Goal: Task Accomplishment & Management: Manage account settings

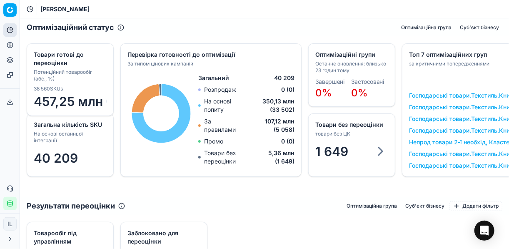
click at [11, 203] on icon "button" at bounding box center [10, 203] width 7 height 7
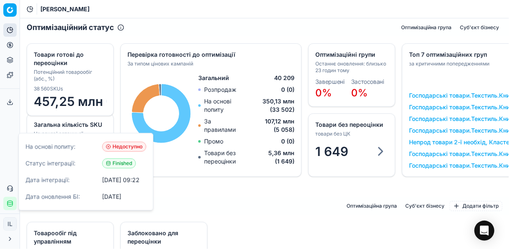
click at [226, 182] on div "Загальна кількість SKU На основі останньої інтеграції 40 209 Оптимізаційні груп…" at bounding box center [264, 110] width 489 height 147
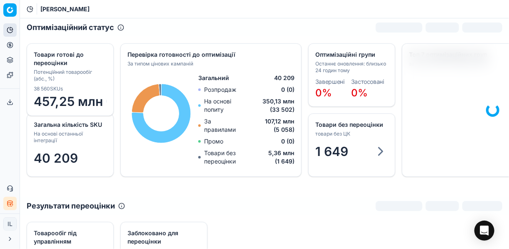
click at [9, 204] on icon "button" at bounding box center [7, 203] width 1 height 1
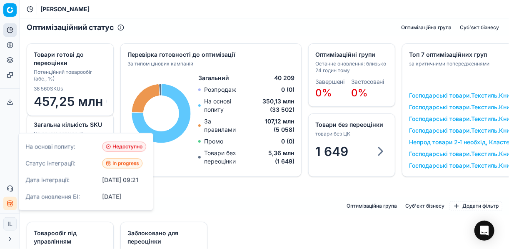
click at [286, 195] on div "Загальна кількість SKU На основі останньої інтеграції 40 209 Оптимізаційні груп…" at bounding box center [264, 117] width 489 height 160
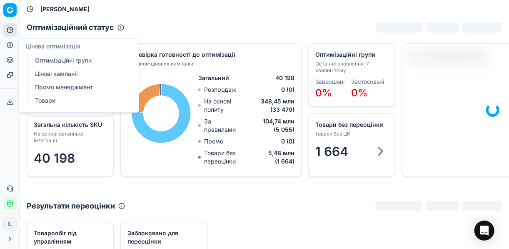
click at [10, 43] on icon at bounding box center [10, 44] width 0 height 3
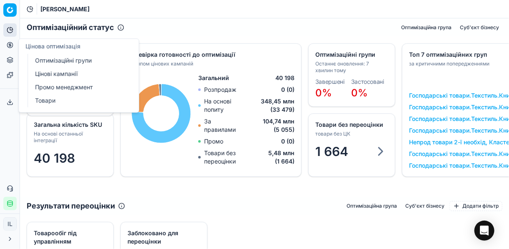
click at [63, 60] on link "Оптимізаційні групи" at bounding box center [80, 61] width 97 height 12
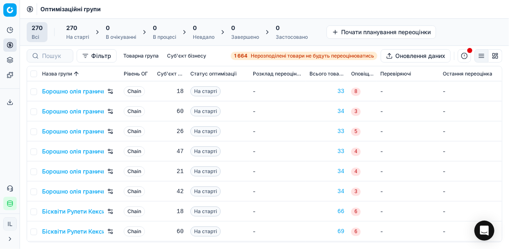
click at [255, 55] on span "Нерозподілені товари не будуть переоцінюватись" at bounding box center [312, 55] width 123 height 7
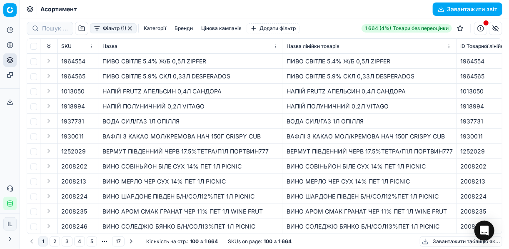
click at [95, 30] on button "Фільтр (1)" at bounding box center [113, 28] width 47 height 10
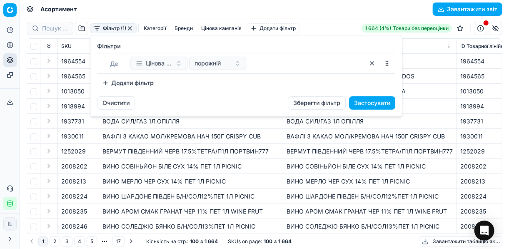
click at [101, 80] on button "Додати фільтр" at bounding box center [128, 82] width 62 height 13
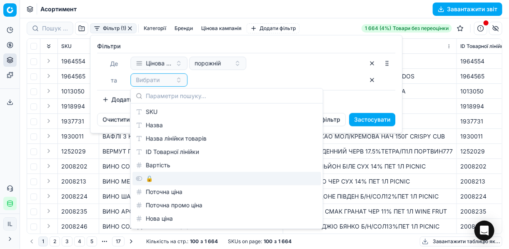
click at [164, 177] on div "🔒" at bounding box center [226, 178] width 189 height 13
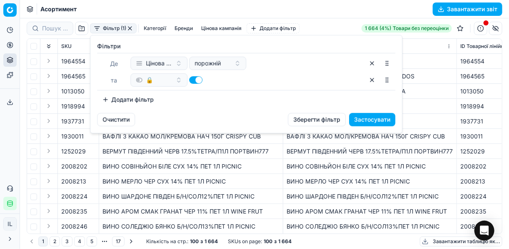
click at [192, 77] on button "button" at bounding box center [195, 79] width 13 height 7
checkbox input "false"
click at [107, 96] on button "Додати фільтр" at bounding box center [128, 99] width 62 height 13
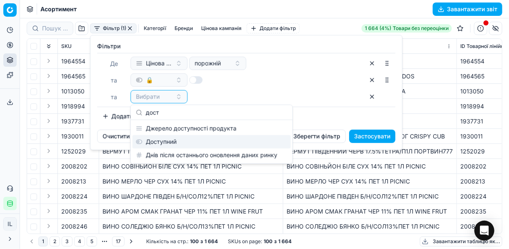
type input "дост"
click at [192, 141] on div "Доступний" at bounding box center [211, 141] width 158 height 13
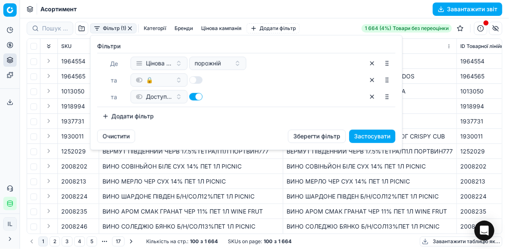
click at [102, 113] on button "Додати фільтр" at bounding box center [128, 116] width 62 height 13
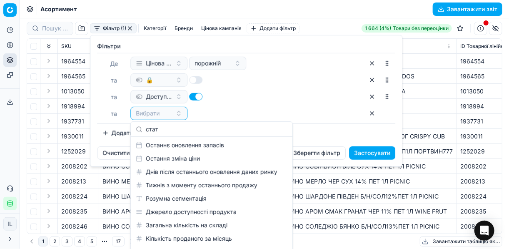
scroll to position [12, 0]
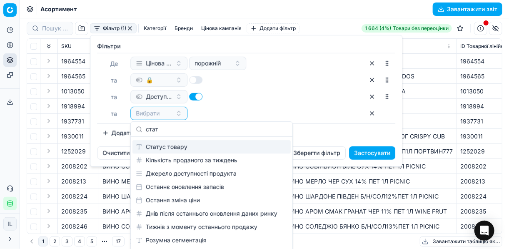
type input "стат"
click at [190, 142] on div "Статус товару" at bounding box center [211, 146] width 158 height 13
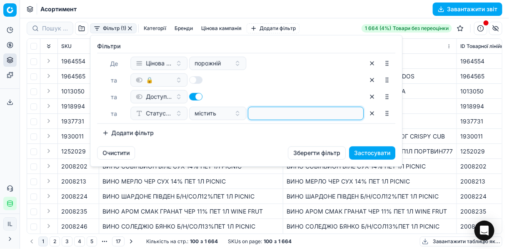
click at [275, 113] on input at bounding box center [306, 113] width 108 height 12
type input "1"
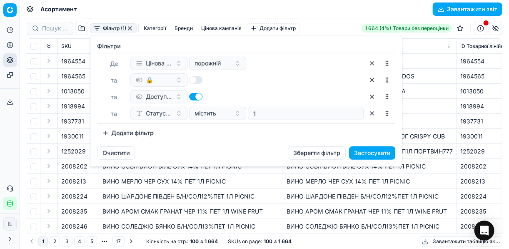
click at [372, 150] on button "Застосувати" at bounding box center [372, 152] width 46 height 13
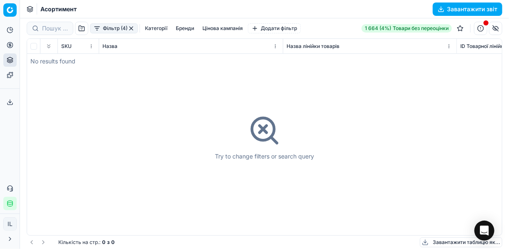
click at [129, 29] on button "button" at bounding box center [131, 28] width 7 height 7
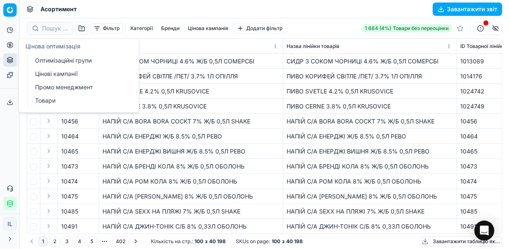
click at [8, 46] on icon at bounding box center [10, 45] width 7 height 7
click at [45, 72] on link "Цінові кампанії" at bounding box center [80, 74] width 97 height 12
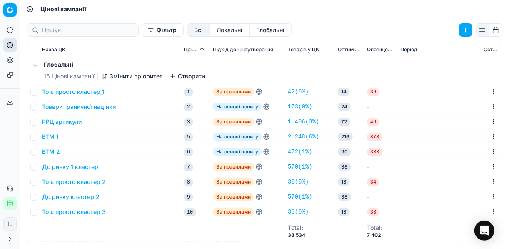
click at [142, 28] on button "Фільтр" at bounding box center [163, 29] width 42 height 13
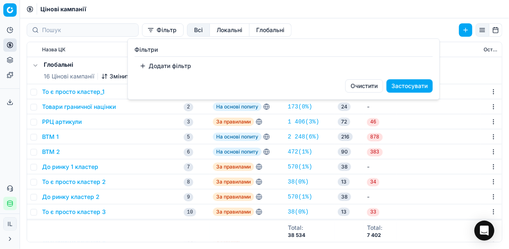
click at [144, 66] on button "Додати фільтр" at bounding box center [166, 65] width 62 height 13
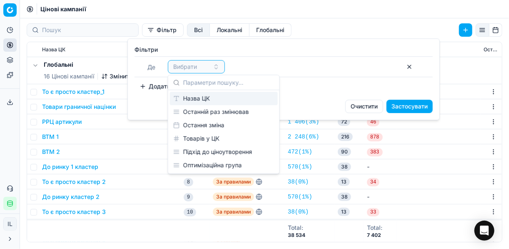
click at [205, 96] on div "Назва ЦК" at bounding box center [224, 98] width 108 height 13
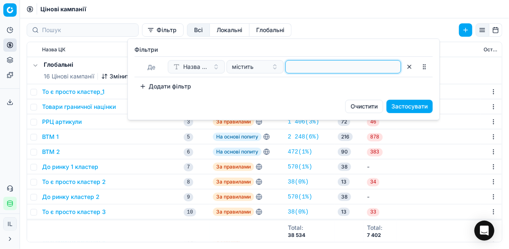
click at [317, 66] on input at bounding box center [343, 66] width 108 height 12
type input "жув"
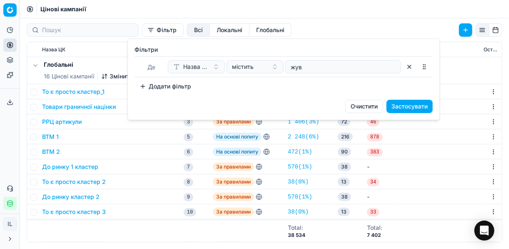
click at [380, 105] on button "Застосувати" at bounding box center [410, 106] width 46 height 13
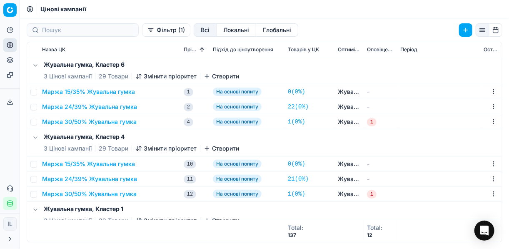
click at [115, 107] on button "Маржа 24/39% Жувальна гумка" at bounding box center [89, 106] width 95 height 8
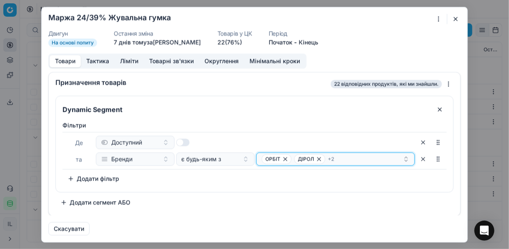
click at [352, 158] on div "ОРБІТ ДІРОЛ + 2" at bounding box center [332, 159] width 141 height 10
click at [360, 182] on div "Фiльтри Де Доступний та Бренди є будь-яким з ОРБІТ ДІРОЛ + 2 To pick up a sorta…" at bounding box center [254, 153] width 384 height 64
click at [380, 20] on button "button" at bounding box center [456, 19] width 10 height 10
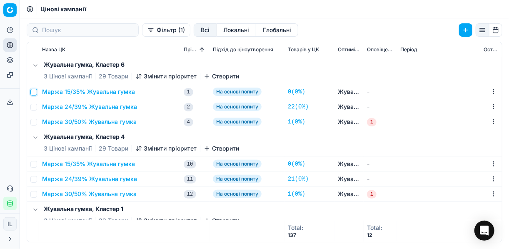
click at [35, 91] on input "checkbox" at bounding box center [33, 92] width 7 height 7
checkbox input "true"
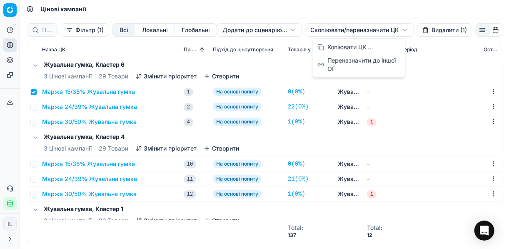
click at [328, 28] on html "Pricing platform Аналітика Цінова оптимізація Асортимент продукції Шаблони Серв…" at bounding box center [254, 124] width 509 height 249
click at [339, 47] on div "Копіювати ЦК ..." at bounding box center [358, 46] width 89 height 13
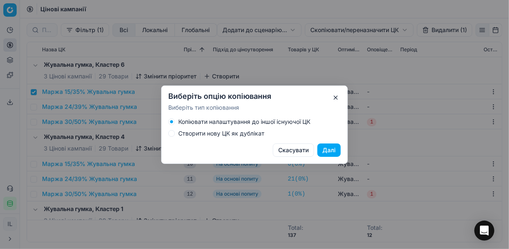
click at [168, 132] on div "Копіювати налаштування до іншої існуючої ЦК Створити нову ЦК як дублікат" at bounding box center [255, 127] width 186 height 18
click at [170, 134] on button "Створити нову ЦК як дублікат" at bounding box center [171, 133] width 7 height 7
click at [326, 151] on button "Далі" at bounding box center [328, 149] width 23 height 13
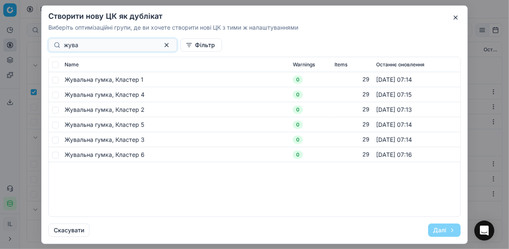
type input "жува"
click at [58, 154] on input "checkbox" at bounding box center [55, 154] width 7 height 7
checkbox input "true"
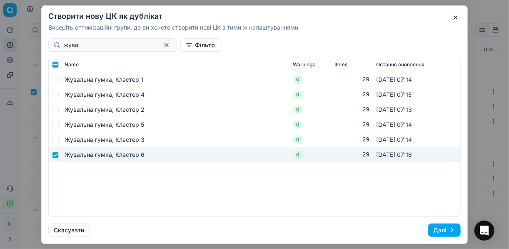
click at [380, 232] on button "Далі" at bounding box center [444, 229] width 32 height 13
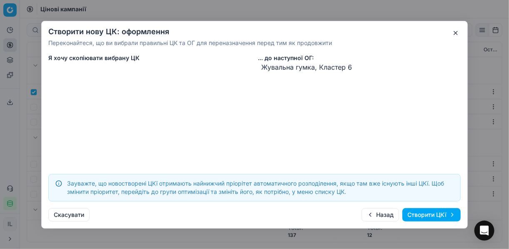
click at [380, 211] on button "Створити ЦКї" at bounding box center [431, 214] width 58 height 13
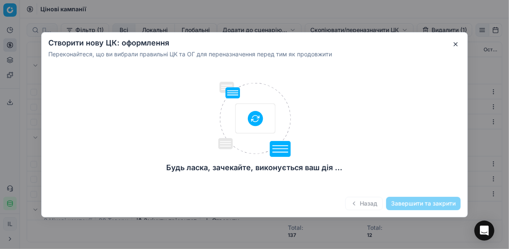
checkbox input "false"
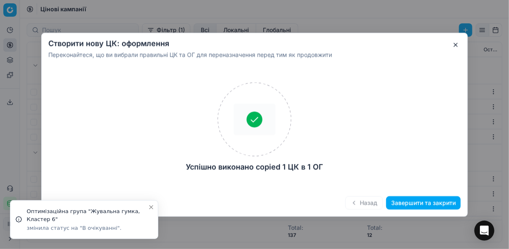
click at [380, 202] on button "Завершити та закрити" at bounding box center [423, 202] width 75 height 13
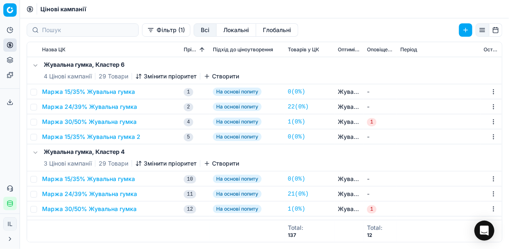
click at [89, 134] on button "Маржа 15/35% Жувальна гумка 2" at bounding box center [91, 136] width 98 height 8
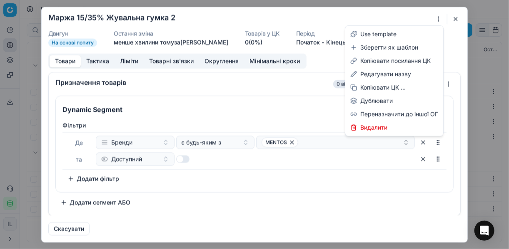
click at [380, 16] on div "Ми зберігаємо налаштування ЦК. Будь ласка, зачекайте, це може зайняти декілька …" at bounding box center [254, 124] width 509 height 249
click at [380, 72] on div "Редагувати назву" at bounding box center [394, 73] width 95 height 13
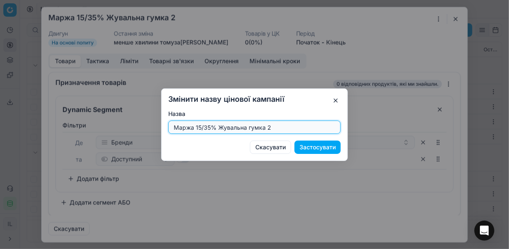
click at [273, 129] on input "Маржа 15/35% Жувальна гумка 2" at bounding box center [254, 127] width 165 height 12
click at [210, 128] on input "Маржа 15/35% Жувальна гумка" at bounding box center [254, 127] width 165 height 12
type input "Маржа 20/39% Жувальна гумка"
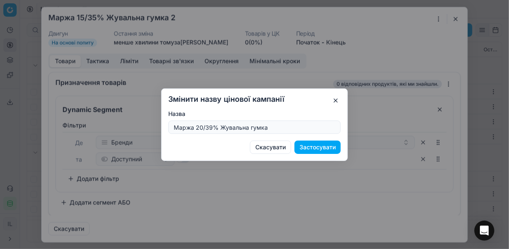
click at [325, 148] on button "Застосувати" at bounding box center [317, 146] width 46 height 13
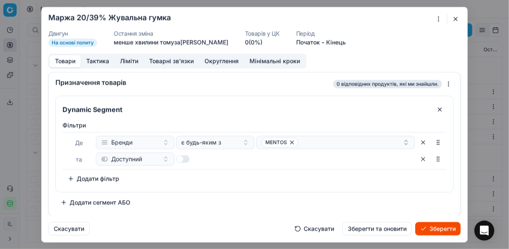
click at [123, 63] on button "Ліміти" at bounding box center [129, 61] width 29 height 12
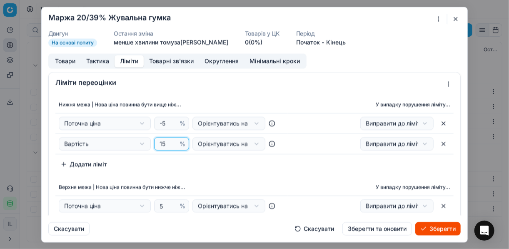
click at [167, 143] on input "15" at bounding box center [168, 143] width 20 height 12
type input "1"
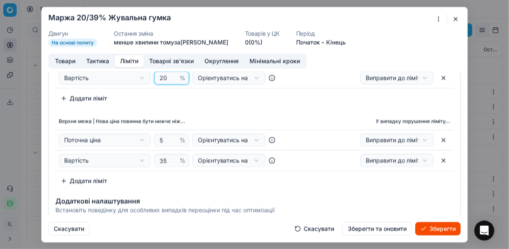
scroll to position [67, 0]
type input "20"
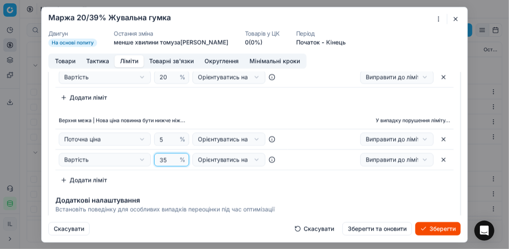
click at [164, 159] on input "35" at bounding box center [168, 159] width 20 height 12
type input "3"
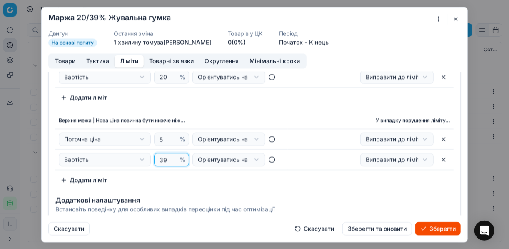
type input "39"
click at [220, 182] on div "Верхня межа | Нова ціна повинна бути нижче ніж... У випадку порушення ліміту...…" at bounding box center [254, 149] width 398 height 75
click at [70, 61] on button "Товари" at bounding box center [65, 61] width 31 height 12
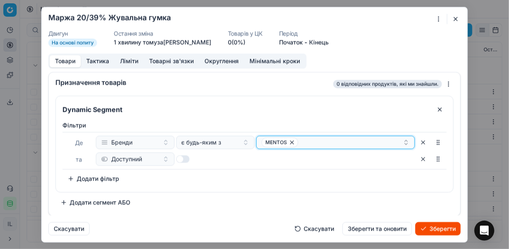
click at [291, 141] on icon "button" at bounding box center [292, 142] width 7 height 7
click at [304, 144] on button "Select a value" at bounding box center [335, 141] width 159 height 13
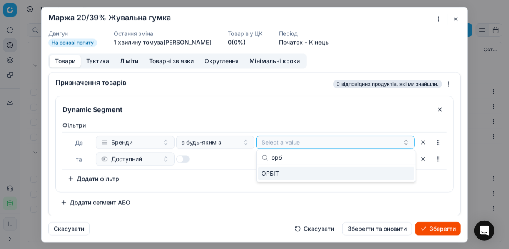
type input "орб"
click at [380, 173] on div "ОРБІТ" at bounding box center [336, 173] width 156 height 13
click at [234, 187] on div "Фiльтри Де Бренди є будь-яким з ОРБІТ та Доступний To pick up a sortable item, …" at bounding box center [254, 154] width 397 height 74
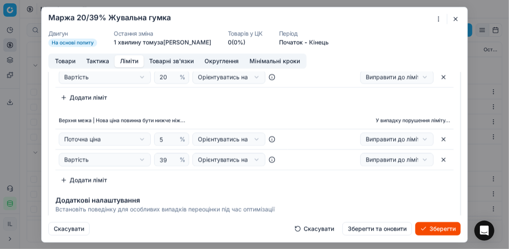
click at [127, 60] on button "Ліміти" at bounding box center [129, 61] width 29 height 12
click at [380, 228] on button "Зберегти" at bounding box center [437, 228] width 45 height 13
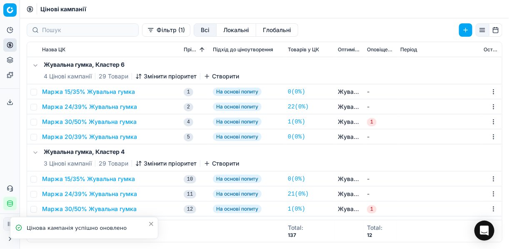
click at [140, 77] on icon "button" at bounding box center [138, 76] width 7 height 7
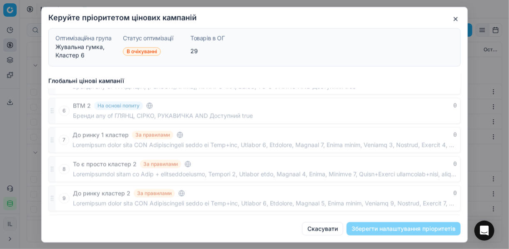
scroll to position [457, 0]
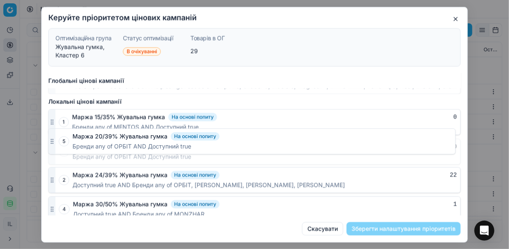
drag, startPoint x: 55, startPoint y: 205, endPoint x: 63, endPoint y: 144, distance: 61.8
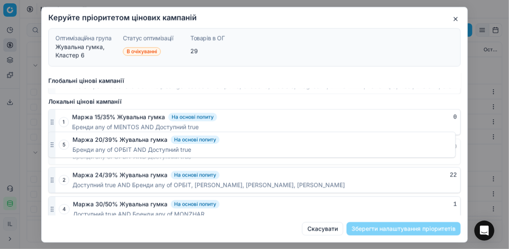
click at [63, 144] on div "5 Маржа 20/39% Жувальна гумка На основі попиту 0 Бренди any of ОРБІТ AND Доступ…" at bounding box center [254, 151] width 412 height 26
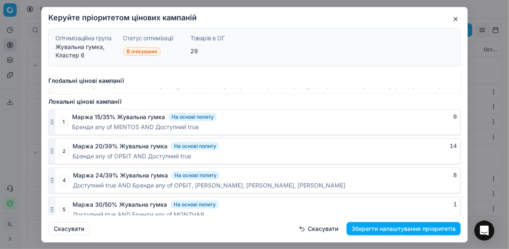
click at [128, 171] on button "Маржа 24/39% Жувальна гумка" at bounding box center [120, 175] width 95 height 8
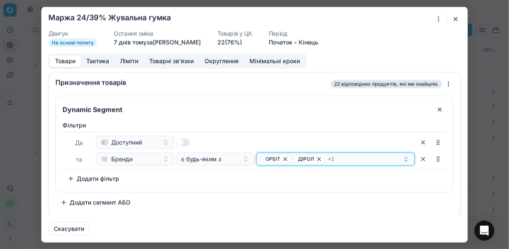
click at [285, 157] on icon "button" at bounding box center [285, 158] width 7 height 7
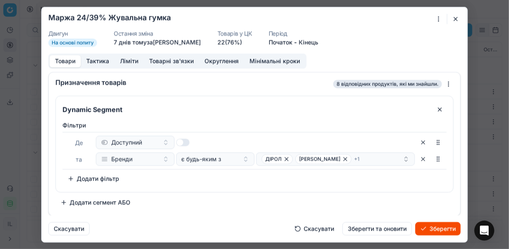
click at [380, 229] on button "Зберегти" at bounding box center [437, 228] width 45 height 13
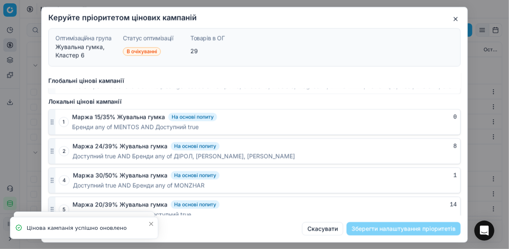
click at [380, 22] on button "button" at bounding box center [456, 19] width 10 height 10
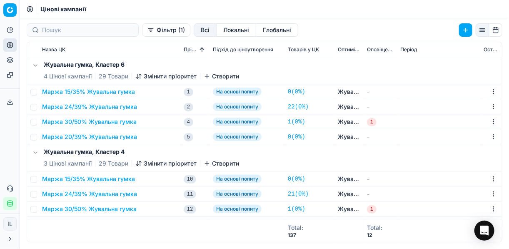
click at [140, 77] on icon "button" at bounding box center [138, 76] width 7 height 7
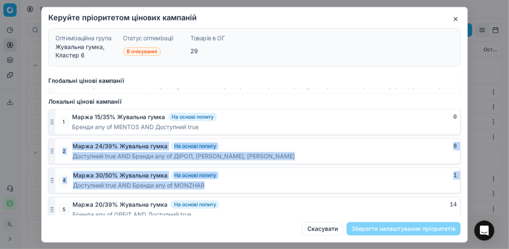
drag, startPoint x: 48, startPoint y: 205, endPoint x: 48, endPoint y: 153, distance: 51.6
click at [48, 153] on div "Глобальні цінові кампанії 1 То є просто кластер_1 За правилами 0 2 Товари грани…" at bounding box center [255, 144] width 426 height 142
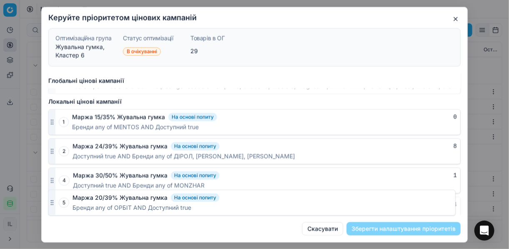
drag, startPoint x: 48, startPoint y: 153, endPoint x: 52, endPoint y: 200, distance: 47.7
click at [52, 207] on circle "button" at bounding box center [52, 207] width 0 height 0
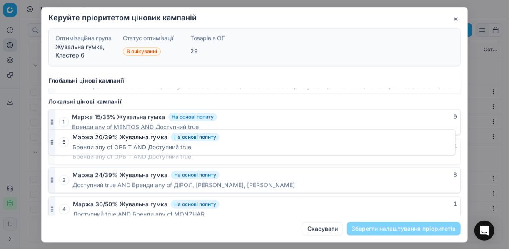
drag, startPoint x: 51, startPoint y: 204, endPoint x: 51, endPoint y: 144, distance: 60.4
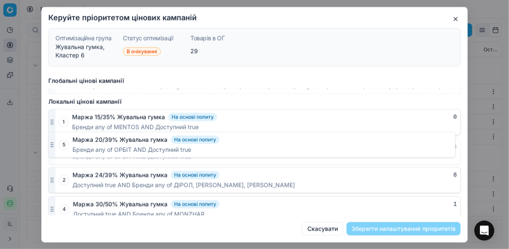
click at [51, 148] on icon "button" at bounding box center [52, 151] width 7 height 7
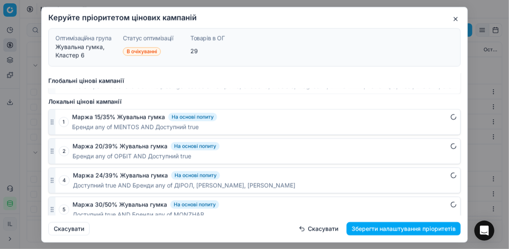
click at [380, 227] on button "Зберегти налаштування пріоритетів" at bounding box center [404, 228] width 114 height 13
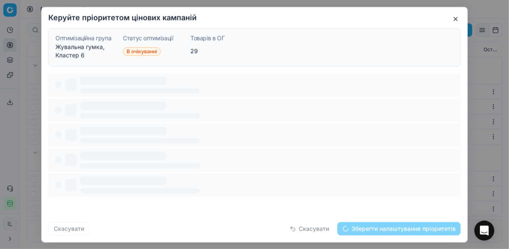
scroll to position [0, 0]
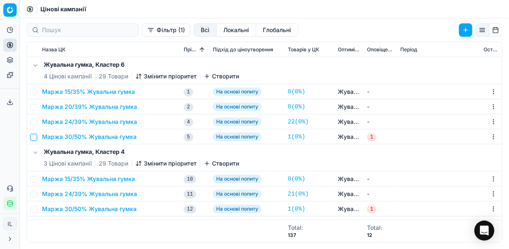
click at [35, 138] on input "checkbox" at bounding box center [33, 137] width 7 height 7
checkbox input "true"
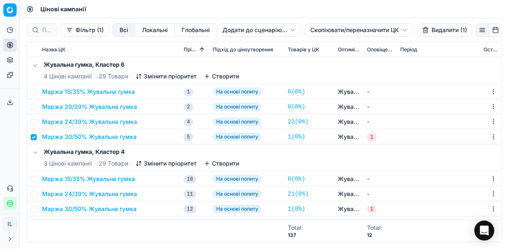
click at [324, 30] on html "Pricing platform Аналітика Цінова оптимізація Асортимент продукції Шаблони Серв…" at bounding box center [254, 124] width 509 height 249
click at [332, 46] on div "Копіювати ЦК ..." at bounding box center [358, 46] width 89 height 13
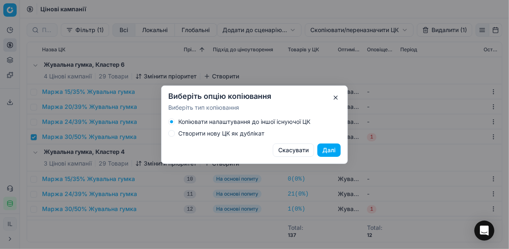
click at [171, 133] on button "Створити нову ЦК як дублікат" at bounding box center [171, 133] width 7 height 7
click at [325, 150] on button "Далі" at bounding box center [328, 149] width 23 height 13
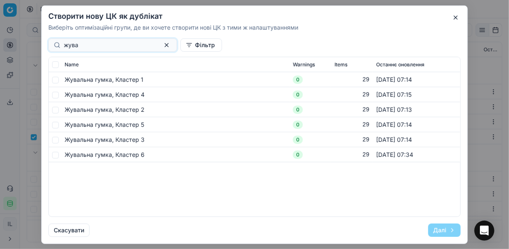
type input "жува"
click at [55, 156] on input "checkbox" at bounding box center [55, 154] width 7 height 7
checkbox input "true"
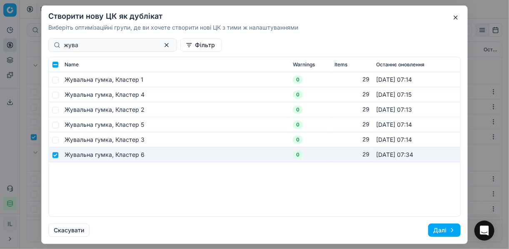
click at [380, 228] on button "Далі" at bounding box center [444, 229] width 32 height 13
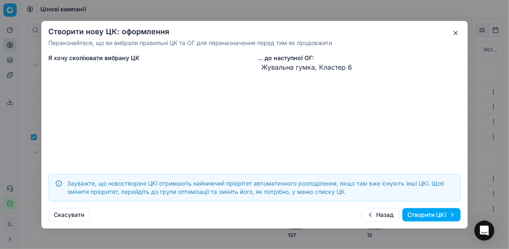
click at [380, 214] on button "Створити ЦКї" at bounding box center [431, 214] width 58 height 13
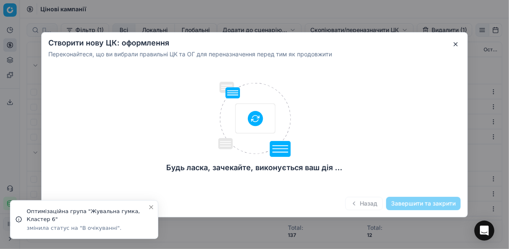
checkbox input "false"
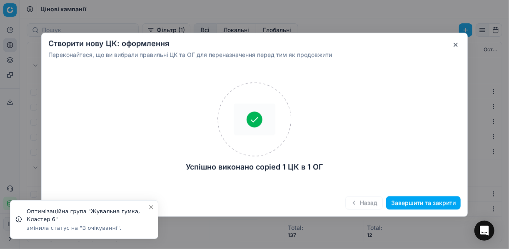
click at [380, 202] on button "Завершити та закрити" at bounding box center [423, 202] width 75 height 13
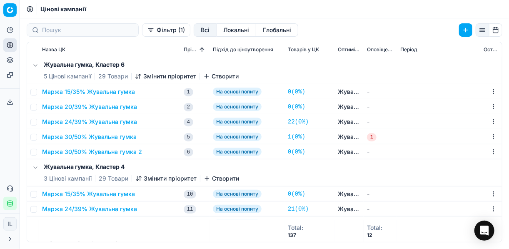
click at [70, 149] on button "Маржа 30/50% Жувальна гумка 2" at bounding box center [92, 151] width 100 height 8
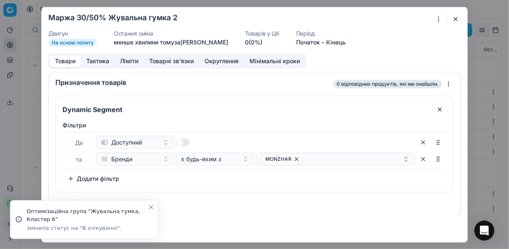
click at [380, 18] on div "Ми зберігаємо налаштування ЦК. Будь ласка, зачекайте, це може зайняти декілька …" at bounding box center [254, 124] width 509 height 249
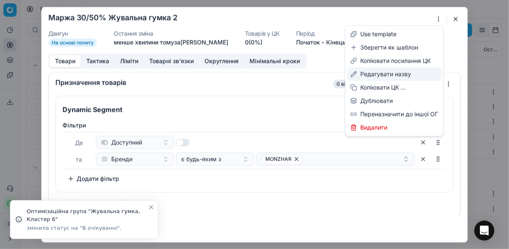
click at [380, 74] on div "Редагувати назву" at bounding box center [394, 73] width 95 height 13
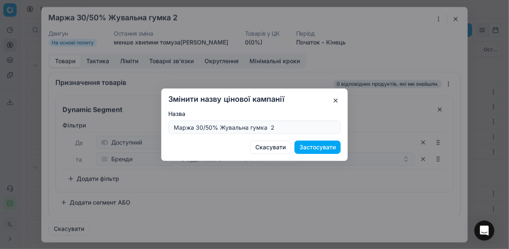
click at [274, 127] on input "Маржа 30/50% Жувальна гумка 2" at bounding box center [254, 127] width 165 height 12
click at [210, 126] on input "Маржа 30/50% Жувальна гумка" at bounding box center [254, 127] width 165 height 12
type input "Маржа 30/55% Жувальна гумка"
click at [313, 147] on button "Застосувати" at bounding box center [317, 146] width 46 height 13
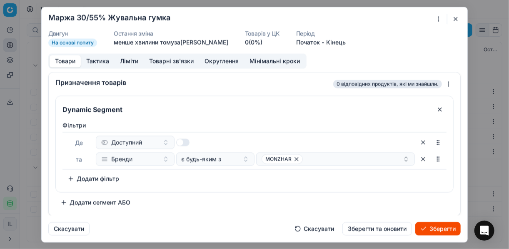
click at [128, 61] on button "Ліміти" at bounding box center [129, 61] width 29 height 12
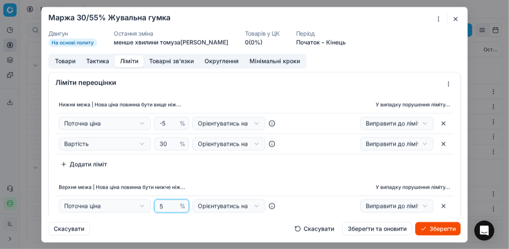
click at [161, 204] on input "5" at bounding box center [168, 206] width 20 height 12
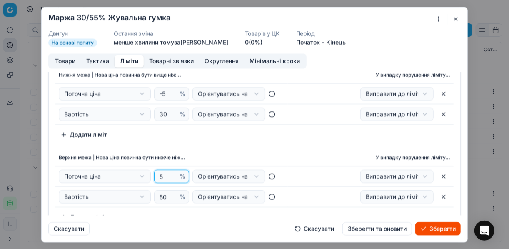
scroll to position [67, 0]
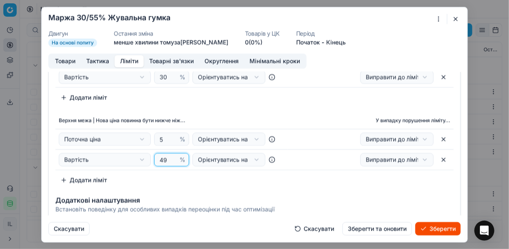
click at [170, 159] on input "49" at bounding box center [168, 159] width 20 height 12
type input "4"
type input "55"
click at [268, 111] on div "Нижня межа | Нова ціна повинна бути вище ніж... У випадку порушення ліміту... П…" at bounding box center [255, 108] width 412 height 164
click at [69, 62] on button "Товари" at bounding box center [65, 61] width 31 height 12
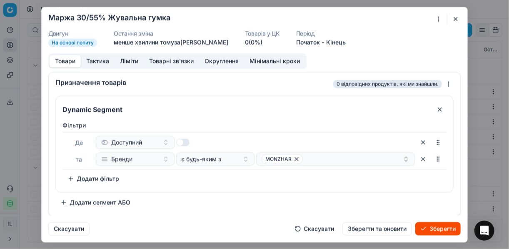
click at [380, 226] on button "Зберегти" at bounding box center [437, 228] width 45 height 13
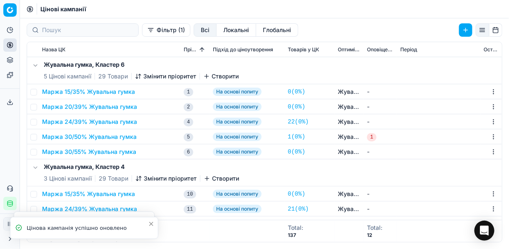
click at [98, 134] on button "Маржа 30/50% Жувальна гумка" at bounding box center [89, 136] width 95 height 8
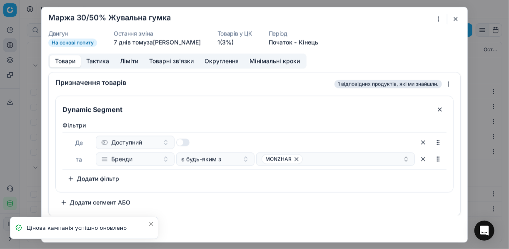
click at [380, 19] on button "button" at bounding box center [456, 19] width 10 height 10
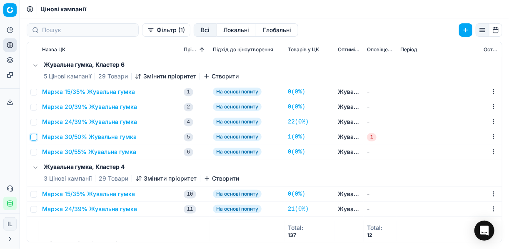
click at [34, 137] on input "checkbox" at bounding box center [33, 137] width 7 height 7
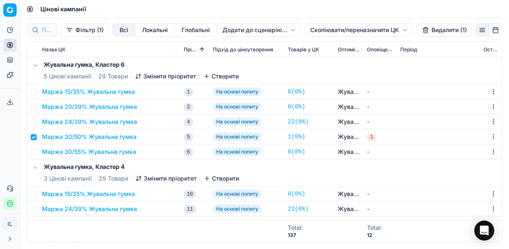
click at [380, 31] on button "Видалити (1)" at bounding box center [444, 29] width 55 height 13
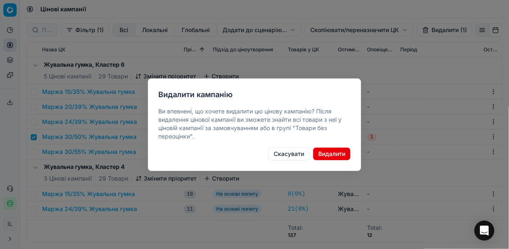
click at [337, 154] on button "Видалити" at bounding box center [332, 153] width 38 height 13
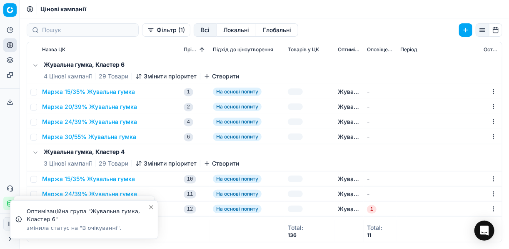
checkbox input "false"
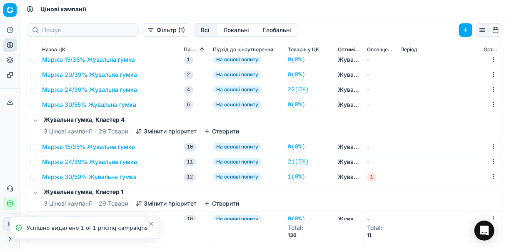
scroll to position [33, 0]
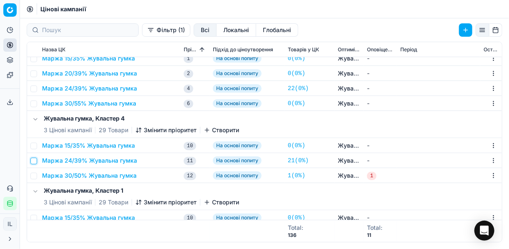
click at [35, 161] on input "checkbox" at bounding box center [33, 160] width 7 height 7
checkbox input "true"
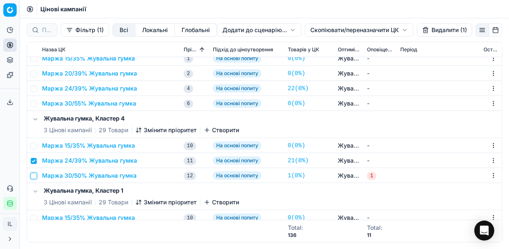
click at [34, 174] on input "checkbox" at bounding box center [33, 175] width 7 height 7
checkbox input "true"
click at [380, 29] on button "Видалити (2)" at bounding box center [444, 29] width 57 height 13
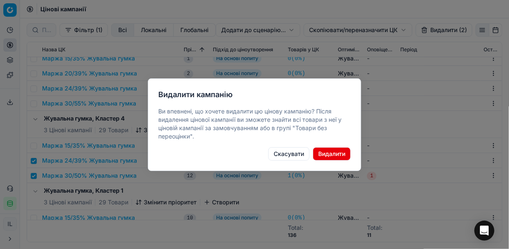
click at [335, 154] on button "Видалити" at bounding box center [332, 153] width 38 height 13
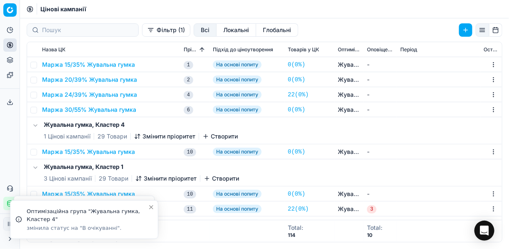
scroll to position [100, 0]
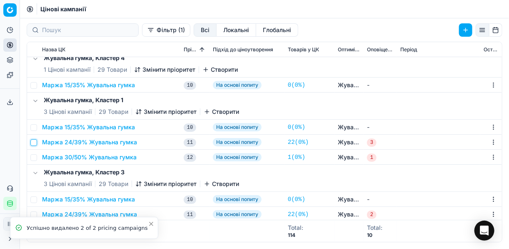
drag, startPoint x: 36, startPoint y: 141, endPoint x: 36, endPoint y: 153, distance: 12.1
click at [36, 142] on input "checkbox" at bounding box center [33, 142] width 7 height 7
checkbox input "true"
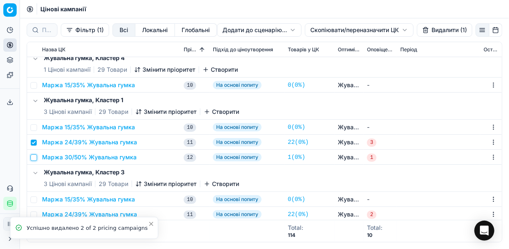
click at [36, 156] on input "checkbox" at bounding box center [33, 157] width 7 height 7
checkbox input "true"
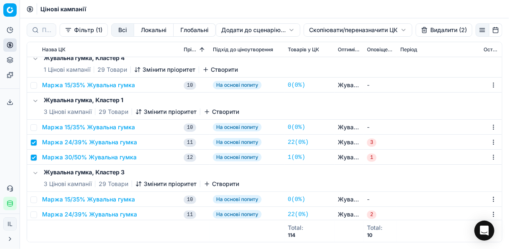
click at [380, 32] on button "Видалити (2)" at bounding box center [444, 29] width 57 height 13
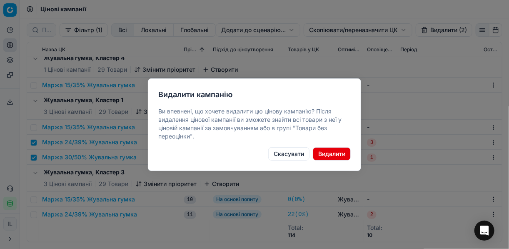
click at [336, 157] on button "Видалити" at bounding box center [332, 153] width 38 height 13
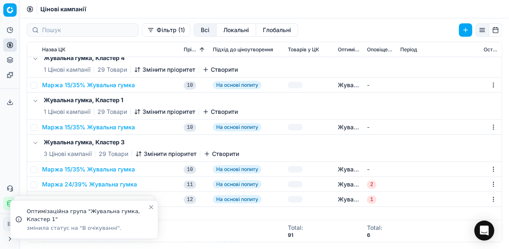
scroll to position [133, 0]
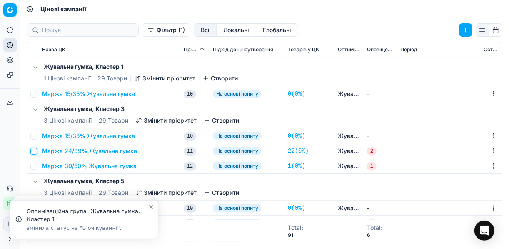
click at [35, 149] on input "checkbox" at bounding box center [33, 151] width 7 height 7
checkbox input "true"
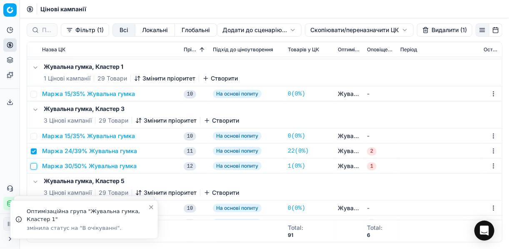
click at [36, 164] on input "checkbox" at bounding box center [33, 166] width 7 height 7
checkbox input "true"
click at [380, 30] on button "Видалити (2)" at bounding box center [444, 29] width 57 height 13
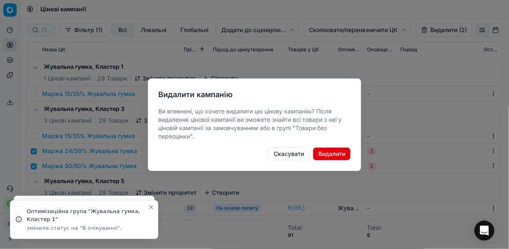
click at [339, 154] on button "Видалити" at bounding box center [332, 153] width 38 height 13
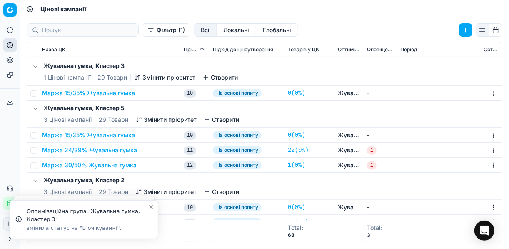
scroll to position [200, 0]
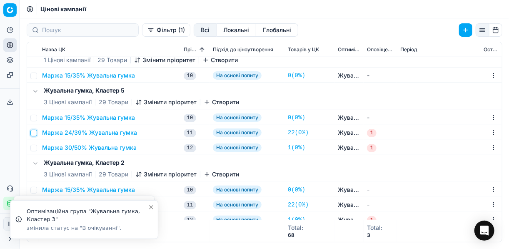
click at [35, 132] on input "checkbox" at bounding box center [33, 133] width 7 height 7
checkbox input "true"
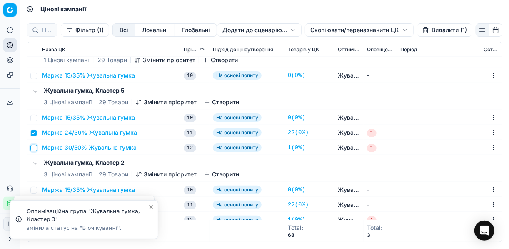
click at [36, 145] on input "checkbox" at bounding box center [33, 148] width 7 height 7
checkbox input "true"
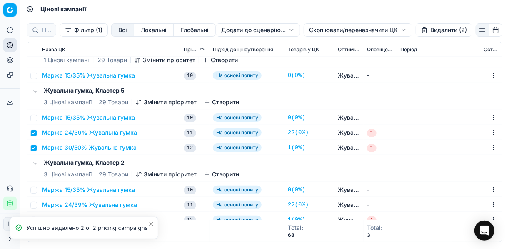
click at [380, 33] on button "Видалити (2)" at bounding box center [444, 29] width 57 height 13
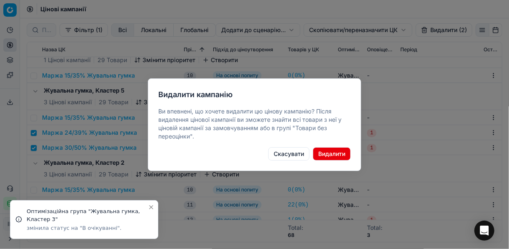
click at [335, 152] on button "Видалити" at bounding box center [332, 153] width 38 height 13
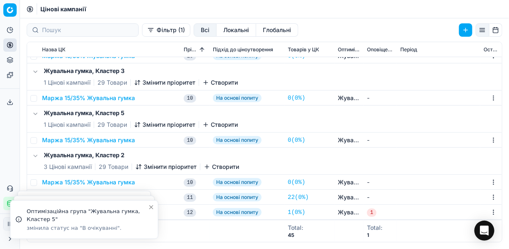
scroll to position [170, 0]
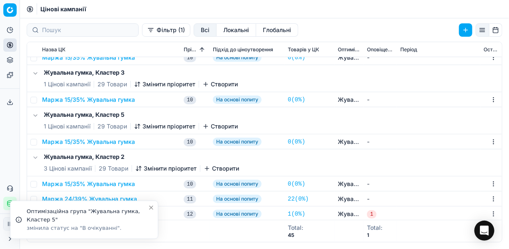
click at [150, 207] on icon "Close toast" at bounding box center [151, 207] width 7 height 7
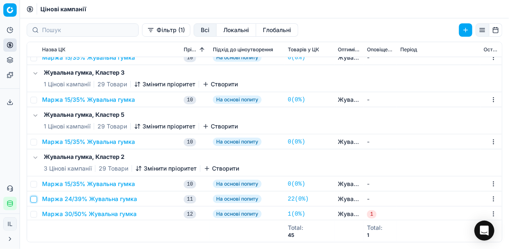
click at [33, 197] on input "checkbox" at bounding box center [33, 199] width 7 height 7
checkbox input "true"
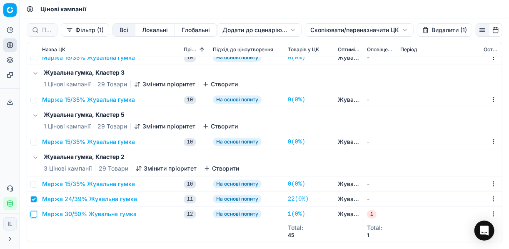
click at [36, 212] on input "checkbox" at bounding box center [33, 214] width 7 height 7
checkbox input "true"
click at [380, 29] on button "Видалити (2)" at bounding box center [444, 29] width 57 height 13
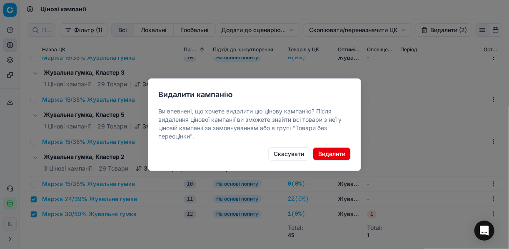
click at [324, 151] on button "Видалити" at bounding box center [332, 153] width 38 height 13
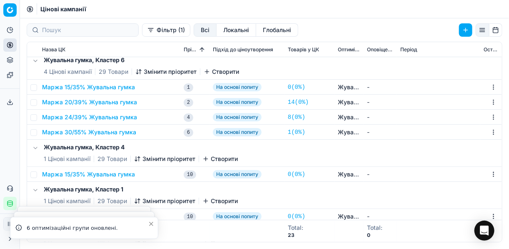
scroll to position [0, 0]
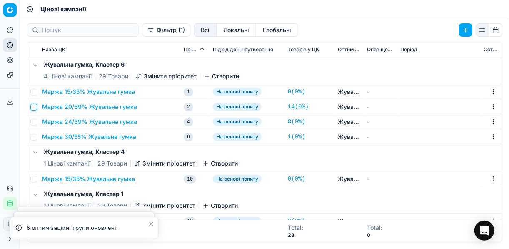
click at [33, 106] on input "checkbox" at bounding box center [33, 107] width 7 height 7
checkbox input "true"
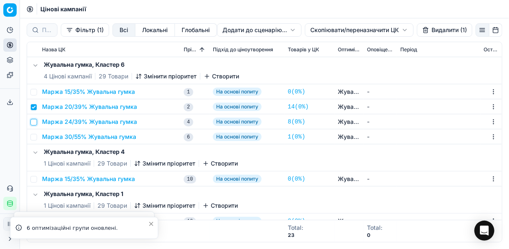
click at [35, 122] on input "checkbox" at bounding box center [33, 122] width 7 height 7
checkbox input "true"
click at [35, 136] on input "checkbox" at bounding box center [33, 137] width 7 height 7
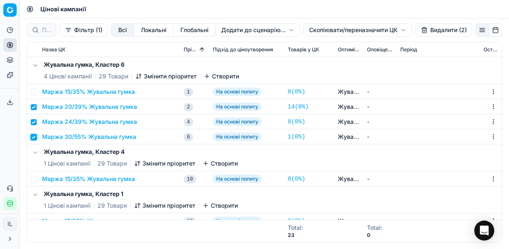
checkbox input "true"
click at [328, 27] on html "Pricing platform Аналітика Цінова оптимізація Асортимент продукції Шаблони Серв…" at bounding box center [254, 124] width 509 height 249
click at [325, 45] on div "Копіювати ЦК" at bounding box center [357, 46] width 89 height 13
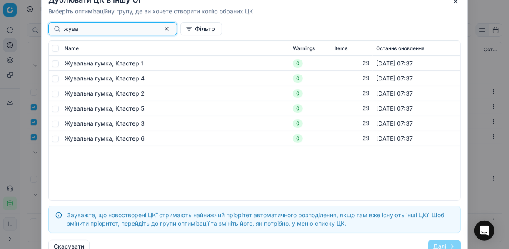
type input "жува"
drag, startPoint x: 55, startPoint y: 64, endPoint x: 53, endPoint y: 82, distance: 18.0
click at [55, 64] on input "checkbox" at bounding box center [55, 63] width 7 height 7
checkbox input "true"
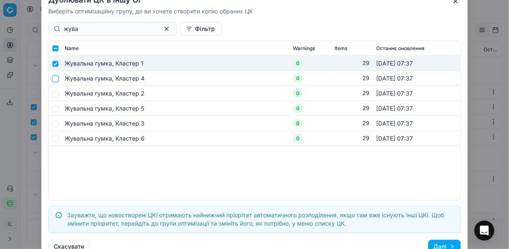
click at [55, 78] on input "checkbox" at bounding box center [55, 78] width 7 height 7
checkbox input "true"
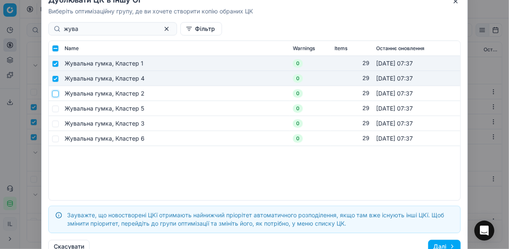
click at [55, 93] on input "checkbox" at bounding box center [55, 93] width 7 height 7
checkbox input "true"
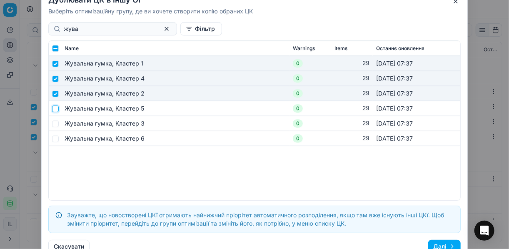
drag, startPoint x: 56, startPoint y: 107, endPoint x: 60, endPoint y: 124, distance: 16.8
click at [56, 107] on input "checkbox" at bounding box center [55, 108] width 7 height 7
checkbox input "true"
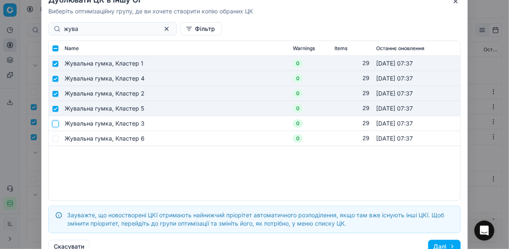
click at [57, 124] on input "checkbox" at bounding box center [55, 123] width 7 height 7
checkbox input "true"
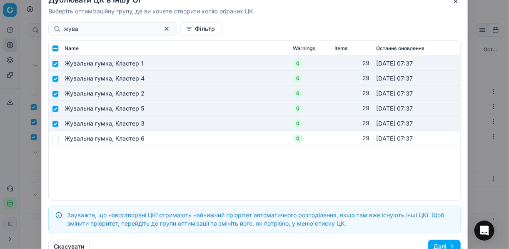
click at [380, 246] on button "Далі" at bounding box center [444, 245] width 32 height 13
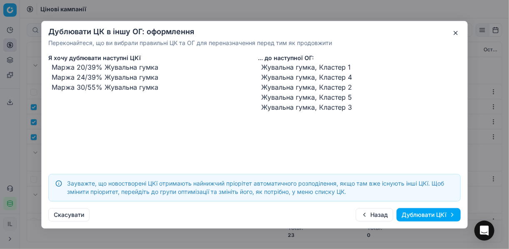
click at [380, 213] on button "Дублювати ЦКї" at bounding box center [429, 214] width 64 height 13
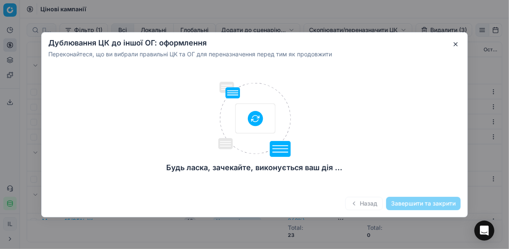
checkbox input "false"
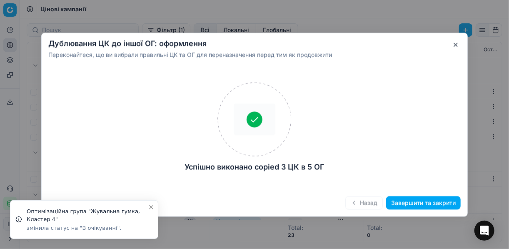
click at [380, 202] on button "Завершити та закрити" at bounding box center [423, 202] width 75 height 13
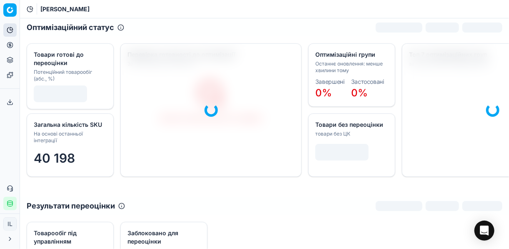
click at [11, 45] on icon at bounding box center [10, 45] width 2 height 2
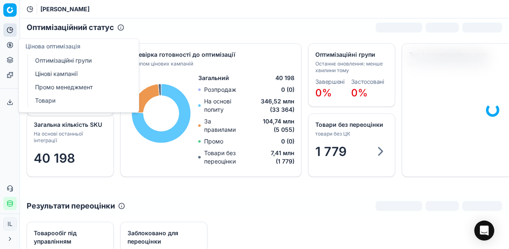
click at [63, 60] on link "Оптимізаційні групи" at bounding box center [80, 61] width 97 height 12
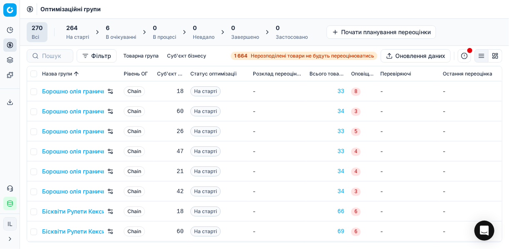
click at [117, 32] on div "6" at bounding box center [121, 28] width 30 height 8
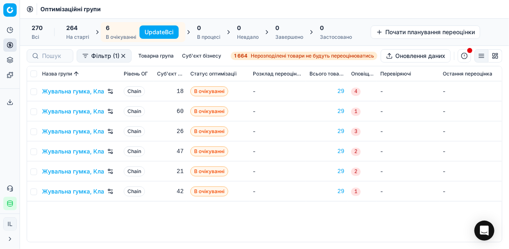
click at [148, 30] on button "Update Всі" at bounding box center [159, 31] width 39 height 13
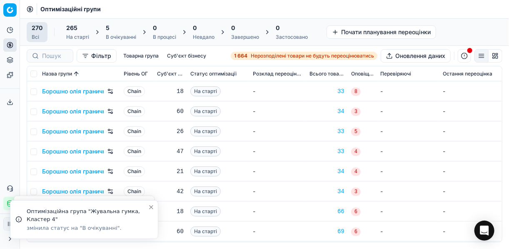
click at [106, 30] on span "5" at bounding box center [108, 28] width 4 height 8
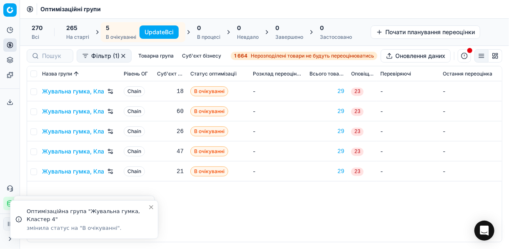
click at [145, 30] on button "Update Всі" at bounding box center [159, 31] width 39 height 13
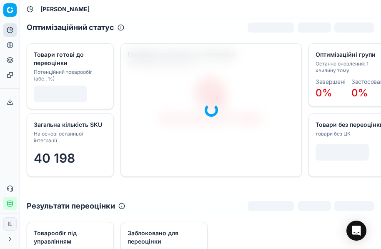
click at [11, 48] on button "Цінова оптимізація" at bounding box center [9, 44] width 13 height 13
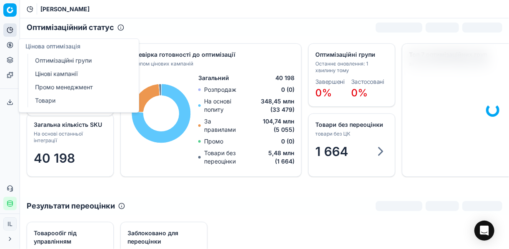
click at [43, 59] on link "Оптимізаційні групи" at bounding box center [80, 61] width 97 height 12
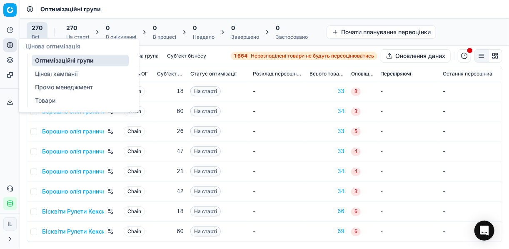
click at [39, 74] on link "Цінові кампанії" at bounding box center [80, 74] width 97 height 12
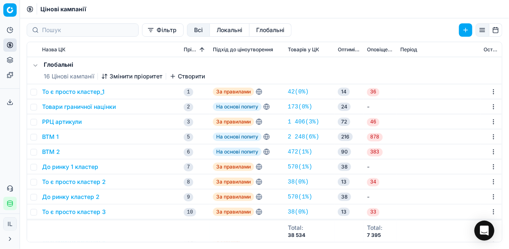
click at [142, 30] on button "Фільтр" at bounding box center [163, 29] width 42 height 13
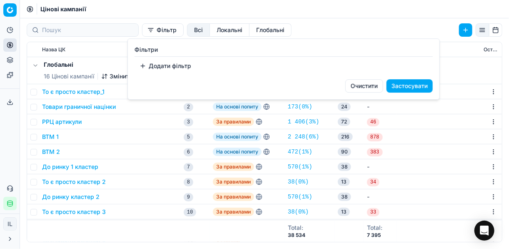
click at [139, 63] on button "Додати фільтр" at bounding box center [166, 65] width 62 height 13
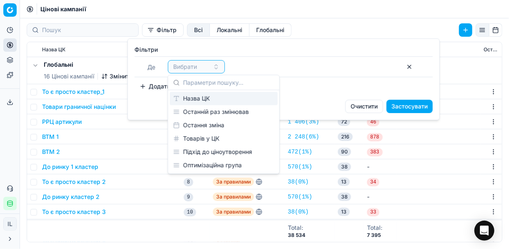
click at [208, 102] on div "Назва ЦК" at bounding box center [224, 98] width 108 height 13
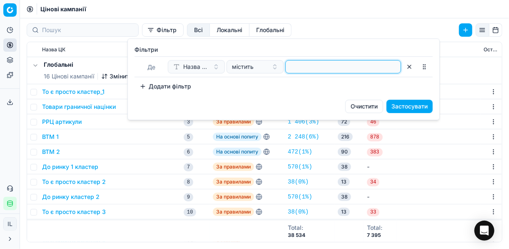
click at [340, 67] on input at bounding box center [343, 66] width 108 height 12
type input "схід"
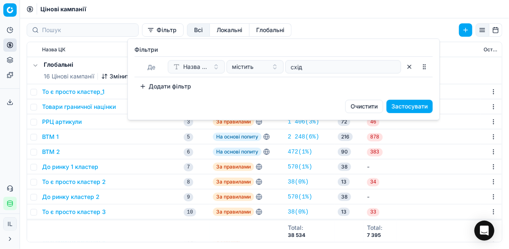
click at [380, 105] on button "Застосувати" at bounding box center [410, 106] width 46 height 13
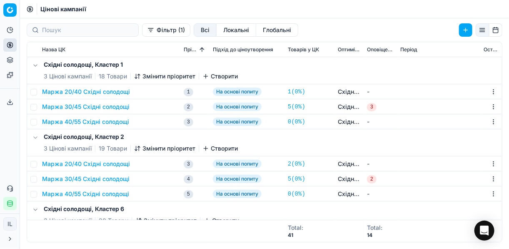
click at [65, 107] on button "Маржа 30/45 Східні солодощі" at bounding box center [85, 106] width 87 height 8
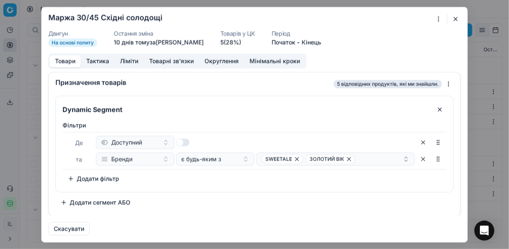
click at [380, 18] on button "button" at bounding box center [456, 19] width 10 height 10
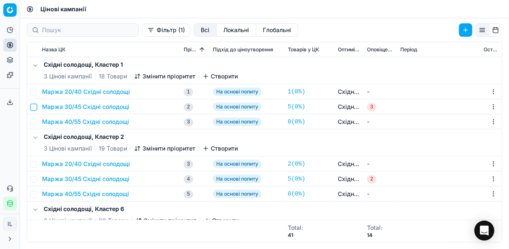
click at [33, 106] on input "checkbox" at bounding box center [33, 107] width 7 height 7
checkbox input "true"
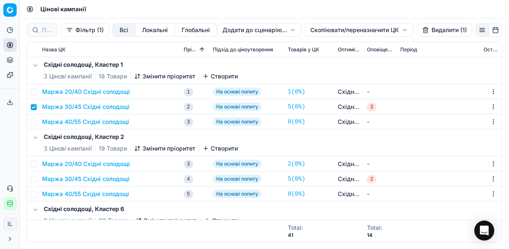
click at [331, 30] on html "Pricing platform Аналітика Цінова оптимізація Асортимент продукції Шаблони Серв…" at bounding box center [254, 124] width 509 height 249
click at [344, 47] on div "Копіювати ЦК ..." at bounding box center [358, 46] width 89 height 13
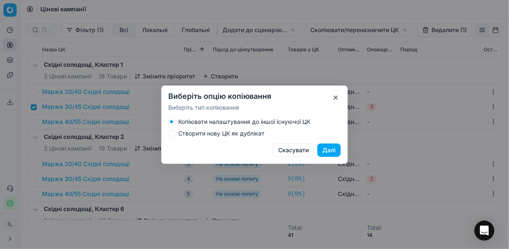
click at [172, 135] on button "Створити нову ЦК як дублікат" at bounding box center [171, 133] width 7 height 7
click at [327, 151] on button "Далі" at bounding box center [328, 149] width 23 height 13
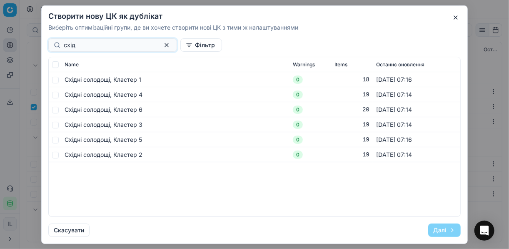
type input "схід"
click at [55, 78] on input "checkbox" at bounding box center [55, 79] width 7 height 7
checkbox input "true"
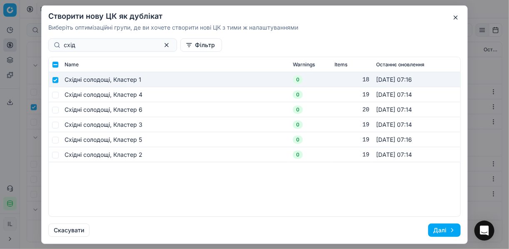
click at [380, 233] on button "Далі" at bounding box center [444, 229] width 32 height 13
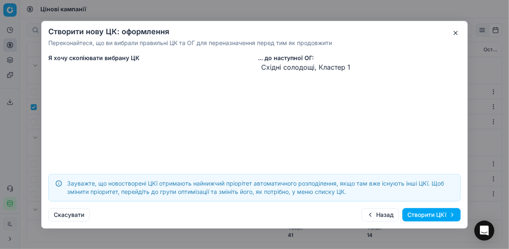
click at [380, 213] on button "Створити ЦКї" at bounding box center [431, 214] width 58 height 13
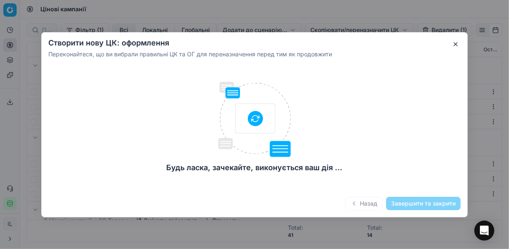
checkbox input "false"
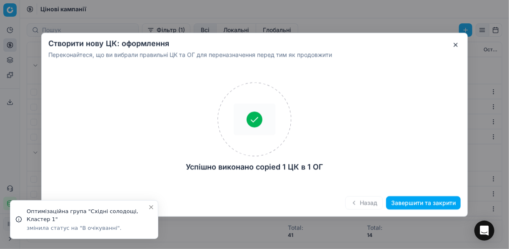
click at [380, 202] on button "Завершити та закрити" at bounding box center [423, 202] width 75 height 13
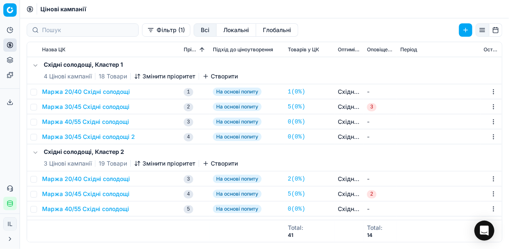
click at [108, 136] on button "Маржа 30/45 Східні солодощі 2" at bounding box center [88, 136] width 93 height 8
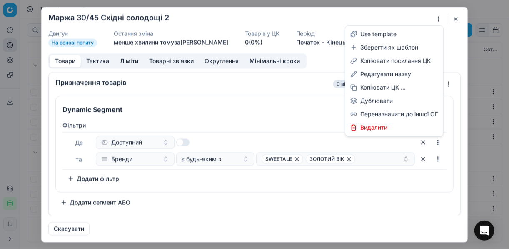
click at [380, 17] on div "Ми зберігаємо налаштування ЦК. Будь ласка, зачекайте, це може зайняти декілька …" at bounding box center [254, 124] width 509 height 249
click at [380, 73] on div "Редагувати назву" at bounding box center [394, 73] width 95 height 13
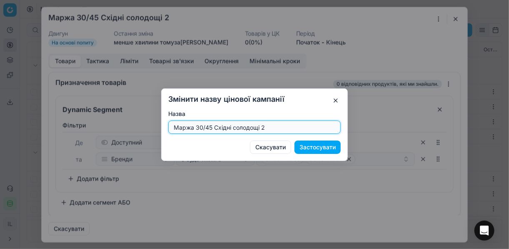
click at [269, 128] on input "Маржа 30/45 Східні солодощі 2" at bounding box center [254, 127] width 165 height 12
click at [200, 127] on input "Маржа 30/45 Східні солодощі" at bounding box center [254, 127] width 165 height 12
click at [201, 127] on input "Маржа 30/45 Східні солодощі" at bounding box center [254, 127] width 165 height 12
type input "Маржа 15/45 Східні солодощі"
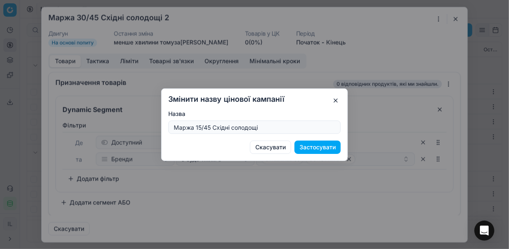
click at [316, 145] on button "Застосувати" at bounding box center [317, 146] width 46 height 13
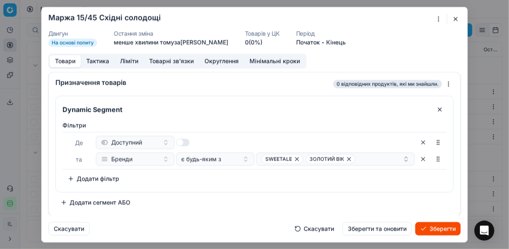
click at [130, 59] on button "Ліміти" at bounding box center [129, 61] width 29 height 12
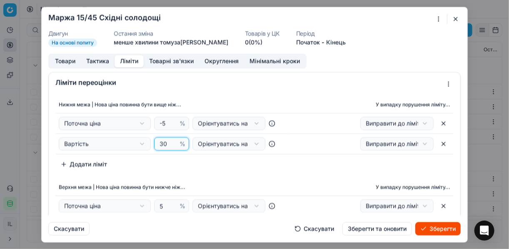
click at [166, 142] on input "30" at bounding box center [168, 143] width 20 height 12
type input "3"
type input "15"
click at [224, 164] on div "Нижня межа | Нова ціна повинна бути вище ніж... У випадку порушення ліміту... П…" at bounding box center [254, 133] width 398 height 75
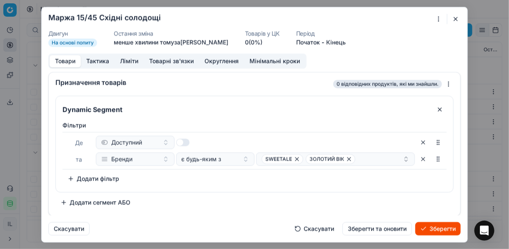
click at [62, 61] on button "Товари" at bounding box center [65, 61] width 31 height 12
click at [294, 157] on icon "button" at bounding box center [297, 158] width 7 height 7
click at [380, 226] on button "Зберегти" at bounding box center [437, 228] width 45 height 13
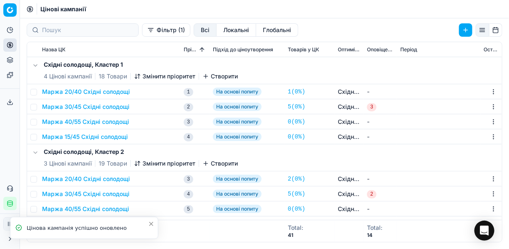
click at [138, 75] on icon "button" at bounding box center [137, 76] width 7 height 7
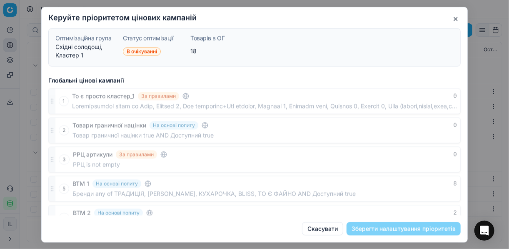
click at [380, 104] on div "Глобальні цінові кампанії 1 То є просто кластер_1 За правилами 0 2 Товари грани…" at bounding box center [255, 144] width 426 height 142
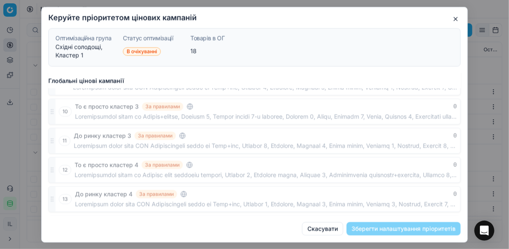
scroll to position [457, 0]
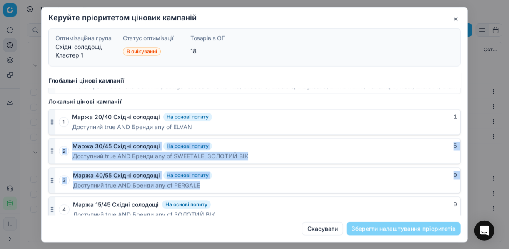
drag, startPoint x: 53, startPoint y: 206, endPoint x: 60, endPoint y: 152, distance: 54.2
click at [60, 152] on div "1 Маржа 20/40 Східні солодощі На основі попиту 1 Доступний true AND Бренди any …" at bounding box center [254, 165] width 412 height 113
click at [229, 181] on div "Доступний true AND Бренди any of PERGALE" at bounding box center [265, 185] width 384 height 8
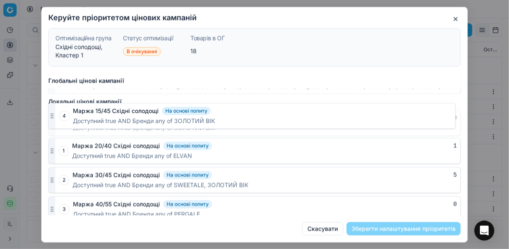
drag, startPoint x: 51, startPoint y: 203, endPoint x: 47, endPoint y: 117, distance: 86.7
click at [47, 117] on div "Глобальні цінові кампанії 1 То є просто кластер_1 За правилами 0 2 Товари грани…" at bounding box center [255, 144] width 426 height 142
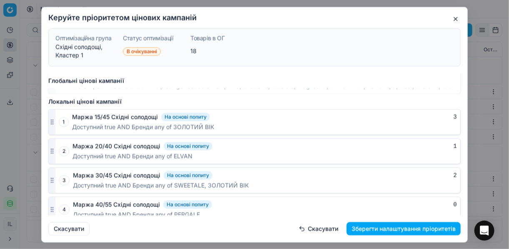
click at [380, 228] on button "Зберегти налаштування пріоритетів" at bounding box center [404, 228] width 114 height 13
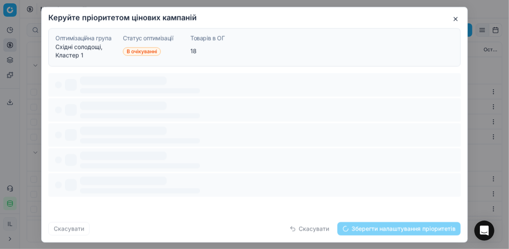
scroll to position [0, 0]
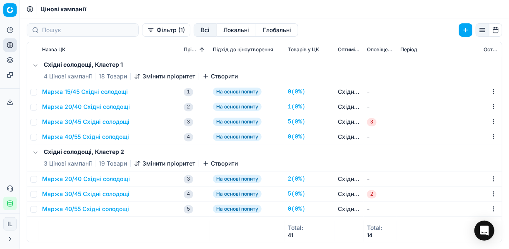
click at [93, 92] on button "Маржа 15/45 Східні солодощі" at bounding box center [85, 91] width 86 height 8
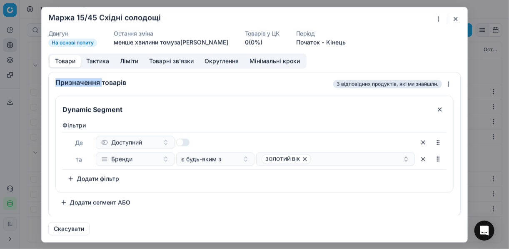
click at [134, 62] on button "Ліміти" at bounding box center [129, 61] width 29 height 12
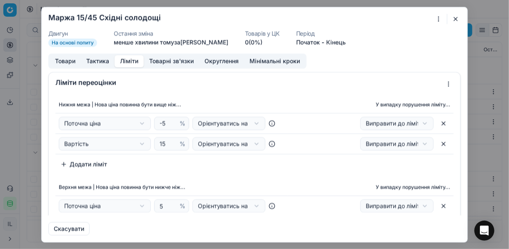
click at [380, 17] on button "button" at bounding box center [456, 19] width 10 height 10
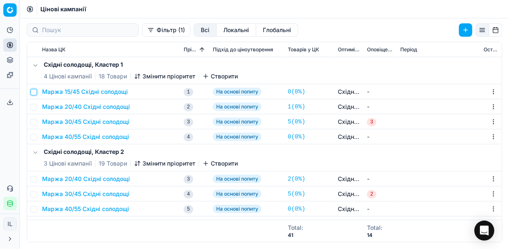
click at [34, 90] on input "checkbox" at bounding box center [33, 92] width 7 height 7
checkbox input "true"
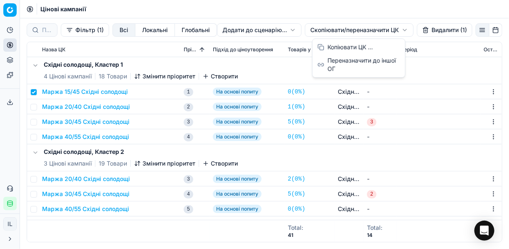
click at [328, 30] on html "Pricing platform Аналітика Цінова оптимізація Асортимент продукції Шаблони Серв…" at bounding box center [254, 124] width 509 height 249
click at [337, 47] on div "Копіювати ЦК ..." at bounding box center [358, 46] width 89 height 13
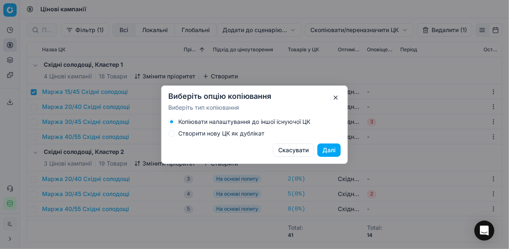
click at [171, 133] on button "Створити нову ЦК як дублікат" at bounding box center [171, 133] width 7 height 7
click at [323, 150] on button "Далі" at bounding box center [328, 149] width 23 height 13
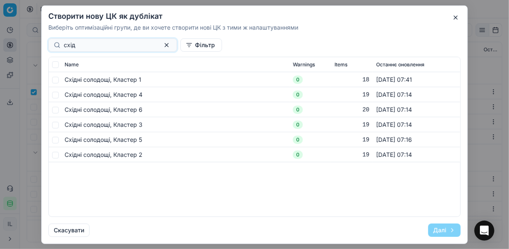
type input "схід"
click at [56, 96] on input "checkbox" at bounding box center [55, 94] width 7 height 7
checkbox input "true"
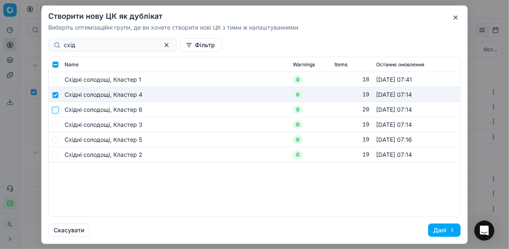
click at [55, 110] on input "checkbox" at bounding box center [55, 109] width 7 height 7
checkbox input "true"
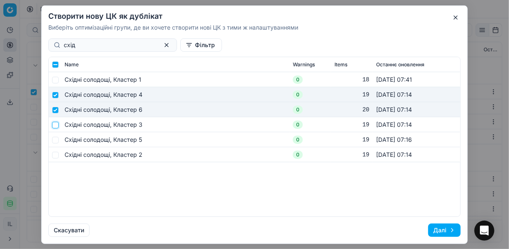
click at [57, 125] on input "checkbox" at bounding box center [55, 124] width 7 height 7
checkbox input "true"
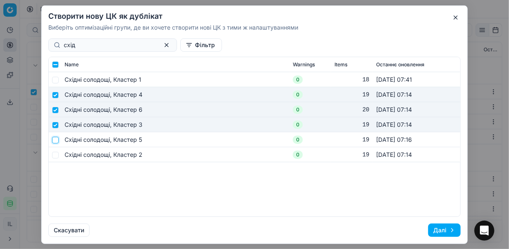
click at [56, 137] on input "checkbox" at bounding box center [55, 139] width 7 height 7
checkbox input "true"
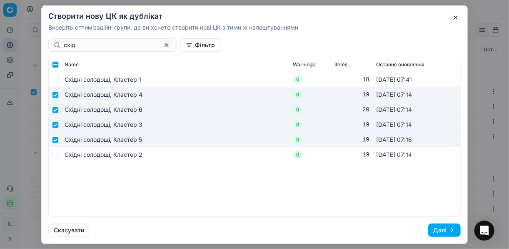
click at [57, 158] on td at bounding box center [55, 154] width 12 height 15
click at [54, 154] on input "checkbox" at bounding box center [55, 154] width 7 height 7
checkbox input "true"
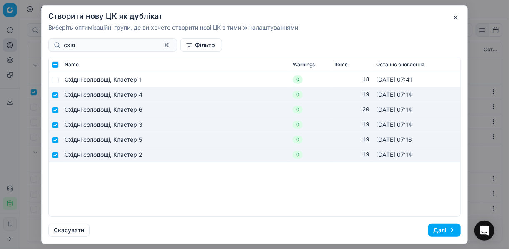
click at [380, 231] on button "Далі" at bounding box center [444, 229] width 32 height 13
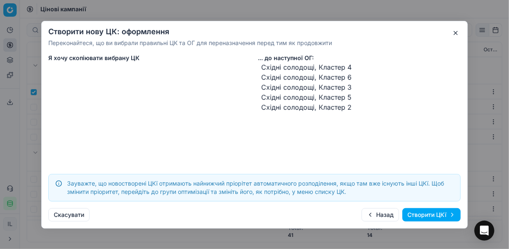
click at [380, 215] on button "Створити ЦКї" at bounding box center [431, 214] width 58 height 13
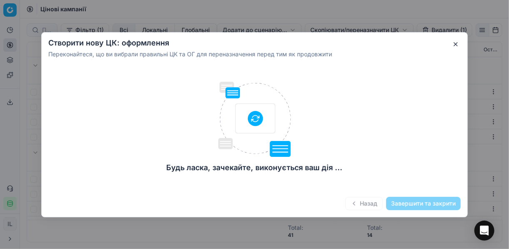
checkbox input "false"
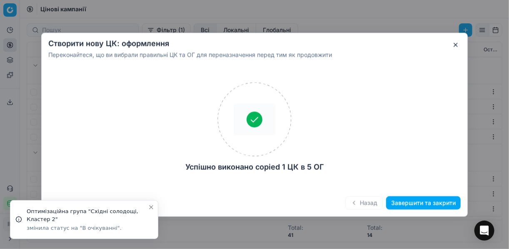
click at [380, 204] on button "Завершити та закрити" at bounding box center [423, 202] width 75 height 13
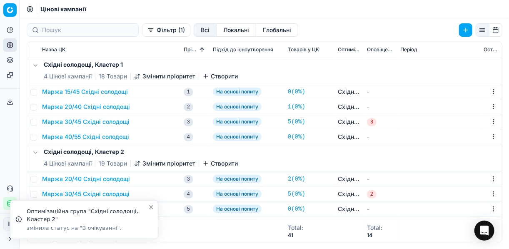
click at [77, 122] on button "Маржа 30/45 Східні солодощі" at bounding box center [85, 121] width 87 height 8
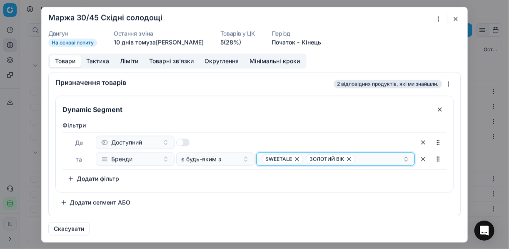
click at [349, 158] on icon "button" at bounding box center [349, 158] width 7 height 7
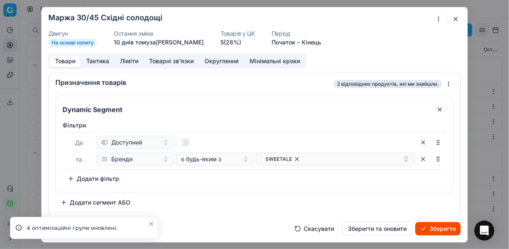
click at [380, 226] on button "Зберегти" at bounding box center [437, 228] width 45 height 13
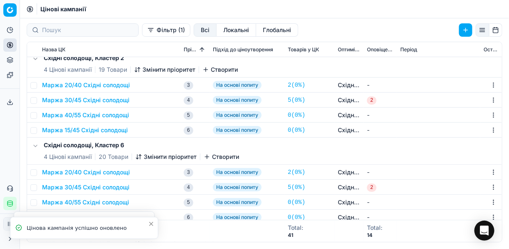
scroll to position [33, 0]
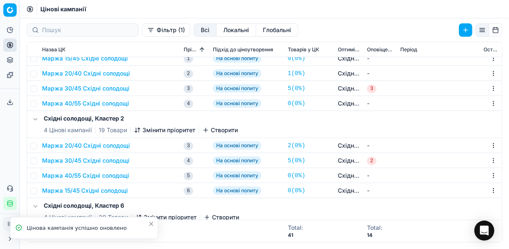
click at [96, 160] on button "Маржа 30/45 Східні солодощі" at bounding box center [85, 160] width 87 height 8
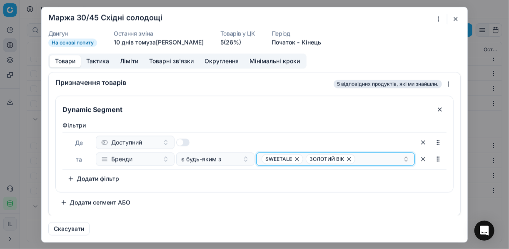
click at [348, 157] on icon "button" at bounding box center [349, 158] width 7 height 7
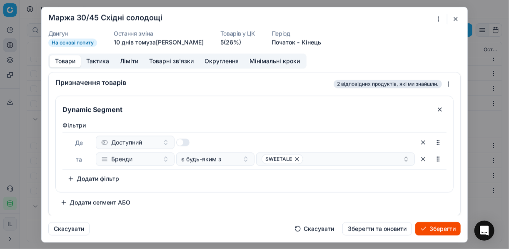
click at [380, 230] on button "Зберегти" at bounding box center [437, 228] width 45 height 13
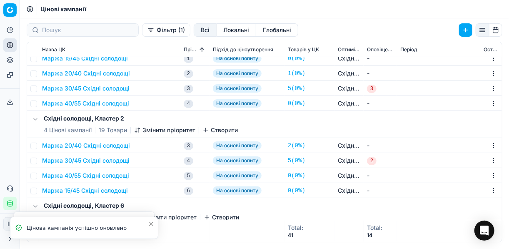
click at [142, 129] on button "Змінити пріоритет" at bounding box center [164, 130] width 61 height 8
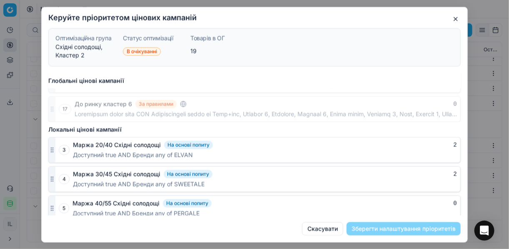
scroll to position [457, 0]
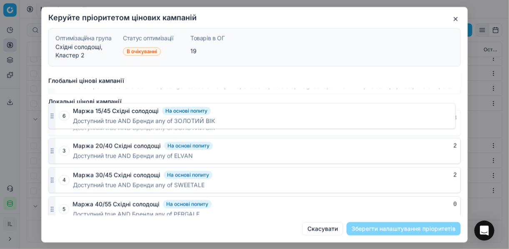
drag, startPoint x: 50, startPoint y: 204, endPoint x: 55, endPoint y: 115, distance: 88.4
click at [55, 119] on icon "button" at bounding box center [52, 122] width 7 height 7
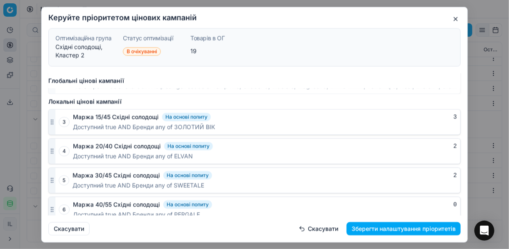
click at [380, 227] on button "Зберегти налаштування пріоритетів" at bounding box center [404, 228] width 114 height 13
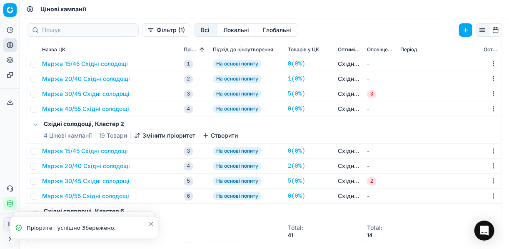
scroll to position [67, 0]
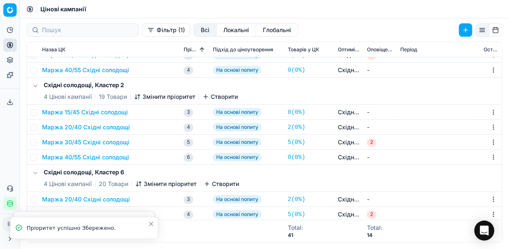
click at [77, 139] on button "Маржа 30/45 Східні солодощі" at bounding box center [85, 142] width 87 height 8
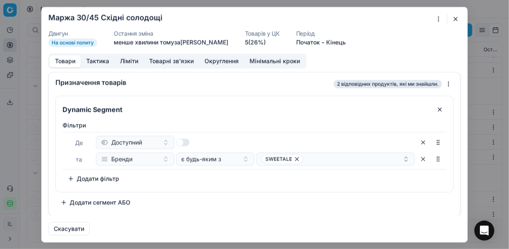
click at [380, 15] on button "button" at bounding box center [456, 19] width 10 height 10
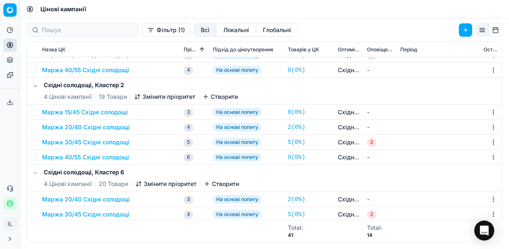
click at [85, 113] on button "Маржа 15/45 Східні солодощі" at bounding box center [85, 112] width 86 height 8
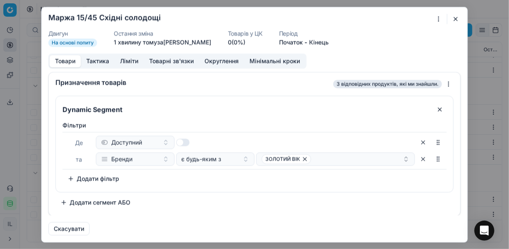
click at [380, 17] on button "button" at bounding box center [456, 19] width 10 height 10
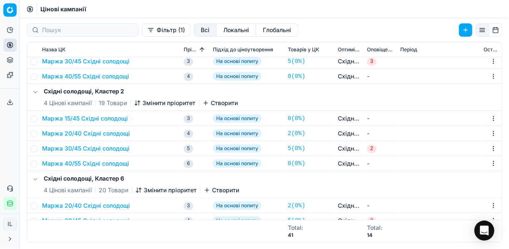
scroll to position [133, 0]
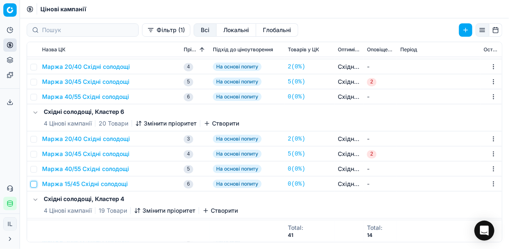
click at [35, 185] on input "checkbox" at bounding box center [33, 184] width 7 height 7
checkbox input "true"
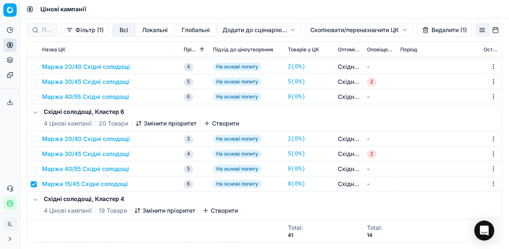
click at [149, 122] on button "Змінити пріоритет" at bounding box center [165, 123] width 61 height 8
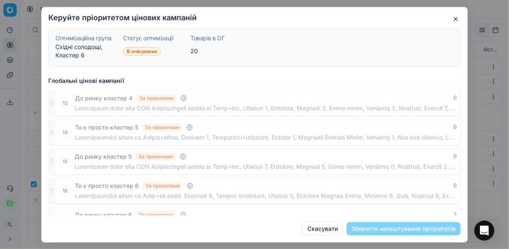
scroll to position [457, 0]
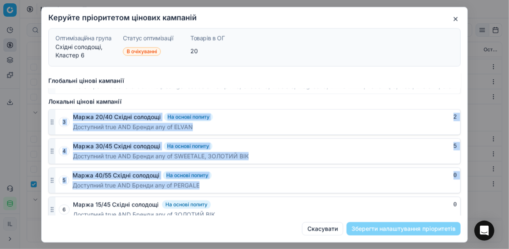
drag, startPoint x: 50, startPoint y: 206, endPoint x: 57, endPoint y: 127, distance: 79.1
click at [57, 127] on div "3 Маржа 20/40 Східні солодощі На основі попиту 2 Доступний true AND Бренди any …" at bounding box center [254, 165] width 412 height 113
drag, startPoint x: 57, startPoint y: 127, endPoint x: 275, endPoint y: 185, distance: 224.9
click at [287, 182] on div "Доступний true AND Бренди any of PERGALE" at bounding box center [264, 185] width 384 height 8
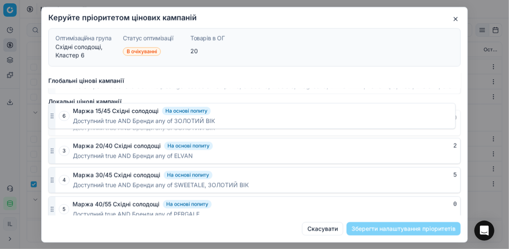
drag, startPoint x: 52, startPoint y: 203, endPoint x: 62, endPoint y: 107, distance: 97.1
click at [62, 110] on div "6 Маржа 15/45 Східні солодощі На основі попиту 0 Доступний true AND Бренди any …" at bounding box center [254, 123] width 412 height 26
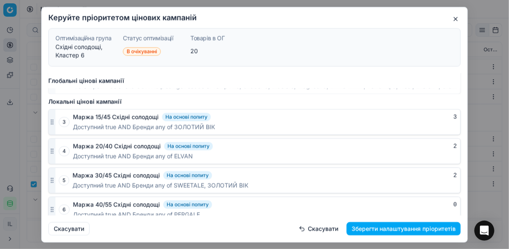
click at [380, 228] on button "Зберегти налаштування пріоритетів" at bounding box center [404, 228] width 114 height 13
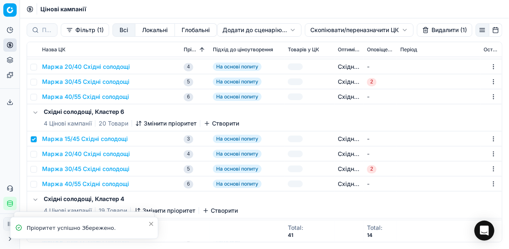
checkbox input "true"
checkbox input "false"
click at [87, 166] on button "Маржа 30/45 Східні солодощі" at bounding box center [85, 169] width 87 height 8
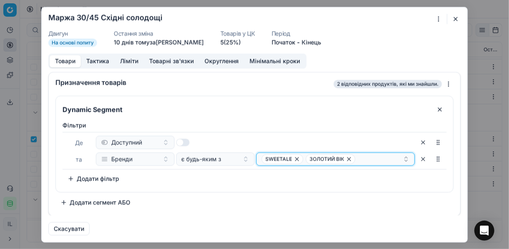
click at [348, 157] on icon "button" at bounding box center [349, 158] width 7 height 7
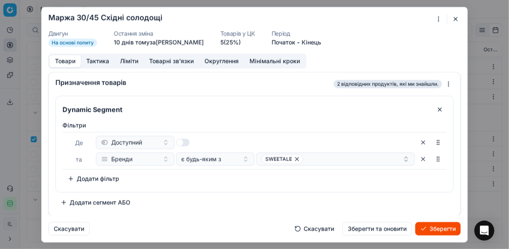
click at [380, 229] on button "Зберегти" at bounding box center [437, 228] width 45 height 13
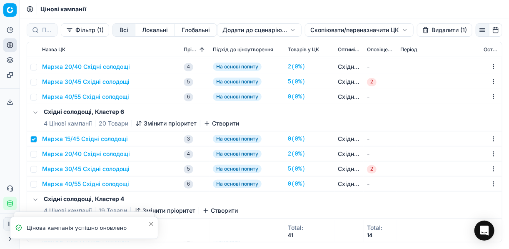
click at [30, 139] on td at bounding box center [33, 138] width 12 height 15
click at [32, 138] on input "checkbox" at bounding box center [33, 139] width 7 height 7
checkbox input "false"
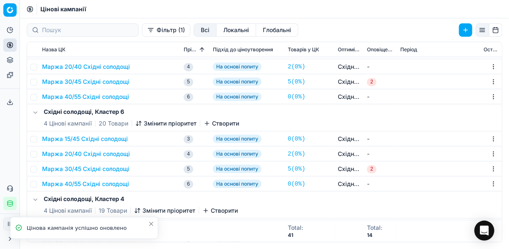
click at [114, 142] on button "Маржа 15/45 Східні солодощі" at bounding box center [85, 139] width 86 height 8
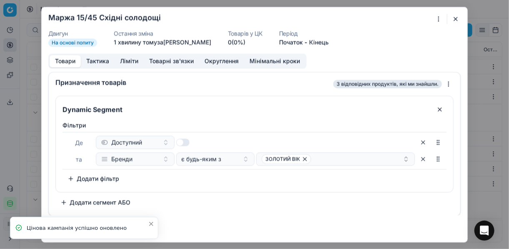
click at [380, 16] on button "button" at bounding box center [456, 19] width 10 height 10
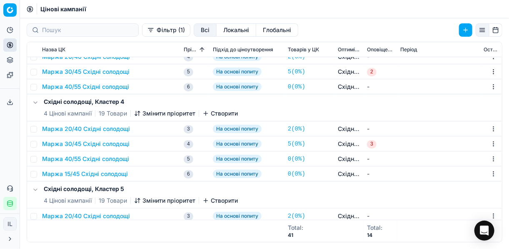
scroll to position [267, 0]
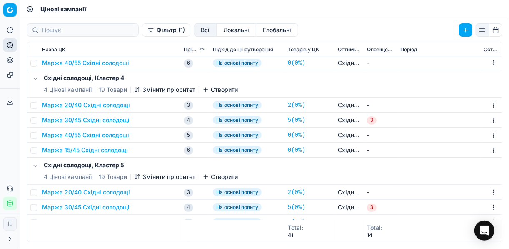
click at [139, 86] on icon "button" at bounding box center [137, 89] width 7 height 7
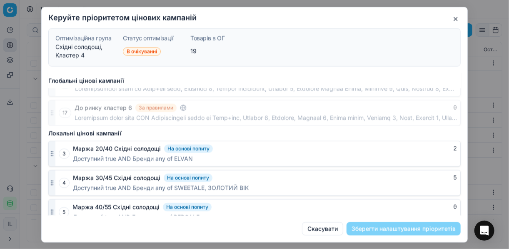
scroll to position [457, 0]
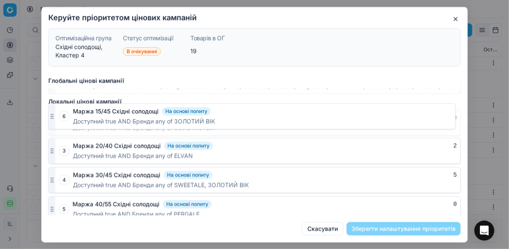
drag, startPoint x: 52, startPoint y: 205, endPoint x: 58, endPoint y: 119, distance: 86.5
click at [58, 119] on div "6 Маржа 15/45 Східні солодощі На основі попиту 0 Доступний true AND Бренди any …" at bounding box center [254, 123] width 412 height 26
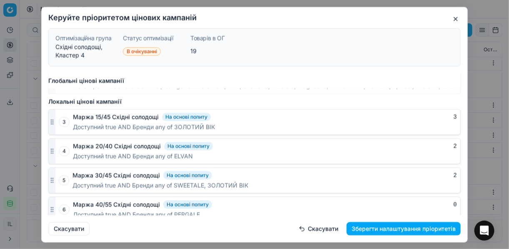
click at [380, 229] on button "Зберегти налаштування пріоритетів" at bounding box center [404, 228] width 114 height 13
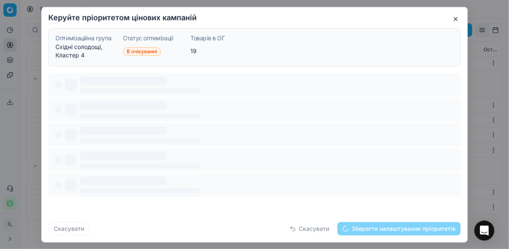
scroll to position [0, 0]
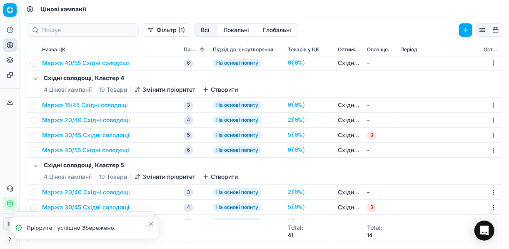
click at [89, 137] on button "Маржа 30/45 Східні солодощі" at bounding box center [85, 135] width 87 height 8
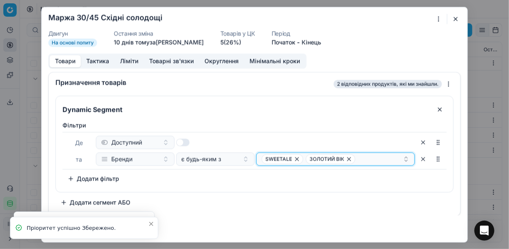
click at [349, 161] on icon "button" at bounding box center [349, 158] width 7 height 7
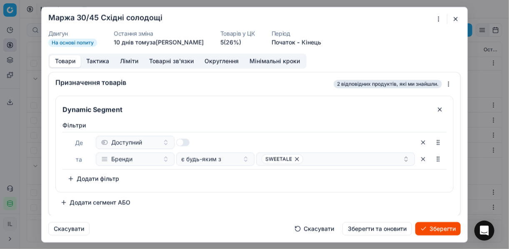
click at [380, 227] on button "Зберегти" at bounding box center [437, 228] width 45 height 13
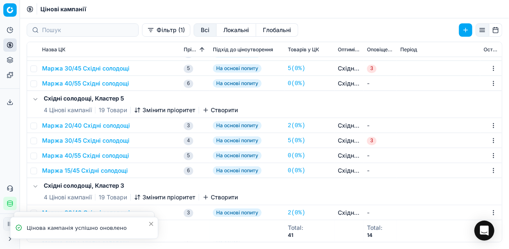
scroll to position [367, 0]
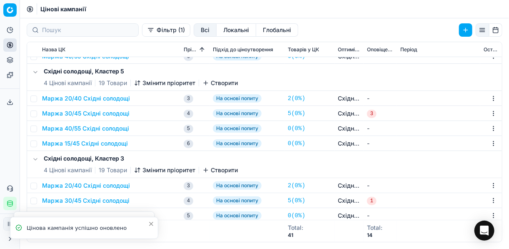
click at [37, 142] on td at bounding box center [33, 143] width 12 height 15
click at [149, 82] on button "Змінити пріоритет" at bounding box center [164, 83] width 61 height 8
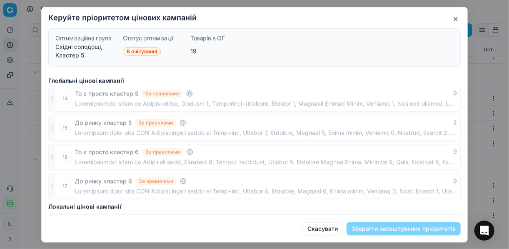
scroll to position [457, 0]
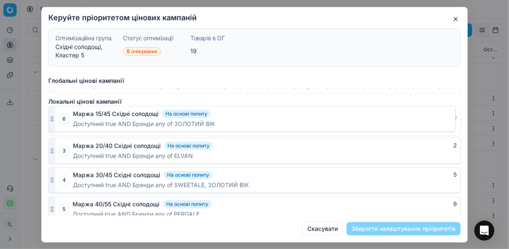
drag, startPoint x: 54, startPoint y: 203, endPoint x: 63, endPoint y: 120, distance: 84.3
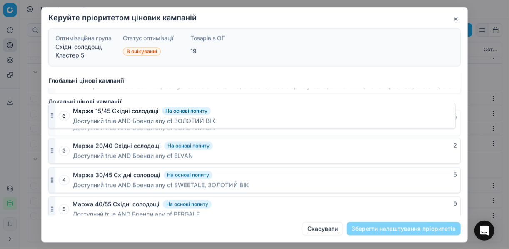
click at [63, 120] on div "6 Маржа 15/45 Східні солодощі На основі попиту 0 Доступний true AND Бренди any …" at bounding box center [254, 123] width 412 height 26
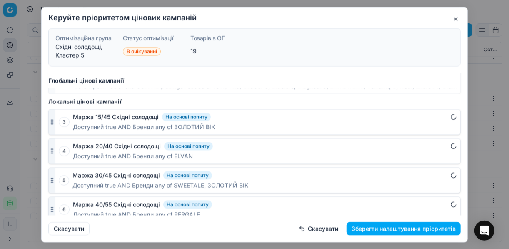
click at [380, 228] on button "Зберегти налаштування пріоритетів" at bounding box center [404, 228] width 114 height 13
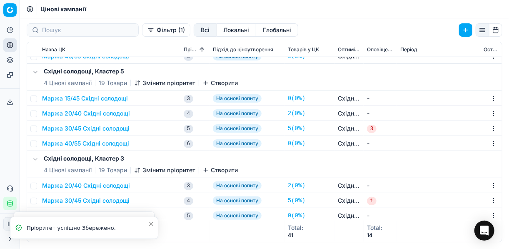
scroll to position [384, 0]
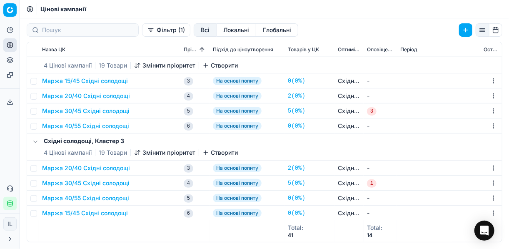
click at [83, 109] on button "Маржа 30/45 Східні солодощі" at bounding box center [85, 111] width 87 height 8
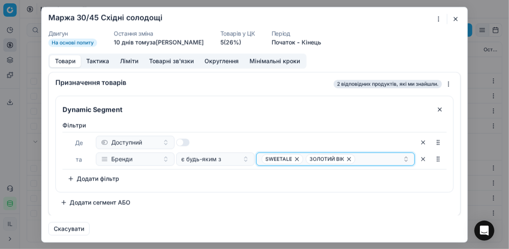
click at [346, 157] on icon "button" at bounding box center [349, 158] width 7 height 7
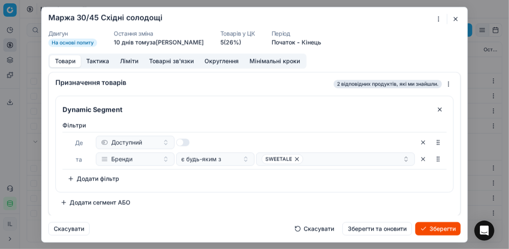
click at [380, 229] on button "Зберегти" at bounding box center [437, 228] width 45 height 13
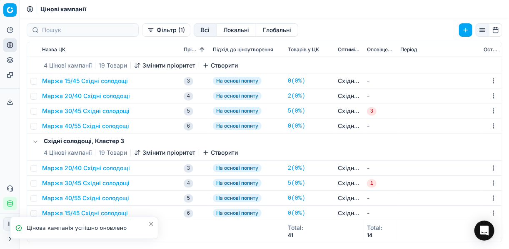
click at [150, 224] on icon "Close toast" at bounding box center [151, 223] width 3 height 3
click at [70, 212] on button "Маржа 15/45 Східні солодощі" at bounding box center [85, 213] width 86 height 8
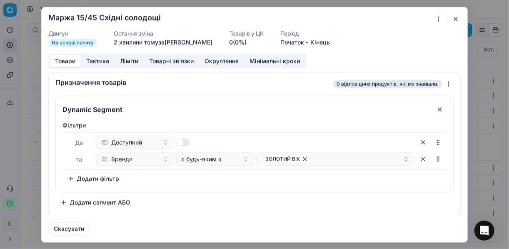
click at [380, 20] on button "button" at bounding box center [456, 19] width 10 height 10
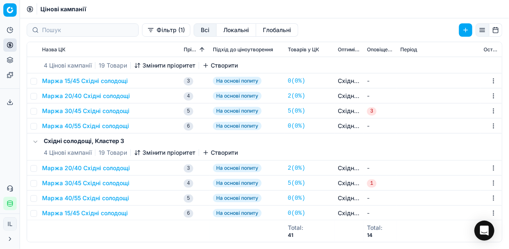
click at [140, 152] on icon "button" at bounding box center [137, 152] width 7 height 7
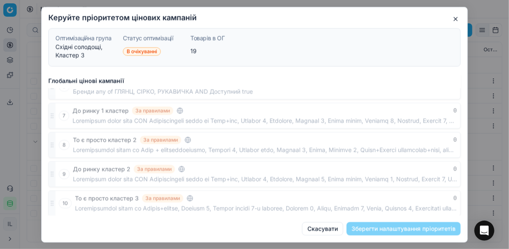
scroll to position [457, 0]
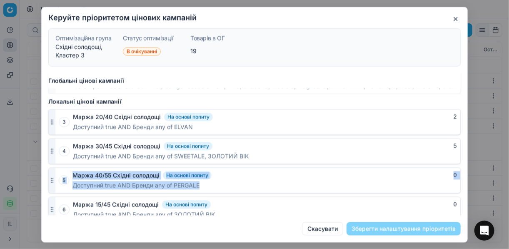
drag, startPoint x: 50, startPoint y: 207, endPoint x: 57, endPoint y: 166, distance: 41.7
click at [57, 166] on div "3 Маржа 20/40 Східні солодощі На основі попиту 2 Доступний true AND Бренди any …" at bounding box center [254, 165] width 412 height 113
drag, startPoint x: 57, startPoint y: 166, endPoint x: 185, endPoint y: 177, distance: 129.2
click at [185, 181] on span "Доступний true AND Бренди any of PERGALE" at bounding box center [135, 185] width 127 height 8
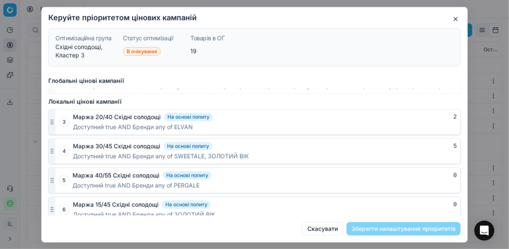
click at [246, 157] on div "Маржа 30/45 Східні солодощі На основі попиту 5 Доступний true AND Бренди any of…" at bounding box center [266, 150] width 387 height 25
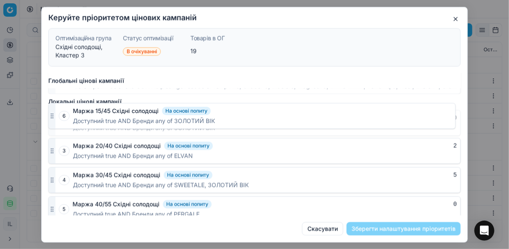
drag, startPoint x: 50, startPoint y: 203, endPoint x: 57, endPoint y: 113, distance: 90.3
click at [57, 113] on div "6 Маржа 15/45 Східні солодощі На основі попиту 0 Доступний true AND Бренди any …" at bounding box center [254, 123] width 412 height 26
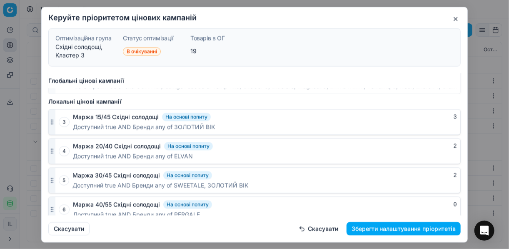
click at [155, 174] on div "Маржа 30/45 Східні солодощі На основі попиту 2 Доступний true AND Бренди any of…" at bounding box center [266, 179] width 388 height 25
click at [369, 224] on button "Зберегти налаштування пріоритетів" at bounding box center [404, 228] width 114 height 13
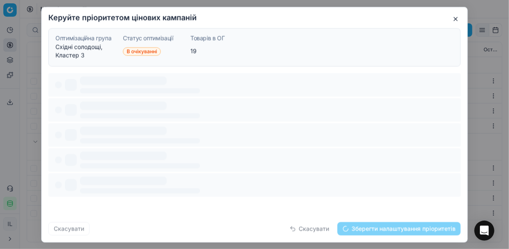
scroll to position [0, 0]
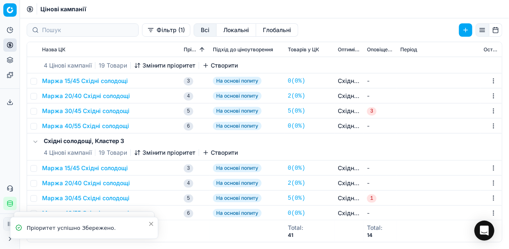
click at [77, 198] on div "Pricing platform Аналітика Цінова оптимізація Асортимент продукції Шаблони Серв…" at bounding box center [254, 124] width 509 height 249
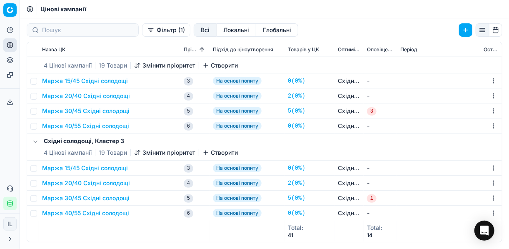
click at [80, 200] on button "Маржа 30/45 Східні солодощі" at bounding box center [85, 198] width 87 height 8
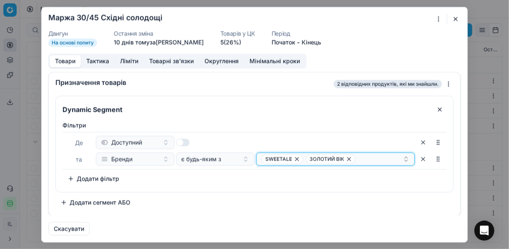
click at [349, 160] on icon "button" at bounding box center [348, 158] width 3 height 3
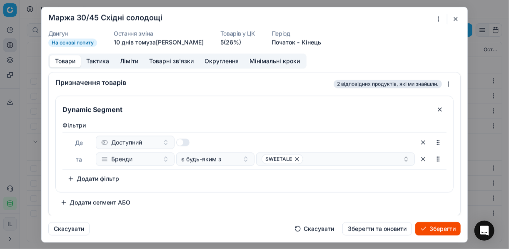
click at [380, 230] on button "Зберегти" at bounding box center [437, 228] width 45 height 13
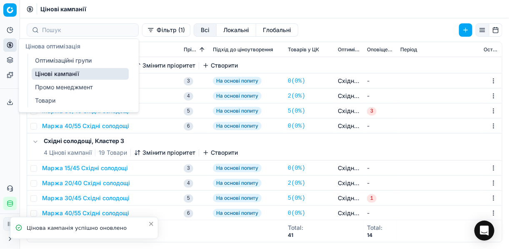
click at [51, 60] on link "Оптимізаційні групи" at bounding box center [80, 61] width 97 height 12
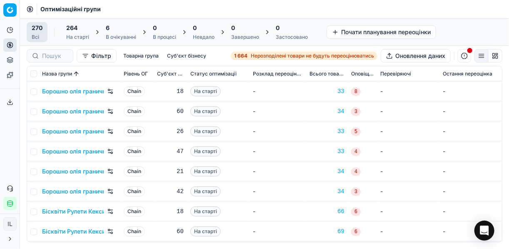
click at [123, 29] on div "6" at bounding box center [121, 28] width 30 height 8
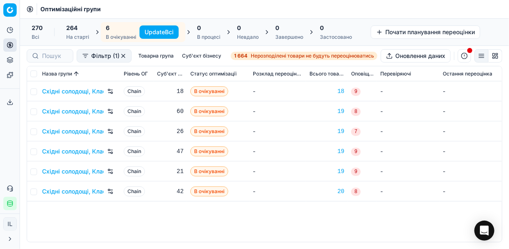
click at [160, 29] on button "Update Всі" at bounding box center [159, 31] width 39 height 13
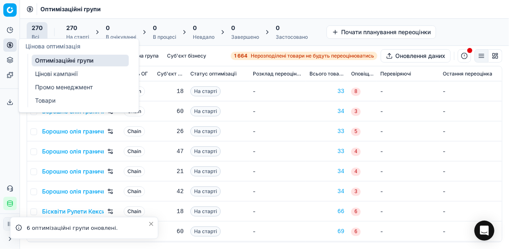
click at [10, 45] on icon at bounding box center [10, 44] width 0 height 3
click at [47, 72] on link "Цінові кампанії" at bounding box center [80, 74] width 97 height 12
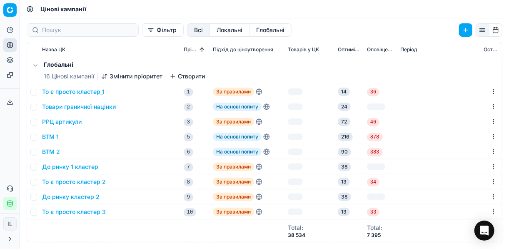
click at [142, 32] on button "Фільтр" at bounding box center [163, 29] width 42 height 13
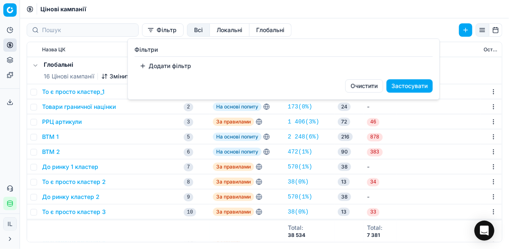
click at [145, 63] on button "Додати фільтр" at bounding box center [166, 65] width 62 height 13
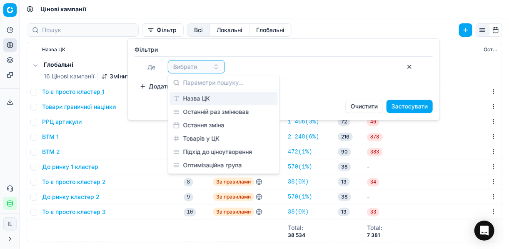
click at [216, 98] on div "Назва ЦК" at bounding box center [224, 98] width 108 height 13
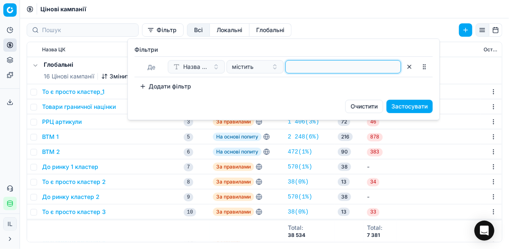
click at [298, 65] on input at bounding box center [343, 66] width 108 height 12
type input "шоколад"
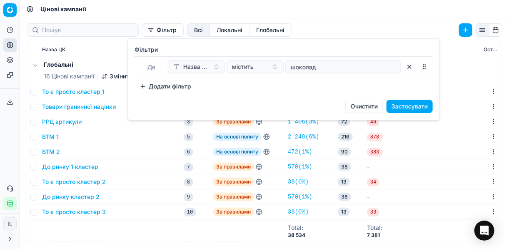
click at [380, 107] on button "Застосувати" at bounding box center [410, 106] width 46 height 13
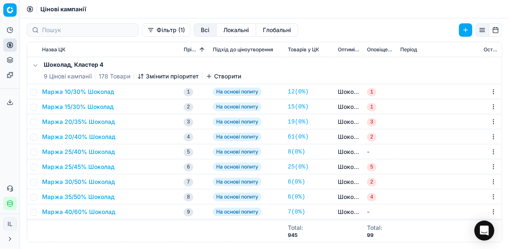
click at [83, 87] on button "Маржа 10/30% Шоколад" at bounding box center [78, 91] width 72 height 8
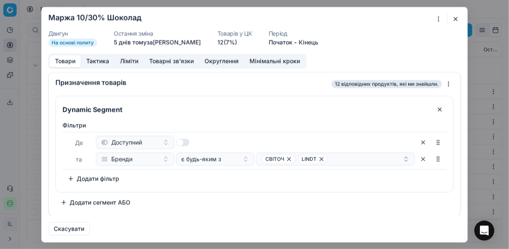
click at [380, 18] on button "button" at bounding box center [456, 19] width 10 height 10
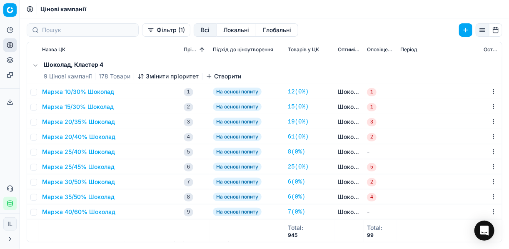
click at [101, 92] on button "Маржа 10/30% Шоколад" at bounding box center [78, 91] width 72 height 8
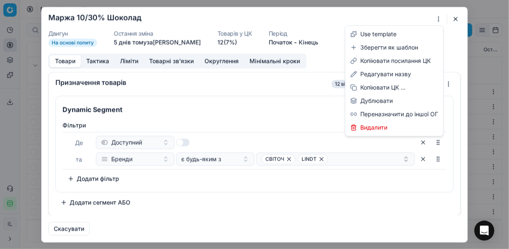
click at [380, 17] on div "Ми зберігаємо налаштування ЦК. Будь ласка, зачекайте, це може зайняти декілька …" at bounding box center [254, 124] width 509 height 249
click at [377, 72] on div "Редагувати назву" at bounding box center [394, 73] width 95 height 13
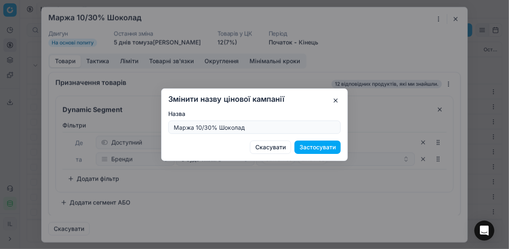
click at [201, 128] on input "Маржа 10/30% Шоколад" at bounding box center [254, 127] width 165 height 12
type input "Маржа 9/30% Шоколад"
click at [314, 147] on button "Застосувати" at bounding box center [317, 146] width 46 height 13
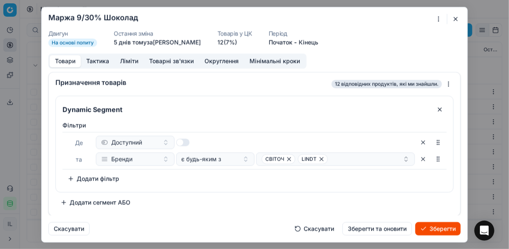
click at [124, 62] on button "Ліміти" at bounding box center [129, 61] width 29 height 12
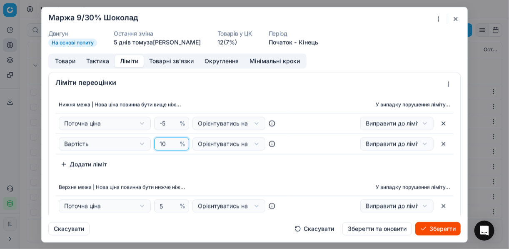
click at [163, 143] on input "10" at bounding box center [168, 143] width 20 height 12
type input "1"
type input "9"
click at [237, 170] on div "Нижня межа | Нова ціна повинна бути вище ніж... У випадку порушення ліміту... П…" at bounding box center [254, 133] width 398 height 75
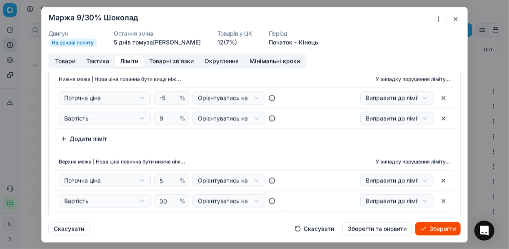
scroll to position [33, 0]
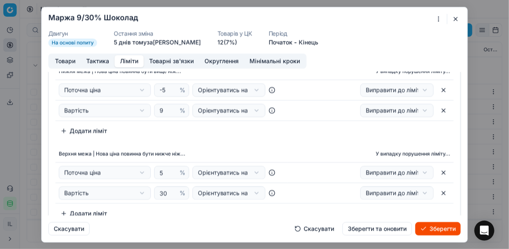
click at [380, 227] on button "Зберегти" at bounding box center [437, 228] width 45 height 13
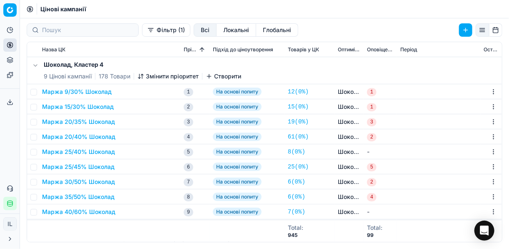
click at [75, 120] on button "Маржа 20/35% Шоколад" at bounding box center [78, 121] width 73 height 8
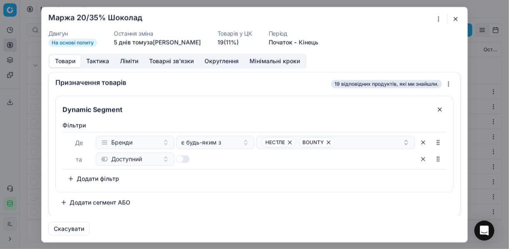
click at [380, 17] on button "button" at bounding box center [456, 19] width 10 height 10
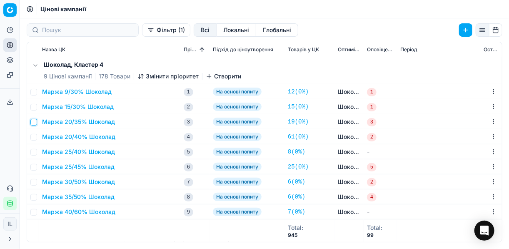
click at [32, 121] on input "checkbox" at bounding box center [33, 122] width 7 height 7
checkbox input "true"
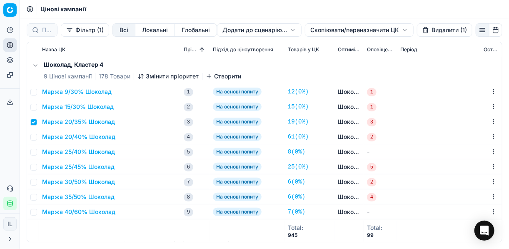
click at [317, 29] on html "Pricing platform Аналітика Цінова оптимізація Асортимент продукції Шаблони Серв…" at bounding box center [254, 124] width 509 height 249
click at [330, 47] on div "Копіювати ЦК ..." at bounding box center [358, 46] width 89 height 13
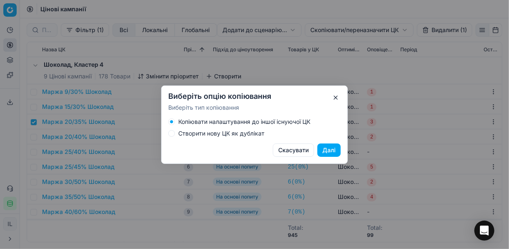
click at [171, 133] on button "Створити нову ЦК як дублікат" at bounding box center [171, 133] width 7 height 7
click at [321, 150] on button "Далі" at bounding box center [328, 149] width 23 height 13
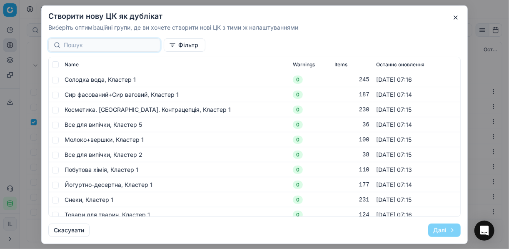
click at [99, 47] on input at bounding box center [109, 45] width 91 height 8
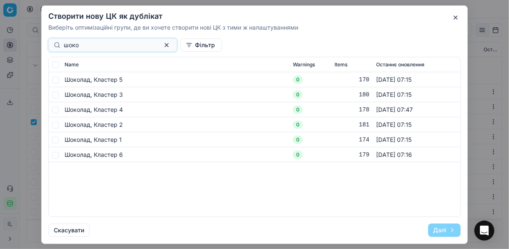
type input "шоко"
click at [55, 111] on input "checkbox" at bounding box center [55, 109] width 7 height 7
checkbox input "true"
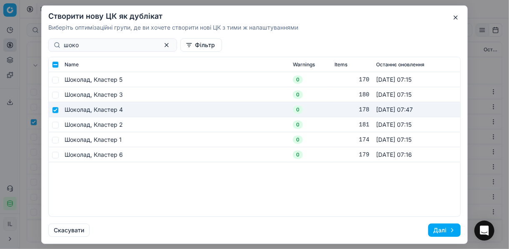
click at [380, 229] on button "Далі" at bounding box center [444, 229] width 32 height 13
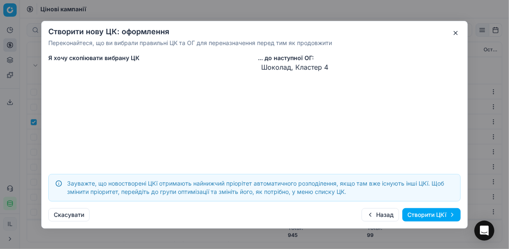
click at [380, 214] on button "Створити ЦКї" at bounding box center [431, 214] width 58 height 13
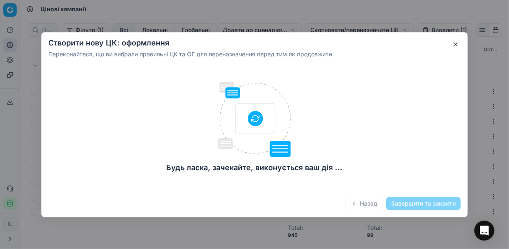
checkbox input "false"
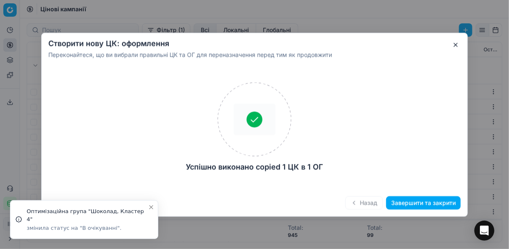
click at [380, 202] on button "Завершити та закрити" at bounding box center [423, 202] width 75 height 13
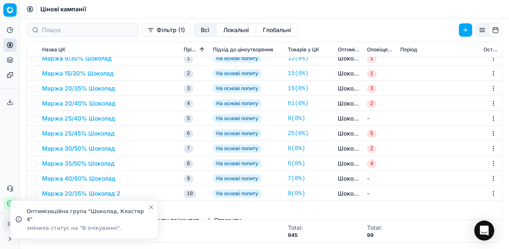
scroll to position [67, 0]
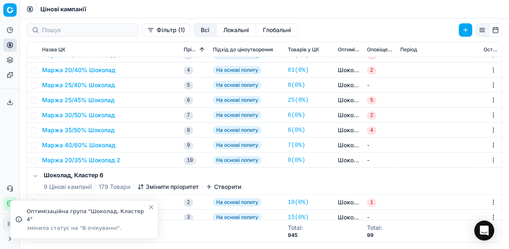
click at [82, 160] on button "Маржа 20/35% Шоколад 2" at bounding box center [81, 160] width 78 height 8
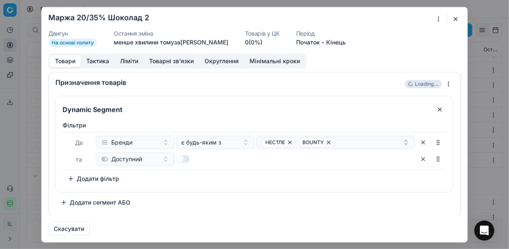
click at [380, 18] on div "Ми зберігаємо налаштування ЦК. Будь ласка, зачекайте, це може зайняти декілька …" at bounding box center [254, 124] width 509 height 249
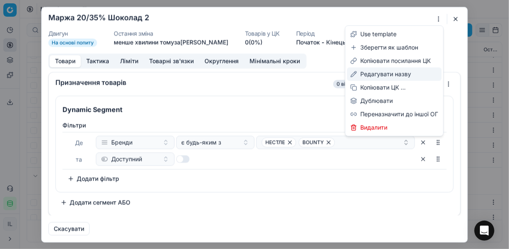
click at [380, 76] on div "Редагувати назву" at bounding box center [394, 73] width 95 height 13
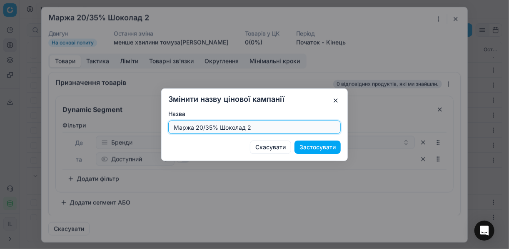
click at [203, 127] on input "Маржа 20/35% Шоколад 2" at bounding box center [254, 127] width 165 height 12
click at [201, 128] on input "Маржа 20/35% Шоколад 2" at bounding box center [254, 127] width 165 height 12
click at [249, 127] on input "Маржа 12/35% Шоколад 2" at bounding box center [254, 127] width 165 height 12
type input "Маржа 12/35% Шоколад"
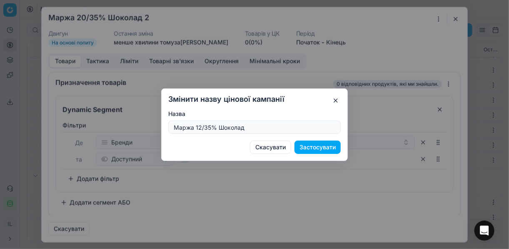
click at [311, 148] on button "Застосувати" at bounding box center [317, 146] width 46 height 13
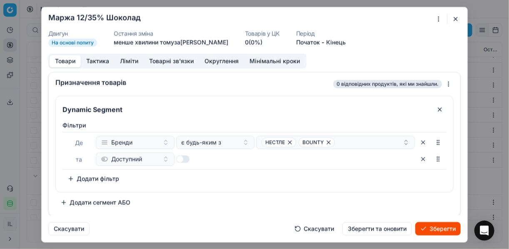
click at [123, 57] on button "Ліміти" at bounding box center [129, 61] width 29 height 12
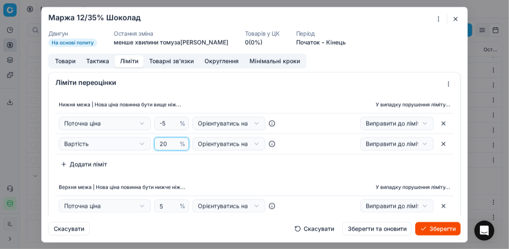
click at [163, 142] on input "20" at bounding box center [168, 143] width 20 height 12
type input "2"
type input "12"
click at [216, 165] on div "Нижня межа | Нова ціна повинна бути вище ніж... У випадку порушення ліміту... П…" at bounding box center [254, 133] width 398 height 75
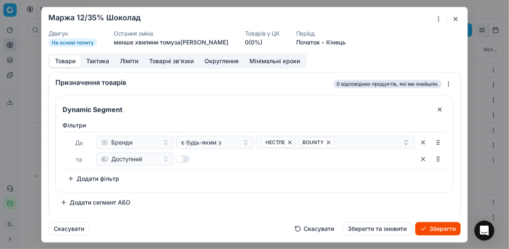
click at [63, 62] on button "Товари" at bounding box center [65, 61] width 31 height 12
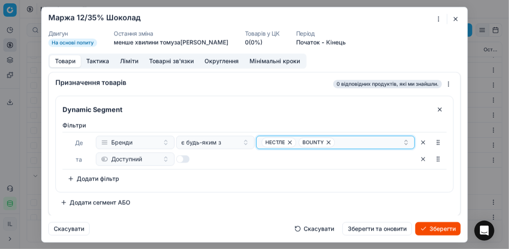
click at [329, 141] on icon "button" at bounding box center [328, 141] width 3 height 3
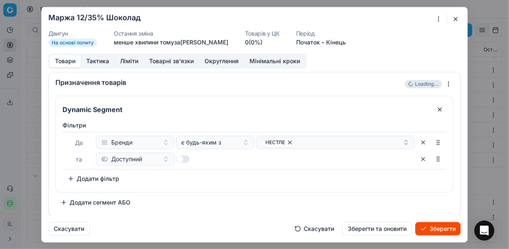
click at [380, 229] on button "Зберегти" at bounding box center [437, 228] width 45 height 13
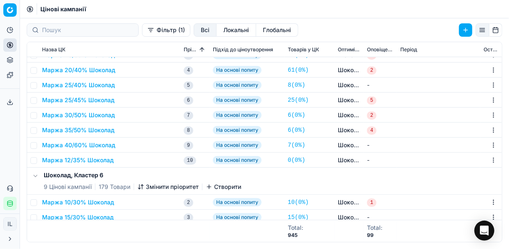
scroll to position [0, 0]
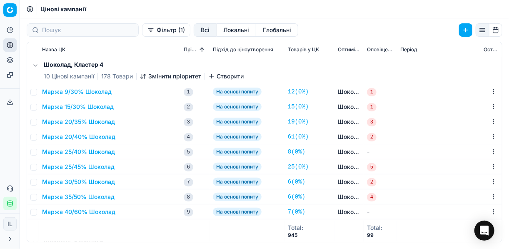
click at [83, 122] on button "Маржа 20/35% Шоколад" at bounding box center [78, 121] width 73 height 8
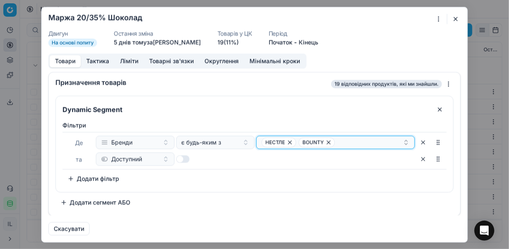
click at [289, 141] on icon "button" at bounding box center [290, 142] width 7 height 7
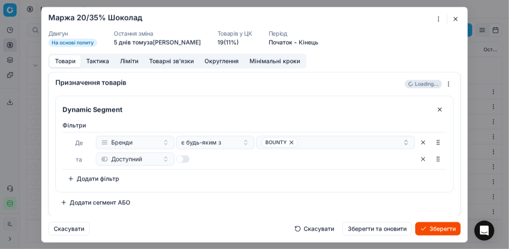
click at [380, 229] on button "Зберегти" at bounding box center [437, 228] width 45 height 13
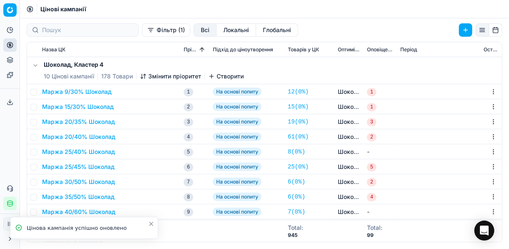
click at [147, 76] on button "Змінити пріоритет" at bounding box center [170, 76] width 61 height 8
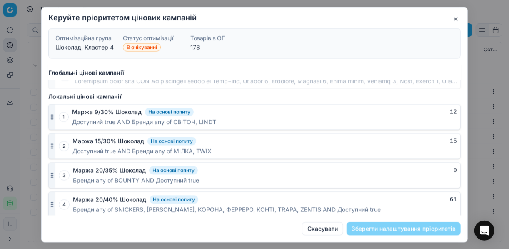
scroll to position [623, 0]
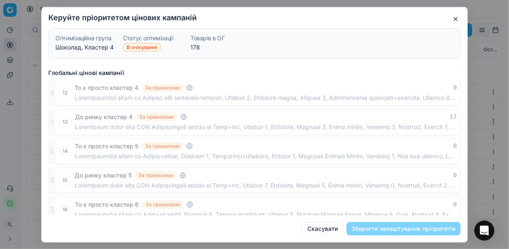
drag, startPoint x: 51, startPoint y: 205, endPoint x: 82, endPoint y: 126, distance: 84.8
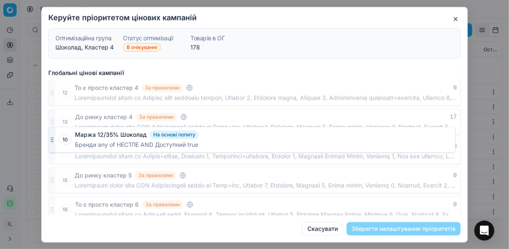
click at [65, 128] on div "Глобальні цінові кампанії 1 То є просто кластер_1 За правилами 0 2 Товари грани…" at bounding box center [255, 140] width 426 height 150
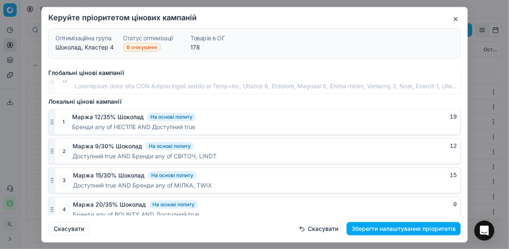
scroll to position [459, 0]
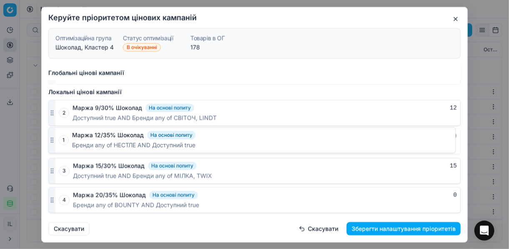
drag, startPoint x: 53, startPoint y: 107, endPoint x: 53, endPoint y: 141, distance: 33.3
click at [380, 227] on button "Зберегти налаштування пріоритетів" at bounding box center [404, 228] width 114 height 13
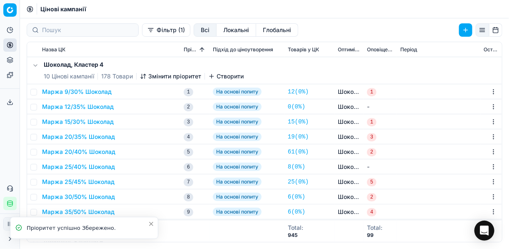
scroll to position [33, 0]
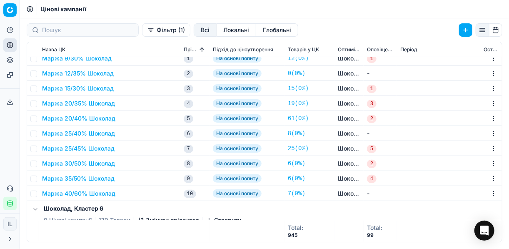
click at [78, 133] on button "Маржа 25/40% Шоколад" at bounding box center [78, 133] width 73 height 8
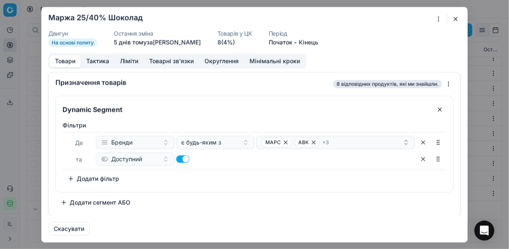
click at [380, 19] on button "button" at bounding box center [456, 19] width 10 height 10
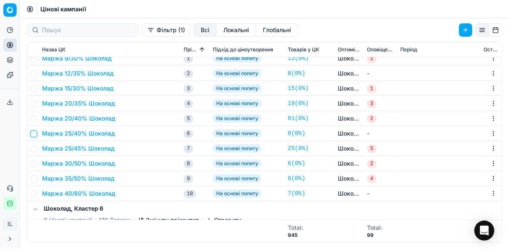
click at [34, 134] on input "checkbox" at bounding box center [33, 133] width 7 height 7
checkbox input "true"
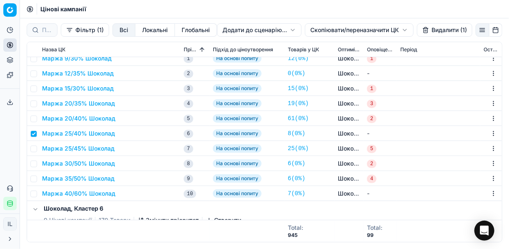
click at [326, 32] on html "Pricing platform Аналітика Цінова оптимізація Асортимент продукції Шаблони Серв…" at bounding box center [254, 124] width 509 height 249
click at [333, 46] on div "Копіювати ЦК ..." at bounding box center [358, 46] width 89 height 13
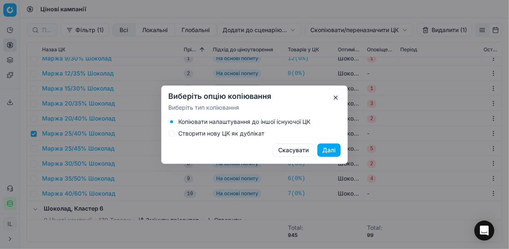
click at [172, 134] on button "Створити нову ЦК як дублікат" at bounding box center [171, 133] width 7 height 7
click at [330, 150] on button "Далі" at bounding box center [328, 149] width 23 height 13
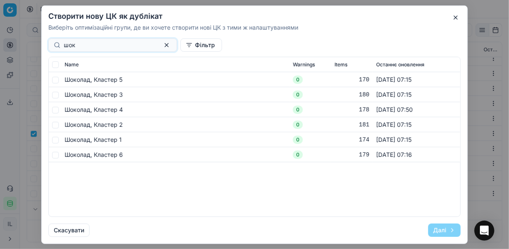
type input "шок"
click at [55, 108] on input "checkbox" at bounding box center [55, 109] width 7 height 7
checkbox input "true"
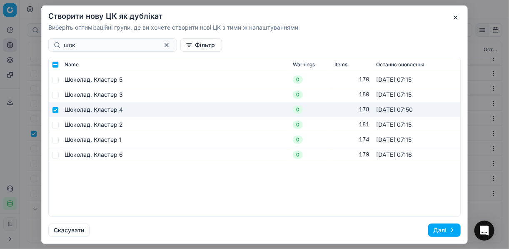
click at [380, 230] on button "Далі" at bounding box center [444, 229] width 32 height 13
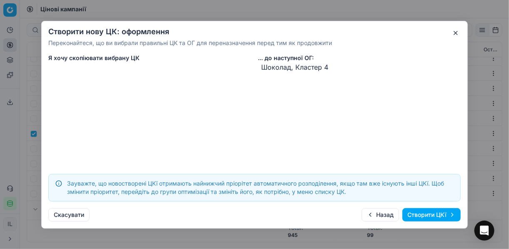
click at [380, 216] on button "Створити ЦКї" at bounding box center [431, 214] width 58 height 13
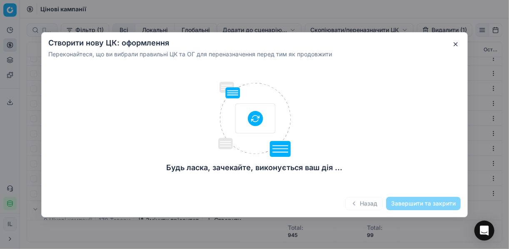
checkbox input "false"
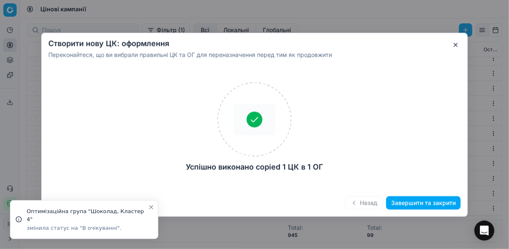
click at [380, 200] on button "Завершити та закрити" at bounding box center [423, 202] width 75 height 13
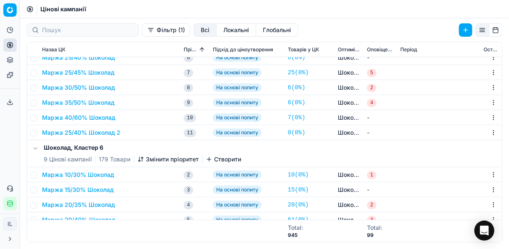
scroll to position [100, 0]
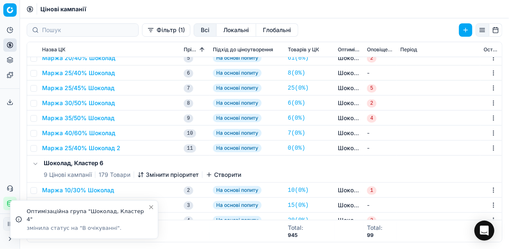
click at [82, 146] on button "Маржа 25/40% Шоколад 2" at bounding box center [81, 148] width 78 height 8
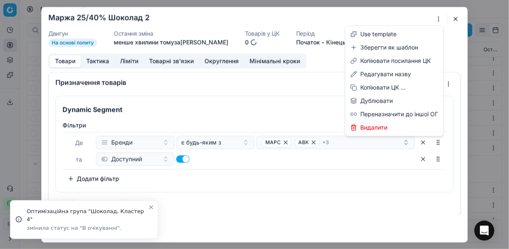
click at [380, 18] on div "Ми зберігаємо налаштування ЦК. Будь ласка, зачекайте, це може зайняти декілька …" at bounding box center [254, 124] width 509 height 249
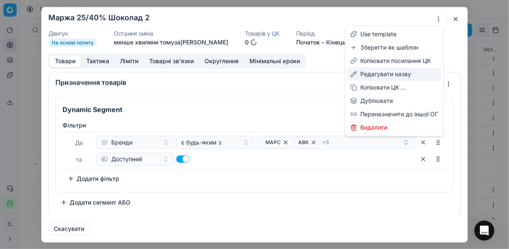
click at [369, 72] on div "Редагувати назву" at bounding box center [394, 73] width 95 height 13
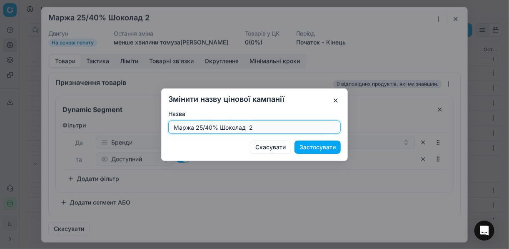
click at [252, 128] on input "Маржа 25/40% Шоколад 2" at bounding box center [254, 127] width 165 height 12
click at [202, 125] on input "Маржа 25/40% Шоколад" at bounding box center [254, 127] width 165 height 12
type input "Маржа 18/40% Шоколад"
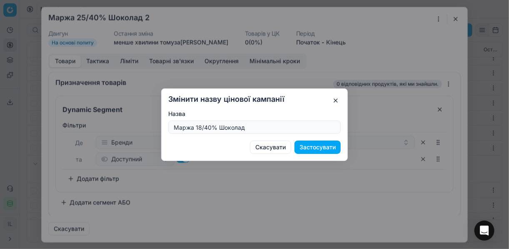
click at [312, 148] on button "Застосувати" at bounding box center [317, 146] width 46 height 13
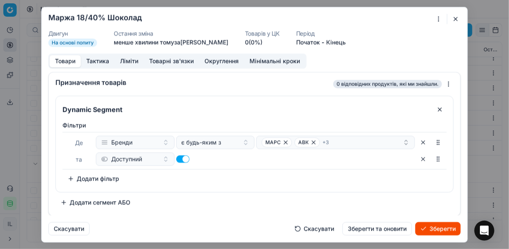
click at [124, 61] on button "Ліміти" at bounding box center [129, 61] width 29 height 12
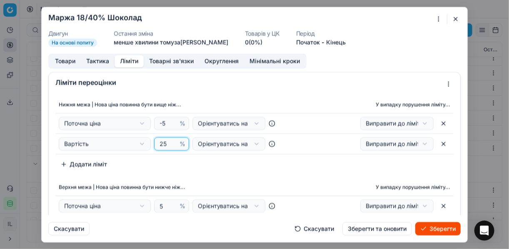
click at [165, 140] on input "25" at bounding box center [168, 143] width 20 height 12
type input "2"
type input "18"
drag, startPoint x: 231, startPoint y: 182, endPoint x: 227, endPoint y: 175, distance: 7.9
click at [229, 179] on th "Верхня межа | Нова ціна повинна бути нижче ніж..." at bounding box center [171, 187] width 232 height 17
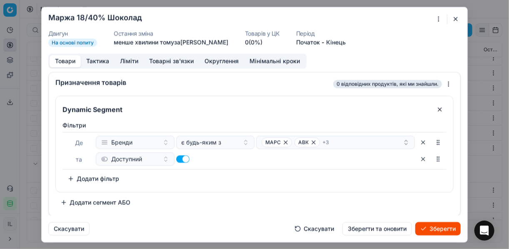
click at [69, 59] on button "Товари" at bounding box center [65, 61] width 31 height 12
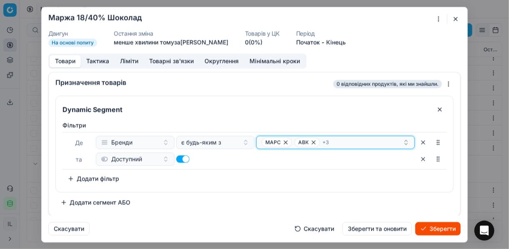
click at [286, 140] on icon "button" at bounding box center [285, 141] width 3 height 3
click at [280, 142] on icon "button" at bounding box center [280, 142] width 7 height 7
click at [369, 141] on icon "button" at bounding box center [372, 142] width 7 height 7
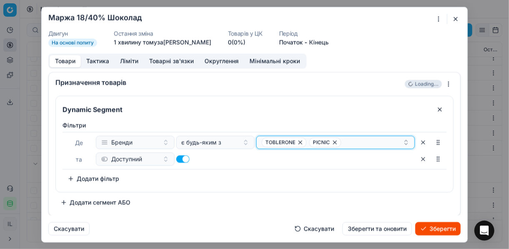
click at [335, 142] on icon "button" at bounding box center [334, 141] width 3 height 3
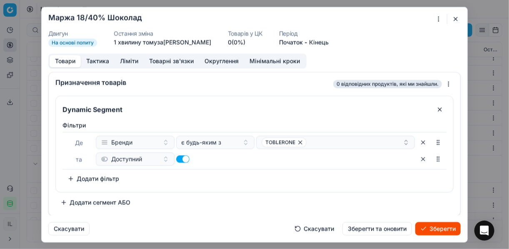
click at [380, 227] on button "Зберегти" at bounding box center [437, 228] width 45 height 13
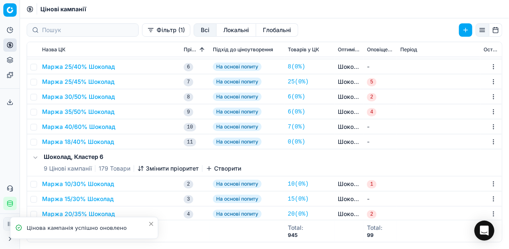
scroll to position [33, 0]
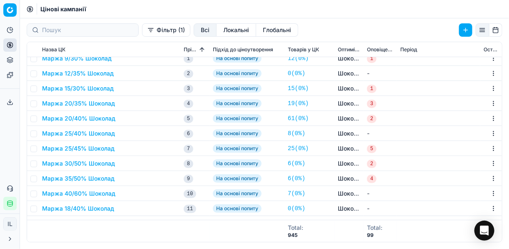
click at [75, 133] on button "Маржа 25/40% Шоколад" at bounding box center [78, 133] width 73 height 8
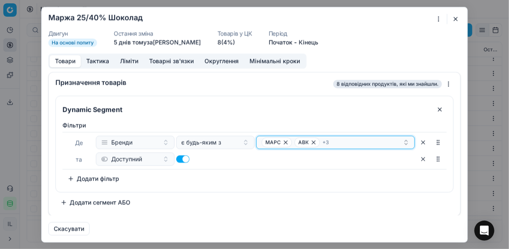
click at [359, 141] on div "МАРС АВК + 3" at bounding box center [332, 142] width 141 height 10
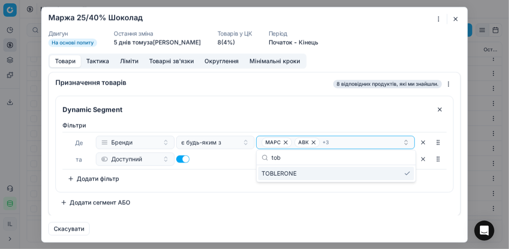
type input "tob"
click at [380, 173] on div "TOBLERONE" at bounding box center [336, 173] width 156 height 13
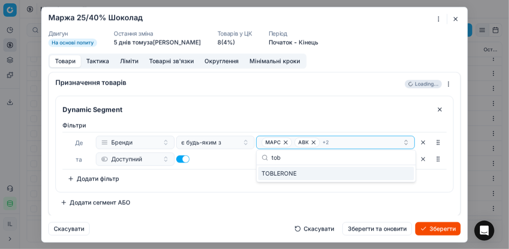
click at [380, 229] on button "Зберегти" at bounding box center [437, 228] width 45 height 13
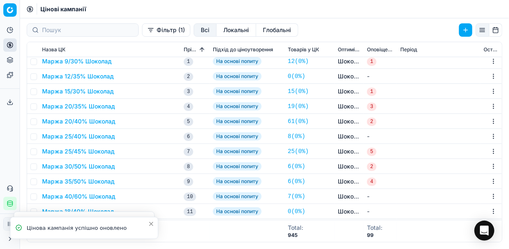
scroll to position [0, 0]
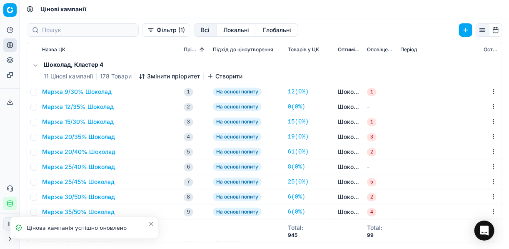
click at [141, 74] on icon "button" at bounding box center [142, 76] width 7 height 7
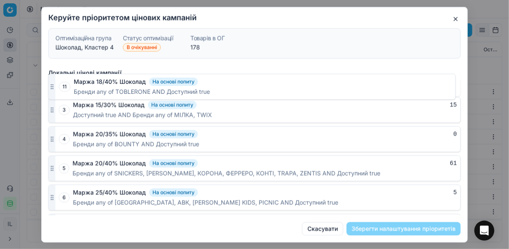
scroll to position [517, 0]
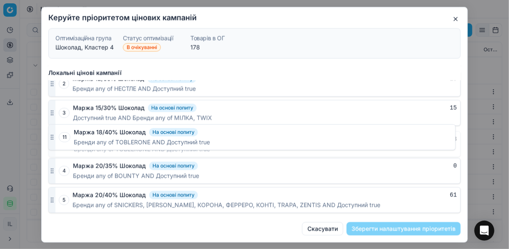
drag, startPoint x: 52, startPoint y: 204, endPoint x: 66, endPoint y: 138, distance: 67.2
click at [66, 138] on div "11 Маржа 18/40% Шоколад На основі попиту 3 Бренди any of TOBLERONE AND Доступни…" at bounding box center [254, 144] width 412 height 26
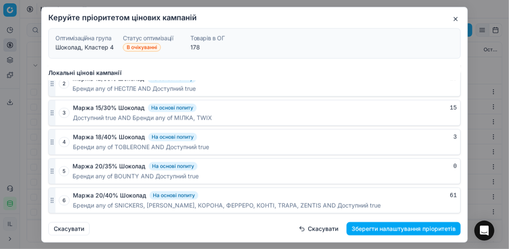
click at [380, 229] on button "Зберегти налаштування пріоритетів" at bounding box center [404, 228] width 114 height 13
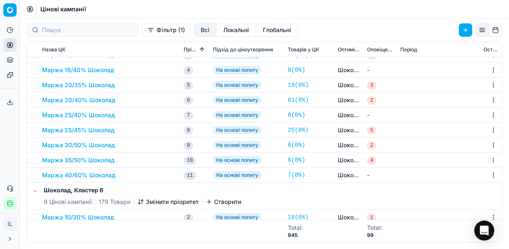
scroll to position [33, 0]
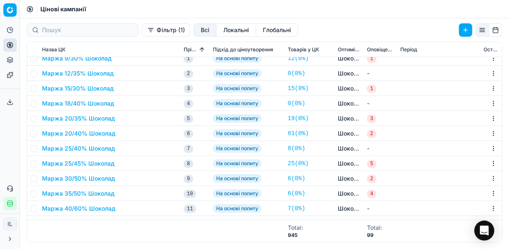
click at [89, 161] on button "Маржа 25/45% Шоколад" at bounding box center [78, 163] width 72 height 8
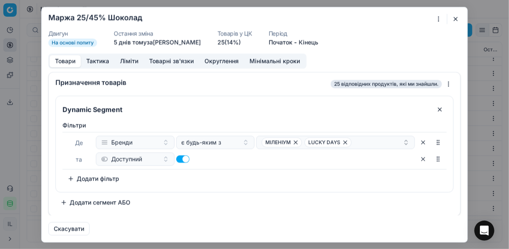
click at [380, 18] on button "button" at bounding box center [456, 19] width 10 height 10
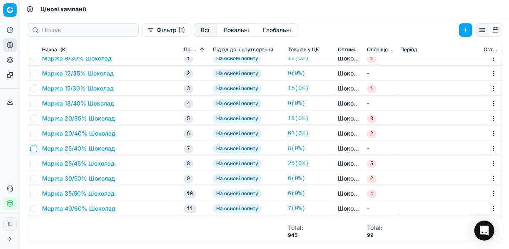
click at [33, 148] on input "checkbox" at bounding box center [33, 148] width 7 height 7
checkbox input "true"
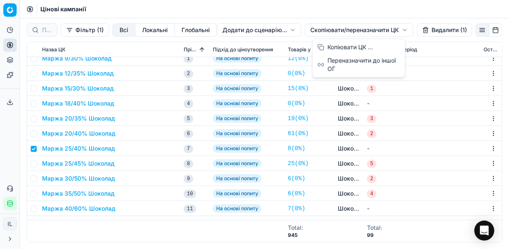
click at [314, 29] on html "Pricing platform Аналітика Цінова оптимізація Асортимент продукції Шаблони Серв…" at bounding box center [254, 124] width 509 height 249
click at [331, 47] on div "Копіювати ЦК ..." at bounding box center [358, 46] width 89 height 13
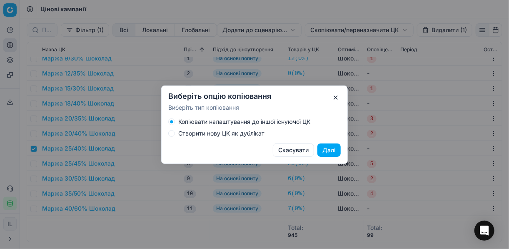
drag, startPoint x: 175, startPoint y: 132, endPoint x: 212, endPoint y: 135, distance: 37.6
click at [175, 132] on div "Створити нову ЦК як дублікат" at bounding box center [254, 133] width 172 height 7
click at [170, 133] on button "Створити нову ЦК як дублікат" at bounding box center [171, 133] width 7 height 7
click at [325, 147] on button "Далі" at bounding box center [328, 149] width 23 height 13
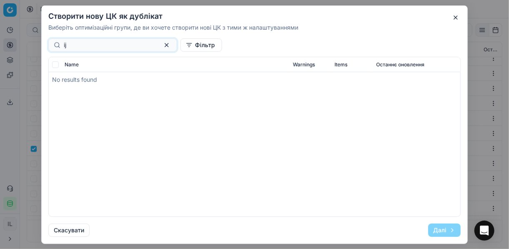
type input "i"
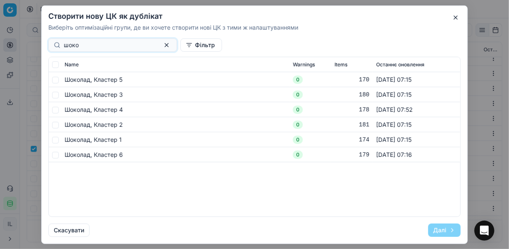
type input "шоко"
click at [55, 110] on input "checkbox" at bounding box center [55, 109] width 7 height 7
checkbox input "true"
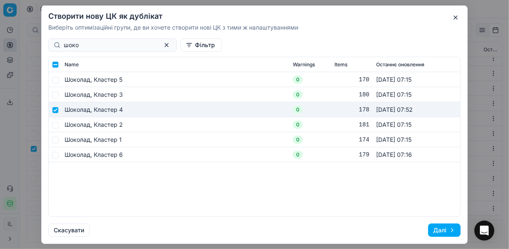
click at [380, 230] on button "Далі" at bounding box center [444, 229] width 32 height 13
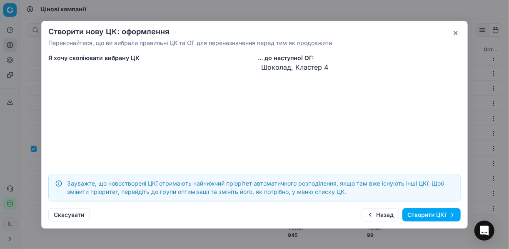
click at [380, 218] on button "Створити ЦКї" at bounding box center [431, 214] width 58 height 13
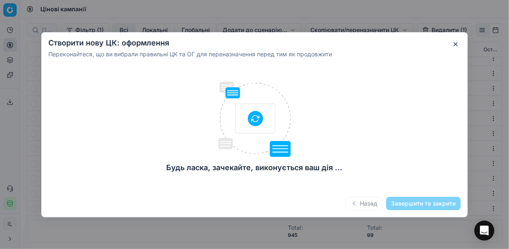
checkbox input "false"
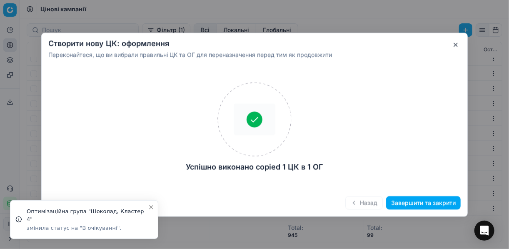
click at [380, 202] on button "Завершити та закрити" at bounding box center [423, 202] width 75 height 13
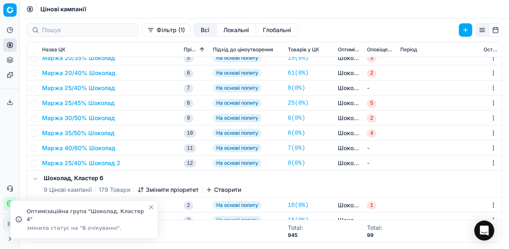
scroll to position [133, 0]
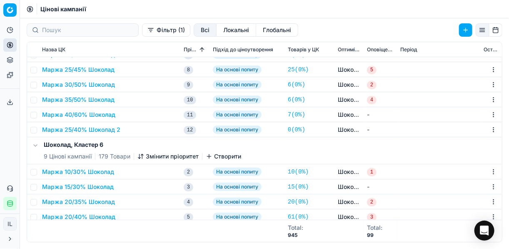
click at [56, 130] on button "Маржа 25/40% Шоколад 2" at bounding box center [81, 129] width 78 height 8
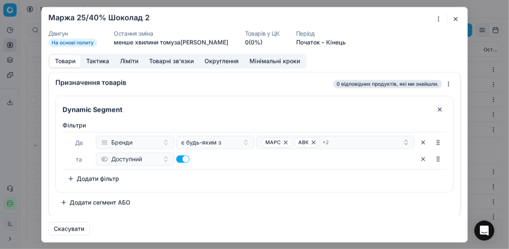
click at [380, 19] on button "button" at bounding box center [456, 19] width 10 height 10
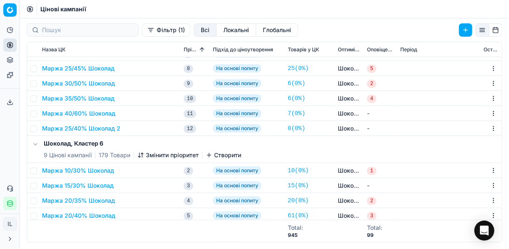
scroll to position [100, 0]
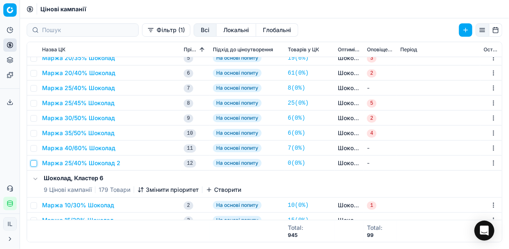
click at [32, 162] on input "checkbox" at bounding box center [33, 163] width 7 height 7
checkbox input "true"
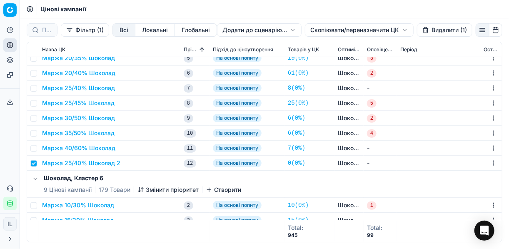
click at [380, 30] on button "Видалити (1)" at bounding box center [444, 29] width 55 height 13
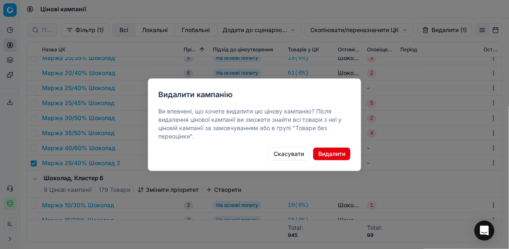
click at [329, 157] on button "Видалити" at bounding box center [332, 153] width 38 height 13
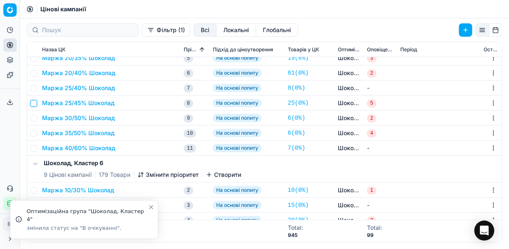
click at [33, 102] on input "checkbox" at bounding box center [33, 103] width 7 height 7
checkbox input "true"
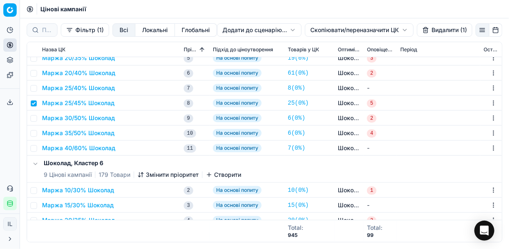
click at [319, 30] on html "Pricing platform Аналітика Цінова оптимізація Асортимент продукції Шаблони Серв…" at bounding box center [254, 124] width 509 height 249
click at [341, 48] on div "Копіювати ЦК ..." at bounding box center [358, 46] width 89 height 13
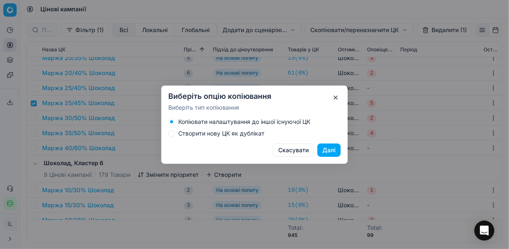
click at [172, 136] on button "Створити нову ЦК як дублікат" at bounding box center [171, 133] width 7 height 7
click at [324, 152] on button "Далі" at bounding box center [328, 149] width 23 height 13
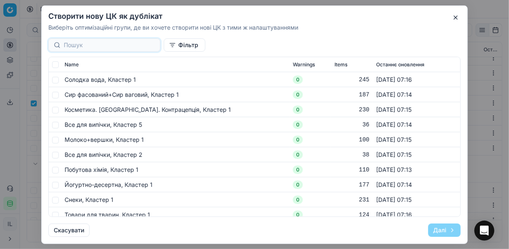
click at [106, 46] on input at bounding box center [109, 45] width 91 height 8
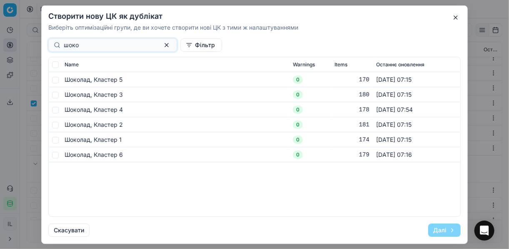
type input "шоко"
click at [55, 110] on input "checkbox" at bounding box center [55, 109] width 7 height 7
checkbox input "true"
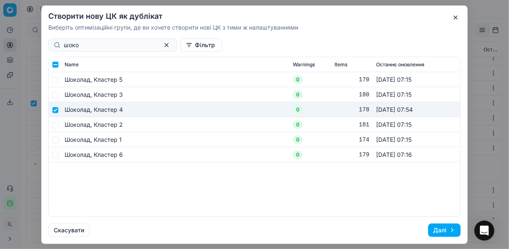
click at [380, 229] on button "Далі" at bounding box center [444, 229] width 32 height 13
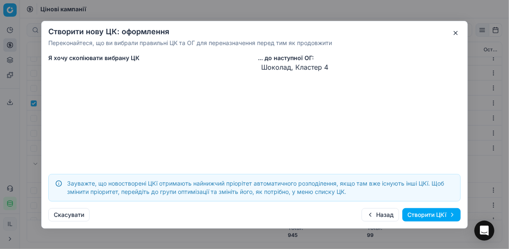
click at [380, 216] on button "Створити ЦКї" at bounding box center [431, 214] width 58 height 13
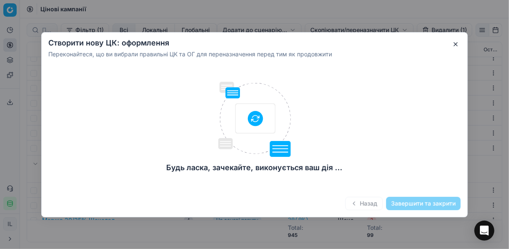
checkbox input "false"
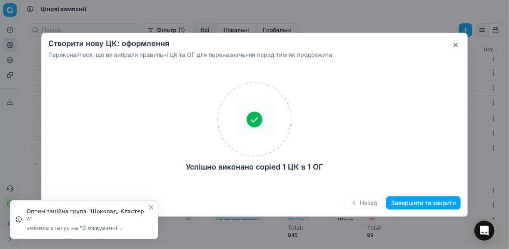
click at [380, 205] on button "Завершити та закрити" at bounding box center [423, 202] width 75 height 13
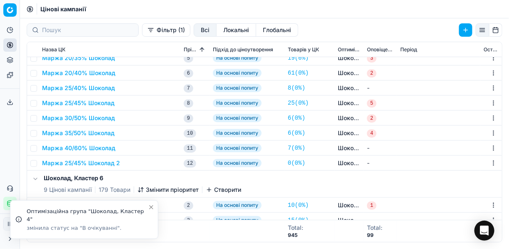
click at [76, 163] on button "Маржа 25/45% Шоколад 2" at bounding box center [81, 163] width 78 height 8
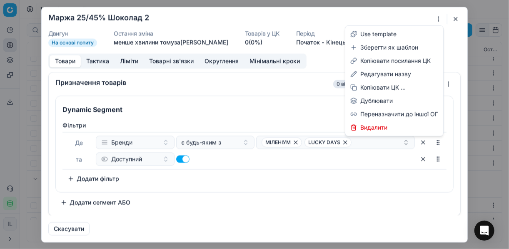
click at [380, 18] on div "Ми зберігаємо налаштування ЦК. Будь ласка, зачекайте, це може зайняти декілька …" at bounding box center [254, 124] width 509 height 249
click at [377, 77] on div "Редагувати назву" at bounding box center [394, 73] width 95 height 13
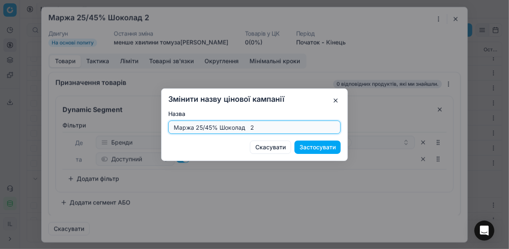
click at [202, 127] on input "Маржа 25/45% Шоколад 2" at bounding box center [254, 127] width 165 height 12
click at [251, 128] on input "Маржа 19/45% Шоколад 2" at bounding box center [254, 127] width 165 height 12
type input "Маржа 19/45% Шоколад"
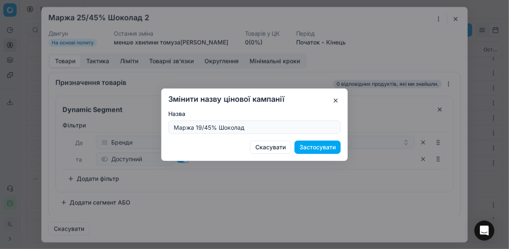
click at [314, 150] on button "Застосувати" at bounding box center [317, 146] width 46 height 13
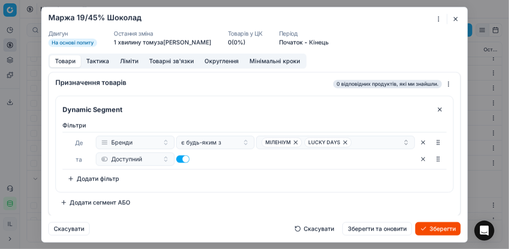
click at [125, 60] on button "Ліміти" at bounding box center [129, 61] width 29 height 12
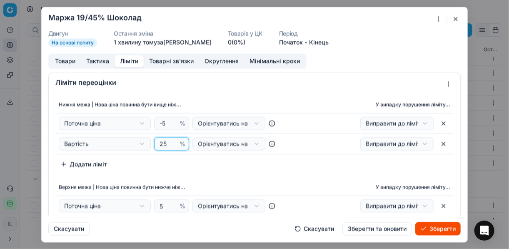
click at [165, 145] on input "25" at bounding box center [168, 143] width 20 height 12
type input "2"
type input "19"
click at [241, 165] on div "Нижня межа | Нова ціна повинна бути вище ніж... У випадку порушення ліміту... П…" at bounding box center [254, 133] width 398 height 75
click at [70, 62] on button "Товари" at bounding box center [65, 61] width 31 height 12
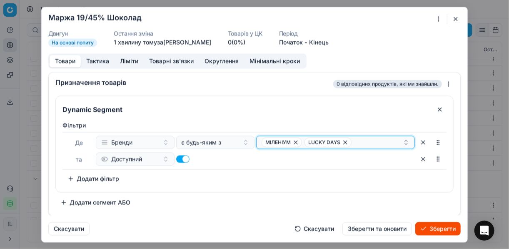
click at [343, 141] on icon "button" at bounding box center [345, 142] width 7 height 7
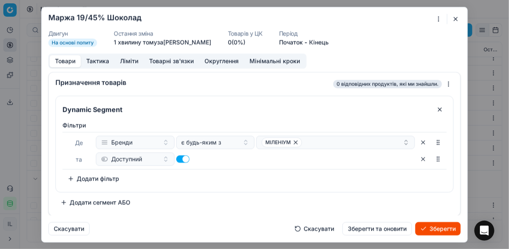
click at [380, 229] on button "Зберегти" at bounding box center [437, 228] width 45 height 13
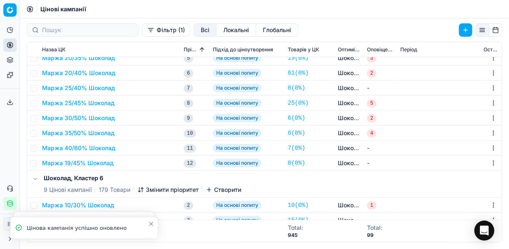
click at [72, 102] on button "Маржа 25/45% Шоколад" at bounding box center [78, 103] width 72 height 8
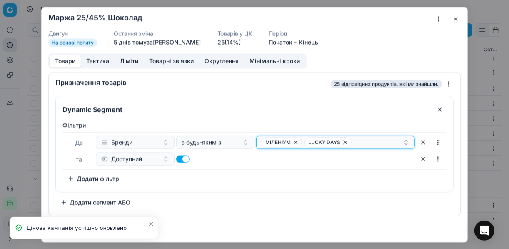
click at [297, 142] on icon "button" at bounding box center [295, 142] width 7 height 7
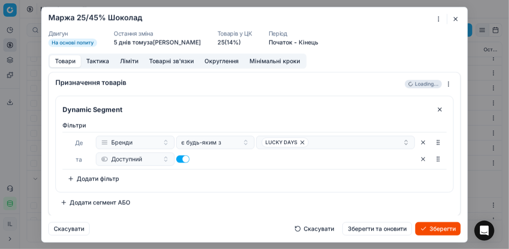
click at [380, 229] on button "Зберегти" at bounding box center [437, 228] width 45 height 13
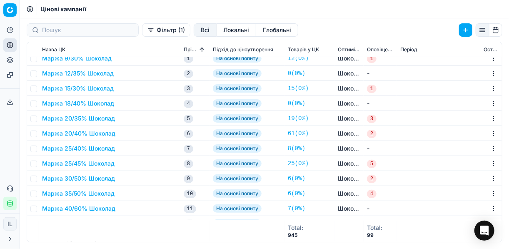
scroll to position [0, 0]
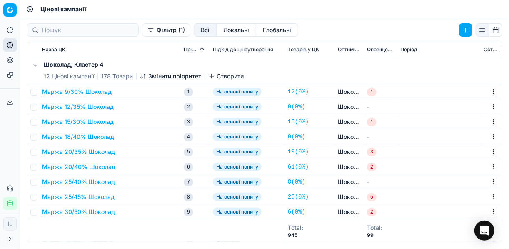
click at [144, 77] on icon "button" at bounding box center [143, 76] width 7 height 7
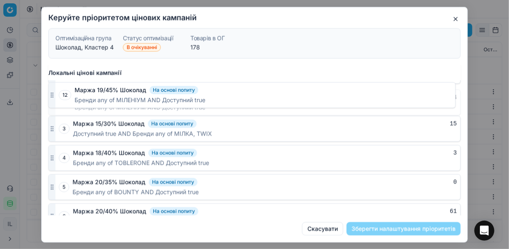
scroll to position [530, 0]
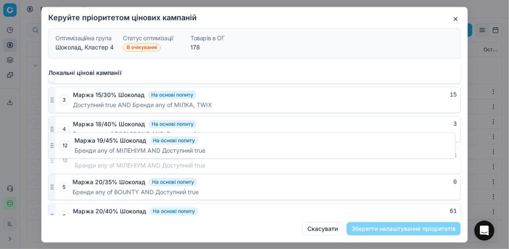
drag, startPoint x: 53, startPoint y: 205, endPoint x: 55, endPoint y: 147, distance: 57.1
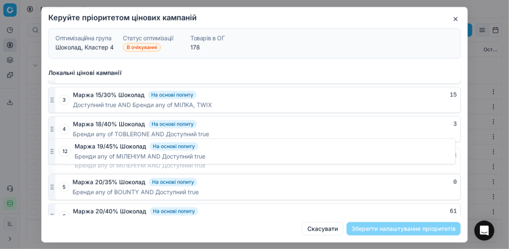
click at [55, 147] on div "12 Маржа 19/45% Шоколад На основі попиту 24 Бренди any of МІЛЕНІУМ AND Доступни…" at bounding box center [254, 160] width 412 height 26
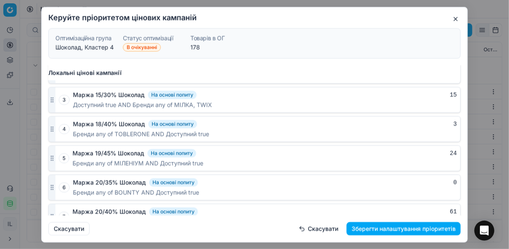
click at [380, 227] on button "Зберегти налаштування пріоритетів" at bounding box center [404, 228] width 114 height 13
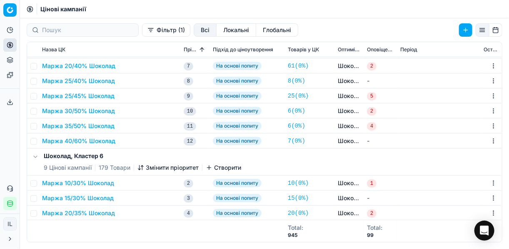
scroll to position [0, 0]
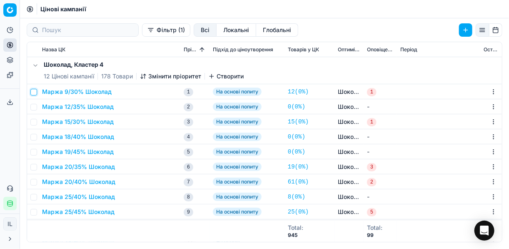
click at [35, 91] on input "checkbox" at bounding box center [33, 92] width 7 height 7
checkbox input "true"
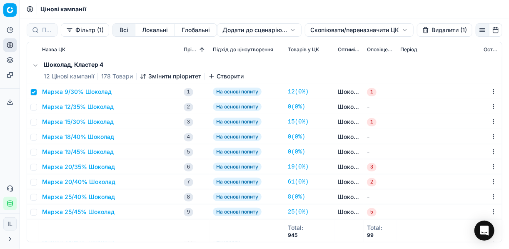
click at [329, 30] on html "Pricing platform Аналітика Цінова оптимізація Асортимент продукції Шаблони Серв…" at bounding box center [254, 124] width 509 height 249
click at [334, 45] on div "Копіювати ЦК ..." at bounding box center [358, 46] width 89 height 13
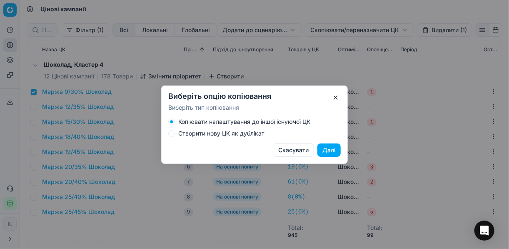
drag, startPoint x: 170, startPoint y: 133, endPoint x: 172, endPoint y: 122, distance: 11.1
click at [170, 132] on button "Створити нову ЦК як дублікат" at bounding box center [171, 133] width 7 height 7
click at [171, 121] on button "Копіювати налаштування до іншої існуючої ЦК" at bounding box center [171, 121] width 7 height 7
click at [172, 133] on button "Створити нову ЦК як дублікат" at bounding box center [171, 133] width 7 height 7
click at [333, 150] on button "Далі" at bounding box center [328, 149] width 23 height 13
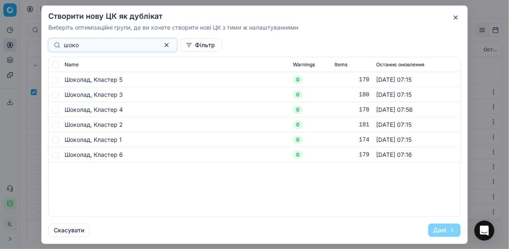
type input "шоко"
click at [109, 111] on span "Шоколад, Кластер 4" at bounding box center [94, 108] width 58 height 7
click at [54, 77] on input "checkbox" at bounding box center [55, 79] width 7 height 7
checkbox input "true"
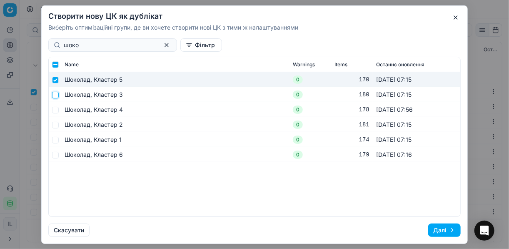
click at [55, 93] on input "checkbox" at bounding box center [55, 94] width 7 height 7
checkbox input "true"
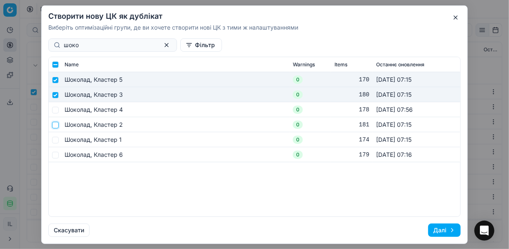
click at [56, 125] on input "checkbox" at bounding box center [55, 124] width 7 height 7
checkbox input "true"
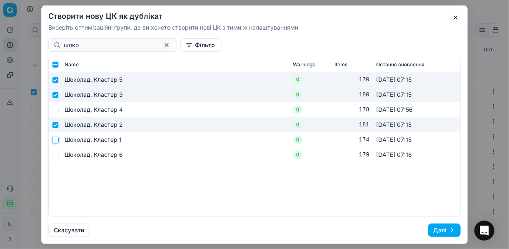
click at [55, 138] on input "checkbox" at bounding box center [55, 139] width 7 height 7
checkbox input "true"
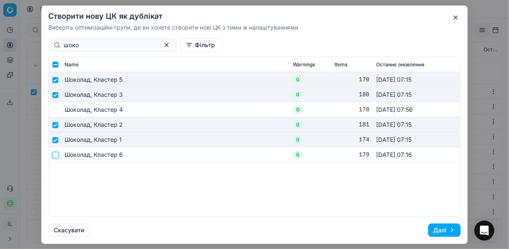
click at [53, 154] on input "checkbox" at bounding box center [55, 154] width 7 height 7
checkbox input "true"
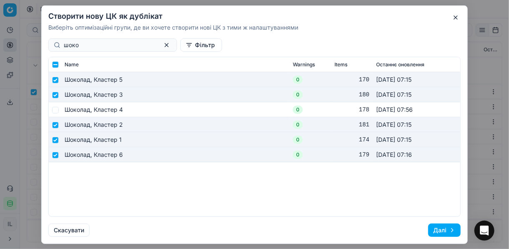
click at [380, 229] on button "Далі" at bounding box center [444, 229] width 32 height 13
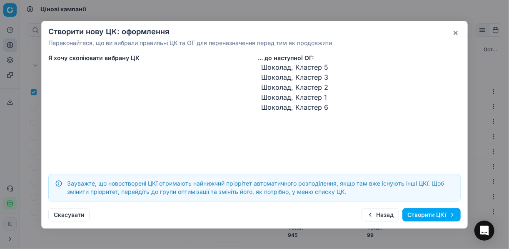
click at [380, 215] on button "Створити ЦКї" at bounding box center [431, 214] width 58 height 13
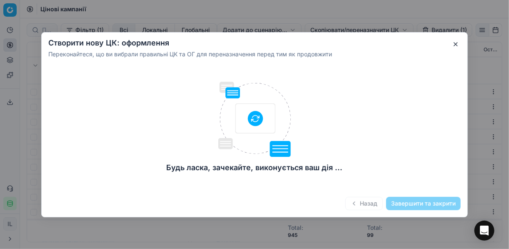
checkbox input "false"
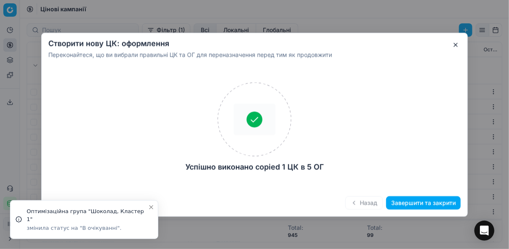
click at [380, 204] on button "Завершити та закрити" at bounding box center [423, 202] width 75 height 13
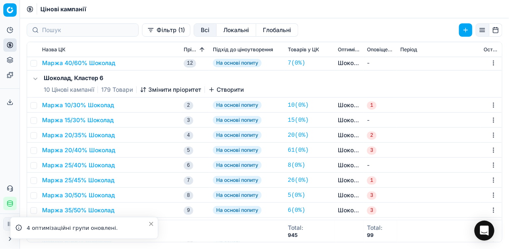
scroll to position [167, 0]
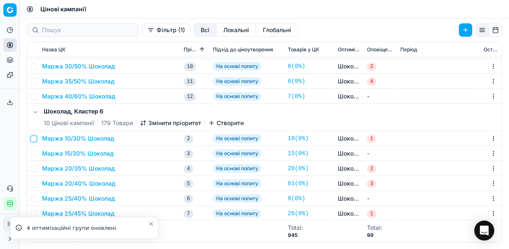
click at [34, 138] on input "checkbox" at bounding box center [33, 138] width 7 height 7
checkbox input "true"
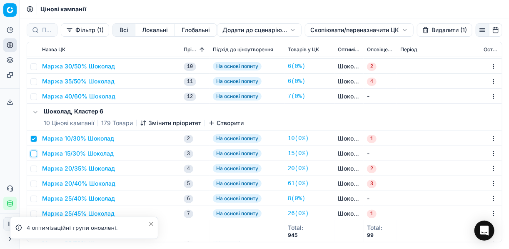
click at [34, 154] on input "checkbox" at bounding box center [33, 153] width 7 height 7
checkbox input "true"
click at [34, 168] on input "checkbox" at bounding box center [33, 168] width 7 height 7
checkbox input "true"
drag, startPoint x: 34, startPoint y: 182, endPoint x: 50, endPoint y: 183, distance: 16.3
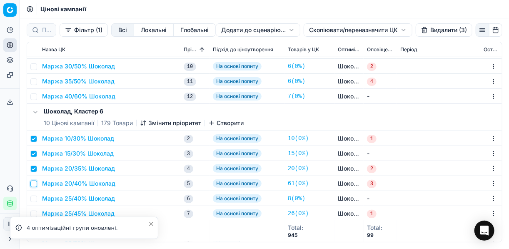
click at [34, 182] on input "checkbox" at bounding box center [33, 183] width 7 height 7
checkbox input "true"
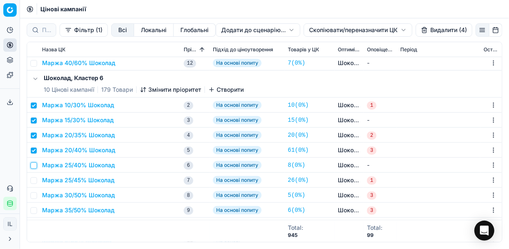
click at [33, 164] on input "checkbox" at bounding box center [33, 165] width 7 height 7
checkbox input "true"
drag, startPoint x: 34, startPoint y: 180, endPoint x: 49, endPoint y: 182, distance: 15.6
click at [34, 180] on input "checkbox" at bounding box center [33, 180] width 7 height 7
checkbox input "true"
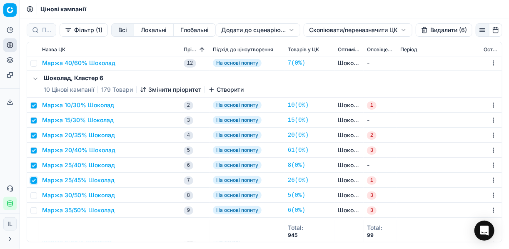
scroll to position [233, 0]
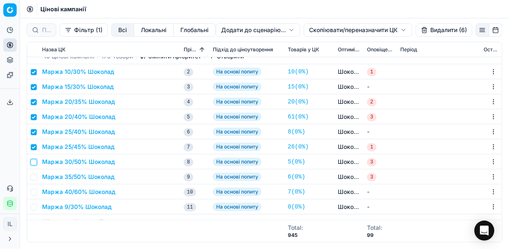
click at [35, 160] on input "checkbox" at bounding box center [33, 162] width 7 height 7
checkbox input "true"
click at [35, 177] on input "checkbox" at bounding box center [33, 177] width 7 height 7
checkbox input "true"
click at [33, 192] on input "checkbox" at bounding box center [33, 192] width 7 height 7
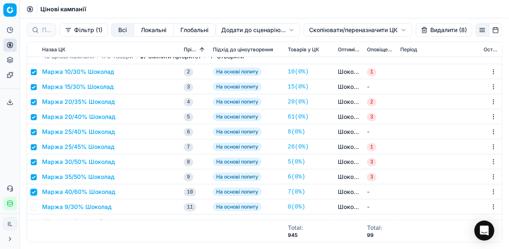
checkbox input "true"
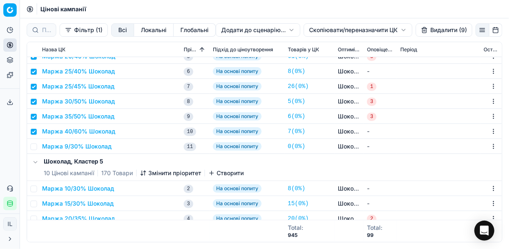
click at [380, 30] on button "Видалити (9)" at bounding box center [444, 29] width 57 height 13
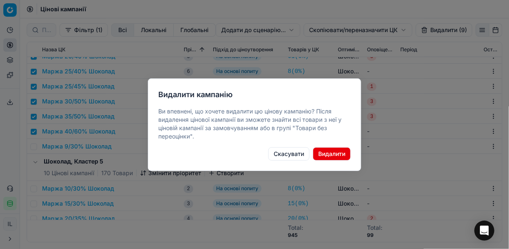
click at [337, 152] on button "Видалити" at bounding box center [332, 153] width 38 height 13
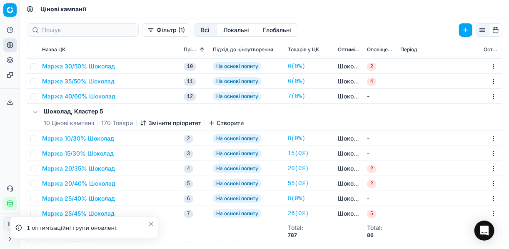
scroll to position [200, 0]
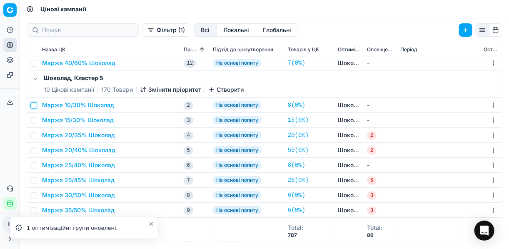
click at [35, 105] on input "checkbox" at bounding box center [33, 105] width 7 height 7
checkbox input "true"
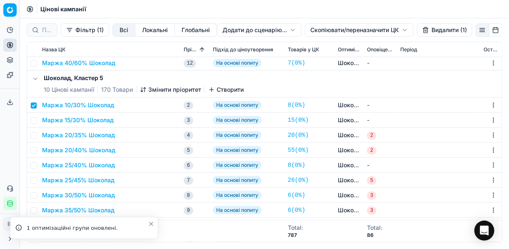
click at [35, 124] on td at bounding box center [33, 119] width 12 height 15
click at [35, 120] on input "checkbox" at bounding box center [33, 120] width 7 height 7
checkbox input "true"
click at [35, 132] on input "checkbox" at bounding box center [33, 135] width 7 height 7
checkbox input "true"
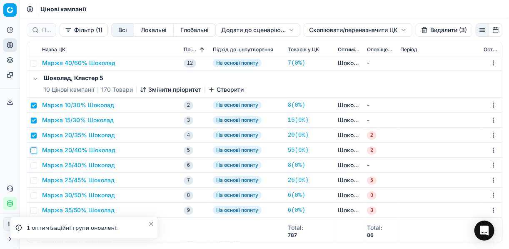
drag, startPoint x: 32, startPoint y: 147, endPoint x: 39, endPoint y: 147, distance: 7.5
click at [32, 147] on input "checkbox" at bounding box center [33, 150] width 7 height 7
checkbox input "true"
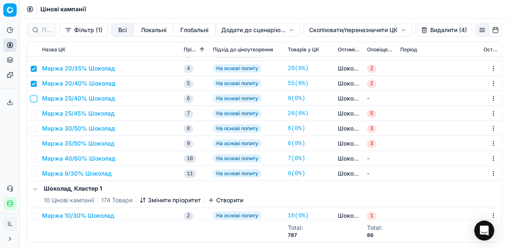
click at [34, 101] on input "checkbox" at bounding box center [33, 98] width 7 height 7
checkbox input "true"
click at [32, 114] on input "checkbox" at bounding box center [33, 113] width 7 height 7
checkbox input "true"
click at [35, 129] on input "checkbox" at bounding box center [33, 128] width 7 height 7
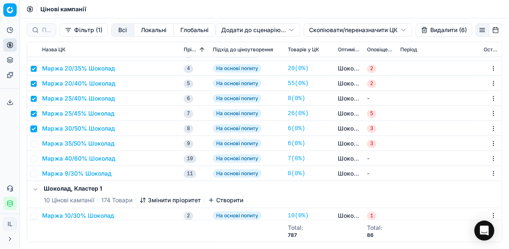
checkbox input "true"
click at [35, 142] on input "checkbox" at bounding box center [33, 143] width 7 height 7
checkbox input "true"
click at [34, 157] on input "checkbox" at bounding box center [33, 158] width 7 height 7
checkbox input "true"
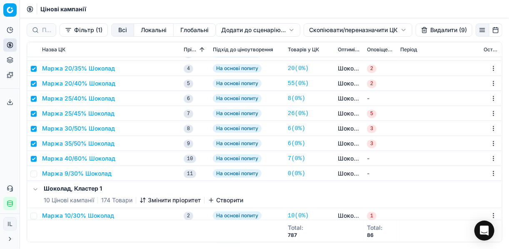
click at [380, 31] on button "Видалити (9)" at bounding box center [444, 29] width 57 height 13
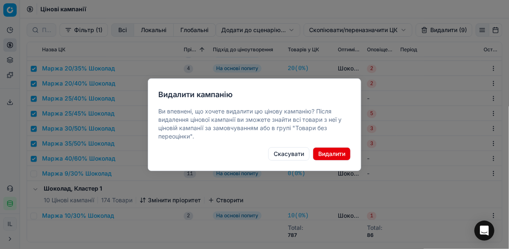
click at [334, 152] on button "Видалити" at bounding box center [332, 153] width 38 height 13
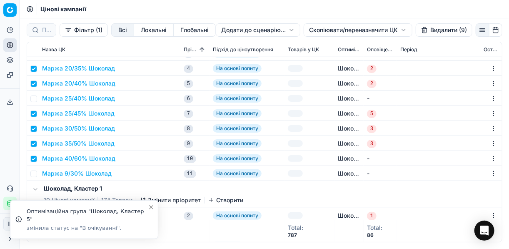
checkbox input "false"
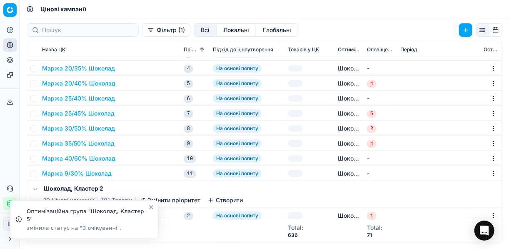
scroll to position [200, 0]
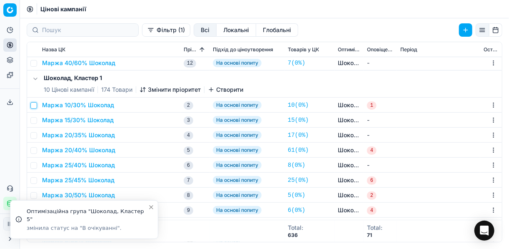
drag, startPoint x: 35, startPoint y: 105, endPoint x: 40, endPoint y: 113, distance: 9.7
click at [35, 105] on input "checkbox" at bounding box center [33, 105] width 7 height 7
checkbox input "true"
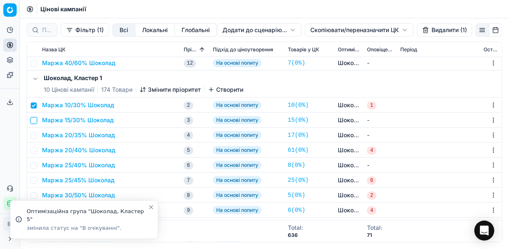
drag, startPoint x: 31, startPoint y: 120, endPoint x: 33, endPoint y: 130, distance: 10.5
click at [32, 122] on input "checkbox" at bounding box center [33, 120] width 7 height 7
checkbox input "true"
click at [32, 133] on input "checkbox" at bounding box center [33, 135] width 7 height 7
checkbox input "true"
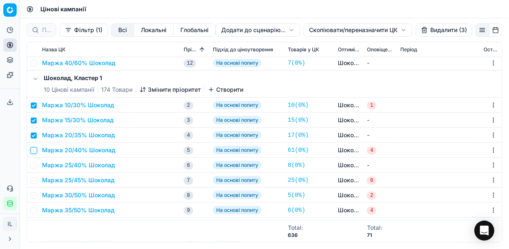
drag, startPoint x: 34, startPoint y: 150, endPoint x: 32, endPoint y: 161, distance: 11.5
click at [34, 150] on input "checkbox" at bounding box center [33, 150] width 7 height 7
checkbox input "true"
click at [33, 162] on input "checkbox" at bounding box center [33, 165] width 7 height 7
checkbox input "true"
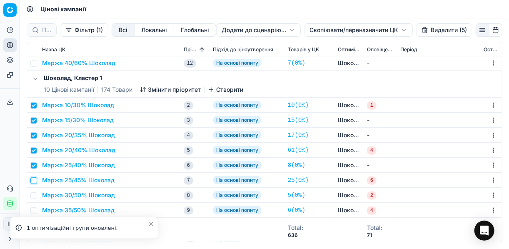
click at [33, 178] on input "checkbox" at bounding box center [33, 180] width 7 height 7
checkbox input "true"
click at [33, 194] on input "checkbox" at bounding box center [33, 195] width 7 height 7
checkbox input "true"
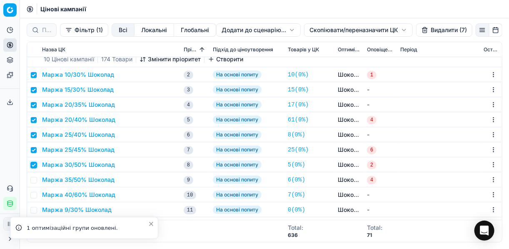
scroll to position [233, 0]
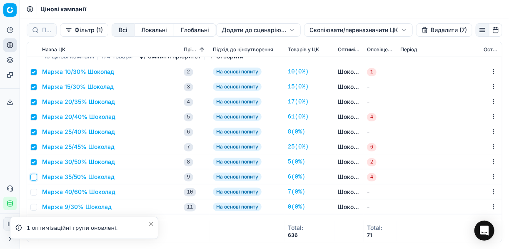
drag, startPoint x: 32, startPoint y: 176, endPoint x: 34, endPoint y: 184, distance: 8.2
click at [32, 177] on input "checkbox" at bounding box center [33, 177] width 7 height 7
checkbox input "true"
click at [34, 192] on input "checkbox" at bounding box center [33, 192] width 7 height 7
click at [380, 32] on button "Видалити (9)" at bounding box center [444, 29] width 57 height 13
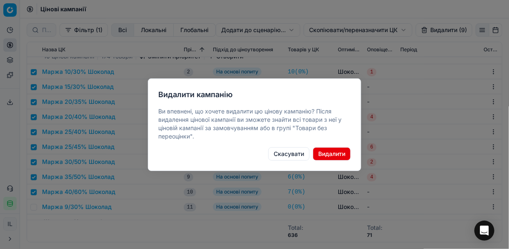
click at [340, 155] on button "Видалити" at bounding box center [332, 153] width 38 height 13
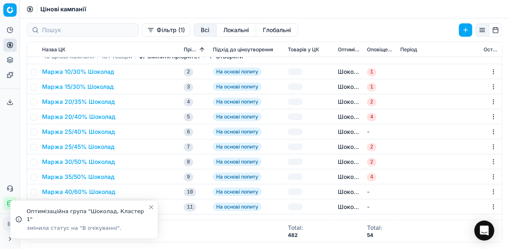
checkbox input "false"
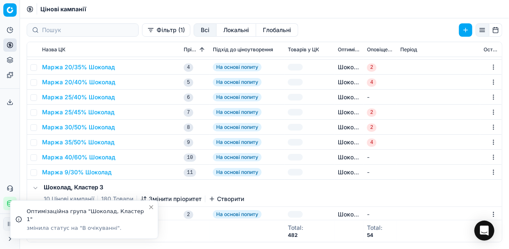
scroll to position [200, 0]
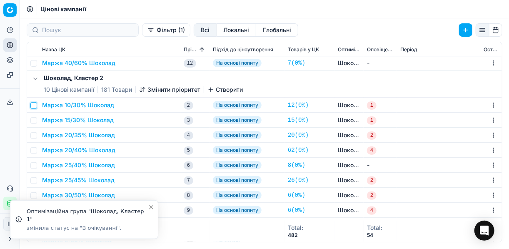
click at [32, 105] on input "checkbox" at bounding box center [33, 105] width 7 height 7
checkbox input "true"
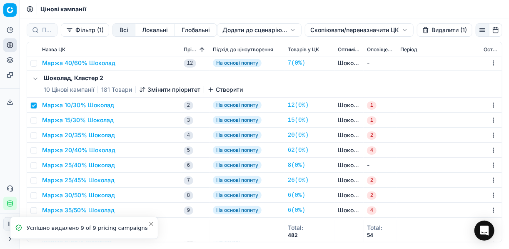
click at [37, 120] on td at bounding box center [33, 119] width 12 height 15
drag, startPoint x: 34, startPoint y: 120, endPoint x: 34, endPoint y: 133, distance: 13.3
click at [34, 121] on input "checkbox" at bounding box center [33, 120] width 7 height 7
checkbox input "true"
drag, startPoint x: 35, startPoint y: 136, endPoint x: 36, endPoint y: 144, distance: 8.0
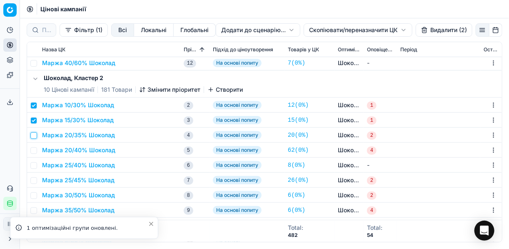
click at [35, 137] on input "checkbox" at bounding box center [33, 135] width 7 height 7
checkbox input "true"
click at [30, 148] on input "checkbox" at bounding box center [33, 150] width 7 height 7
checkbox input "true"
click at [34, 165] on input "checkbox" at bounding box center [33, 165] width 7 height 7
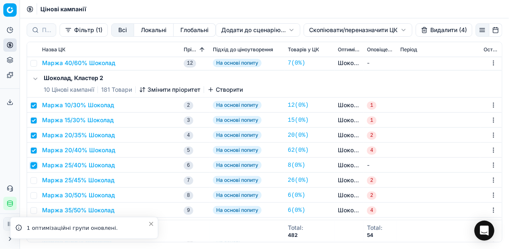
checkbox input "true"
click at [33, 179] on input "checkbox" at bounding box center [33, 180] width 7 height 7
checkbox input "true"
click at [36, 194] on input "checkbox" at bounding box center [33, 195] width 7 height 7
checkbox input "true"
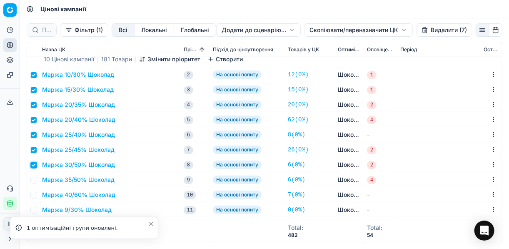
scroll to position [233, 0]
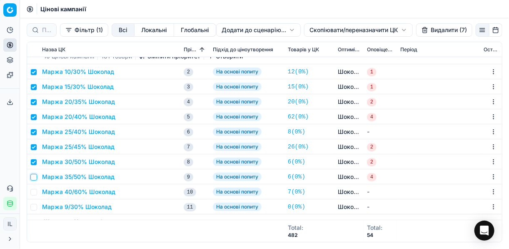
click at [34, 177] on input "checkbox" at bounding box center [33, 177] width 7 height 7
checkbox input "true"
drag, startPoint x: 34, startPoint y: 192, endPoint x: 75, endPoint y: 180, distance: 42.2
click at [35, 192] on input "checkbox" at bounding box center [33, 192] width 7 height 7
checkbox input "true"
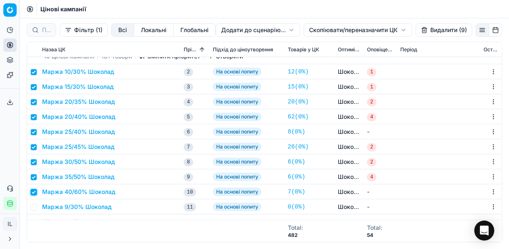
scroll to position [300, 0]
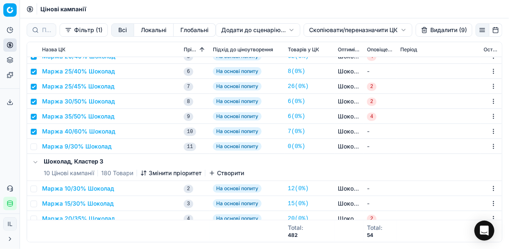
click at [380, 31] on button "Видалити (9)" at bounding box center [444, 29] width 57 height 13
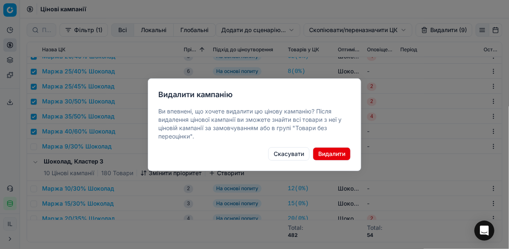
click at [339, 154] on button "Видалити" at bounding box center [332, 153] width 38 height 13
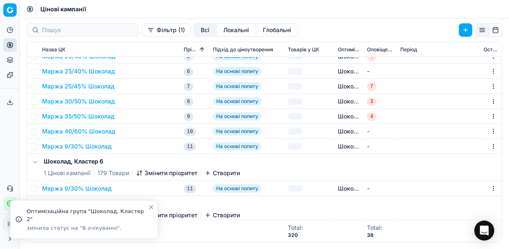
checkbox input "false"
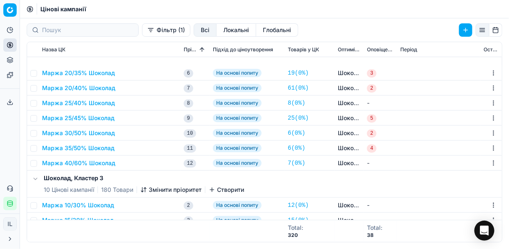
scroll to position [167, 0]
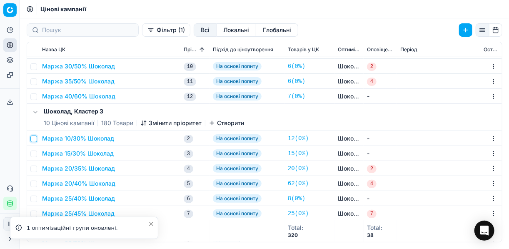
click at [34, 138] on input "checkbox" at bounding box center [33, 138] width 7 height 7
checkbox input "true"
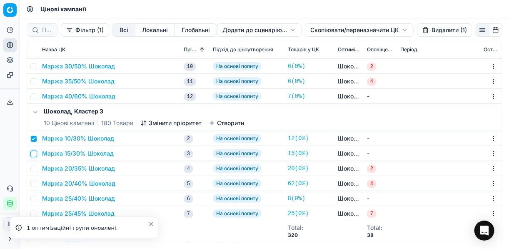
click at [35, 152] on input "checkbox" at bounding box center [33, 153] width 7 height 7
checkbox input "true"
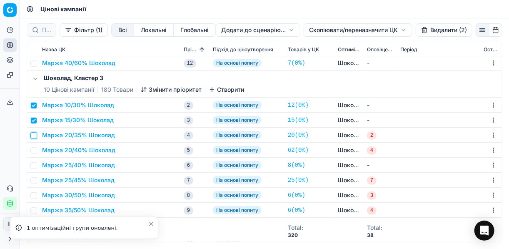
click at [35, 133] on input "checkbox" at bounding box center [33, 135] width 7 height 7
checkbox input "true"
drag, startPoint x: 35, startPoint y: 151, endPoint x: 33, endPoint y: 161, distance: 9.7
click at [35, 152] on input "checkbox" at bounding box center [33, 150] width 7 height 7
checkbox input "true"
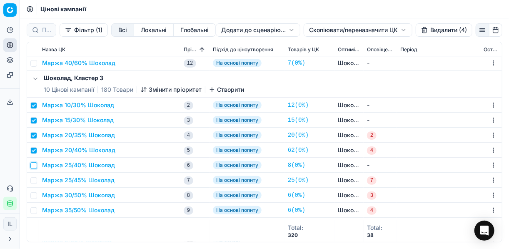
click at [33, 166] on input "checkbox" at bounding box center [33, 165] width 7 height 7
checkbox input "true"
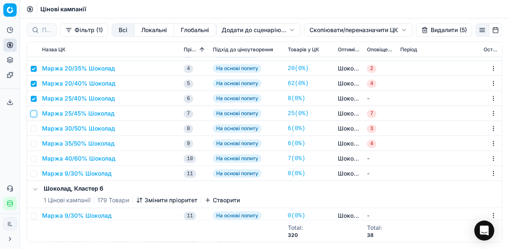
click at [36, 112] on input "checkbox" at bounding box center [33, 113] width 7 height 7
checkbox input "true"
click at [34, 125] on input "checkbox" at bounding box center [33, 128] width 7 height 7
checkbox input "true"
click at [31, 142] on input "checkbox" at bounding box center [33, 143] width 7 height 7
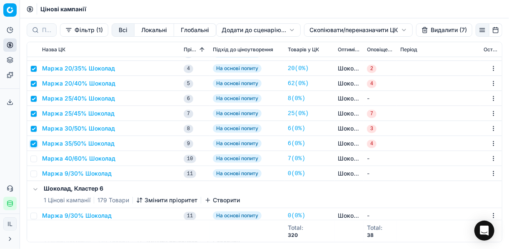
checkbox input "true"
click at [34, 157] on input "checkbox" at bounding box center [33, 158] width 7 height 7
checkbox input "true"
click at [380, 31] on button "Видалити (9)" at bounding box center [444, 29] width 57 height 13
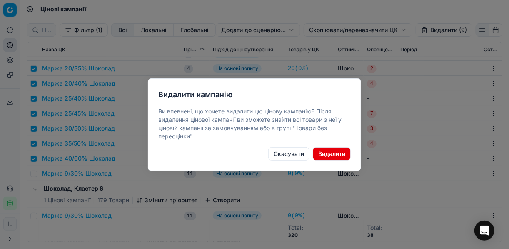
click at [329, 155] on button "Видалити" at bounding box center [332, 153] width 38 height 13
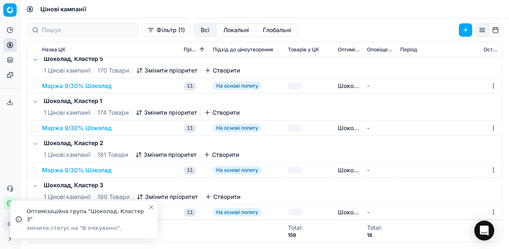
checkbox input "false"
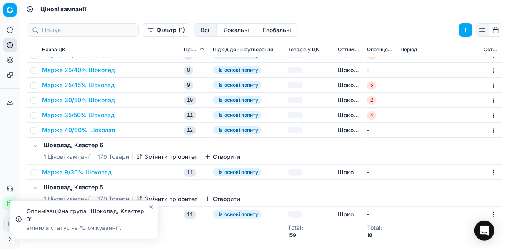
scroll to position [27, 0]
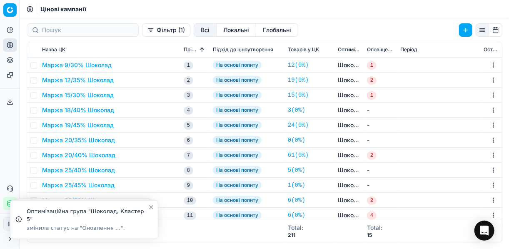
click at [35, 75] on td at bounding box center [33, 79] width 12 height 15
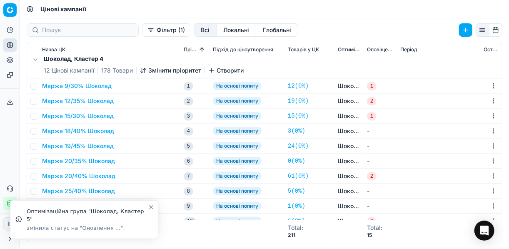
scroll to position [0, 0]
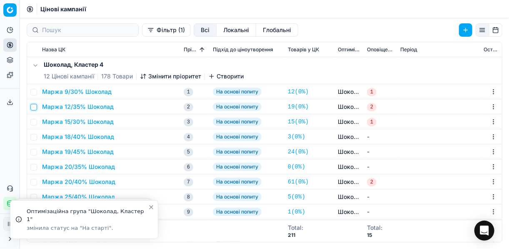
click at [35, 107] on input "checkbox" at bounding box center [33, 107] width 7 height 7
checkbox input "true"
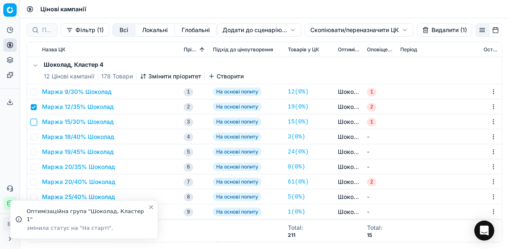
click at [35, 123] on input "checkbox" at bounding box center [33, 122] width 7 height 7
checkbox input "true"
click at [35, 135] on input "checkbox" at bounding box center [33, 137] width 7 height 7
checkbox input "true"
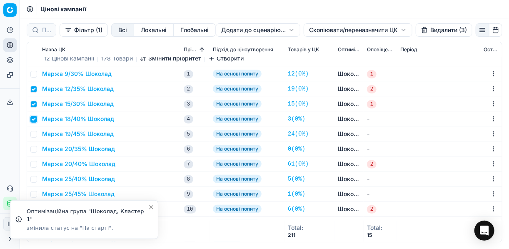
scroll to position [33, 0]
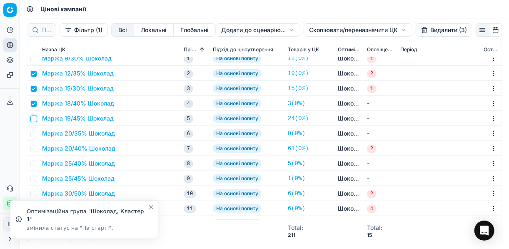
drag, startPoint x: 34, startPoint y: 117, endPoint x: 36, endPoint y: 132, distance: 15.1
click at [34, 118] on input "checkbox" at bounding box center [33, 118] width 7 height 7
checkbox input "true"
click at [35, 133] on input "checkbox" at bounding box center [33, 133] width 7 height 7
checkbox input "true"
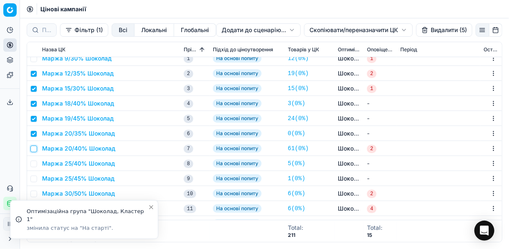
click at [33, 147] on input "checkbox" at bounding box center [33, 148] width 7 height 7
checkbox input "true"
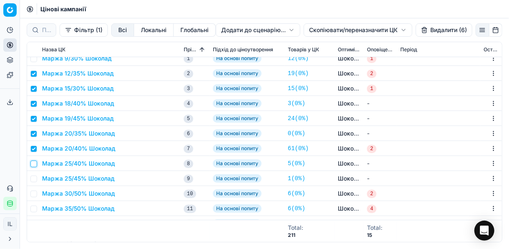
click at [35, 161] on input "checkbox" at bounding box center [33, 163] width 7 height 7
checkbox input "true"
click at [34, 178] on input "checkbox" at bounding box center [33, 178] width 7 height 7
checkbox input "true"
click at [34, 191] on input "checkbox" at bounding box center [33, 193] width 7 height 7
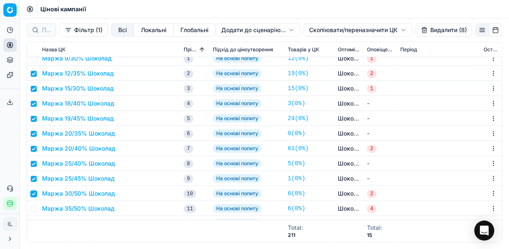
checkbox input "true"
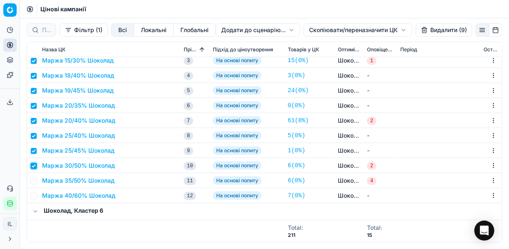
scroll to position [100, 0]
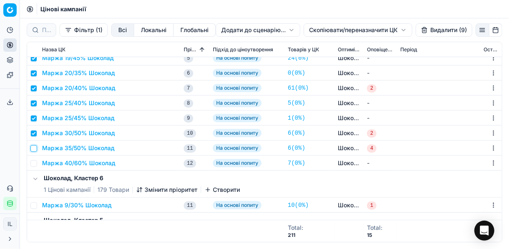
drag, startPoint x: 33, startPoint y: 148, endPoint x: 31, endPoint y: 158, distance: 10.3
click at [33, 148] on input "checkbox" at bounding box center [33, 148] width 7 height 7
checkbox input "true"
click at [34, 164] on input "checkbox" at bounding box center [33, 163] width 7 height 7
checkbox input "true"
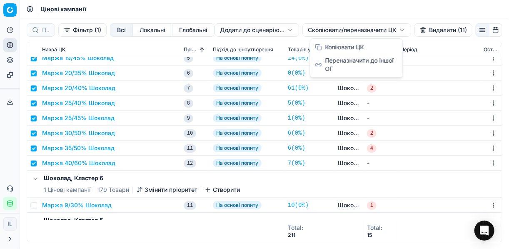
click at [312, 30] on html "Pricing platform Аналітика Цінова оптимізація Асортимент продукції Шаблони Серв…" at bounding box center [254, 124] width 509 height 249
click at [326, 47] on div "Копіювати ЦК" at bounding box center [356, 46] width 89 height 13
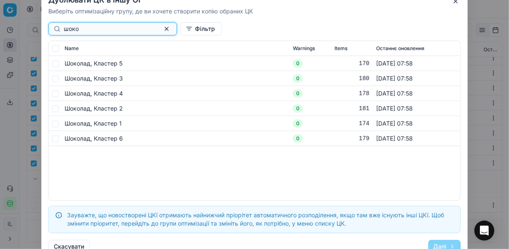
type input "шоко"
click at [55, 62] on input "checkbox" at bounding box center [55, 63] width 7 height 7
checkbox input "true"
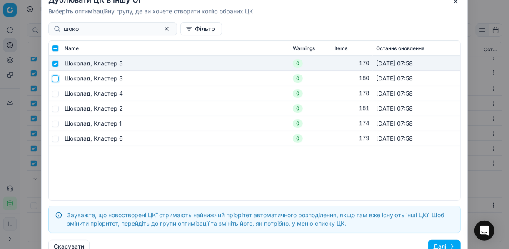
click at [57, 79] on input "checkbox" at bounding box center [55, 78] width 7 height 7
checkbox input "true"
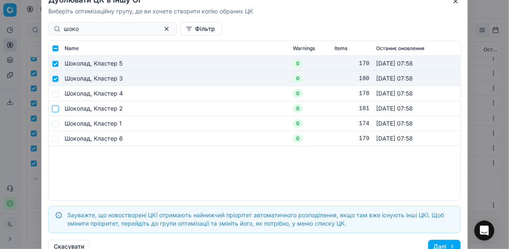
click at [55, 110] on input "checkbox" at bounding box center [55, 108] width 7 height 7
checkbox input "true"
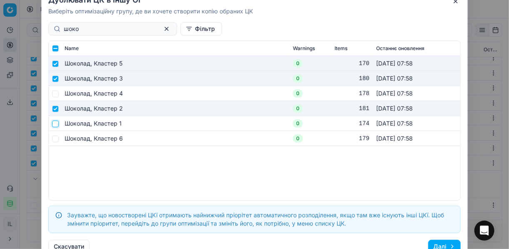
click at [55, 121] on input "checkbox" at bounding box center [55, 123] width 7 height 7
checkbox input "true"
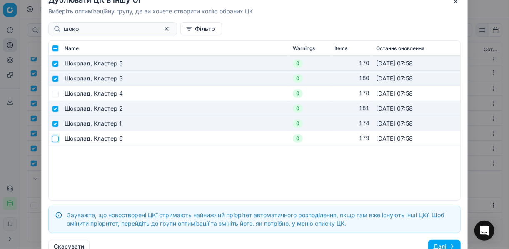
click at [56, 140] on input "checkbox" at bounding box center [55, 138] width 7 height 7
checkbox input "true"
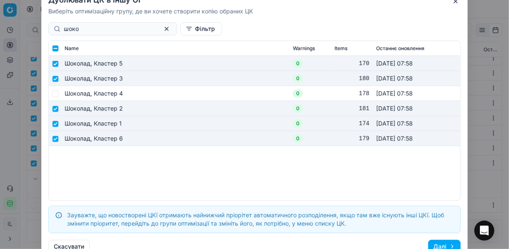
click at [380, 242] on button "Далі" at bounding box center [444, 245] width 32 height 13
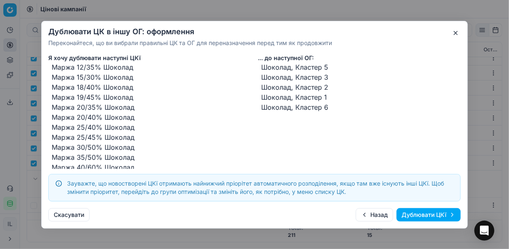
click at [380, 215] on button "Дублювати ЦКї" at bounding box center [429, 214] width 64 height 13
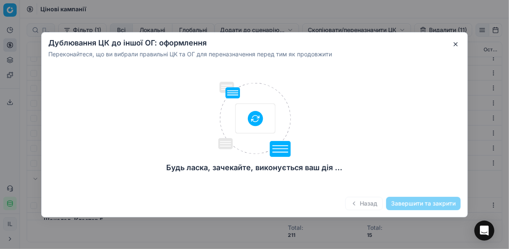
checkbox input "false"
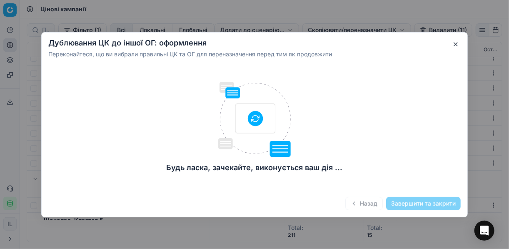
checkbox input "false"
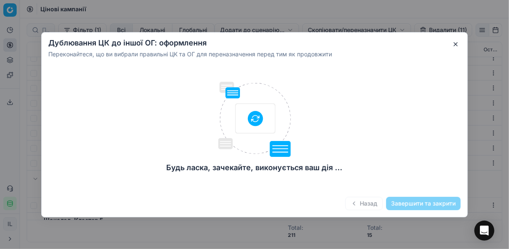
checkbox input "false"
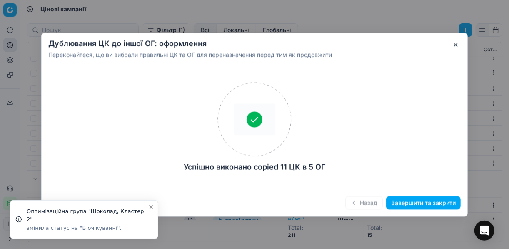
click at [380, 202] on button "Завершити та закрити" at bounding box center [423, 202] width 75 height 13
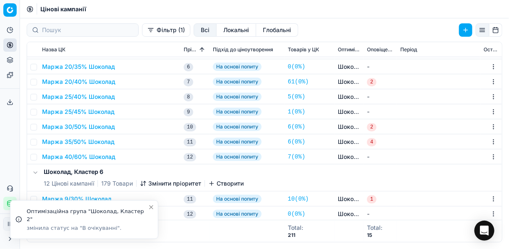
scroll to position [0, 0]
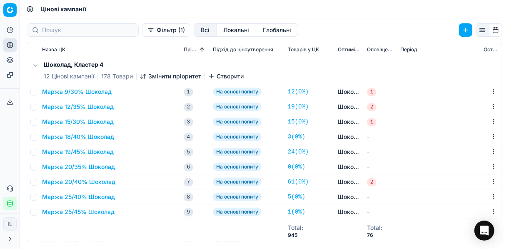
click at [142, 30] on button "Фільтр (1)" at bounding box center [166, 29] width 48 height 13
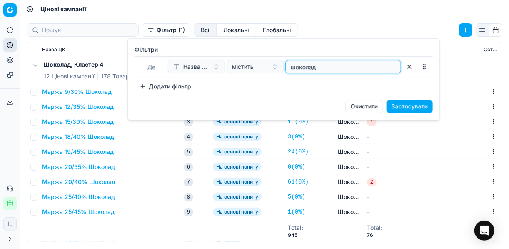
drag, startPoint x: 324, startPoint y: 69, endPoint x: 282, endPoint y: 67, distance: 42.1
click at [282, 67] on div "Назва ЦК містить шоколад" at bounding box center [284, 66] width 233 height 13
type input "прян"
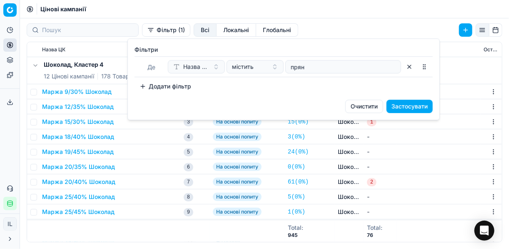
click at [380, 107] on button "Застосувати" at bounding box center [410, 106] width 46 height 13
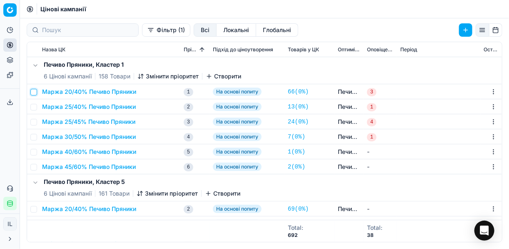
click at [33, 91] on input "checkbox" at bounding box center [33, 92] width 7 height 7
checkbox input "true"
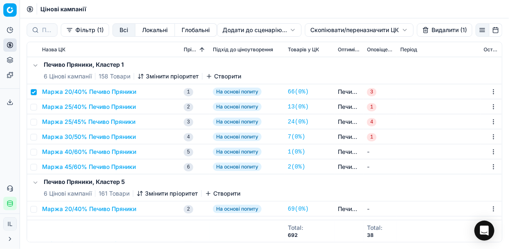
click at [327, 29] on html "Pricing platform Аналітика Цінова оптимізація Асортимент продукції Шаблони Серв…" at bounding box center [254, 124] width 509 height 249
click at [337, 46] on div "Копіювати ЦК ..." at bounding box center [358, 46] width 89 height 13
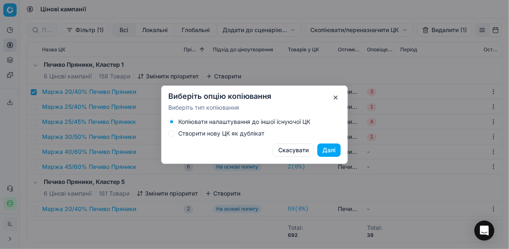
click at [173, 132] on button "Створити нову ЦК як дублікат" at bounding box center [171, 133] width 7 height 7
click at [329, 150] on button "Далі" at bounding box center [328, 149] width 23 height 13
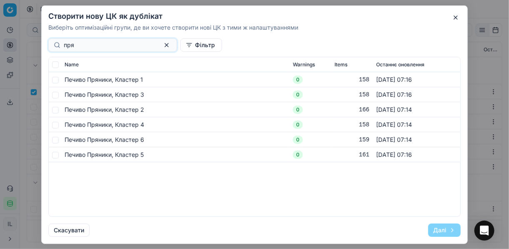
type input "пря"
click at [103, 82] on span "Печиво Пряники, Кластер 1" at bounding box center [104, 78] width 78 height 7
click at [55, 80] on input "checkbox" at bounding box center [55, 79] width 7 height 7
checkbox input "true"
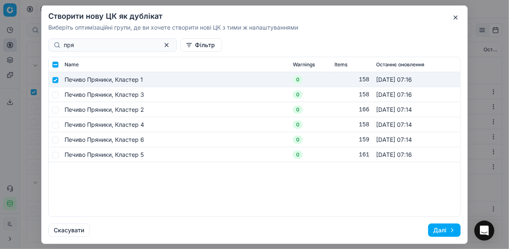
click at [380, 230] on button "Далі" at bounding box center [444, 229] width 32 height 13
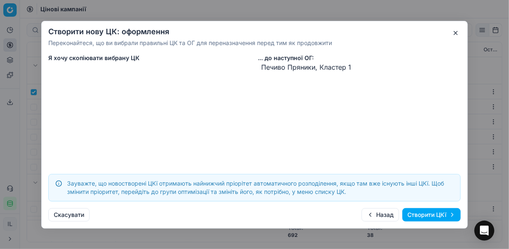
click at [380, 215] on button "Створити ЦКї" at bounding box center [431, 214] width 58 height 13
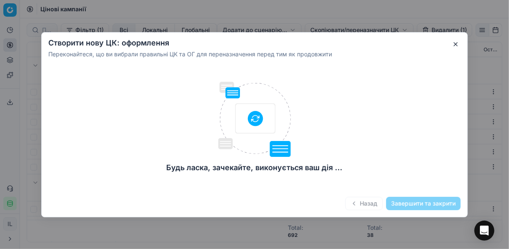
checkbox input "false"
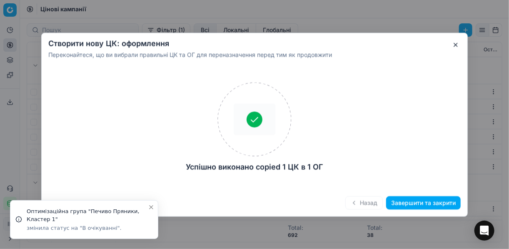
click at [380, 204] on button "Завершити та закрити" at bounding box center [423, 202] width 75 height 13
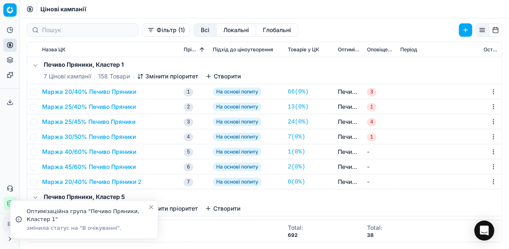
scroll to position [33, 0]
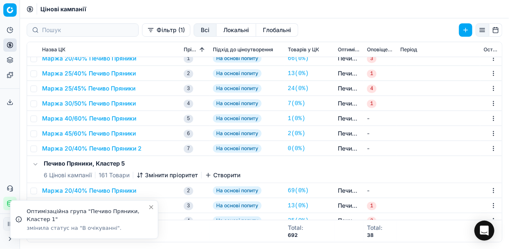
click at [90, 149] on button "Маржа 20/40% Печиво Пряники 2" at bounding box center [92, 148] width 100 height 8
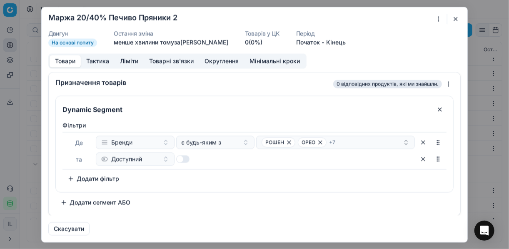
click at [380, 19] on div "Ми зберігаємо налаштування ЦК. Будь ласка, зачекайте, це може зайняти декілька …" at bounding box center [254, 124] width 509 height 249
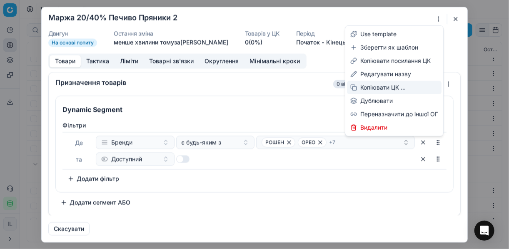
click at [380, 87] on div "Копіювати ЦК ..." at bounding box center [394, 87] width 95 height 13
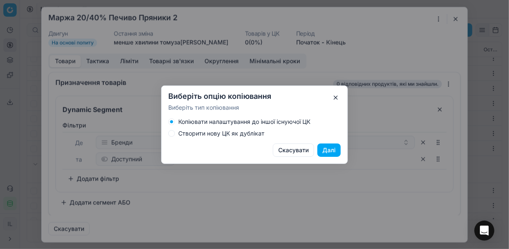
click at [380, 18] on div "Виберіть опцію копіювання Виберіть тип копіювання Копіювати налаштування до інш…" at bounding box center [254, 124] width 509 height 249
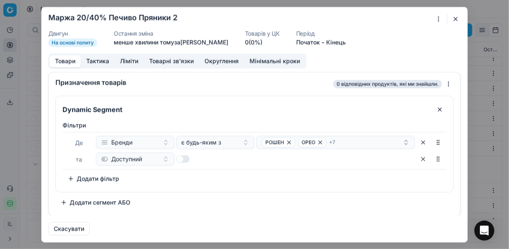
click at [380, 17] on div "Ми зберігаємо налаштування ЦК. Будь ласка, зачекайте, це може зайняти декілька …" at bounding box center [254, 124] width 509 height 249
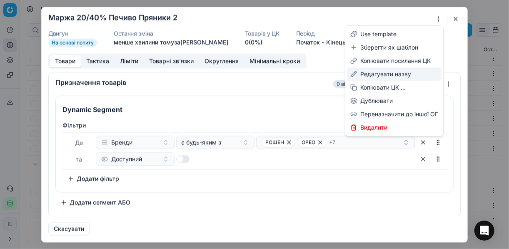
click at [380, 70] on div "Редагувати назву" at bounding box center [394, 73] width 95 height 13
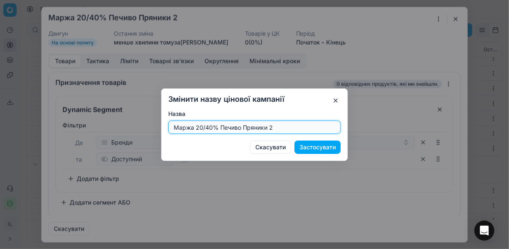
click at [203, 127] on input "Маржа 20/40% Печиво Пряники 2" at bounding box center [254, 127] width 165 height 12
click at [276, 125] on input "Маржа 9/40% Печиво Пряники 2" at bounding box center [254, 127] width 165 height 12
type input "Маржа 9/40% Печиво Пряники"
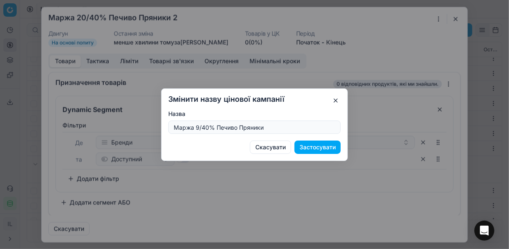
click at [319, 147] on button "Застосувати" at bounding box center [317, 146] width 46 height 13
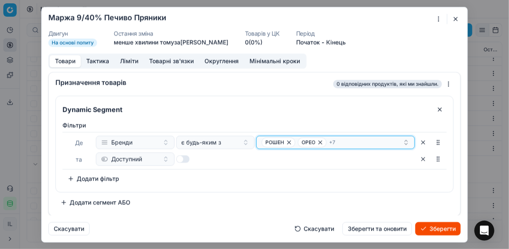
click at [289, 142] on icon "button" at bounding box center [288, 141] width 3 height 3
click at [283, 141] on icon "button" at bounding box center [284, 142] width 7 height 7
click at [323, 140] on icon "button" at bounding box center [324, 142] width 7 height 7
click at [318, 141] on icon "button" at bounding box center [319, 141] width 3 height 3
click at [324, 141] on icon "button" at bounding box center [325, 142] width 7 height 7
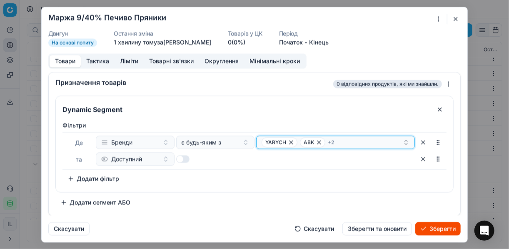
click at [318, 141] on icon "button" at bounding box center [318, 141] width 3 height 3
click at [328, 140] on icon "button" at bounding box center [329, 142] width 7 height 7
click at [330, 140] on icon "button" at bounding box center [332, 142] width 7 height 7
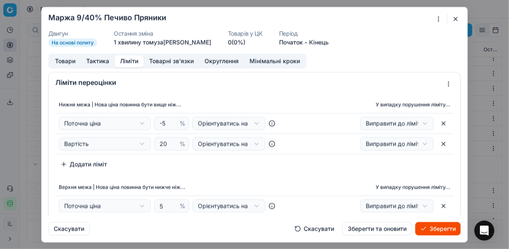
click at [130, 61] on button "Ліміти" at bounding box center [129, 61] width 29 height 12
drag, startPoint x: 164, startPoint y: 144, endPoint x: 155, endPoint y: 142, distance: 8.6
click at [155, 142] on div "20 %" at bounding box center [171, 143] width 35 height 13
type input "9"
click at [216, 159] on div "Нижня межа | Нова ціна повинна бути вище ніж... У випадку порушення ліміту... П…" at bounding box center [254, 133] width 398 height 75
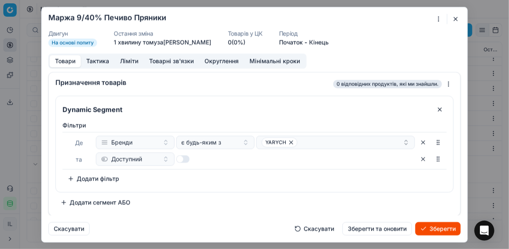
click at [68, 60] on button "Товари" at bounding box center [65, 61] width 31 height 12
click at [127, 60] on button "Ліміти" at bounding box center [129, 61] width 29 height 12
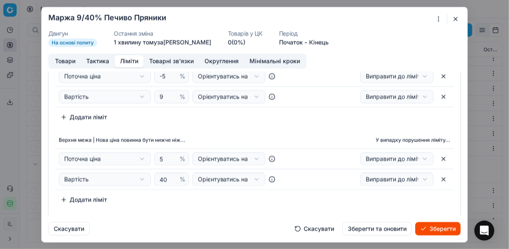
scroll to position [0, 0]
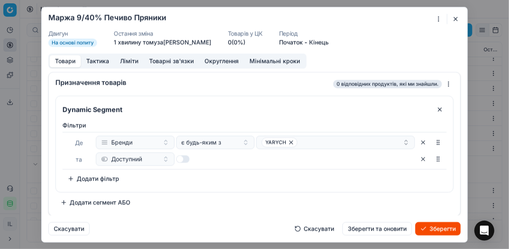
click at [72, 61] on button "Товари" at bounding box center [65, 61] width 31 height 12
click at [380, 227] on button "Зберегти" at bounding box center [437, 228] width 45 height 13
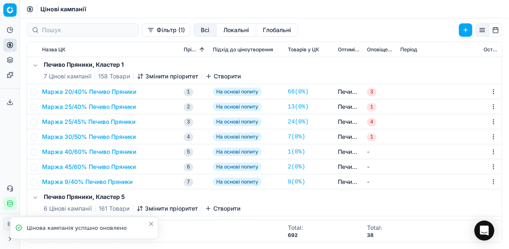
click at [148, 74] on button "Змінити пріоритет" at bounding box center [167, 76] width 61 height 8
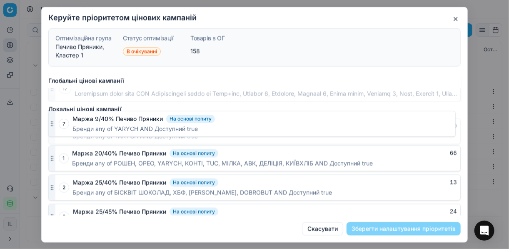
scroll to position [449, 0]
drag, startPoint x: 53, startPoint y: 202, endPoint x: 78, endPoint y: 120, distance: 86.6
click at [78, 120] on div "7 Маржа 9/40% Печиво Пряники На основі попиту 0 Бренди any of YARYCH AND Доступ…" at bounding box center [254, 131] width 412 height 26
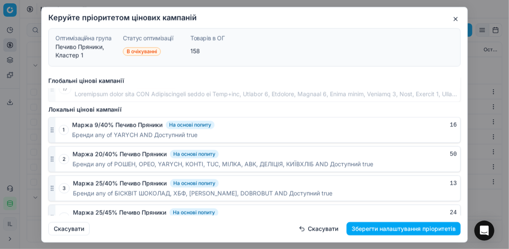
click at [380, 228] on button "Зберегти налаштування пріоритетів" at bounding box center [404, 228] width 114 height 13
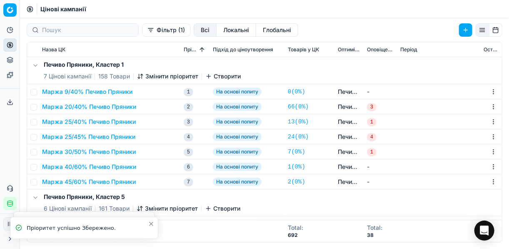
click at [64, 105] on button "Маржа 20/40% Печиво Пряники" at bounding box center [89, 106] width 94 height 8
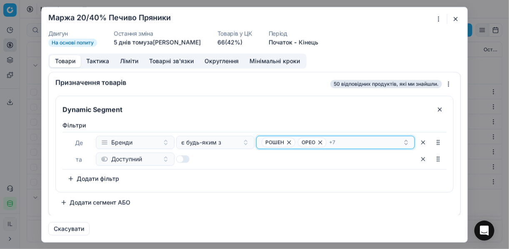
click at [366, 137] on div "РОШЕН ОРЕО + 7" at bounding box center [332, 142] width 141 height 10
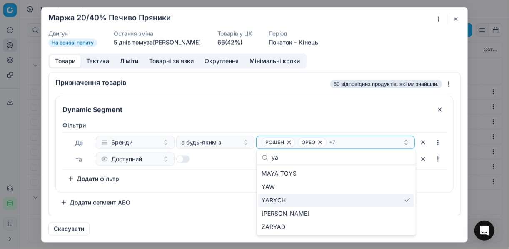
type input "ya"
click at [380, 200] on div "YARYCH" at bounding box center [336, 199] width 156 height 13
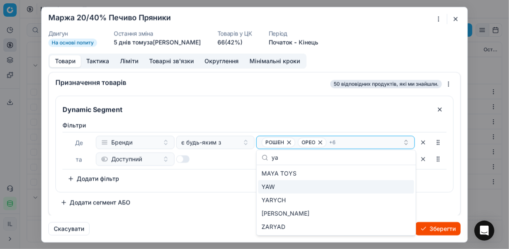
click at [226, 185] on div "Фiльтри Де Бренди є будь-яким з РОШЕН ОРЕО + 6 та Доступний To pick up a sortab…" at bounding box center [254, 154] width 397 height 74
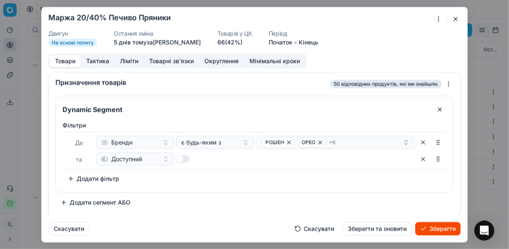
click at [380, 229] on button "Зберегти" at bounding box center [437, 228] width 45 height 13
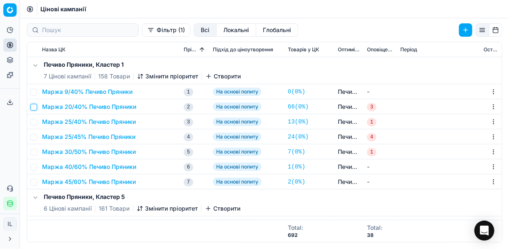
click at [34, 105] on input "checkbox" at bounding box center [33, 107] width 7 height 7
checkbox input "true"
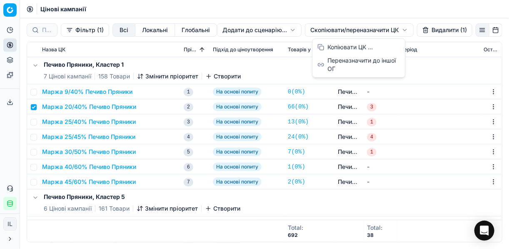
click at [316, 29] on html "Pricing platform Аналітика Цінова оптимізація Асортимент продукції Шаблони Серв…" at bounding box center [254, 124] width 509 height 249
click at [331, 46] on div "Копіювати ЦК ..." at bounding box center [358, 46] width 89 height 13
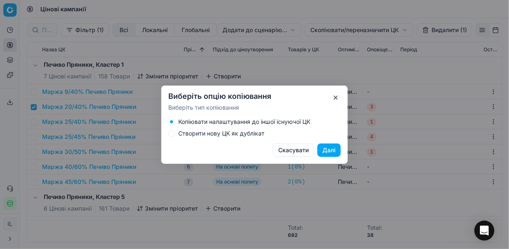
click at [175, 133] on div "Створити нову ЦК як дублікат" at bounding box center [254, 133] width 172 height 7
click at [172, 133] on button "Створити нову ЦК як дублікат" at bounding box center [171, 133] width 7 height 7
click at [325, 150] on button "Далі" at bounding box center [328, 149] width 23 height 13
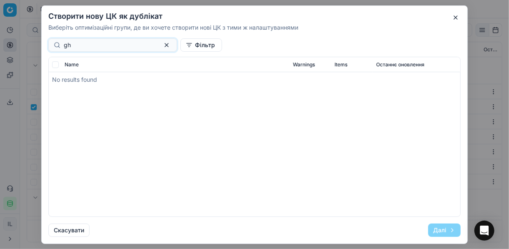
type input "g"
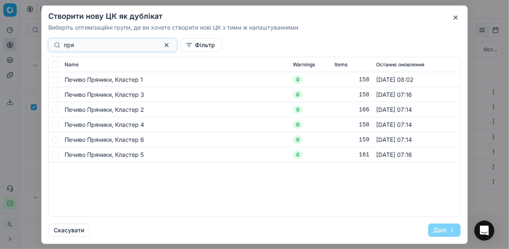
type input "пря"
click at [55, 80] on input "checkbox" at bounding box center [55, 79] width 7 height 7
checkbox input "true"
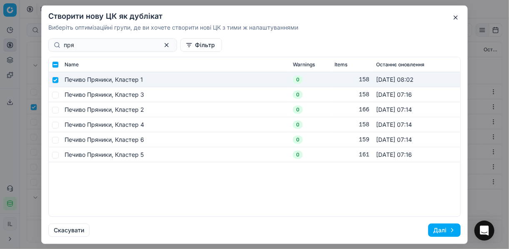
click at [380, 228] on button "Далі" at bounding box center [444, 229] width 32 height 13
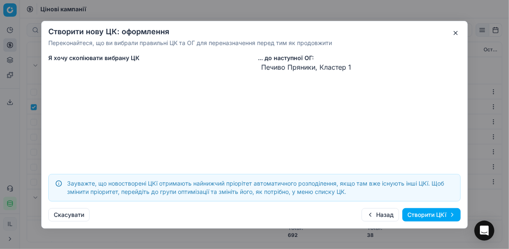
click at [380, 215] on button "Створити ЦКї" at bounding box center [431, 214] width 58 height 13
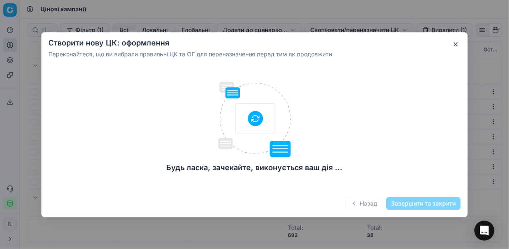
checkbox input "false"
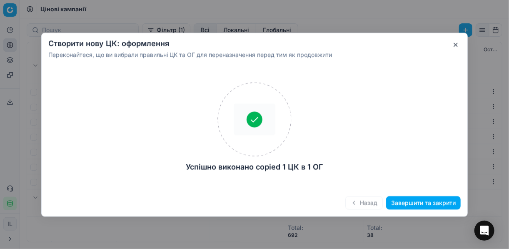
click at [380, 204] on button "Завершити та закрити" at bounding box center [423, 202] width 75 height 13
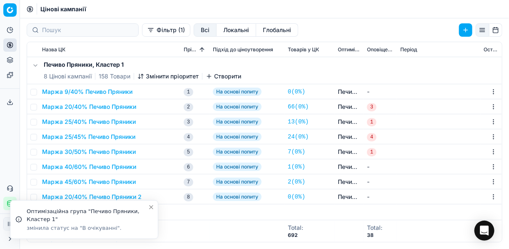
click at [67, 196] on button "Маржа 20/40% Печиво Пряники 2" at bounding box center [92, 196] width 100 height 8
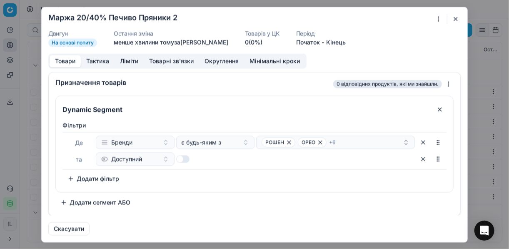
click at [380, 17] on div "Ми зберігаємо налаштування ЦК. Будь ласка, зачекайте, це може зайняти декілька …" at bounding box center [254, 124] width 509 height 249
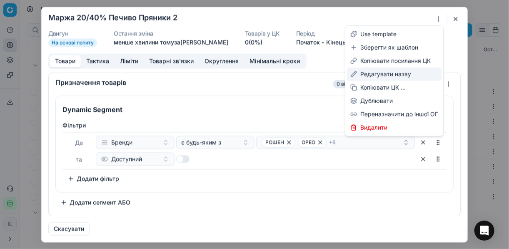
click at [380, 75] on div "Редагувати назву" at bounding box center [394, 73] width 95 height 13
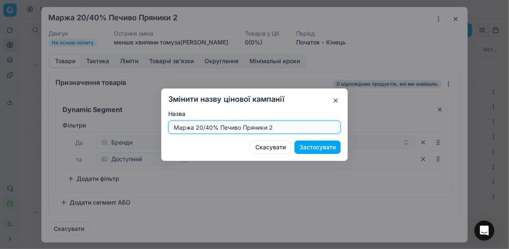
click at [203, 125] on input "Маржа 20/40% Печиво Пряники 2" at bounding box center [254, 127] width 165 height 12
click at [271, 127] on input "Маржа 15/40% Печиво Пряники 2" at bounding box center [254, 127] width 165 height 12
type input "Маржа 15/40% Печиво Пряники"
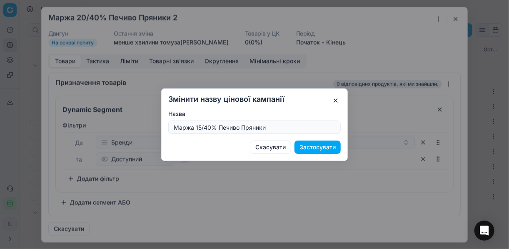
click at [328, 147] on button "Застосувати" at bounding box center [317, 146] width 46 height 13
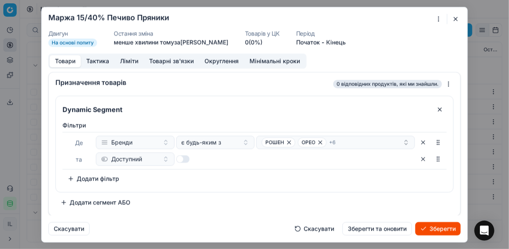
click at [125, 61] on button "Ліміти" at bounding box center [129, 61] width 29 height 12
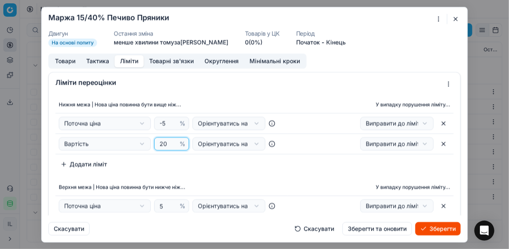
click at [166, 145] on input "20" at bounding box center [168, 143] width 20 height 12
type input "2"
type input "15"
click at [215, 168] on div "Нижня межа | Нова ціна повинна бути вище ніж... У випадку порушення ліміту... П…" at bounding box center [254, 133] width 398 height 75
click at [67, 60] on button "Товари" at bounding box center [65, 61] width 31 height 12
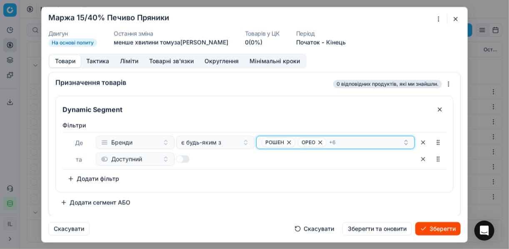
click at [288, 140] on icon "button" at bounding box center [289, 142] width 7 height 7
click at [283, 142] on icon "button" at bounding box center [283, 141] width 3 height 3
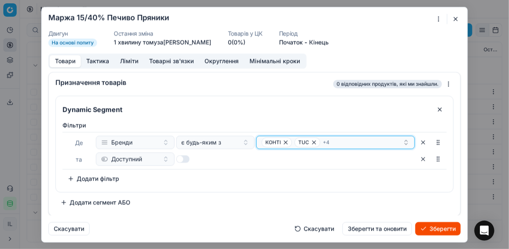
click at [284, 141] on icon "button" at bounding box center [285, 142] width 7 height 7
click at [314, 142] on icon "button" at bounding box center [315, 141] width 3 height 3
click at [309, 143] on icon "button" at bounding box center [309, 142] width 7 height 7
click at [316, 142] on icon "button" at bounding box center [319, 142] width 7 height 7
click at [319, 141] on icon "button" at bounding box center [322, 142] width 7 height 7
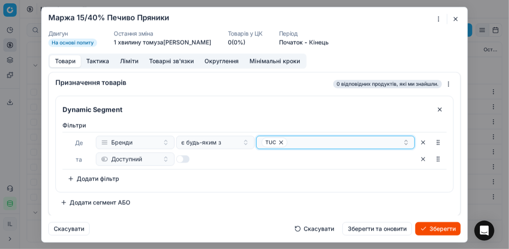
click at [314, 145] on div "TUC" at bounding box center [332, 142] width 141 height 10
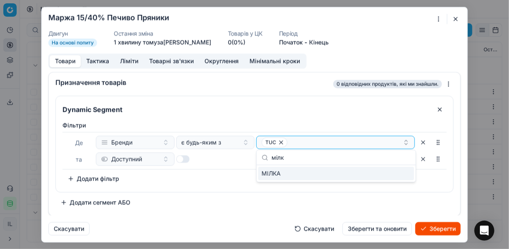
type input "мілк"
click at [380, 174] on div "МІЛКА" at bounding box center [336, 173] width 156 height 13
click at [236, 172] on div "Фiльтри Де Бренди є будь-яким з TUC МІЛКА та Доступний To pick up a sortable it…" at bounding box center [254, 153] width 384 height 64
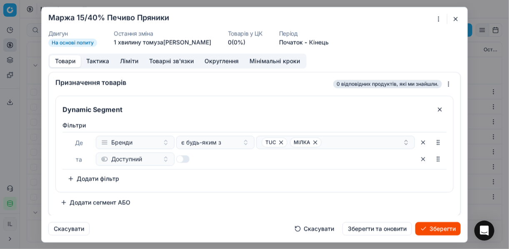
click at [380, 228] on button "Зберегти" at bounding box center [437, 228] width 45 height 13
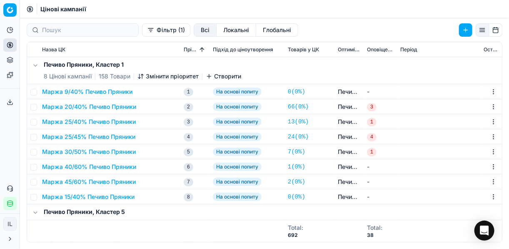
click at [78, 107] on button "Маржа 20/40% Печиво Пряники" at bounding box center [89, 106] width 94 height 8
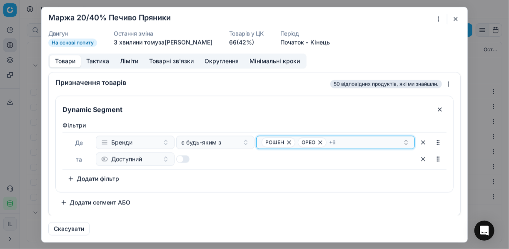
click at [361, 140] on div "РОШЕН ОРЕО + 6" at bounding box center [332, 142] width 141 height 10
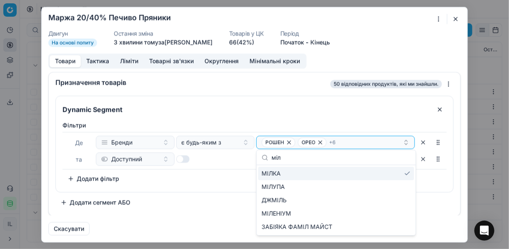
type input "міл"
click at [380, 173] on div "МІЛКА" at bounding box center [336, 173] width 156 height 13
click at [227, 177] on div "Фiльтри Де Бренди є будь-яким з РОШЕН ОРЕО + 5 та Доступний To pick up a sortab…" at bounding box center [254, 153] width 384 height 64
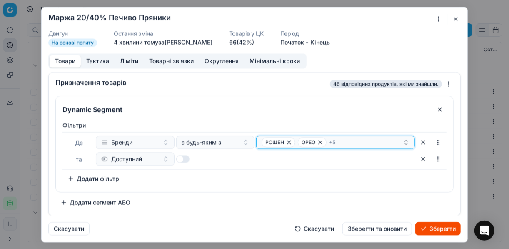
click at [358, 143] on div "РОШЕН ОРЕО + 5" at bounding box center [332, 142] width 141 height 10
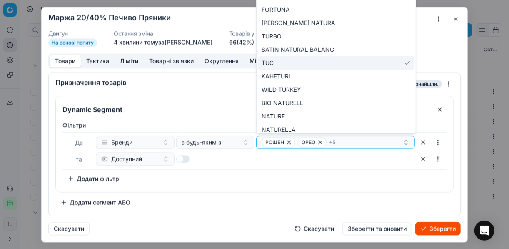
type input "tu"
click at [380, 61] on div "TUC" at bounding box center [336, 62] width 156 height 13
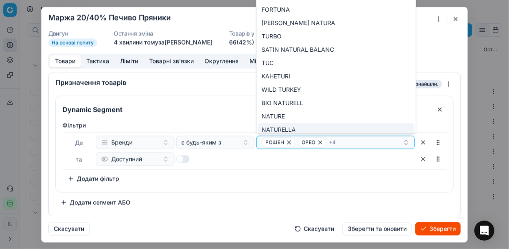
click at [368, 173] on div "Фiльтри Де Бренди є будь-яким з РОШЕН ОРЕО + 4 та Доступний To pick up a sortab…" at bounding box center [254, 153] width 384 height 64
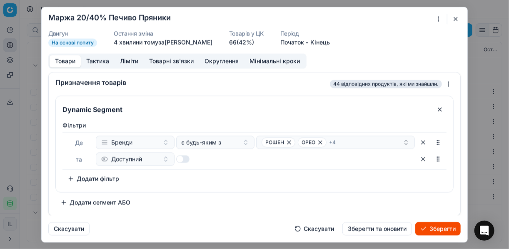
click at [380, 228] on button "Зберегти" at bounding box center [437, 228] width 45 height 13
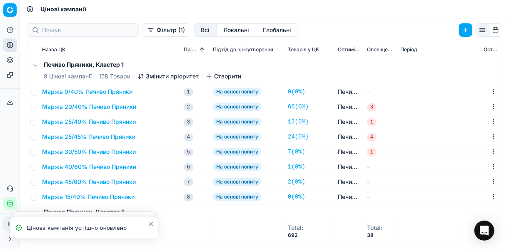
click at [146, 74] on button "Змінити пріоритет" at bounding box center [167, 76] width 61 height 8
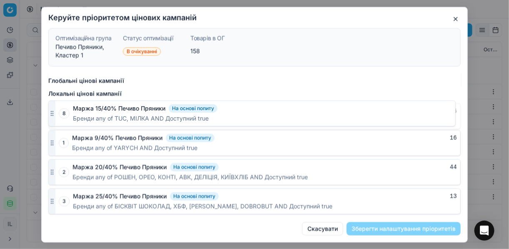
scroll to position [460, 0]
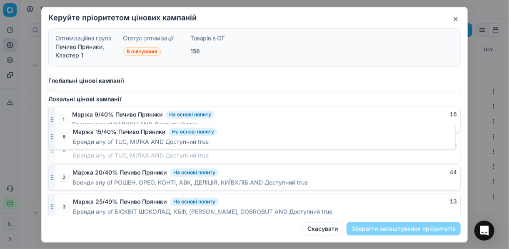
drag, startPoint x: 52, startPoint y: 205, endPoint x: 62, endPoint y: 139, distance: 66.6
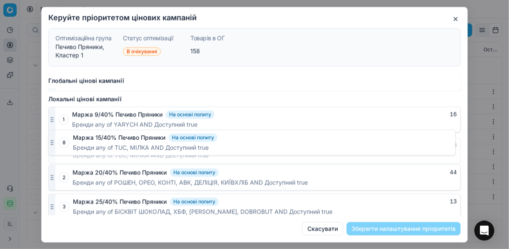
click at [62, 139] on div "8 Маржа 15/40% Печиво Пряники На основі попиту 6 Бренди any of TUC, МІЛКА AND Д…" at bounding box center [254, 150] width 412 height 26
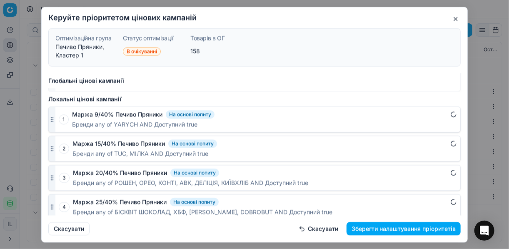
click at [380, 227] on button "Зберегти налаштування пріоритетів" at bounding box center [404, 228] width 114 height 13
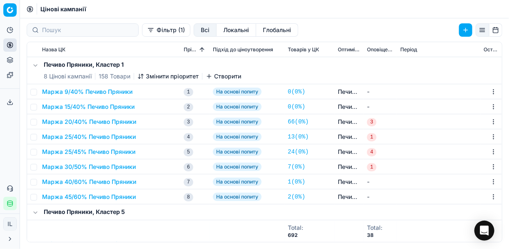
click at [90, 137] on button "Маржа 25/40% Печиво Пряники" at bounding box center [89, 136] width 94 height 8
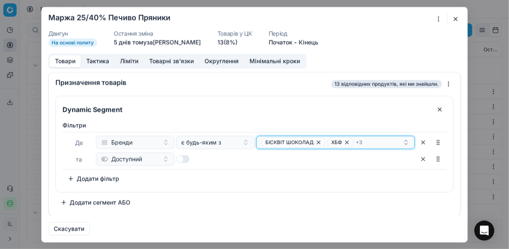
click at [369, 140] on div "БІСКВІТ ШОКОЛАД ХБФ + 3" at bounding box center [332, 142] width 141 height 10
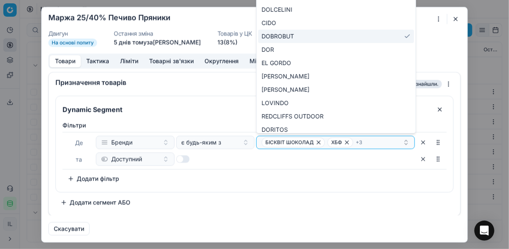
type input "do"
click at [380, 35] on div "DOBROBUT" at bounding box center [336, 36] width 156 height 13
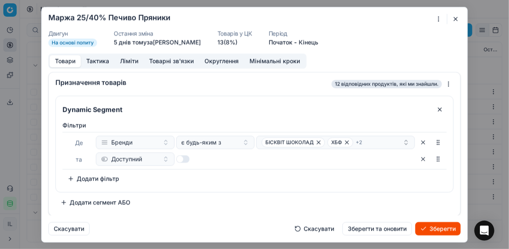
click at [380, 229] on button "Зберегти" at bounding box center [437, 228] width 45 height 13
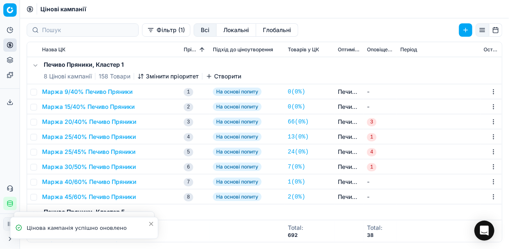
click at [80, 120] on button "Маржа 20/40% Печиво Пряники" at bounding box center [89, 121] width 94 height 8
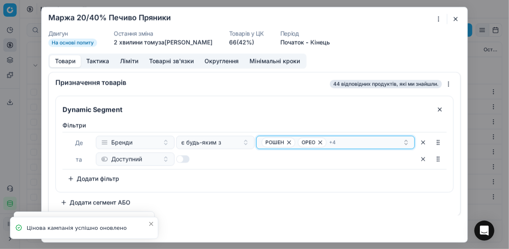
click at [372, 140] on div "РОШЕН ОРЕО + 4" at bounding box center [332, 142] width 141 height 10
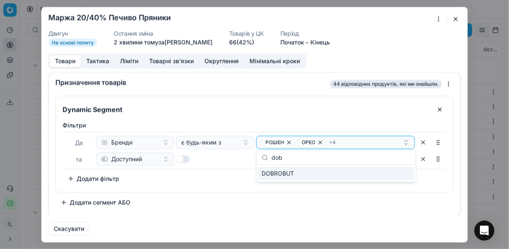
type input "dob"
click at [380, 177] on div "DOBROBUT" at bounding box center [336, 173] width 156 height 13
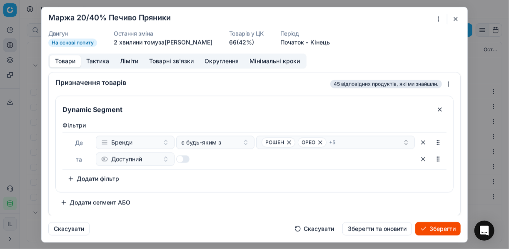
click at [380, 227] on button "Зберегти" at bounding box center [437, 228] width 45 height 13
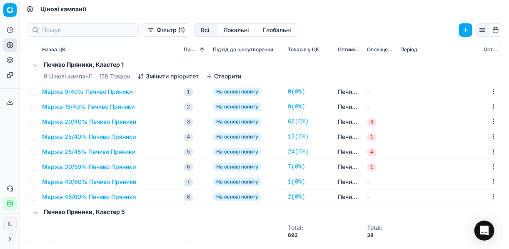
click at [77, 167] on button "Маржа 30/50% Печиво Пряники" at bounding box center [89, 166] width 94 height 8
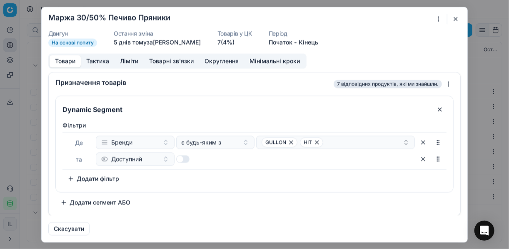
click at [380, 17] on button "button" at bounding box center [456, 19] width 10 height 10
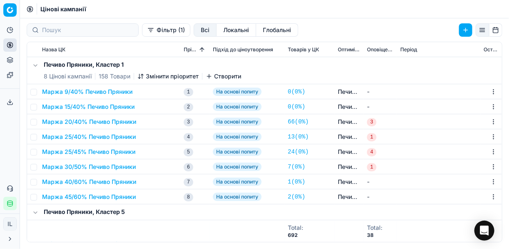
click at [64, 166] on button "Маржа 30/50% Печиво Пряники" at bounding box center [89, 166] width 94 height 8
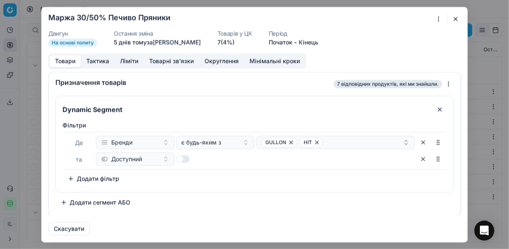
click at [380, 15] on button "button" at bounding box center [456, 19] width 10 height 10
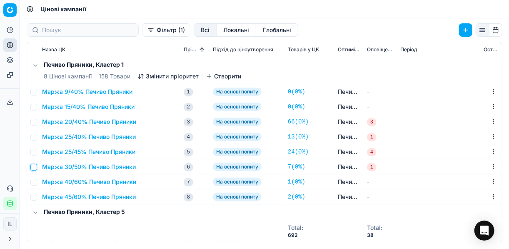
click at [35, 167] on input "checkbox" at bounding box center [33, 167] width 7 height 7
checkbox input "true"
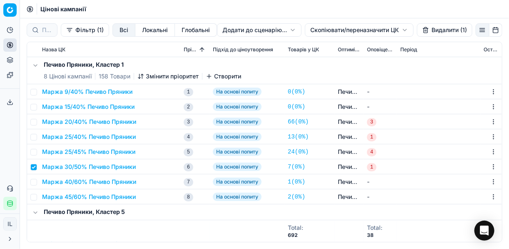
click at [329, 30] on html "Pricing platform Аналітика Цінова оптимізація Асортимент продукції Шаблони Серв…" at bounding box center [254, 124] width 509 height 249
click at [335, 46] on div "Копіювати ЦК ..." at bounding box center [358, 46] width 89 height 13
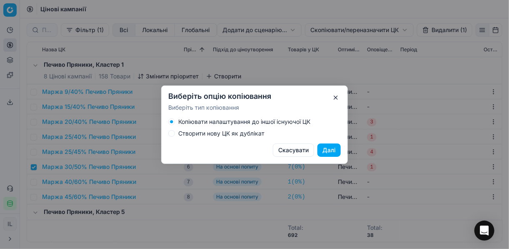
drag, startPoint x: 174, startPoint y: 136, endPoint x: 177, endPoint y: 127, distance: 9.8
click at [174, 136] on div "Створити нову ЦК як дублікат" at bounding box center [254, 133] width 172 height 7
click at [170, 132] on button "Створити нову ЦК як дублікат" at bounding box center [171, 133] width 7 height 7
click at [325, 149] on button "Далі" at bounding box center [328, 149] width 23 height 13
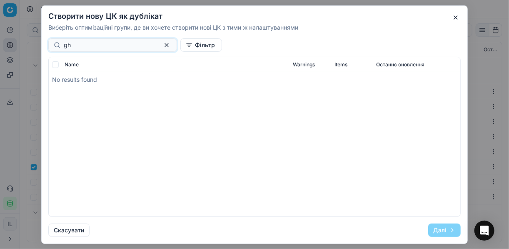
type input "g"
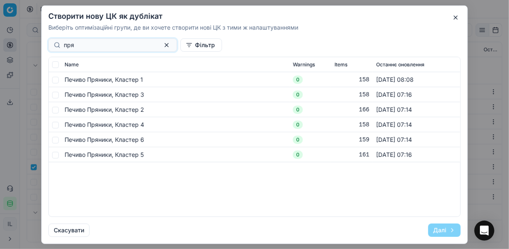
type input "пря"
click at [117, 80] on span "Печиво Пряники, Кластер 1" at bounding box center [104, 78] width 78 height 7
click at [56, 81] on input "checkbox" at bounding box center [55, 79] width 7 height 7
checkbox input "true"
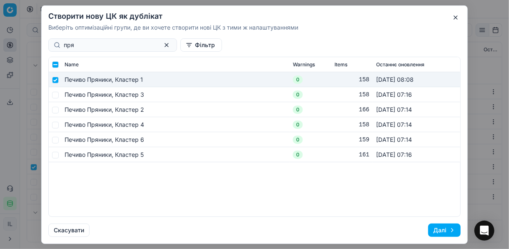
click at [380, 231] on button "Далі" at bounding box center [444, 229] width 32 height 13
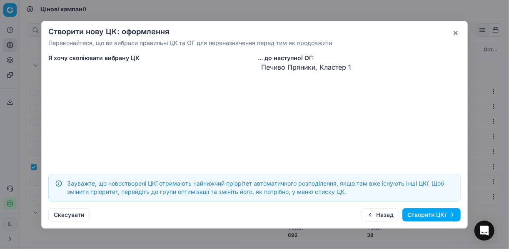
click at [380, 213] on button "Створити ЦКї" at bounding box center [431, 214] width 58 height 13
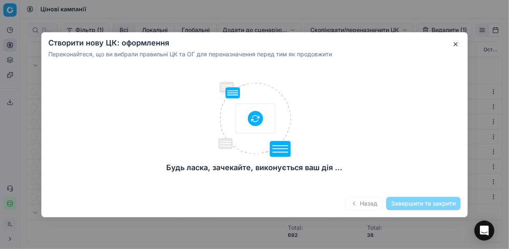
checkbox input "false"
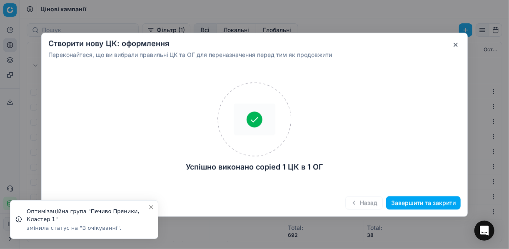
click at [380, 205] on button "Завершити та закрити" at bounding box center [423, 202] width 75 height 13
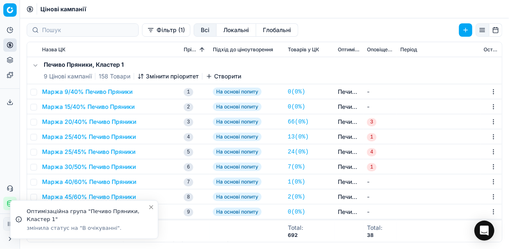
scroll to position [67, 0]
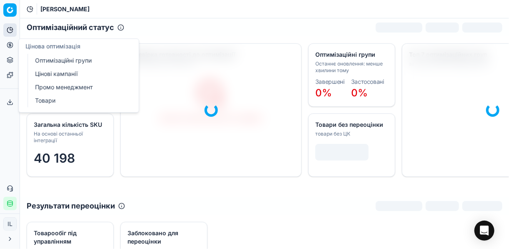
click at [43, 58] on link "Оптимізаційні групи" at bounding box center [80, 61] width 97 height 12
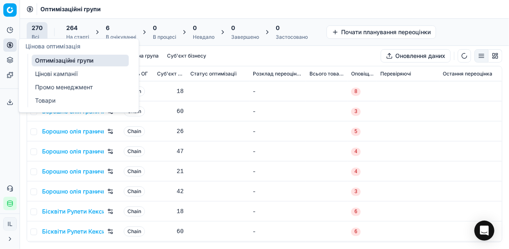
click at [72, 60] on link "Оптимізаційні групи" at bounding box center [80, 61] width 97 height 12
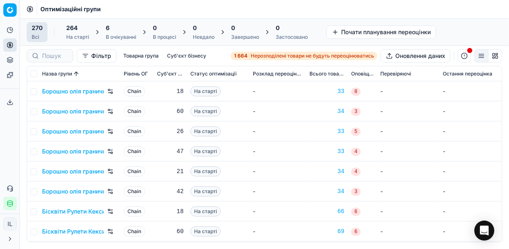
click at [115, 33] on div "6 В очікуванні" at bounding box center [121, 32] width 30 height 17
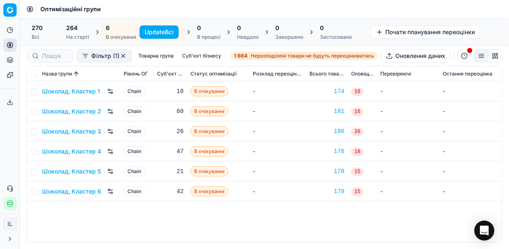
click at [164, 31] on button "Update Всі" at bounding box center [159, 31] width 39 height 13
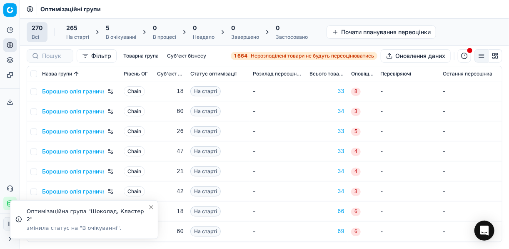
click at [118, 34] on div "В очікуванні" at bounding box center [121, 37] width 30 height 7
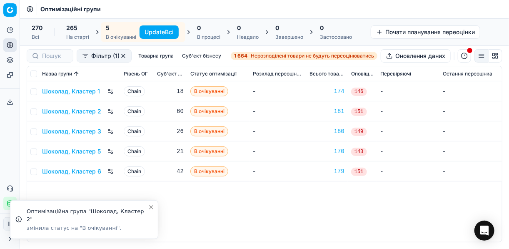
click at [159, 31] on button "Update Всі" at bounding box center [159, 31] width 39 height 13
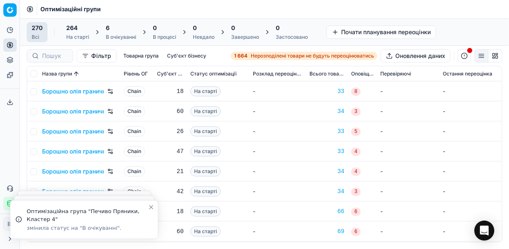
click at [122, 32] on div "6" at bounding box center [121, 28] width 30 height 8
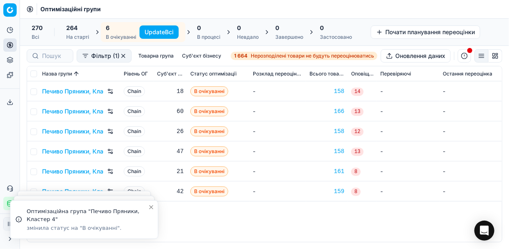
click at [163, 31] on button "Update Всі" at bounding box center [159, 31] width 39 height 13
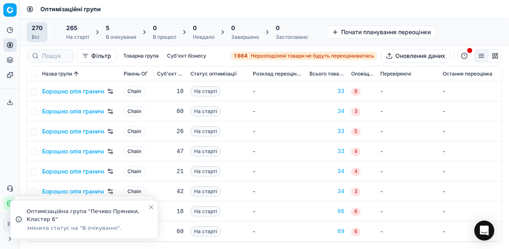
click at [127, 30] on div "5" at bounding box center [121, 28] width 30 height 8
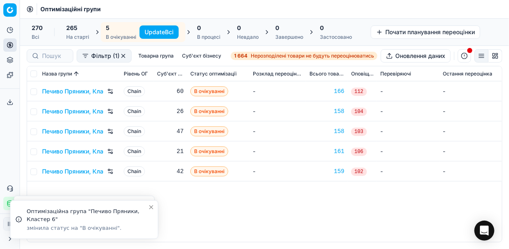
click at [161, 32] on button "Update Всі" at bounding box center [159, 31] width 39 height 13
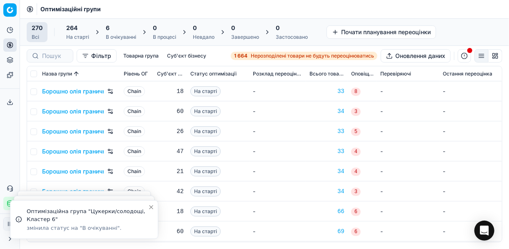
click at [118, 35] on div "В очікуванні" at bounding box center [121, 37] width 30 height 7
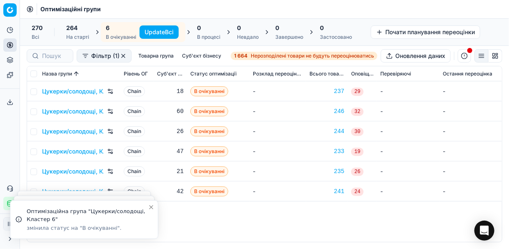
click at [161, 31] on button "Update Всі" at bounding box center [159, 31] width 39 height 13
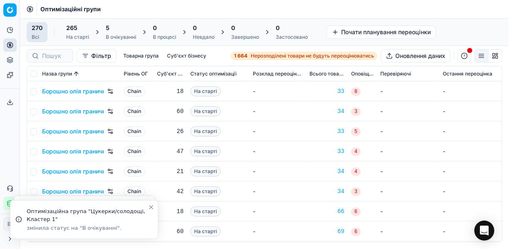
click at [112, 36] on div "В очікуванні" at bounding box center [121, 37] width 30 height 7
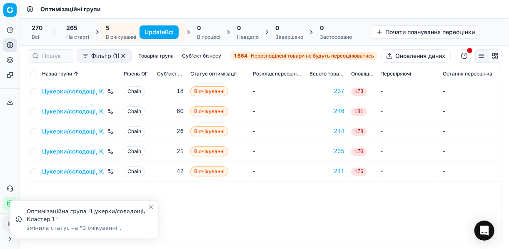
click at [145, 30] on button "Update Всі" at bounding box center [159, 31] width 39 height 13
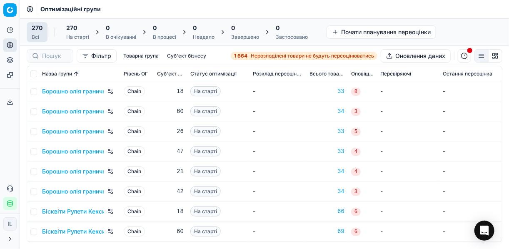
click at [84, 55] on button "Фільтр" at bounding box center [97, 55] width 40 height 13
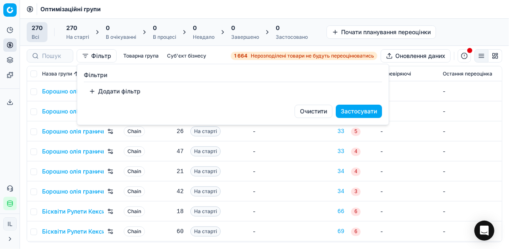
drag, startPoint x: 302, startPoint y: 150, endPoint x: 221, endPoint y: 101, distance: 94.6
click at [301, 150] on html "Pricing platform Аналітика Цінова оптимізація Асортимент продукції Шаблони Серв…" at bounding box center [254, 124] width 509 height 249
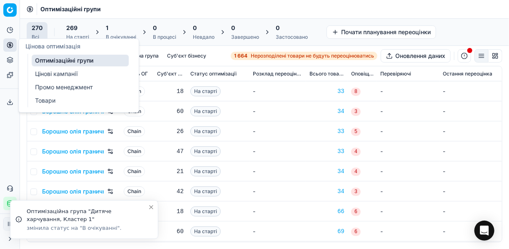
click at [12, 44] on circle at bounding box center [9, 44] width 5 height 5
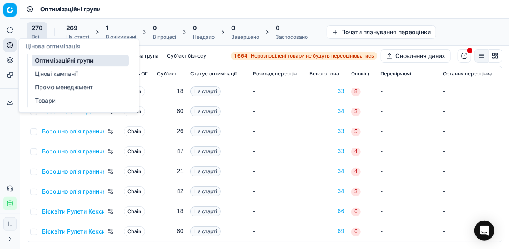
click at [55, 57] on link "Оптимізаційні групи" at bounding box center [80, 61] width 97 height 12
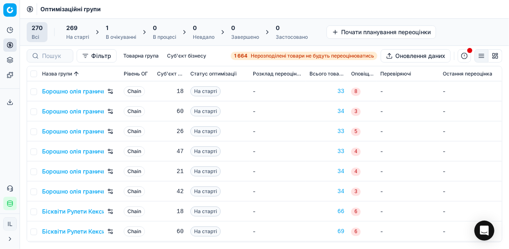
click at [120, 28] on div "1" at bounding box center [121, 28] width 30 height 8
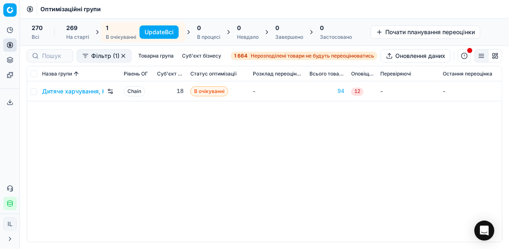
click at [162, 30] on button "Update Всі" at bounding box center [159, 31] width 39 height 13
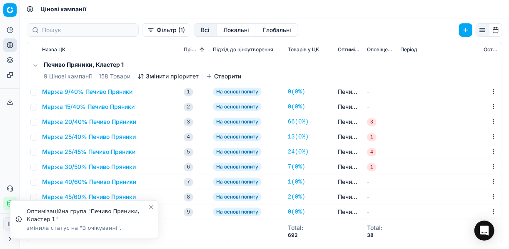
scroll to position [100, 0]
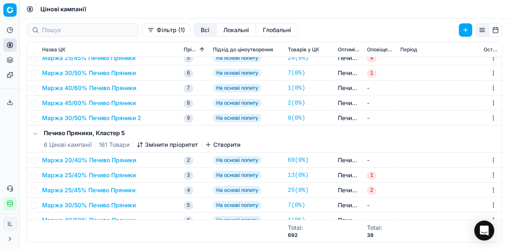
click at [114, 120] on button "Маржа 30/50% Печиво Пряники 2" at bounding box center [91, 118] width 99 height 8
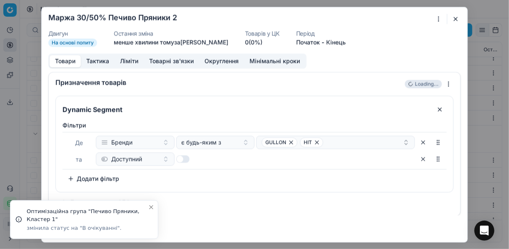
click at [440, 17] on div "Ми зберігаємо налаштування ЦК. Будь ласка, зачекайте, це може зайняти декілька …" at bounding box center [254, 124] width 509 height 249
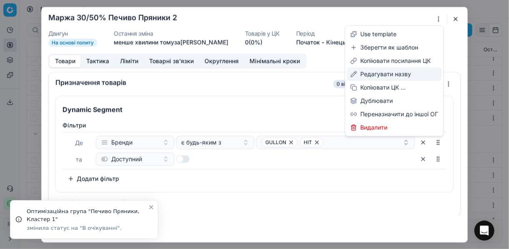
click at [387, 74] on div "Редагувати назву" at bounding box center [394, 73] width 95 height 13
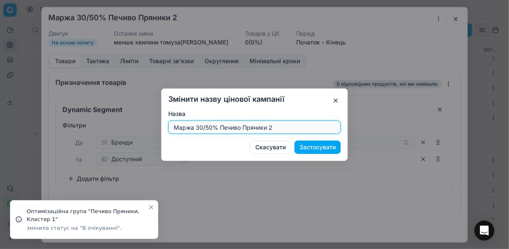
click at [201, 128] on input "Маржа 30/50% Печиво Пряники 2" at bounding box center [254, 127] width 165 height 12
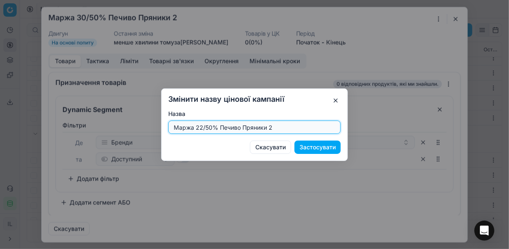
click at [272, 130] on input "Маржа 22/50% Печиво Пряники 2" at bounding box center [254, 127] width 165 height 12
type input "Маржа 22/50% Печиво Пряники"
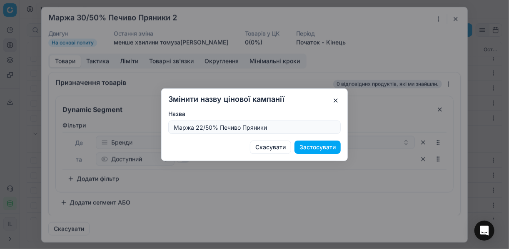
click at [323, 147] on button "Застосувати" at bounding box center [317, 146] width 46 height 13
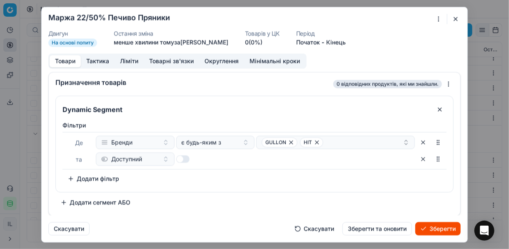
click at [128, 59] on button "Ліміти" at bounding box center [129, 61] width 29 height 12
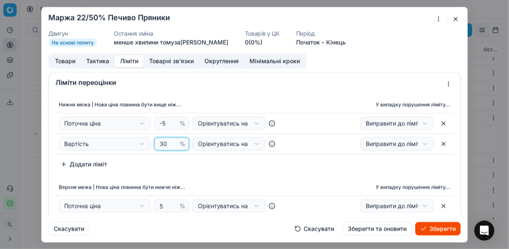
click at [163, 143] on input "30" at bounding box center [168, 143] width 20 height 12
click at [164, 144] on input "30" at bounding box center [168, 143] width 20 height 12
type input "3"
type input "22"
click at [210, 172] on div "Нижня межа | Нова ціна повинна бути вище ніж... У випадку порушення ліміту... П…" at bounding box center [255, 175] width 412 height 164
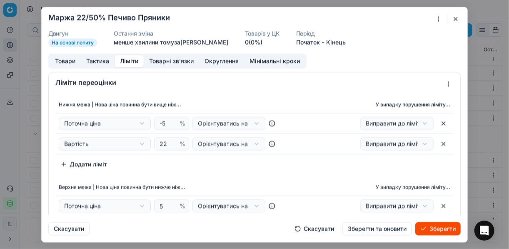
click at [67, 60] on button "Товари" at bounding box center [65, 61] width 31 height 12
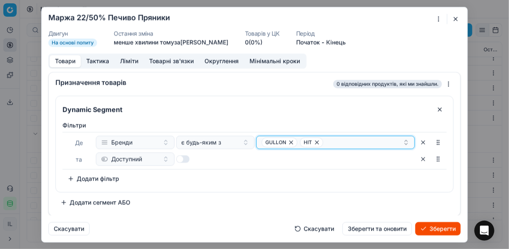
click at [289, 141] on icon "button" at bounding box center [291, 142] width 7 height 7
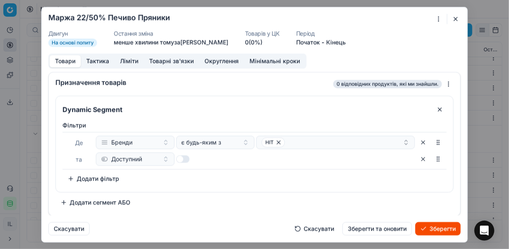
click at [439, 226] on button "Зберегти" at bounding box center [437, 228] width 45 height 13
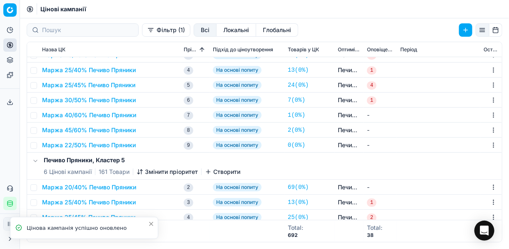
scroll to position [0, 0]
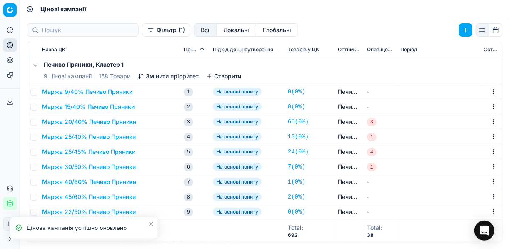
click at [142, 76] on icon "button" at bounding box center [140, 76] width 7 height 7
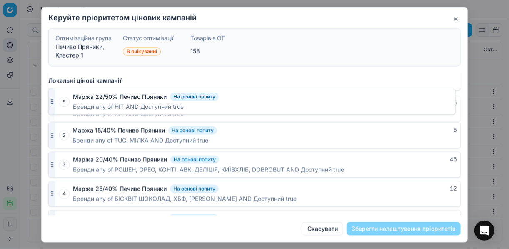
scroll to position [498, 0]
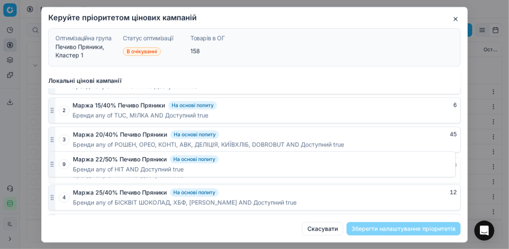
drag, startPoint x: 52, startPoint y: 204, endPoint x: 60, endPoint y: 166, distance: 39.2
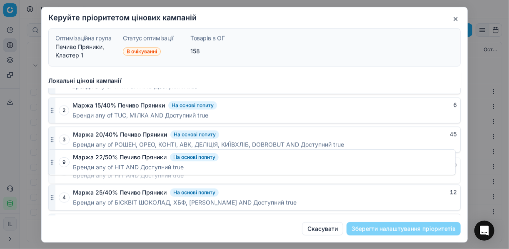
click at [60, 166] on div "9 Маржа 22/50% Печиво Пряники На основі попиту 0 Бренди any of HIT AND Доступни…" at bounding box center [254, 170] width 412 height 26
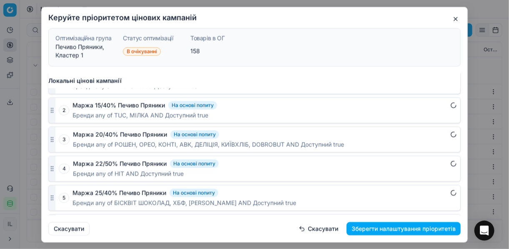
click at [389, 231] on button "Зберегти налаштування пріоритетів" at bounding box center [404, 228] width 114 height 13
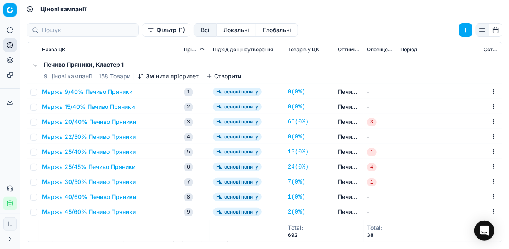
click at [74, 179] on button "Маржа 30/50% Печиво Пряники" at bounding box center [89, 181] width 94 height 8
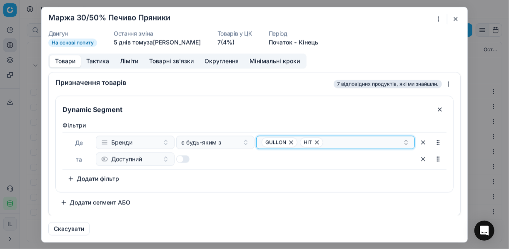
click at [316, 141] on icon "button" at bounding box center [316, 141] width 3 height 3
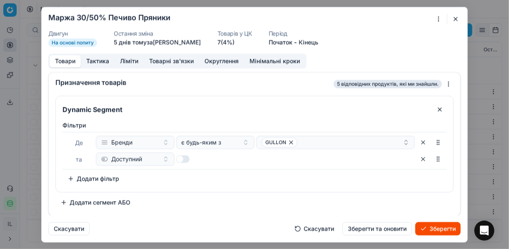
click at [126, 60] on button "Ліміти" at bounding box center [129, 61] width 29 height 12
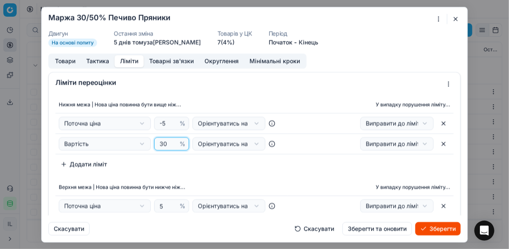
drag, startPoint x: 165, startPoint y: 142, endPoint x: 152, endPoint y: 142, distance: 13.3
click at [152, 142] on div "Вартість Вартість Поточна ціна Поточна промо ціна Мінімальна ціна на ринку Макс…" at bounding box center [172, 143] width 226 height 13
type input "25"
click at [244, 177] on div "Нижня межа | Нова ціна повинна бути вище ніж... У випадку порушення ліміту... П…" at bounding box center [255, 175] width 412 height 164
click at [440, 19] on div "Ми зберігаємо налаштування ЦК. Будь ласка, зачекайте, це може зайняти декілька …" at bounding box center [254, 124] width 509 height 249
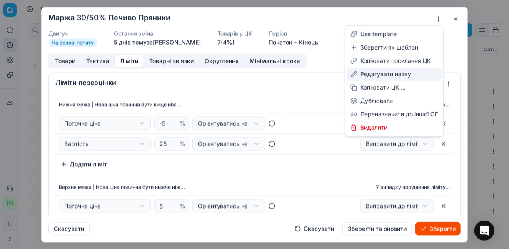
click at [387, 75] on div "Редагувати назву" at bounding box center [394, 73] width 95 height 13
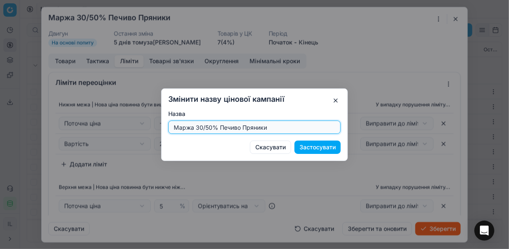
click at [201, 127] on input "Маржа 30/50% Печиво Пряники" at bounding box center [254, 127] width 165 height 12
type input "Маржа 25/50% Печиво Пряники"
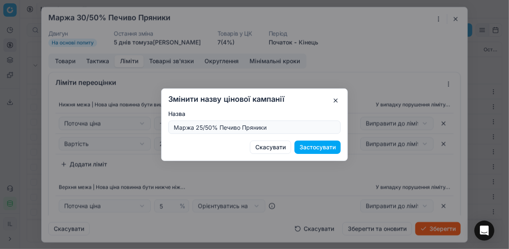
click at [310, 148] on button "Застосувати" at bounding box center [317, 146] width 46 height 13
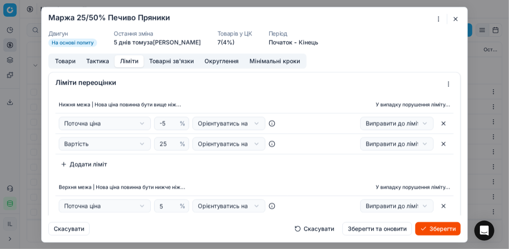
click at [444, 228] on button "Зберегти" at bounding box center [437, 228] width 45 height 13
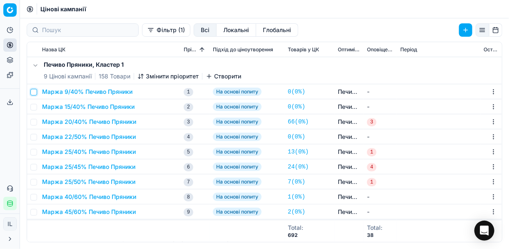
click at [32, 91] on input "checkbox" at bounding box center [33, 92] width 7 height 7
checkbox input "true"
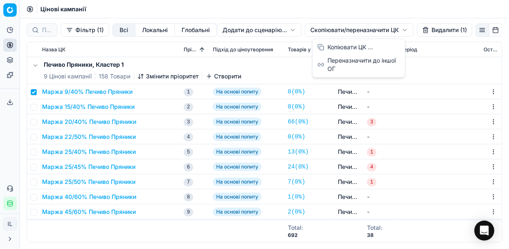
click at [312, 29] on html "Pricing platform Аналітика Цінова оптимізація Асортимент продукції Шаблони Серв…" at bounding box center [254, 124] width 509 height 249
click at [332, 48] on div "Копіювати ЦК ..." at bounding box center [358, 46] width 89 height 13
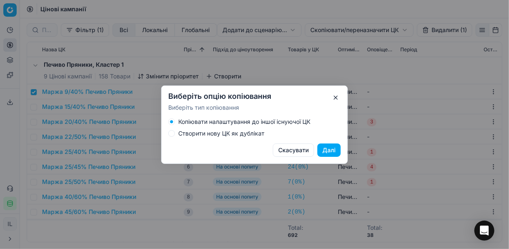
click at [173, 134] on button "Створити нову ЦК як дублікат" at bounding box center [171, 133] width 7 height 7
click at [329, 152] on button "Далі" at bounding box center [328, 149] width 23 height 13
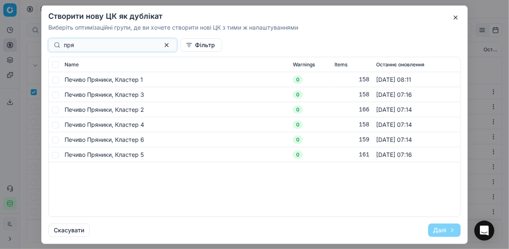
type input "пря"
click at [59, 95] on td at bounding box center [55, 94] width 12 height 15
click at [55, 94] on input "checkbox" at bounding box center [55, 94] width 7 height 7
checkbox input "true"
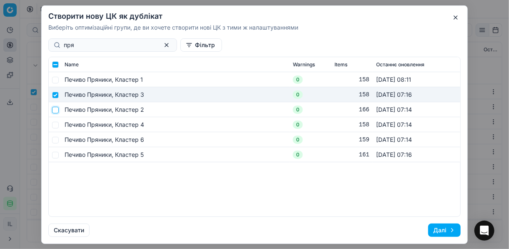
click at [54, 110] on input "checkbox" at bounding box center [55, 109] width 7 height 7
checkbox input "true"
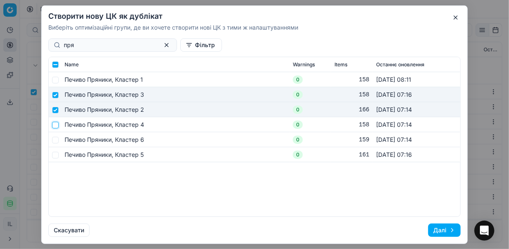
click at [55, 125] on input "checkbox" at bounding box center [55, 124] width 7 height 7
checkbox input "true"
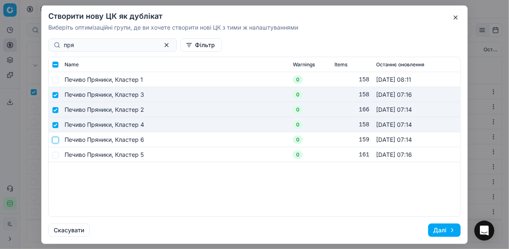
click at [56, 140] on input "checkbox" at bounding box center [55, 139] width 7 height 7
checkbox input "true"
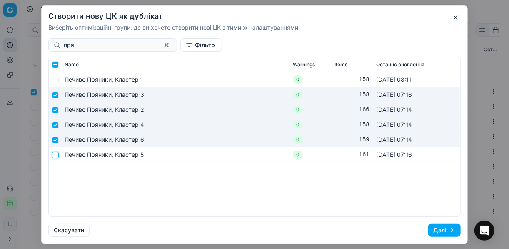
click at [53, 153] on input "checkbox" at bounding box center [55, 154] width 7 height 7
checkbox input "true"
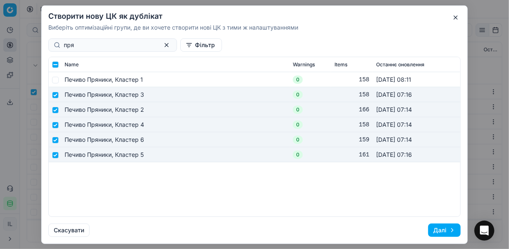
click at [438, 231] on button "Далі" at bounding box center [444, 229] width 32 height 13
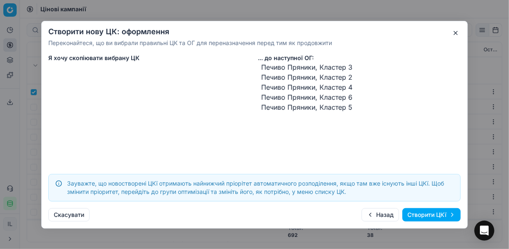
click at [424, 214] on button "Створити ЦКї" at bounding box center [431, 214] width 58 height 13
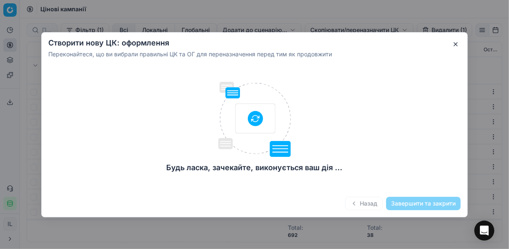
checkbox input "false"
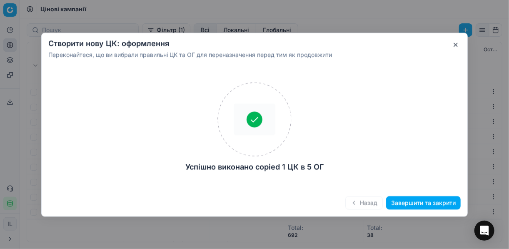
click at [403, 204] on button "Завершити та закрити" at bounding box center [423, 202] width 75 height 13
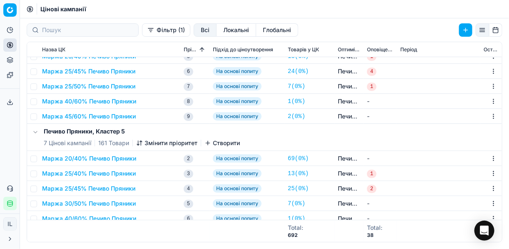
scroll to position [133, 0]
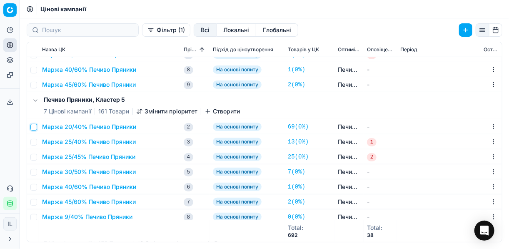
click at [34, 127] on input "checkbox" at bounding box center [33, 127] width 7 height 7
checkbox input "true"
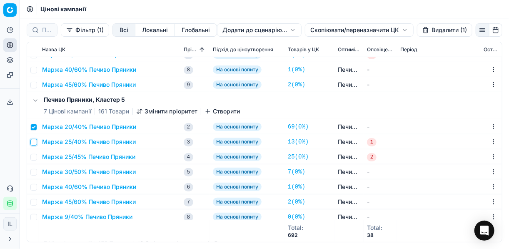
click at [34, 142] on input "checkbox" at bounding box center [33, 142] width 7 height 7
checkbox input "true"
click at [32, 157] on input "checkbox" at bounding box center [33, 157] width 7 height 7
checkbox input "true"
drag, startPoint x: 35, startPoint y: 170, endPoint x: 37, endPoint y: 179, distance: 9.4
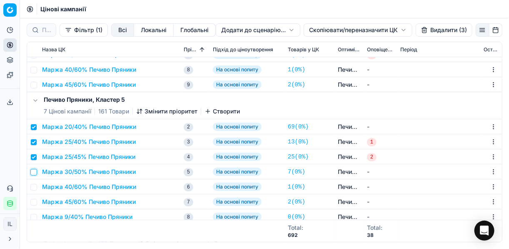
click at [35, 170] on input "checkbox" at bounding box center [33, 172] width 7 height 7
checkbox input "true"
click at [32, 186] on input "checkbox" at bounding box center [33, 187] width 7 height 7
checkbox input "true"
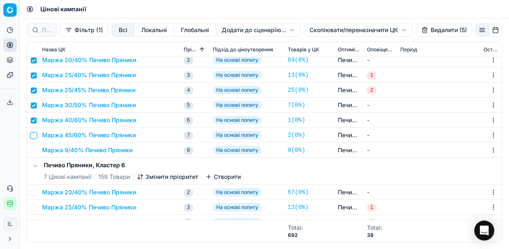
click at [33, 134] on input "checkbox" at bounding box center [33, 135] width 7 height 7
checkbox input "true"
click at [430, 30] on button "Видалити (6)" at bounding box center [444, 29] width 57 height 13
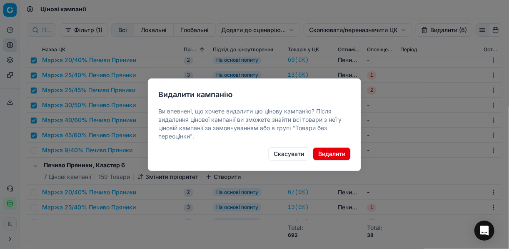
click at [332, 155] on button "Видалити" at bounding box center [332, 153] width 38 height 13
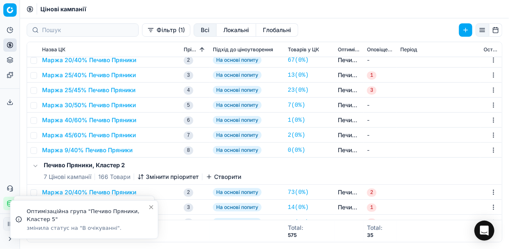
checkbox input "false"
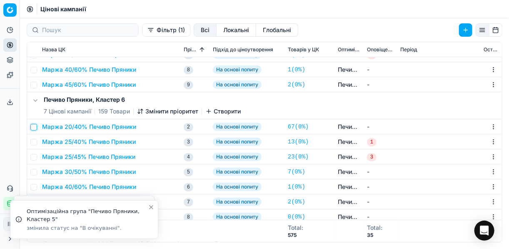
drag, startPoint x: 36, startPoint y: 126, endPoint x: 38, endPoint y: 145, distance: 18.9
click at [35, 126] on input "checkbox" at bounding box center [33, 127] width 7 height 7
checkbox input "true"
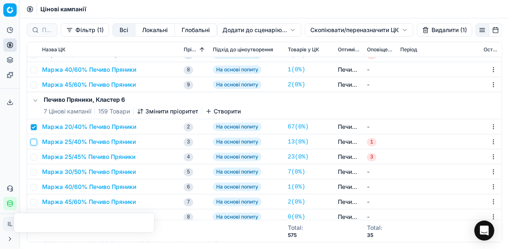
drag, startPoint x: 35, startPoint y: 142, endPoint x: 35, endPoint y: 147, distance: 5.0
click at [35, 143] on input "checkbox" at bounding box center [33, 142] width 7 height 7
checkbox input "true"
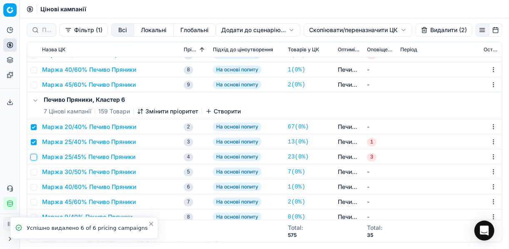
drag, startPoint x: 34, startPoint y: 159, endPoint x: 35, endPoint y: 166, distance: 7.1
click at [34, 160] on input "checkbox" at bounding box center [33, 157] width 7 height 7
checkbox input "true"
drag, startPoint x: 32, startPoint y: 170, endPoint x: 38, endPoint y: 187, distance: 17.6
click at [32, 170] on input "checkbox" at bounding box center [33, 172] width 7 height 7
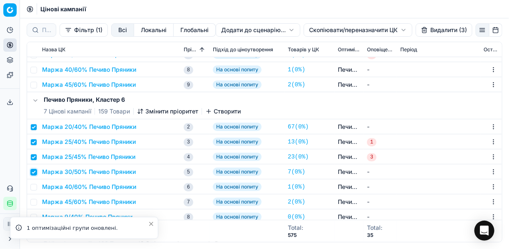
checkbox input "true"
drag, startPoint x: 36, startPoint y: 185, endPoint x: 37, endPoint y: 194, distance: 8.8
click at [36, 188] on input "checkbox" at bounding box center [33, 187] width 7 height 7
checkbox input "true"
drag, startPoint x: 33, startPoint y: 201, endPoint x: 40, endPoint y: 206, distance: 8.3
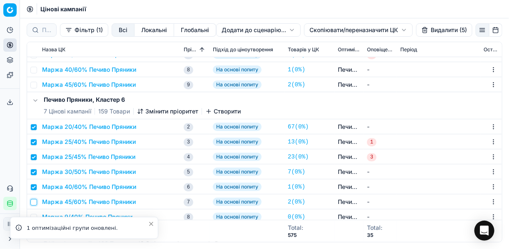
click at [33, 202] on input "checkbox" at bounding box center [33, 202] width 7 height 7
checkbox input "true"
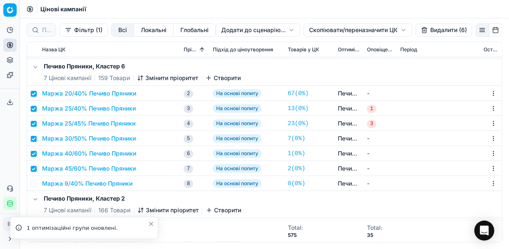
click at [430, 33] on button "Видалити (6)" at bounding box center [444, 29] width 57 height 13
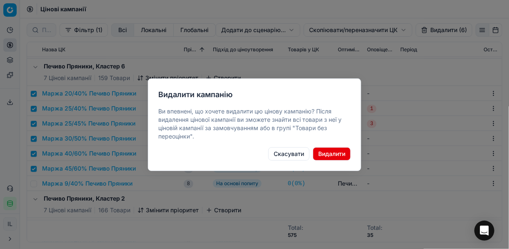
click at [320, 152] on button "Видалити" at bounding box center [332, 153] width 38 height 13
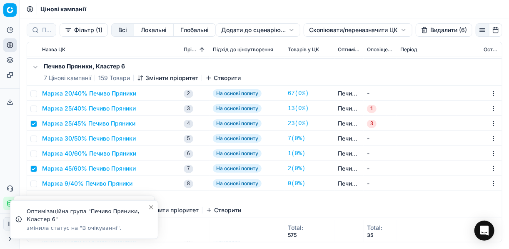
checkbox input "false"
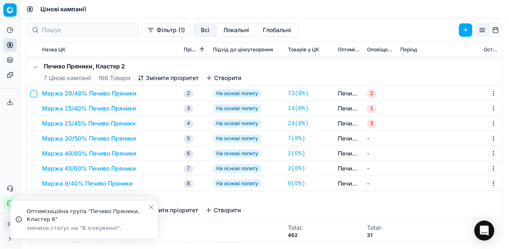
click at [35, 92] on input "checkbox" at bounding box center [33, 93] width 7 height 7
checkbox input "true"
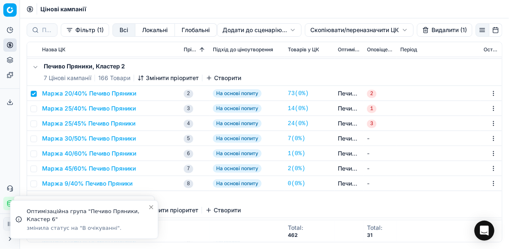
click at [37, 110] on tr "Маржа 25/40% Печиво Пряники 3 На основі попиту 14 ( 0% ) Печиво Пряники, Класте…" at bounding box center [264, 108] width 475 height 15
click at [35, 110] on input "checkbox" at bounding box center [33, 108] width 7 height 7
checkbox input "true"
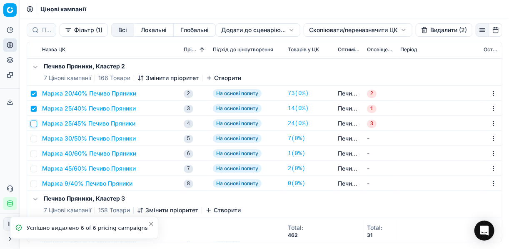
click at [34, 126] on input "checkbox" at bounding box center [33, 123] width 7 height 7
checkbox input "true"
click at [32, 140] on input "checkbox" at bounding box center [33, 138] width 7 height 7
checkbox input "true"
drag, startPoint x: 34, startPoint y: 153, endPoint x: 34, endPoint y: 163, distance: 9.6
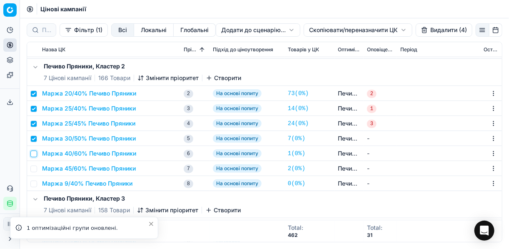
click at [34, 154] on input "checkbox" at bounding box center [33, 153] width 7 height 7
checkbox input "true"
click at [34, 169] on input "checkbox" at bounding box center [33, 168] width 7 height 7
checkbox input "true"
click at [433, 30] on button "Видалити (6)" at bounding box center [444, 29] width 57 height 13
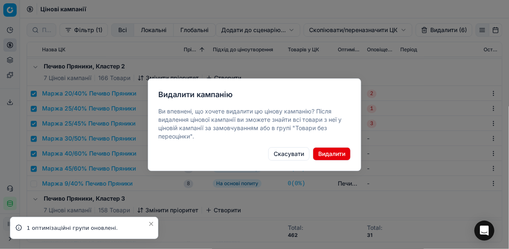
click at [335, 156] on button "Видалити" at bounding box center [332, 153] width 38 height 13
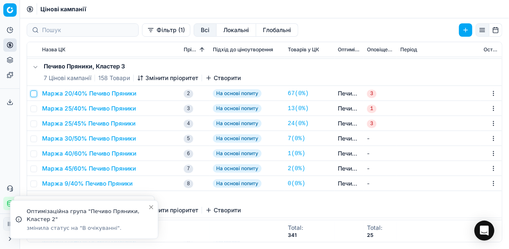
click at [33, 95] on input "checkbox" at bounding box center [33, 93] width 7 height 7
checkbox input "true"
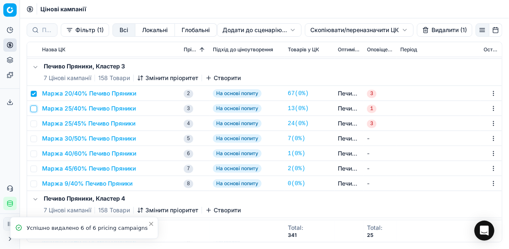
click at [32, 109] on input "checkbox" at bounding box center [33, 108] width 7 height 7
checkbox input "true"
drag, startPoint x: 34, startPoint y: 122, endPoint x: 36, endPoint y: 132, distance: 10.7
click at [34, 122] on input "checkbox" at bounding box center [33, 123] width 7 height 7
checkbox input "true"
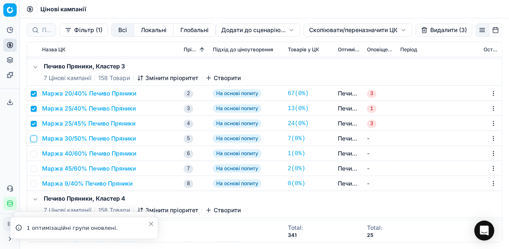
click at [34, 139] on input "checkbox" at bounding box center [33, 138] width 7 height 7
checkbox input "true"
drag, startPoint x: 32, startPoint y: 152, endPoint x: 37, endPoint y: 162, distance: 10.1
click at [32, 153] on input "checkbox" at bounding box center [33, 153] width 7 height 7
checkbox input "true"
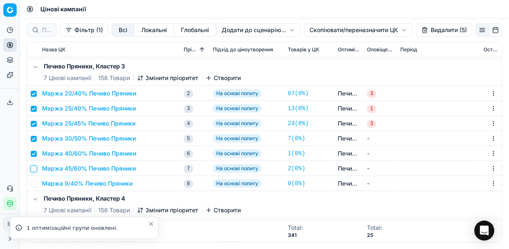
click at [36, 169] on input "checkbox" at bounding box center [33, 168] width 7 height 7
checkbox input "true"
click at [442, 33] on button "Видалити (6)" at bounding box center [444, 29] width 57 height 13
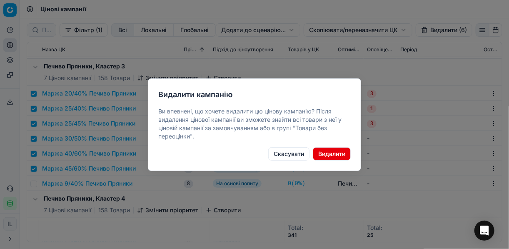
click at [325, 153] on button "Видалити" at bounding box center [332, 153] width 38 height 13
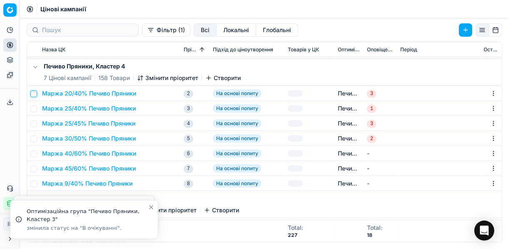
drag, startPoint x: 34, startPoint y: 94, endPoint x: 34, endPoint y: 103, distance: 8.7
click at [34, 94] on input "checkbox" at bounding box center [33, 93] width 7 height 7
checkbox input "true"
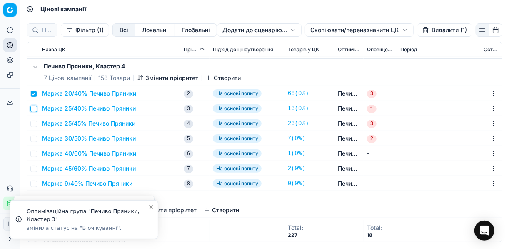
click at [34, 108] on input "checkbox" at bounding box center [33, 108] width 7 height 7
checkbox input "true"
click at [36, 122] on input "checkbox" at bounding box center [33, 123] width 7 height 7
checkbox input "true"
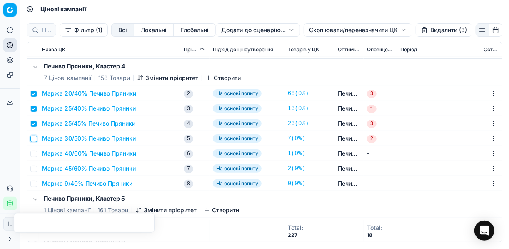
drag, startPoint x: 34, startPoint y: 136, endPoint x: 37, endPoint y: 145, distance: 9.4
click at [34, 136] on input "checkbox" at bounding box center [33, 138] width 7 height 7
checkbox input "true"
click at [37, 152] on input "checkbox" at bounding box center [33, 153] width 7 height 7
checkbox input "true"
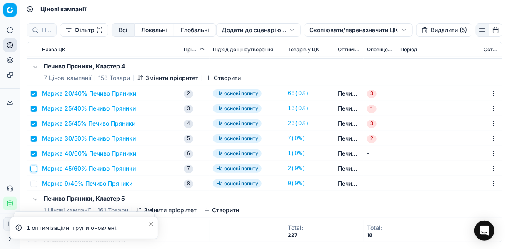
click at [37, 166] on td at bounding box center [33, 168] width 12 height 15
click at [31, 168] on input "checkbox" at bounding box center [33, 168] width 7 height 7
click at [430, 31] on button "Видалити (6)" at bounding box center [444, 29] width 57 height 13
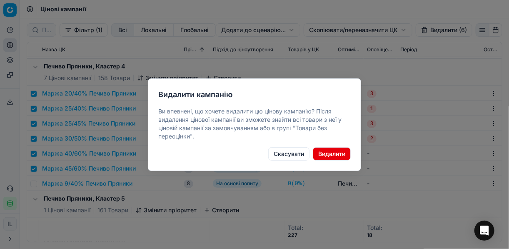
click at [329, 153] on button "Видалити" at bounding box center [332, 153] width 38 height 13
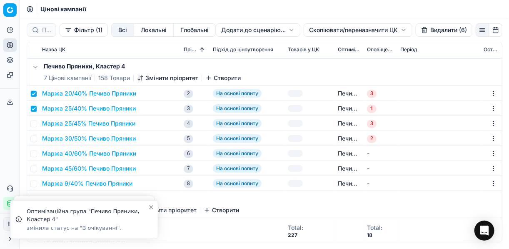
checkbox input "false"
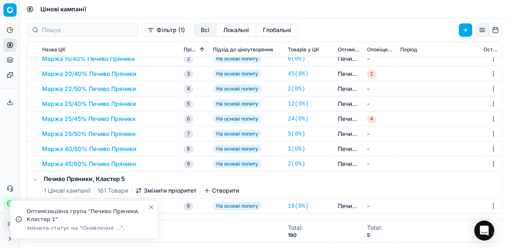
scroll to position [0, 0]
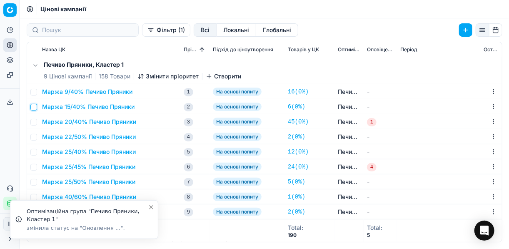
click at [34, 107] on input "checkbox" at bounding box center [33, 107] width 7 height 7
checkbox input "true"
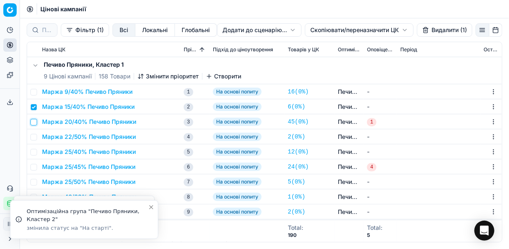
click at [34, 122] on input "checkbox" at bounding box center [33, 122] width 7 height 7
checkbox input "true"
click at [34, 137] on input "checkbox" at bounding box center [33, 137] width 7 height 7
checkbox input "true"
click at [34, 151] on input "checkbox" at bounding box center [33, 152] width 7 height 7
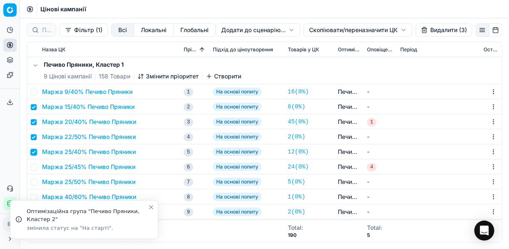
checkbox input "true"
drag, startPoint x: 32, startPoint y: 169, endPoint x: 33, endPoint y: 175, distance: 6.3
click at [32, 168] on input "checkbox" at bounding box center [33, 167] width 7 height 7
checkbox input "true"
click at [33, 179] on input "checkbox" at bounding box center [33, 182] width 7 height 7
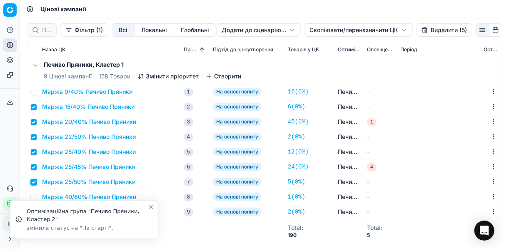
checkbox input "true"
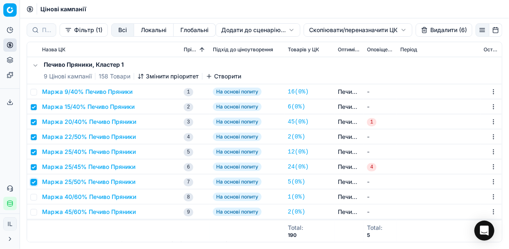
scroll to position [33, 0]
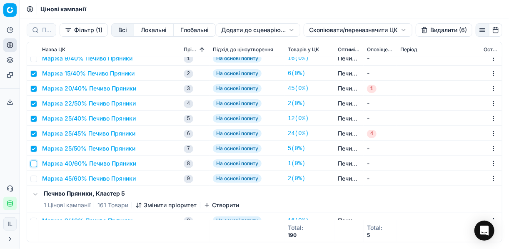
drag, startPoint x: 32, startPoint y: 162, endPoint x: 35, endPoint y: 167, distance: 5.4
click at [32, 163] on input "checkbox" at bounding box center [33, 163] width 7 height 7
checkbox input "true"
click at [33, 176] on input "checkbox" at bounding box center [33, 178] width 7 height 7
checkbox input "true"
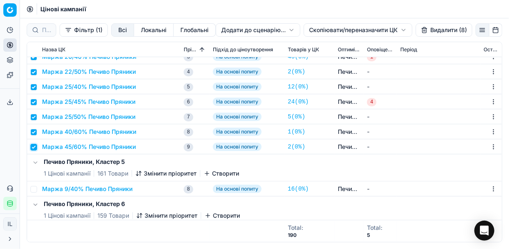
scroll to position [100, 0]
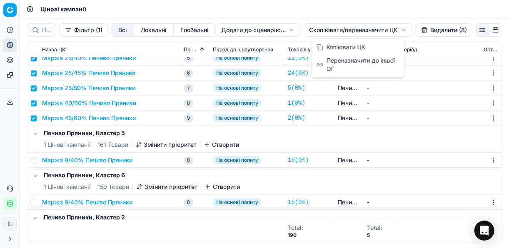
click at [315, 29] on html "Pricing platform Аналітика Цінова оптимізація Асортимент продукції Шаблони Серв…" at bounding box center [254, 124] width 509 height 249
click at [334, 43] on div "Копіювати ЦК" at bounding box center [357, 46] width 89 height 13
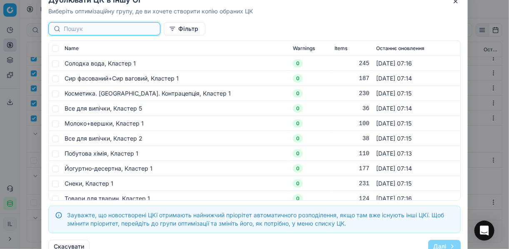
click at [80, 26] on input at bounding box center [109, 29] width 91 height 8
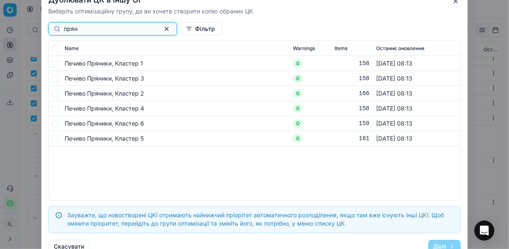
type input "прян"
click at [52, 80] on input "checkbox" at bounding box center [55, 78] width 7 height 7
checkbox input "true"
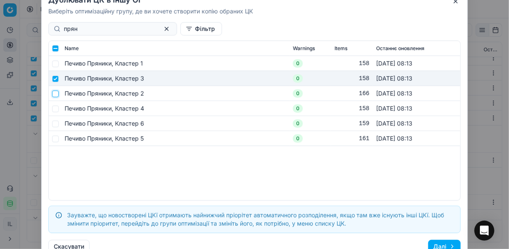
click at [57, 95] on input "checkbox" at bounding box center [55, 93] width 7 height 7
checkbox input "true"
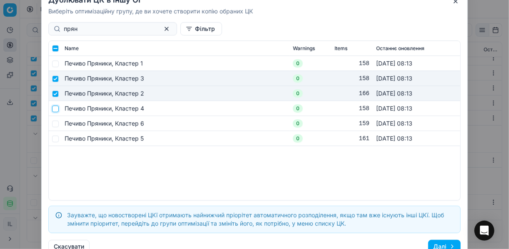
click at [55, 108] on input "checkbox" at bounding box center [55, 108] width 7 height 7
checkbox input "true"
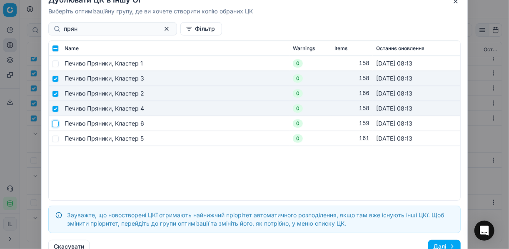
click at [56, 122] on input "checkbox" at bounding box center [55, 123] width 7 height 7
checkbox input "true"
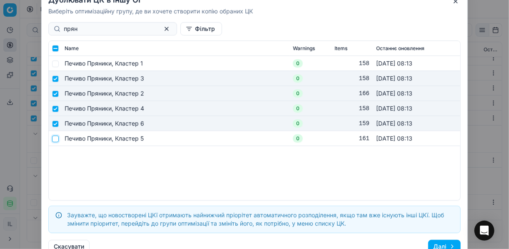
click at [57, 139] on input "checkbox" at bounding box center [55, 138] width 7 height 7
checkbox input "true"
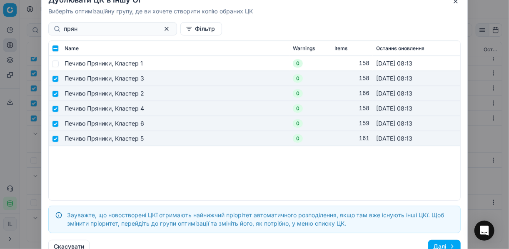
click at [443, 243] on button "Далі" at bounding box center [444, 245] width 32 height 13
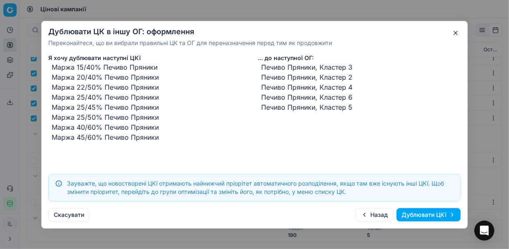
click at [418, 216] on button "Дублювати ЦКї" at bounding box center [429, 214] width 64 height 13
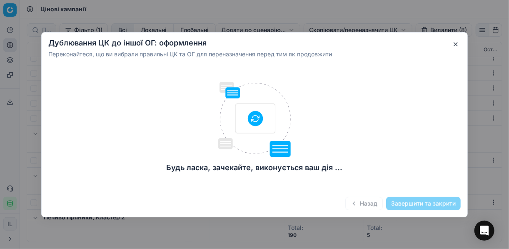
checkbox input "false"
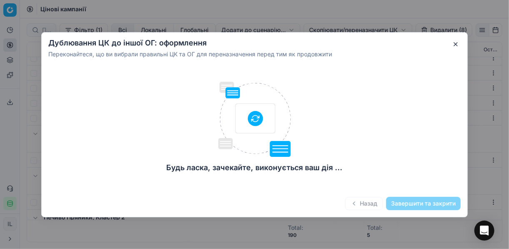
checkbox input "false"
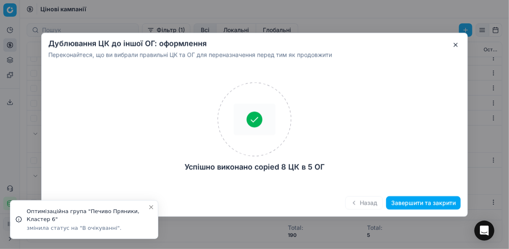
click at [402, 200] on button "Завершити та закрити" at bounding box center [423, 202] width 75 height 13
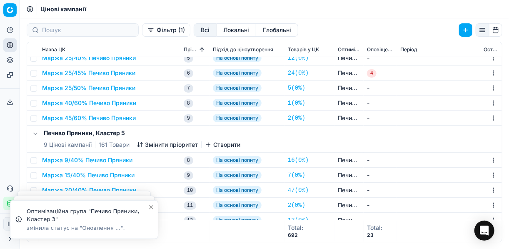
click at [142, 33] on button "Фільтр (1)" at bounding box center [166, 29] width 48 height 13
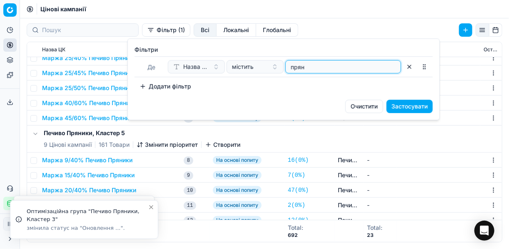
drag, startPoint x: 304, startPoint y: 67, endPoint x: 290, endPoint y: 65, distance: 14.7
click at [290, 65] on input "прян" at bounding box center [343, 66] width 108 height 12
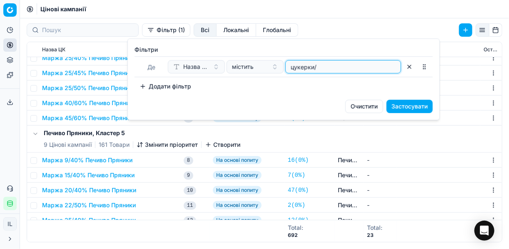
type input "цукерки/"
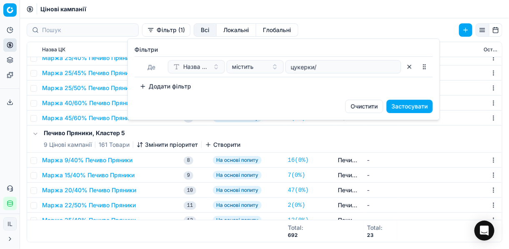
click at [403, 105] on button "Застосувати" at bounding box center [410, 106] width 46 height 13
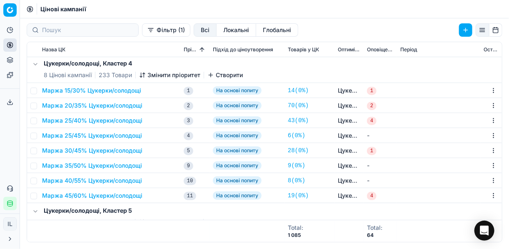
scroll to position [0, 0]
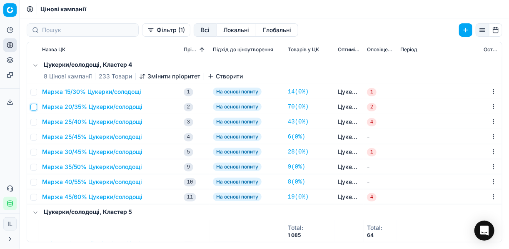
click at [35, 105] on input "checkbox" at bounding box center [33, 107] width 7 height 7
checkbox input "true"
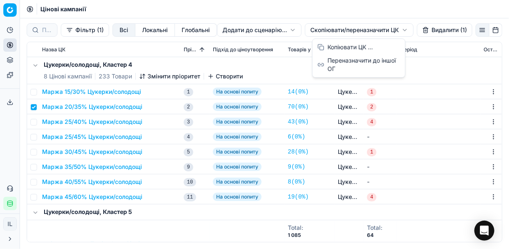
click at [333, 27] on html "Pricing platform Аналітика Цінова оптимізація Асортимент продукції Шаблони Серв…" at bounding box center [254, 124] width 509 height 249
click at [336, 46] on div "Копіювати ЦК ..." at bounding box center [358, 46] width 89 height 13
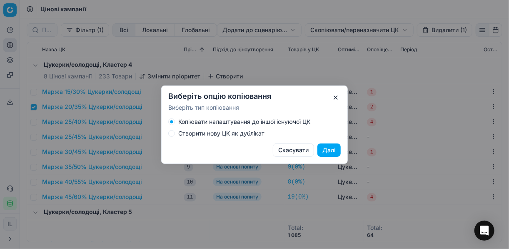
click at [173, 131] on button "Створити нову ЦК як дублікат" at bounding box center [171, 133] width 7 height 7
click at [322, 151] on button "Далі" at bounding box center [328, 149] width 23 height 13
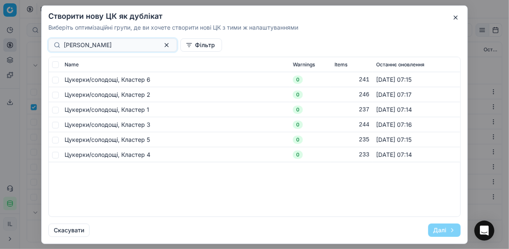
type input "цукер"
click at [53, 155] on input "checkbox" at bounding box center [55, 154] width 7 height 7
checkbox input "true"
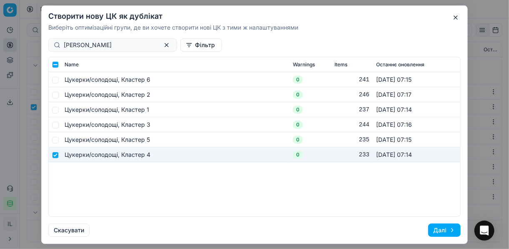
click at [436, 229] on button "Далі" at bounding box center [444, 229] width 32 height 13
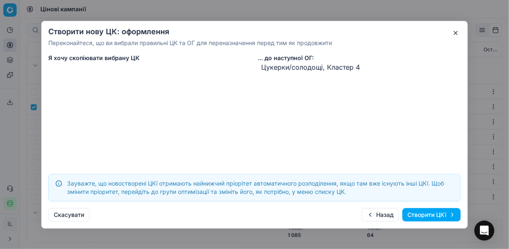
click at [425, 214] on button "Створити ЦКї" at bounding box center [431, 214] width 58 height 13
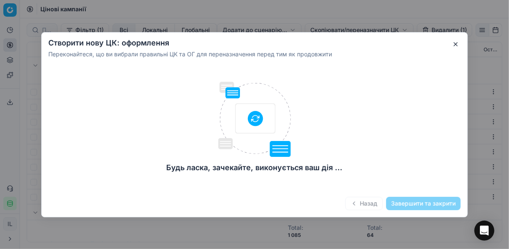
checkbox input "false"
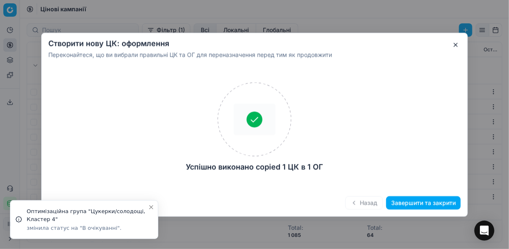
click at [423, 204] on button "Завершити та закрити" at bounding box center [423, 202] width 75 height 13
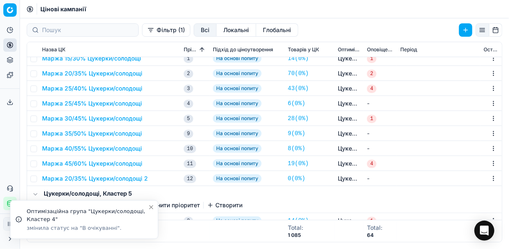
scroll to position [67, 0]
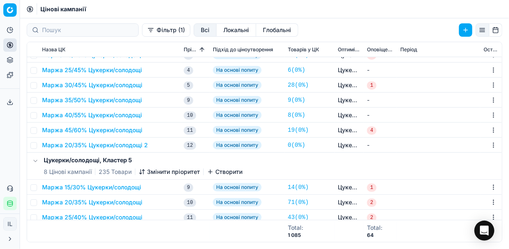
click at [84, 145] on button "Маржа 20/35% Цукерки/солодощі 2" at bounding box center [95, 145] width 106 height 8
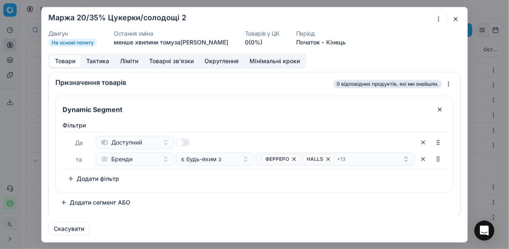
click at [439, 19] on div "Ми зберігаємо налаштування ЦК. Будь ласка, зачекайте, це може зайняти декілька …" at bounding box center [254, 124] width 509 height 249
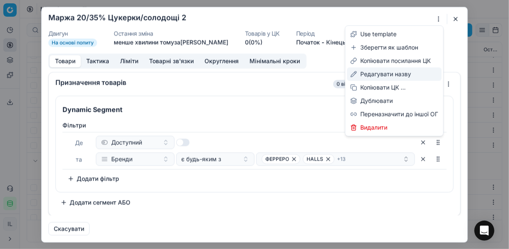
click at [388, 75] on div "Редагувати назву" at bounding box center [394, 73] width 95 height 13
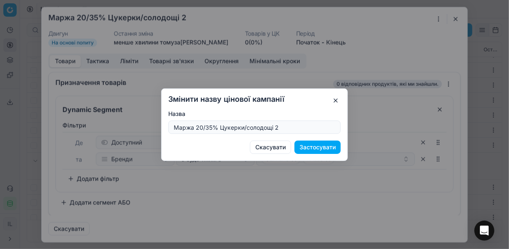
click at [203, 127] on input "Маржа 20/35% Цукерки/солодощі 2" at bounding box center [254, 127] width 165 height 12
click at [303, 127] on input "Маржа 14/35% Цукерки/солодощі 2" at bounding box center [254, 127] width 165 height 12
type input "Маржа 14/35% Цукерки/солодощі"
click at [329, 145] on button "Застосувати" at bounding box center [317, 146] width 46 height 13
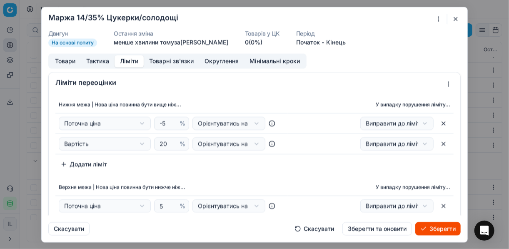
click at [133, 60] on button "Ліміти" at bounding box center [129, 61] width 29 height 12
click at [164, 142] on input "20" at bounding box center [168, 143] width 20 height 12
type input "2"
type input "14"
click at [252, 167] on div "Нижня межа | Нова ціна повинна бути вище ніж... У випадку порушення ліміту... П…" at bounding box center [254, 133] width 398 height 75
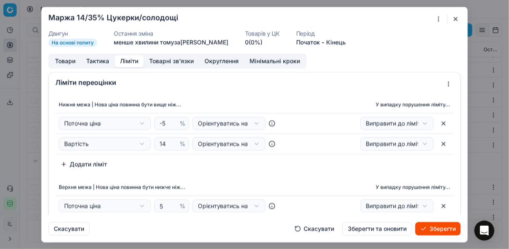
click at [64, 62] on button "Товари" at bounding box center [65, 61] width 31 height 12
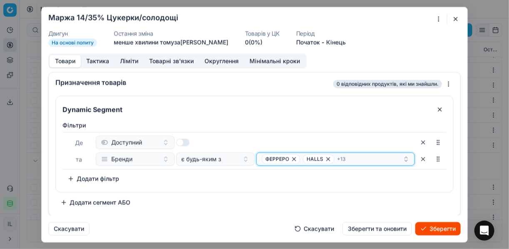
click at [295, 157] on icon "button" at bounding box center [293, 158] width 3 height 3
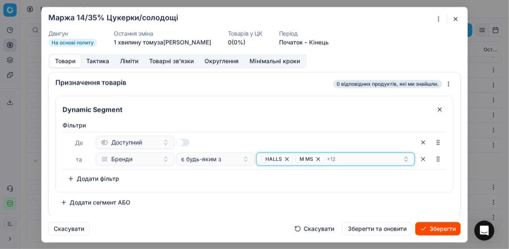
click at [317, 158] on icon "button" at bounding box center [318, 158] width 3 height 3
click at [323, 158] on icon "button" at bounding box center [326, 158] width 7 height 7
click at [344, 158] on icon "button" at bounding box center [345, 158] width 3 height 3
click at [314, 157] on icon "button" at bounding box center [315, 158] width 7 height 7
click at [314, 157] on span "ELVAN" at bounding box center [307, 158] width 16 height 7
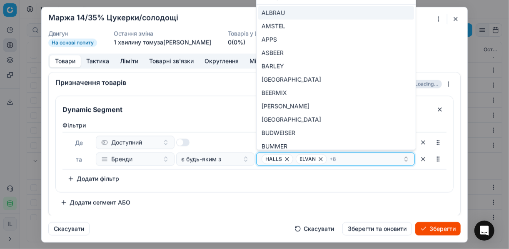
click at [319, 159] on icon "button" at bounding box center [320, 158] width 7 height 7
click at [322, 158] on icon "button" at bounding box center [324, 158] width 7 height 7
click at [339, 157] on icon "button" at bounding box center [341, 158] width 7 height 7
click at [322, 159] on icon "button" at bounding box center [323, 158] width 7 height 7
click at [328, 157] on icon "button" at bounding box center [329, 158] width 3 height 3
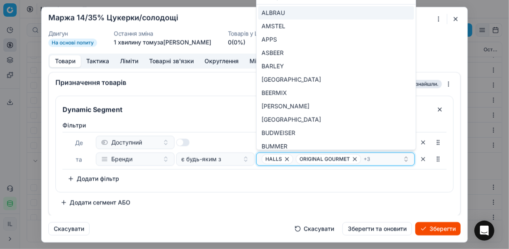
click at [353, 158] on icon "button" at bounding box center [355, 158] width 7 height 7
click at [319, 159] on icon "button" at bounding box center [319, 158] width 3 height 3
click at [342, 158] on icon "button" at bounding box center [345, 158] width 7 height 7
click at [316, 158] on icon "button" at bounding box center [315, 158] width 7 height 7
click at [316, 158] on div "HALLS" at bounding box center [332, 159] width 141 height 10
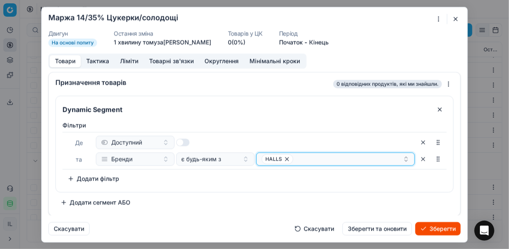
click at [316, 158] on div "HALLS" at bounding box center [332, 159] width 141 height 10
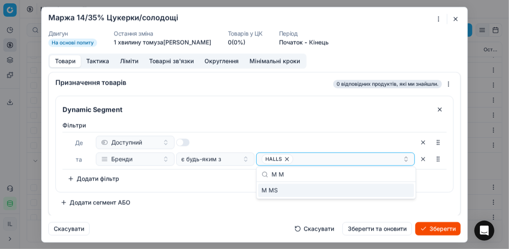
type input "M M"
click at [396, 190] on div "M MS" at bounding box center [336, 189] width 156 height 13
click at [363, 159] on div "HALLS M MS" at bounding box center [332, 159] width 141 height 10
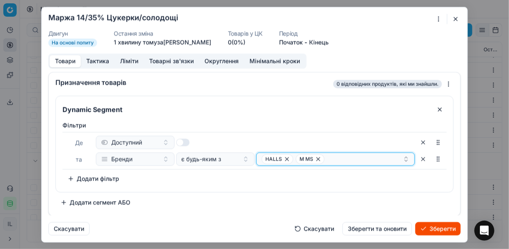
click at [363, 159] on div "HALLS M MS" at bounding box center [332, 159] width 141 height 10
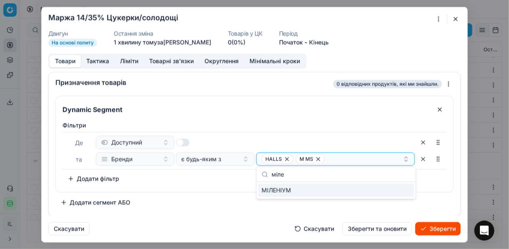
type input "міле"
click at [403, 189] on div "МІЛЕНІУМ" at bounding box center [336, 189] width 156 height 13
click at [230, 185] on div "Фiльтри Де Доступний та Бренди є будь-яким з HALLS M MS + 1 To pick up a sortab…" at bounding box center [254, 154] width 397 height 74
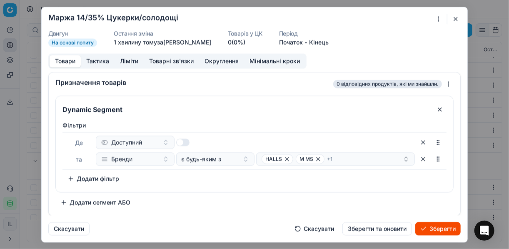
click at [432, 227] on button "Зберегти" at bounding box center [437, 228] width 45 height 13
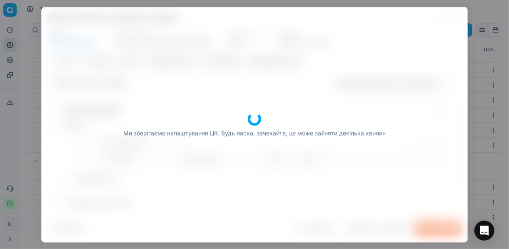
click at [432, 227] on div "Ми зберігаємо налаштування ЦК. Будь ласка, зачекайте, це може зайняти декілька …" at bounding box center [255, 124] width 426 height 234
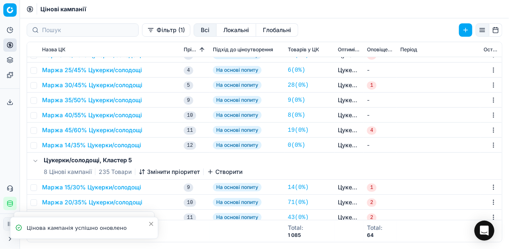
scroll to position [0, 0]
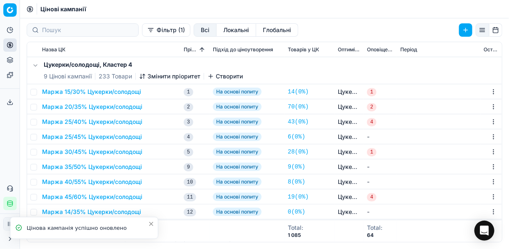
click at [142, 76] on icon "button" at bounding box center [142, 76] width 7 height 7
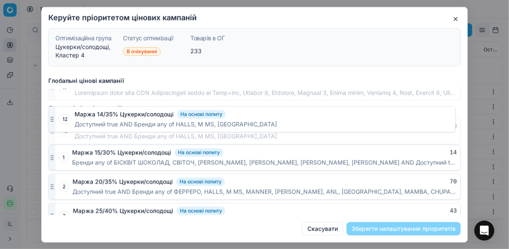
scroll to position [450, 0]
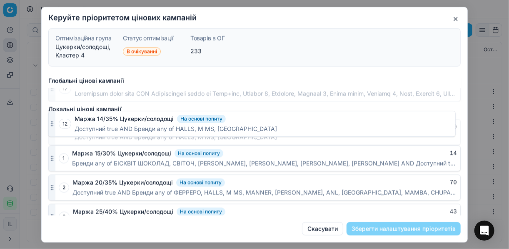
drag, startPoint x: 52, startPoint y: 205, endPoint x: 56, endPoint y: 126, distance: 79.6
click at [56, 126] on div "12 Маржа 14/35% Цукерки/солодощі На основі попиту 0 Доступний true AND Бренди a…" at bounding box center [254, 132] width 412 height 26
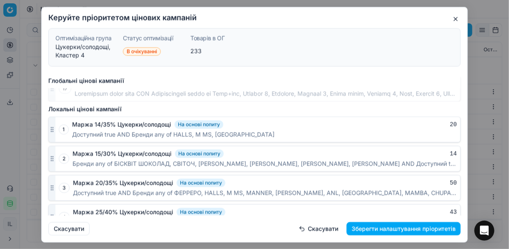
click at [414, 230] on button "Зберегти налаштування пріоритетів" at bounding box center [404, 228] width 114 height 13
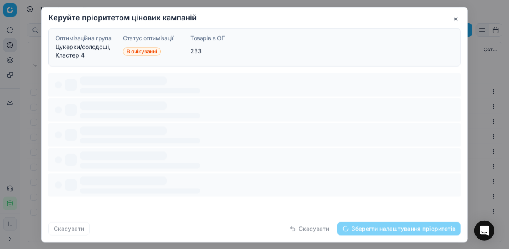
scroll to position [0, 0]
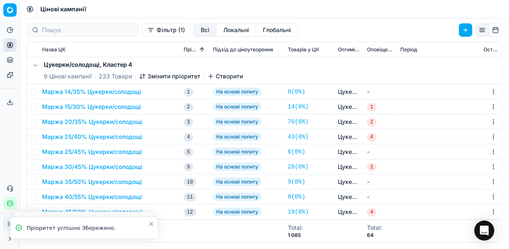
click at [80, 122] on button "Маржа 20/35% Цукерки/солодощі" at bounding box center [92, 121] width 100 height 8
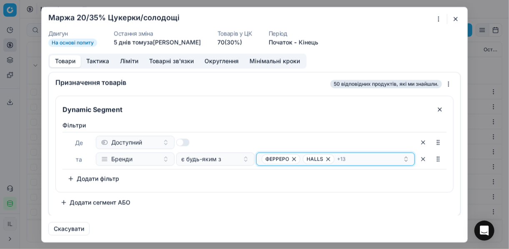
click at [327, 159] on icon "button" at bounding box center [328, 158] width 3 height 3
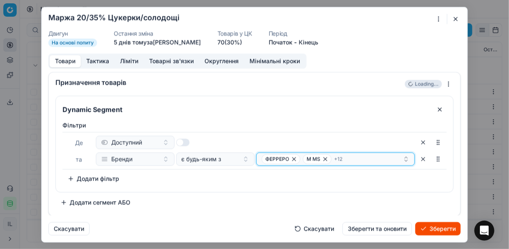
click at [325, 160] on icon "button" at bounding box center [325, 158] width 7 height 7
click at [368, 156] on div "ФЕРРЕРО MANNER + 11" at bounding box center [332, 159] width 141 height 10
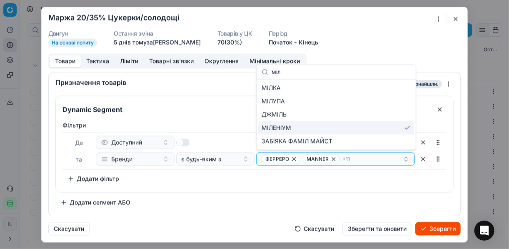
type input "міл"
click at [406, 129] on div "МІЛЕНІУМ" at bounding box center [336, 127] width 156 height 13
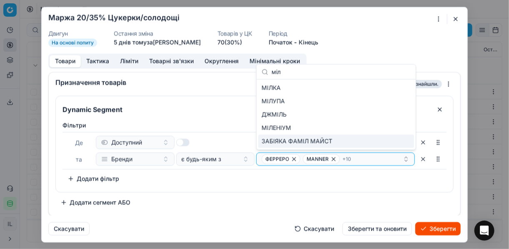
click at [318, 187] on div "Фiльтри Де Доступний та Бренди є будь-яким з ФЕРРЕРО MANNER + 10 To pick up a s…" at bounding box center [254, 154] width 397 height 74
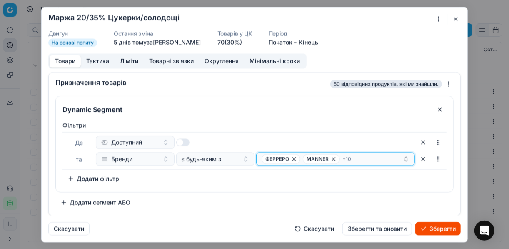
click at [379, 159] on div "ФЕРРЕРО MANNER + 10" at bounding box center [332, 159] width 141 height 10
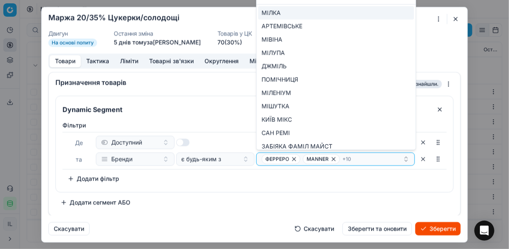
type input "міл"
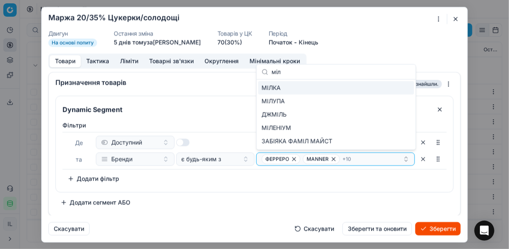
click at [375, 190] on div "Фiльтри Де Доступний та Бренди є будь-яким з ФЕРРЕРО MANNER + 10 To pick up a s…" at bounding box center [254, 154] width 397 height 74
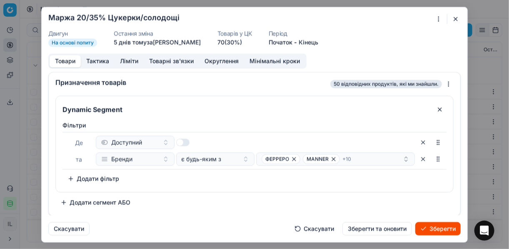
click at [438, 229] on button "Зберегти" at bounding box center [437, 228] width 45 height 13
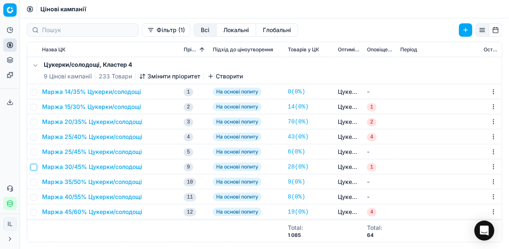
click at [32, 167] on input "checkbox" at bounding box center [33, 167] width 7 height 7
checkbox input "true"
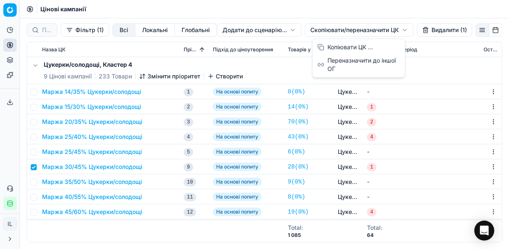
click at [320, 29] on html "Pricing platform Аналітика Цінова оптимізація Асортимент продукції Шаблони Серв…" at bounding box center [254, 124] width 509 height 249
click at [340, 47] on div "Копіювати ЦК ..." at bounding box center [358, 46] width 89 height 13
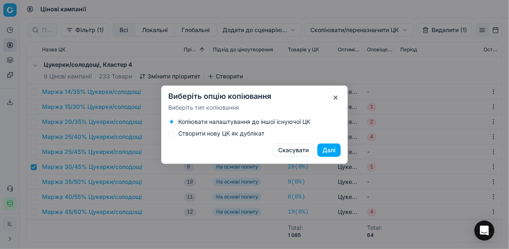
click at [174, 132] on button "Створити нову ЦК як дублікат" at bounding box center [171, 133] width 7 height 7
click at [322, 148] on button "Далі" at bounding box center [328, 149] width 23 height 13
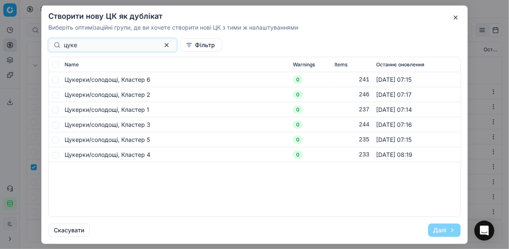
type input "цуке"
click at [61, 154] on td "Цукерки/солодощі, Кластер 4" at bounding box center [175, 154] width 228 height 15
click at [55, 154] on input "checkbox" at bounding box center [55, 154] width 7 height 7
checkbox input "true"
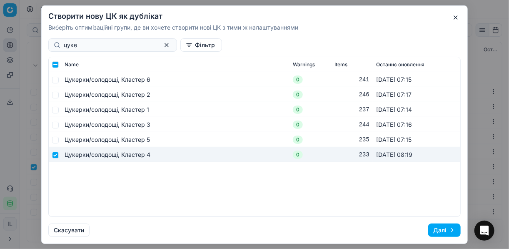
click at [443, 230] on button "Далі" at bounding box center [444, 229] width 32 height 13
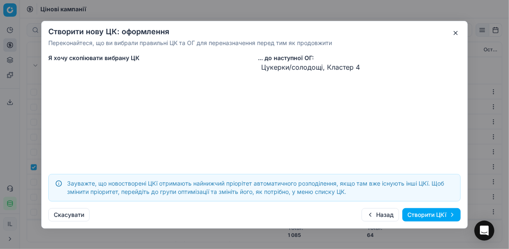
click at [424, 215] on button "Створити ЦКї" at bounding box center [431, 214] width 58 height 13
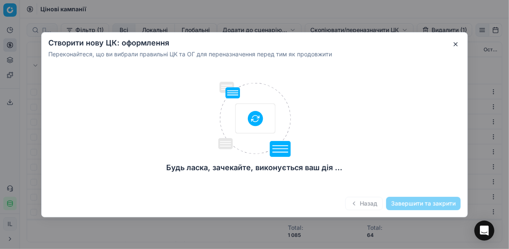
checkbox input "false"
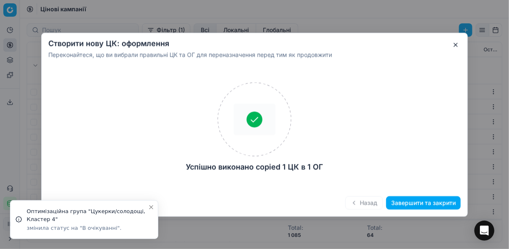
click at [417, 206] on button "Завершити та закрити" at bounding box center [423, 202] width 75 height 13
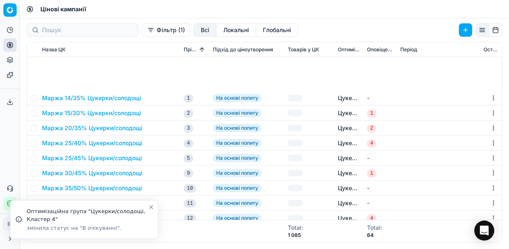
scroll to position [100, 0]
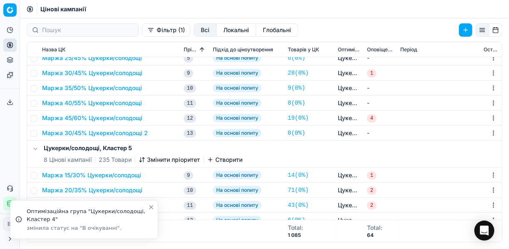
click at [90, 134] on button "Маржа 30/45% Цукерки/солодощі 2" at bounding box center [95, 133] width 106 height 8
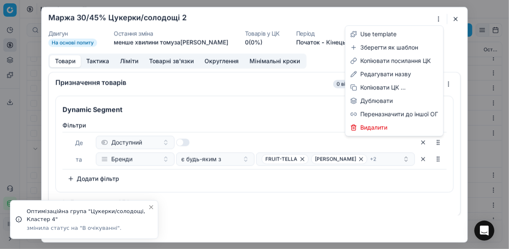
click at [438, 20] on div "Ми зберігаємо налаштування ЦК. Будь ласка, зачекайте, це може зайняти декілька …" at bounding box center [254, 124] width 509 height 249
click at [375, 75] on div "Редагувати назву" at bounding box center [394, 73] width 95 height 13
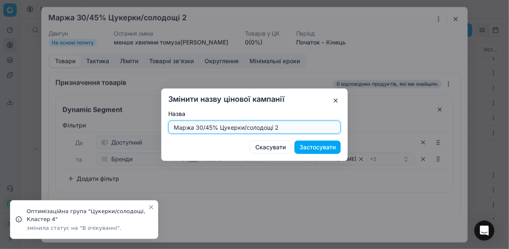
click at [201, 127] on input "Маржа 30/45% Цукерки/солодощі 2" at bounding box center [254, 127] width 165 height 12
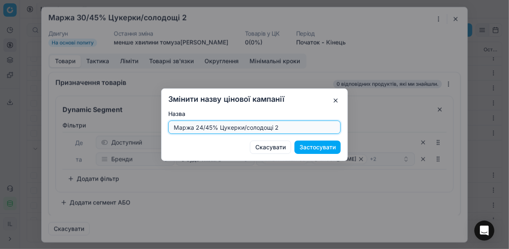
click at [304, 129] on input "Маржа 24/45% Цукерки/солодощі 2" at bounding box center [254, 127] width 165 height 12
type input "Маржа 24/45% Цукерки/солодощі"
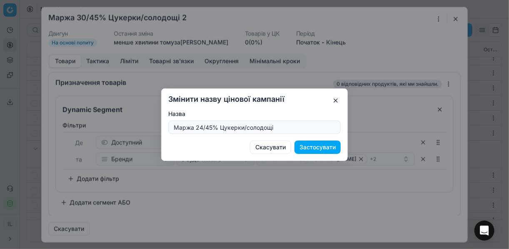
click at [317, 147] on button "Застосувати" at bounding box center [317, 146] width 46 height 13
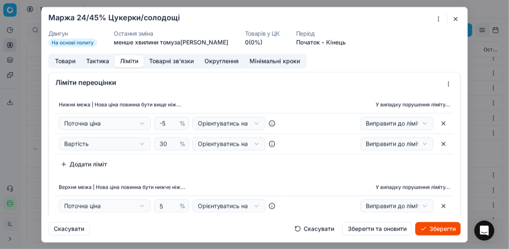
click at [131, 61] on button "Ліміти" at bounding box center [129, 61] width 29 height 12
click at [165, 143] on input "30" at bounding box center [168, 143] width 20 height 12
type input "3"
type input "24"
click at [226, 173] on div "Нижня межа | Нова ціна повинна бути вище ніж... У випадку порушення ліміту... П…" at bounding box center [255, 175] width 412 height 164
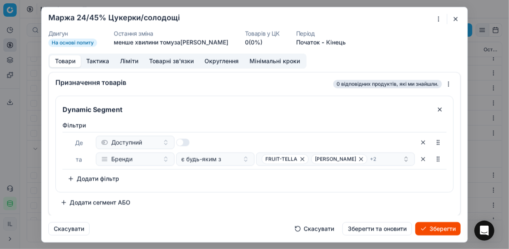
click at [65, 61] on button "Товари" at bounding box center [65, 61] width 31 height 12
click at [302, 158] on icon "button" at bounding box center [302, 158] width 7 height 7
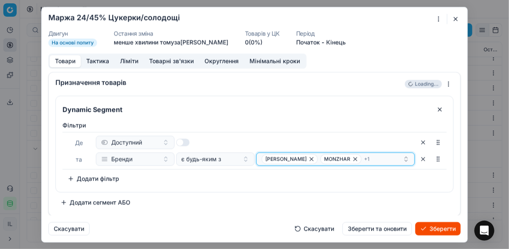
click at [308, 158] on icon "button" at bounding box center [311, 158] width 7 height 7
click at [334, 158] on icon "button" at bounding box center [337, 158] width 7 height 7
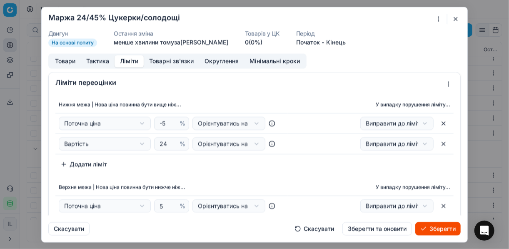
click at [131, 60] on button "Ліміти" at bounding box center [129, 61] width 29 height 12
click at [61, 60] on button "Товари" at bounding box center [65, 61] width 31 height 12
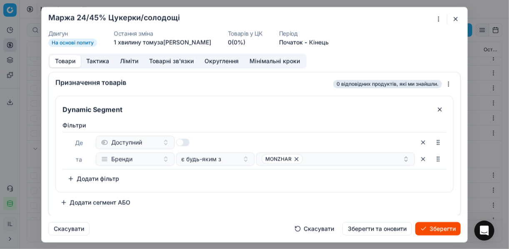
click at [434, 227] on button "Зберегти" at bounding box center [437, 228] width 45 height 13
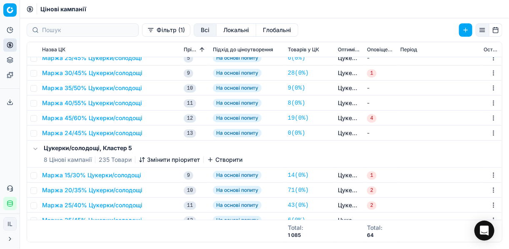
click at [85, 73] on button "Маржа 30/45% Цукерки/солодощі" at bounding box center [92, 73] width 100 height 8
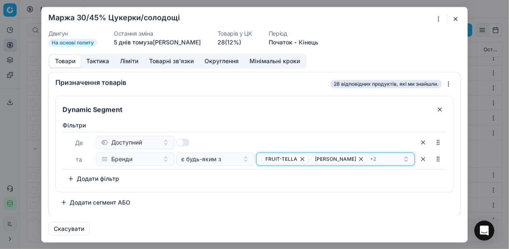
click at [372, 158] on div "FRUIT-TELLA MELLER + 2" at bounding box center [332, 159] width 141 height 10
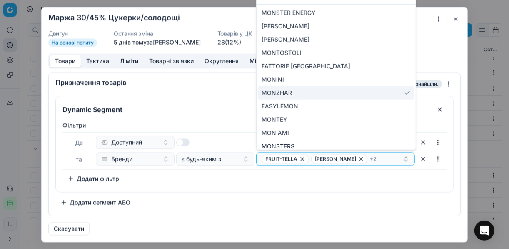
type input "mon"
click at [403, 92] on div "MONZHAR" at bounding box center [336, 92] width 156 height 13
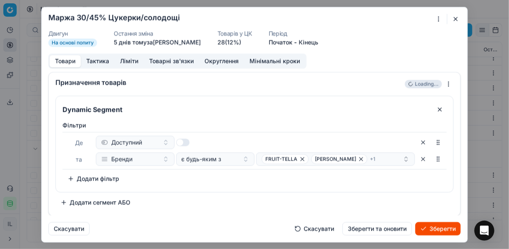
click at [437, 226] on button "Зберегти" at bounding box center [437, 228] width 45 height 13
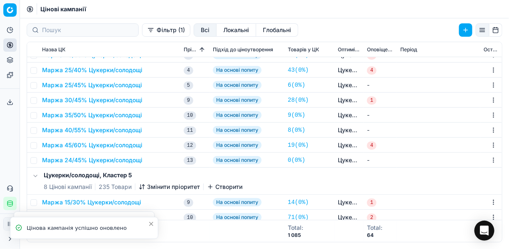
scroll to position [0, 0]
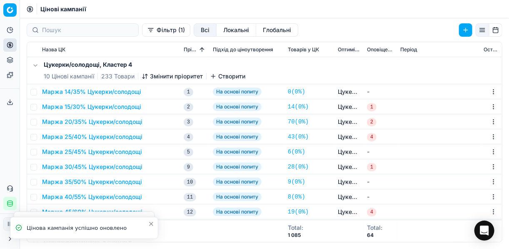
click at [147, 76] on icon "button" at bounding box center [145, 76] width 7 height 7
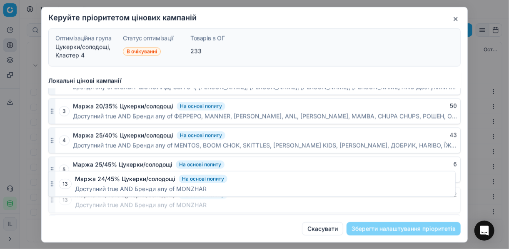
scroll to position [536, 0]
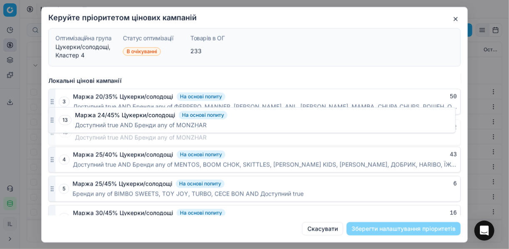
drag, startPoint x: 52, startPoint y: 204, endPoint x: 102, endPoint y: 122, distance: 96.4
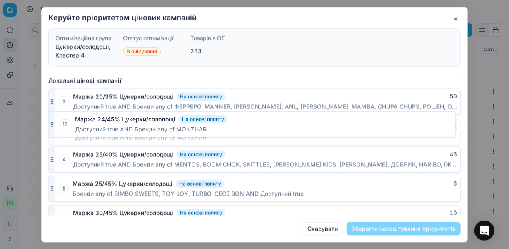
click at [102, 122] on div "13 Маржа 24/45% Цукерки/солодощі На основі попиту 12 Доступний true AND Бренди …" at bounding box center [254, 132] width 412 height 26
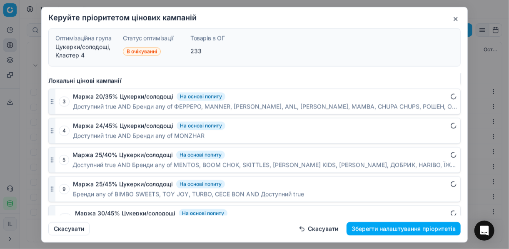
click at [425, 228] on button "Зберегти налаштування пріоритетів" at bounding box center [404, 228] width 114 height 13
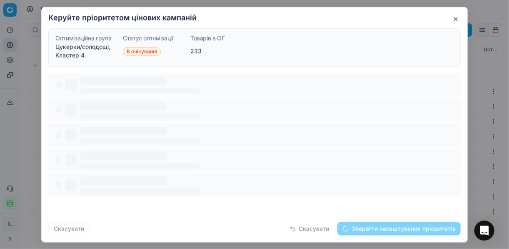
scroll to position [0, 0]
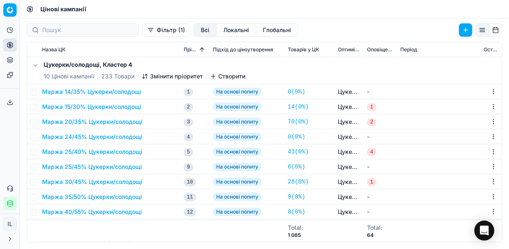
click at [93, 123] on button "Маржа 20/35% Цукерки/солодощі" at bounding box center [92, 121] width 100 height 8
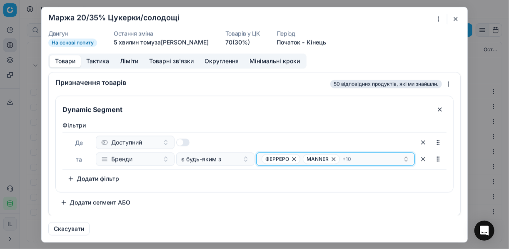
click at [373, 160] on div "ФЕРРЕРО MANNER + 10" at bounding box center [332, 159] width 141 height 10
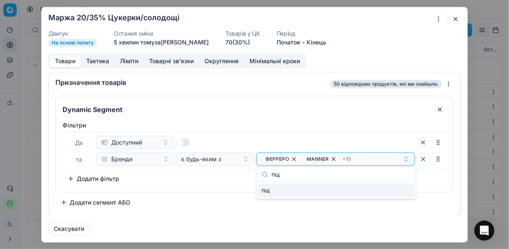
type input "п"
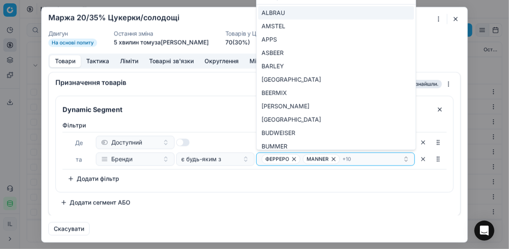
type input "c"
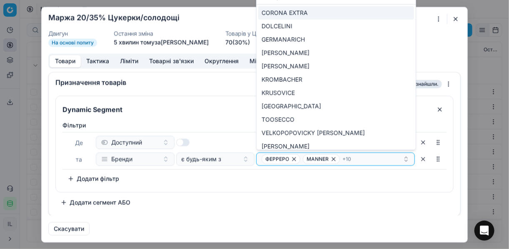
scroll to position [18, 0]
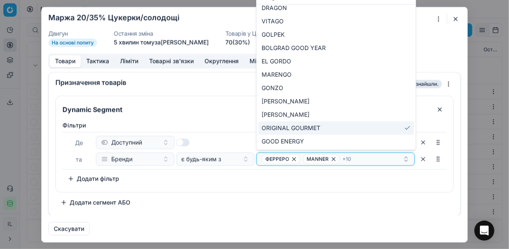
type input "go"
click at [403, 125] on div "ORIGINAL GOURMET" at bounding box center [336, 127] width 156 height 13
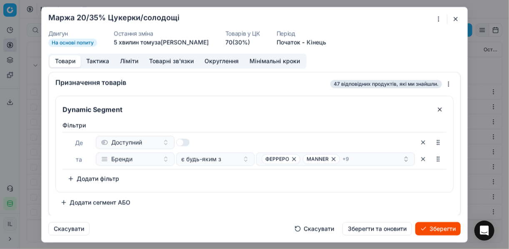
click at [434, 228] on button "Зберегти" at bounding box center [437, 228] width 45 height 13
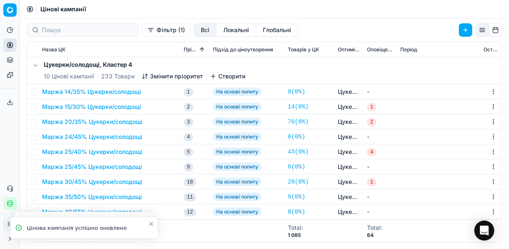
click at [90, 154] on button "Маржа 25/40% Цукерки/солодощі" at bounding box center [92, 151] width 100 height 8
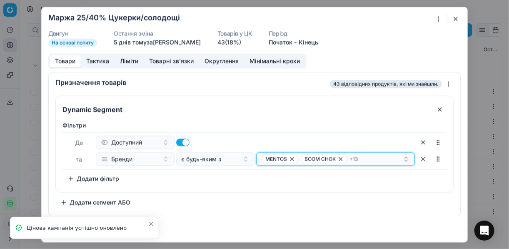
click at [379, 157] on div "MENTOS BOOM CHOK + 13" at bounding box center [332, 159] width 141 height 10
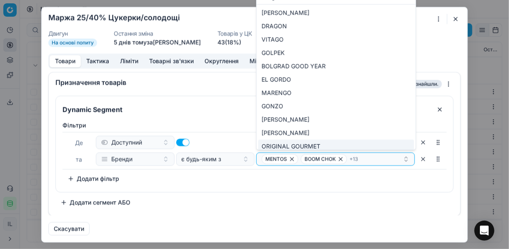
type input "go"
click at [392, 145] on div "ORIGINAL GOURMET" at bounding box center [336, 146] width 156 height 13
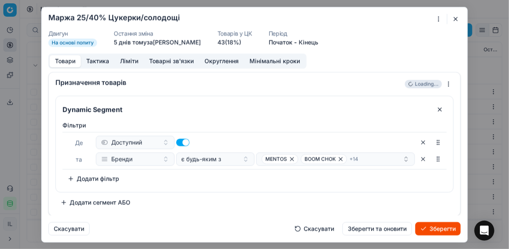
click at [436, 227] on button "Зберегти" at bounding box center [437, 228] width 45 height 13
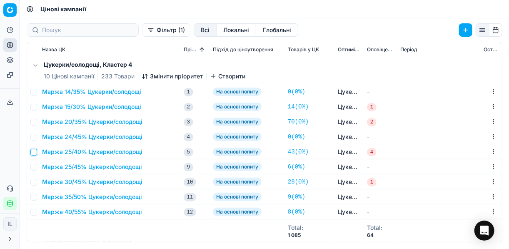
click at [37, 152] on input "checkbox" at bounding box center [33, 152] width 7 height 7
checkbox input "true"
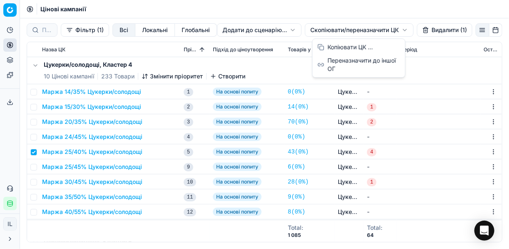
click at [320, 29] on html "Pricing platform Аналітика Цінова оптимізація Асортимент продукції Шаблони Серв…" at bounding box center [254, 124] width 509 height 249
click at [333, 47] on div "Копіювати ЦК ..." at bounding box center [358, 46] width 89 height 13
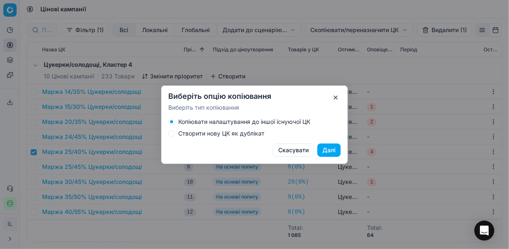
click at [170, 134] on button "Створити нову ЦК як дублікат" at bounding box center [171, 133] width 7 height 7
click at [324, 149] on button "Далі" at bounding box center [328, 149] width 23 height 13
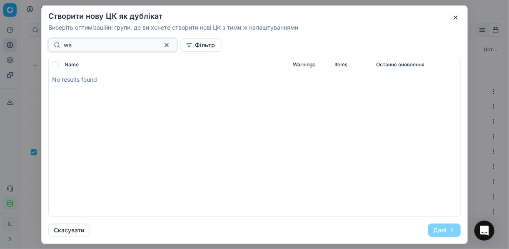
type input "w"
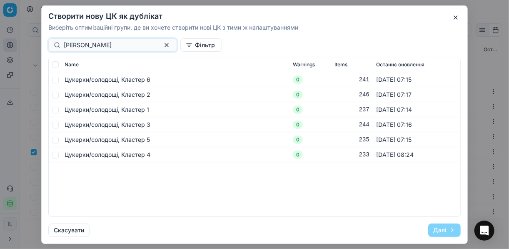
type input "цукер"
click at [57, 154] on input "checkbox" at bounding box center [55, 154] width 7 height 7
checkbox input "true"
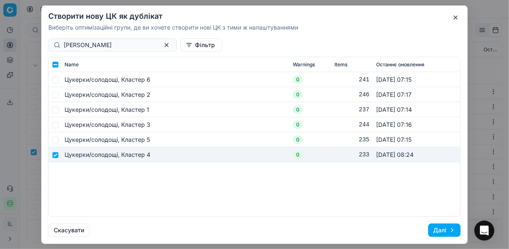
click at [439, 229] on button "Далі" at bounding box center [444, 229] width 32 height 13
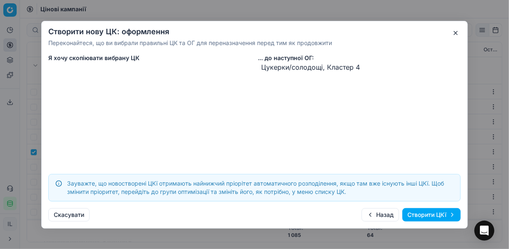
click at [423, 215] on button "Створити ЦКї" at bounding box center [431, 214] width 58 height 13
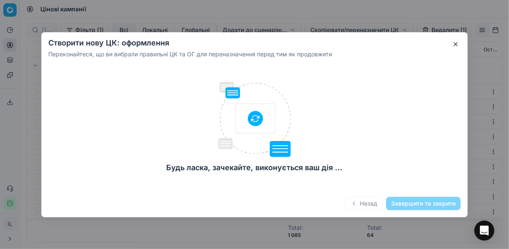
checkbox input "false"
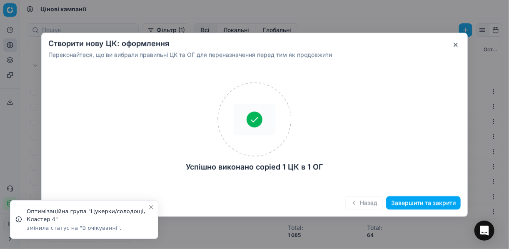
click at [411, 203] on button "Завершити та закрити" at bounding box center [423, 202] width 75 height 13
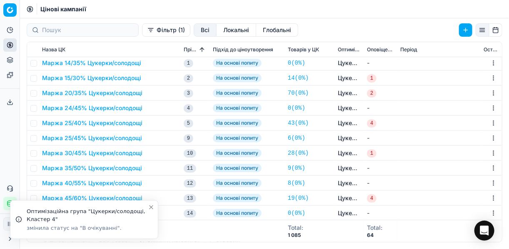
scroll to position [67, 0]
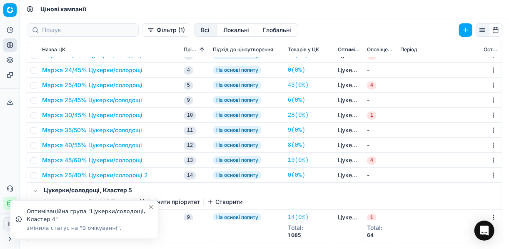
click at [107, 175] on button "Маржа 25/40% Цукерки/солодощі 2" at bounding box center [95, 175] width 106 height 8
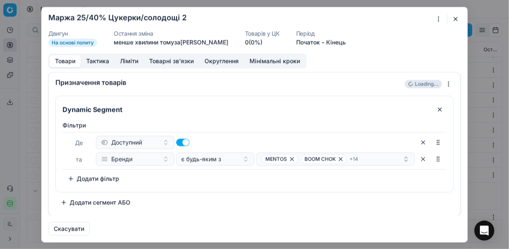
click at [438, 19] on div "Ми зберігаємо налаштування ЦК. Будь ласка, зачекайте, це може зайняти декілька …" at bounding box center [254, 124] width 509 height 249
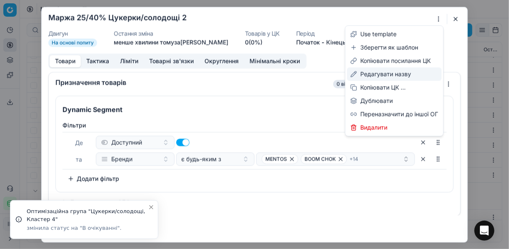
click at [383, 74] on div "Редагувати назву" at bounding box center [394, 73] width 95 height 13
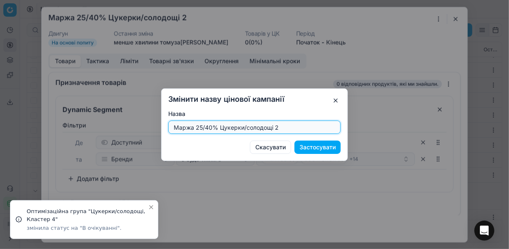
click at [202, 127] on input "Маржа 25/40% Цукерки/солодощі 2" at bounding box center [254, 127] width 165 height 12
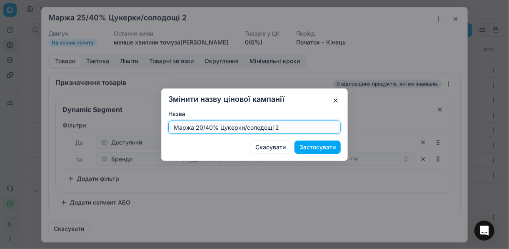
click at [291, 130] on input "Маржа 20/40% Цукерки/солодощі 2" at bounding box center [254, 127] width 165 height 12
type input "Маржа 20/40% Цукерки/солодощі"
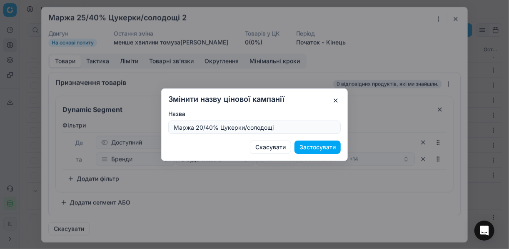
click at [321, 147] on button "Застосувати" at bounding box center [317, 146] width 46 height 13
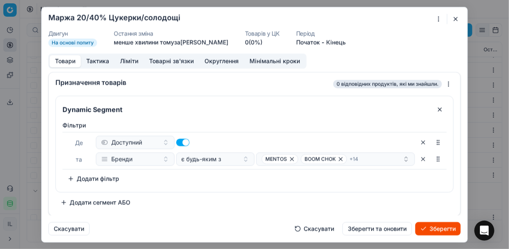
click at [130, 62] on button "Ліміти" at bounding box center [129, 61] width 29 height 12
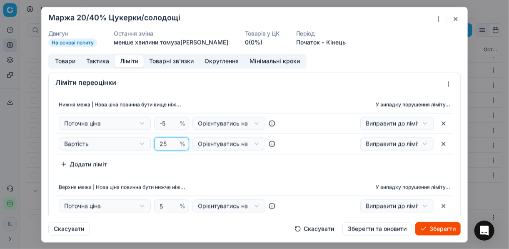
click at [167, 145] on input "25" at bounding box center [168, 143] width 20 height 12
type input "20"
click at [224, 170] on div "Нижня межа | Нова ціна повинна бути вище ніж... У випадку порушення ліміту... П…" at bounding box center [255, 175] width 412 height 164
click at [68, 62] on button "Товари" at bounding box center [65, 61] width 31 height 12
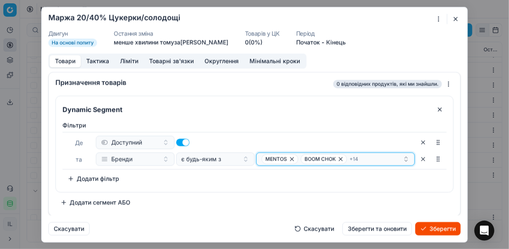
click at [292, 158] on icon "button" at bounding box center [292, 158] width 7 height 7
click at [300, 160] on icon "button" at bounding box center [301, 158] width 7 height 7
click at [293, 158] on icon "button" at bounding box center [294, 158] width 7 height 7
click at [321, 158] on icon "button" at bounding box center [324, 158] width 7 height 7
click at [308, 158] on icon "button" at bounding box center [311, 158] width 7 height 7
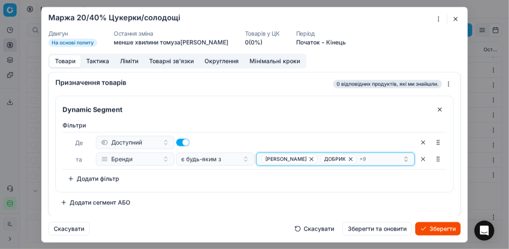
click at [308, 158] on icon "button" at bounding box center [311, 158] width 7 height 7
click at [289, 158] on icon "button" at bounding box center [292, 158] width 7 height 7
click at [286, 158] on icon "button" at bounding box center [289, 158] width 7 height 7
click at [292, 157] on icon "button" at bounding box center [292, 158] width 7 height 7
click at [287, 157] on icon "button" at bounding box center [285, 158] width 7 height 7
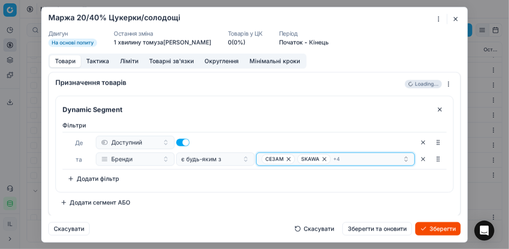
click at [287, 158] on icon "button" at bounding box center [288, 158] width 7 height 7
click at [317, 158] on icon "button" at bounding box center [318, 158] width 7 height 7
click at [340, 157] on icon "button" at bounding box center [342, 158] width 7 height 7
click at [346, 158] on icon "button" at bounding box center [347, 158] width 3 height 3
click at [355, 158] on icon "button" at bounding box center [356, 158] width 7 height 7
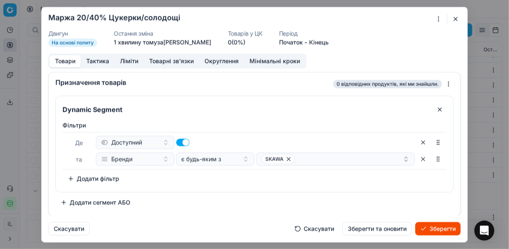
click at [431, 229] on button "Зберегти" at bounding box center [437, 228] width 45 height 13
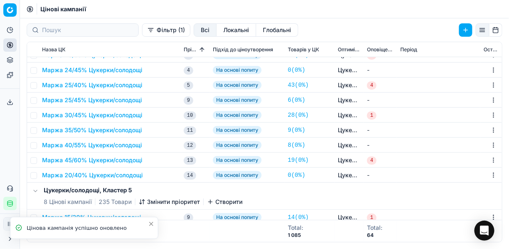
click at [90, 99] on button "Маржа 25/45% Цукерки/солодощі" at bounding box center [92, 100] width 100 height 8
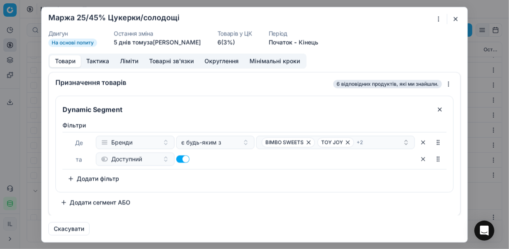
click at [456, 21] on button "button" at bounding box center [456, 19] width 10 height 10
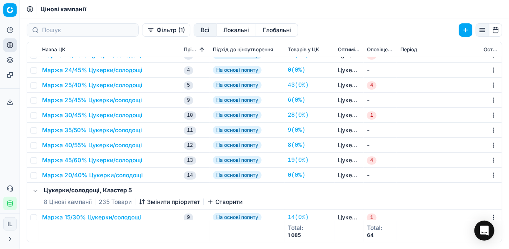
click at [80, 85] on button "Маржа 25/40% Цукерки/солодощі" at bounding box center [92, 85] width 100 height 8
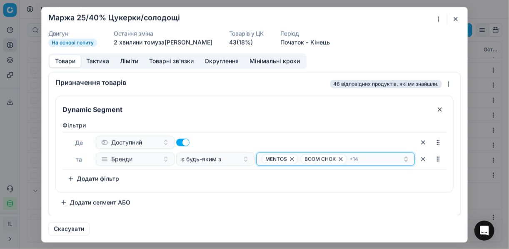
click at [375, 157] on div "MENTOS BOOM CHOK + 14" at bounding box center [332, 159] width 141 height 10
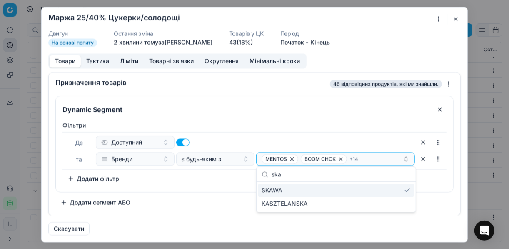
type input "ska"
click at [405, 190] on div "SKAWA" at bounding box center [336, 189] width 156 height 13
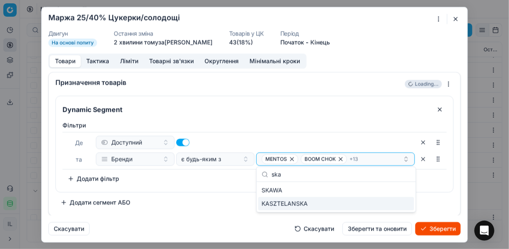
click at [438, 227] on button "Зберегти" at bounding box center [437, 228] width 45 height 13
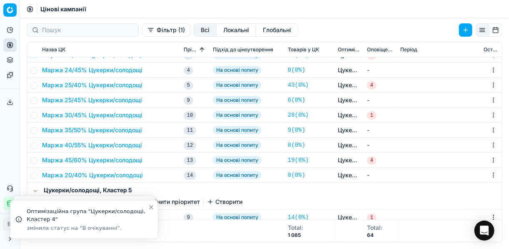
scroll to position [0, 0]
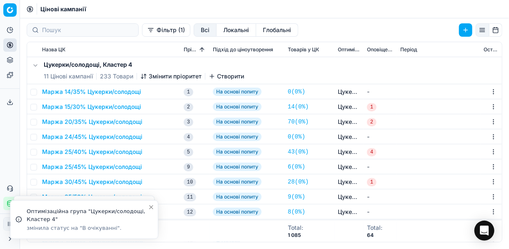
click at [144, 77] on icon "button" at bounding box center [143, 76] width 7 height 7
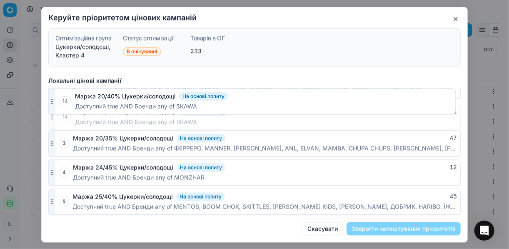
scroll to position [519, 0]
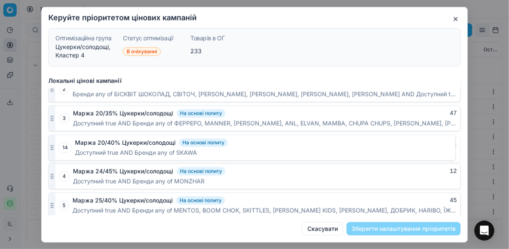
drag, startPoint x: 52, startPoint y: 205, endPoint x: 80, endPoint y: 150, distance: 60.7
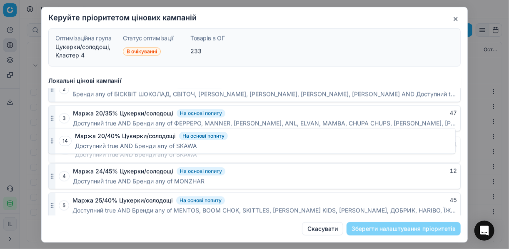
click at [73, 149] on div "14 Маржа 20/40% Цукерки/солодощі На основі попиту 1 Доступний true AND Бренди a…" at bounding box center [254, 149] width 412 height 26
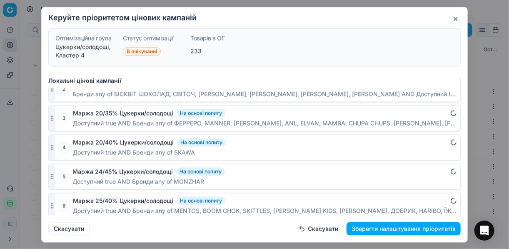
click at [408, 225] on button "Зберегти налаштування пріоритетів" at bounding box center [404, 228] width 114 height 13
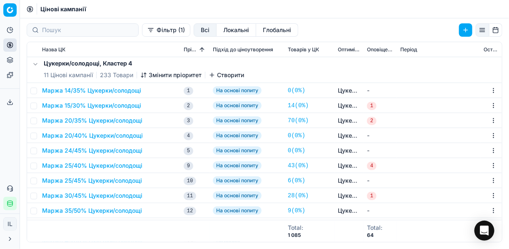
scroll to position [0, 0]
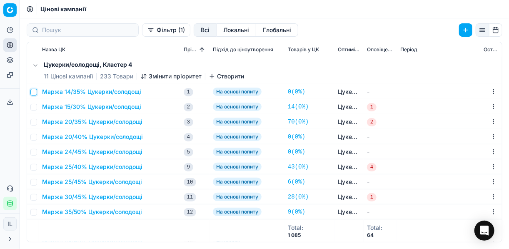
click at [33, 90] on input "checkbox" at bounding box center [33, 92] width 7 height 7
checkbox input "true"
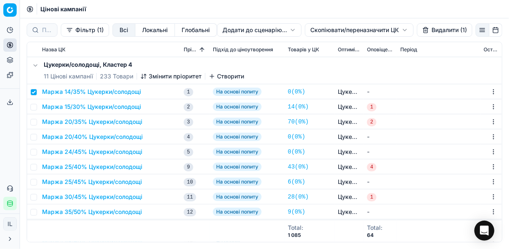
click at [320, 28] on html "Pricing platform Аналітика Цінова оптимізація Асортимент продукції Шаблони Серв…" at bounding box center [254, 124] width 509 height 249
click at [329, 48] on div "Копіювати ЦК ..." at bounding box center [358, 46] width 89 height 13
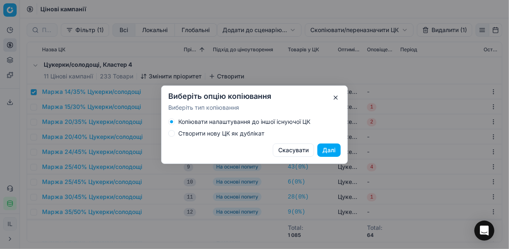
click at [175, 133] on div "Створити нову ЦК як дублікат" at bounding box center [254, 133] width 172 height 7
click at [172, 132] on button "Створити нову ЦК як дублікат" at bounding box center [171, 133] width 7 height 7
click at [327, 148] on button "Далі" at bounding box center [328, 149] width 23 height 13
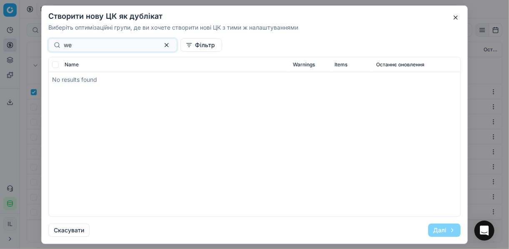
type input "w"
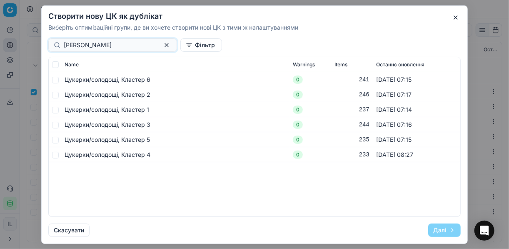
type input "цукер"
click at [57, 153] on input "checkbox" at bounding box center [55, 154] width 7 height 7
checkbox input "true"
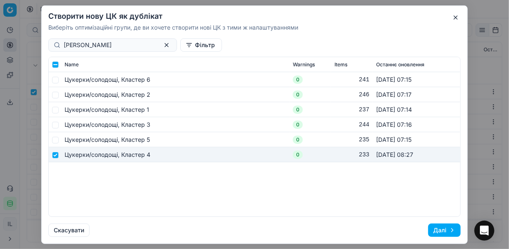
click at [434, 230] on button "Далі" at bounding box center [444, 229] width 32 height 13
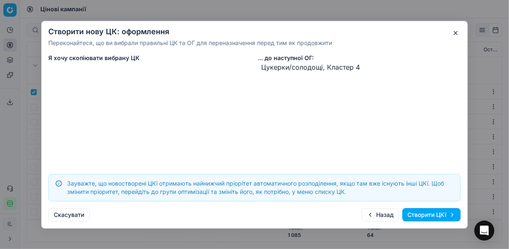
click at [418, 215] on button "Створити ЦКї" at bounding box center [431, 214] width 58 height 13
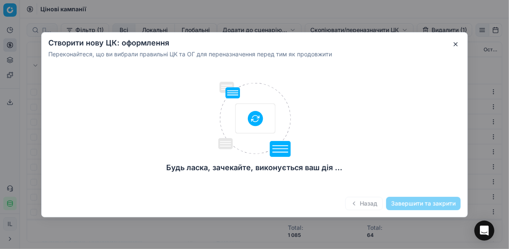
checkbox input "false"
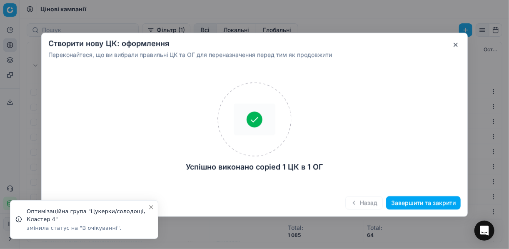
click at [399, 205] on button "Завершити та закрити" at bounding box center [423, 202] width 75 height 13
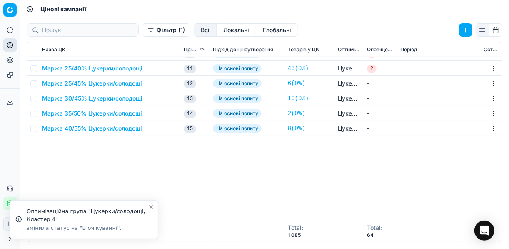
scroll to position [100, 0]
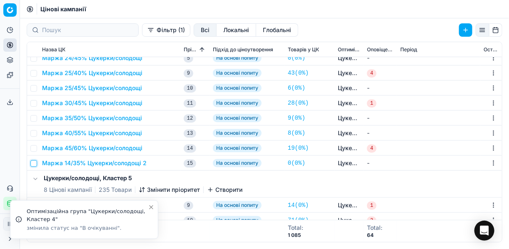
click at [35, 165] on input "checkbox" at bounding box center [33, 163] width 7 height 7
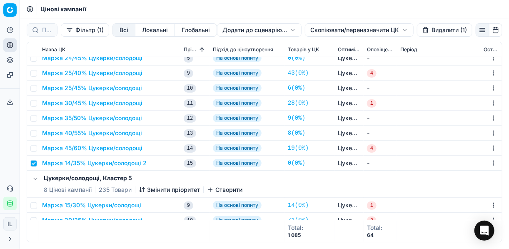
click at [429, 30] on button "Видалити (1)" at bounding box center [444, 29] width 55 height 13
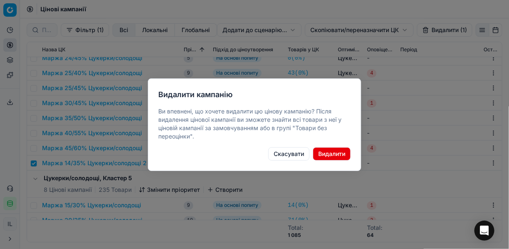
click at [334, 154] on button "Видалити" at bounding box center [332, 153] width 38 height 13
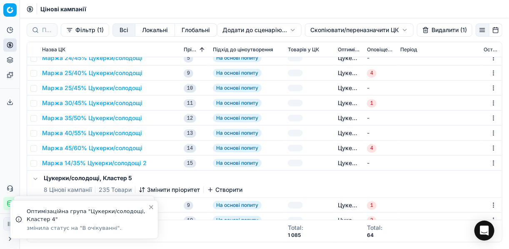
checkbox input "false"
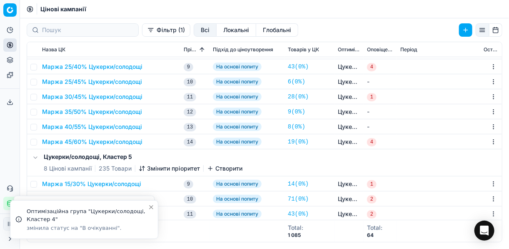
scroll to position [0, 0]
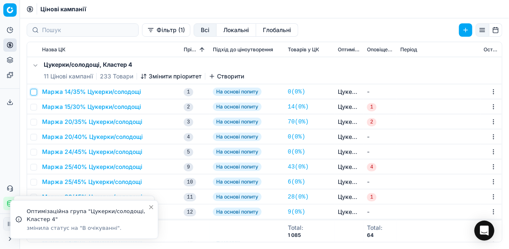
click at [36, 91] on input "checkbox" at bounding box center [33, 92] width 7 height 7
checkbox input "true"
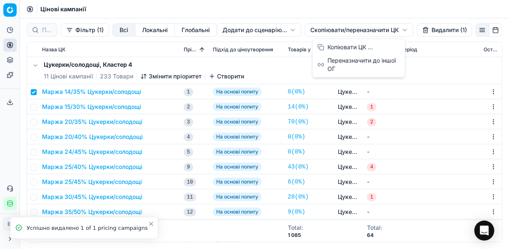
click at [320, 27] on html "Pricing platform Аналітика Цінова оптимізація Асортимент продукції Шаблони Серв…" at bounding box center [254, 124] width 509 height 249
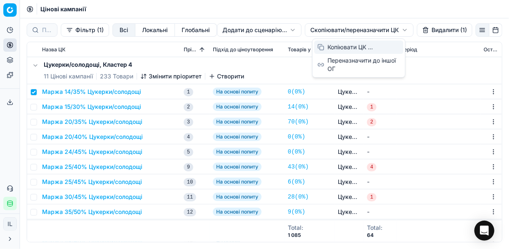
click at [334, 46] on div "Копіювати ЦК ..." at bounding box center [358, 46] width 89 height 13
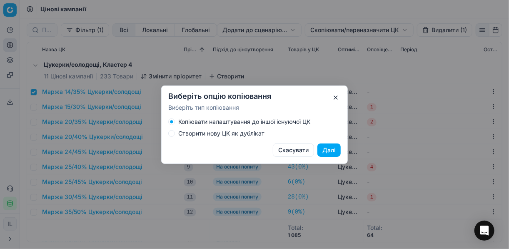
click at [172, 135] on button "Створити нову ЦК як дублікат" at bounding box center [171, 133] width 7 height 7
click at [331, 153] on button "Далі" at bounding box center [328, 149] width 23 height 13
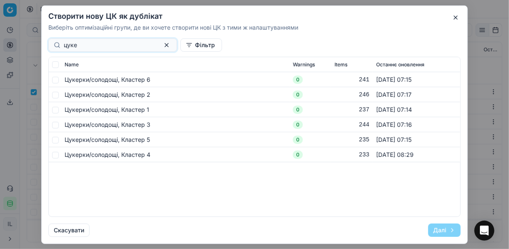
type input "цуке"
click at [55, 80] on input "checkbox" at bounding box center [55, 79] width 7 height 7
checkbox input "true"
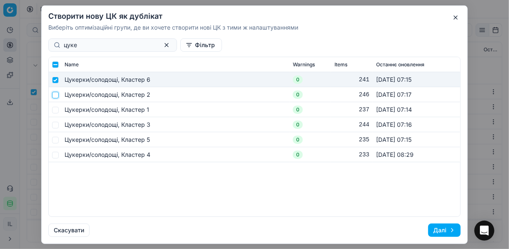
click at [56, 96] on input "checkbox" at bounding box center [55, 94] width 7 height 7
checkbox input "true"
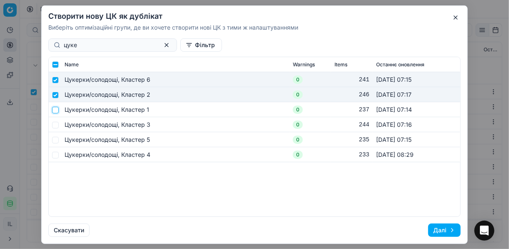
click at [55, 110] on input "checkbox" at bounding box center [55, 109] width 7 height 7
checkbox input "true"
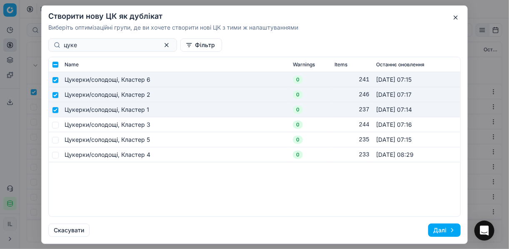
click at [56, 128] on td at bounding box center [55, 124] width 12 height 15
drag, startPoint x: 56, startPoint y: 126, endPoint x: 56, endPoint y: 132, distance: 5.4
click at [56, 126] on input "checkbox" at bounding box center [55, 124] width 7 height 7
checkbox input "true"
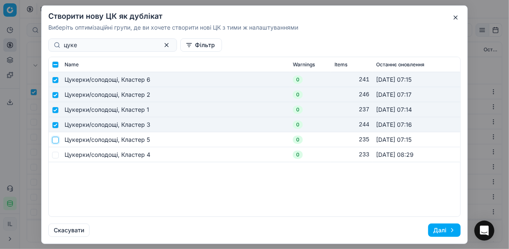
click at [55, 142] on input "checkbox" at bounding box center [55, 139] width 7 height 7
checkbox input "true"
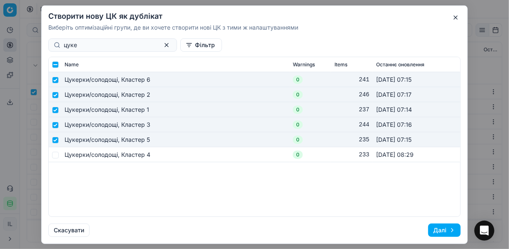
click at [445, 229] on button "Далі" at bounding box center [444, 229] width 32 height 13
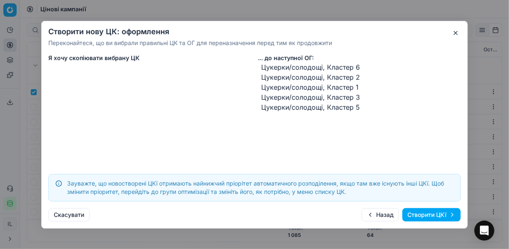
click at [419, 215] on button "Створити ЦКї" at bounding box center [431, 214] width 58 height 13
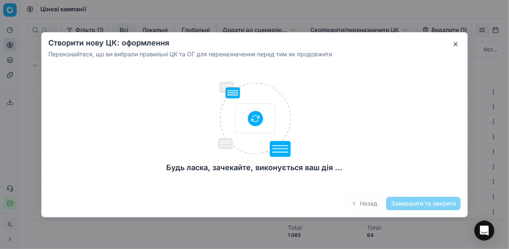
checkbox input "false"
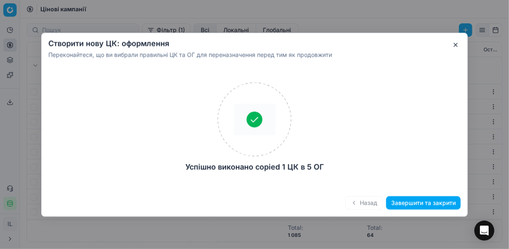
click at [411, 202] on button "Завершити та закрити" at bounding box center [423, 202] width 75 height 13
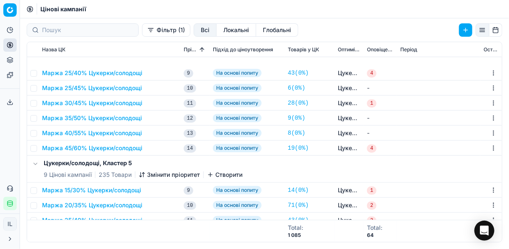
scroll to position [167, 0]
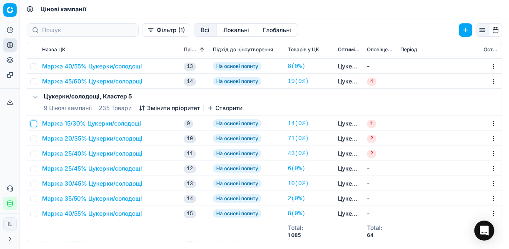
click at [32, 123] on input "checkbox" at bounding box center [33, 123] width 7 height 7
checkbox input "true"
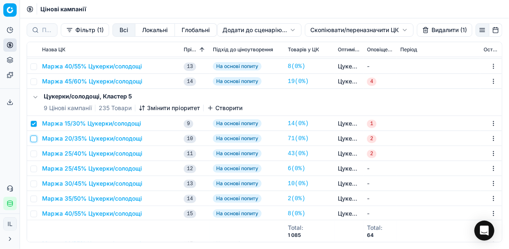
click at [35, 137] on input "checkbox" at bounding box center [33, 138] width 7 height 7
checkbox input "true"
click at [34, 152] on input "checkbox" at bounding box center [33, 153] width 7 height 7
checkbox input "true"
click at [35, 167] on input "checkbox" at bounding box center [33, 168] width 7 height 7
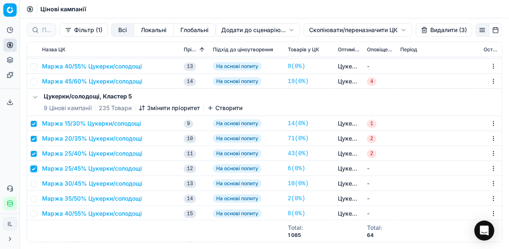
checkbox input "true"
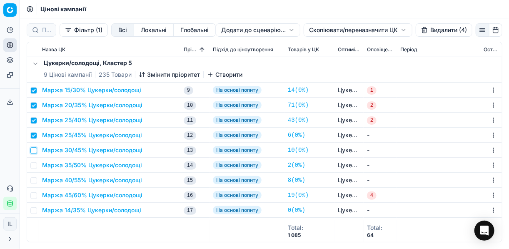
drag, startPoint x: 35, startPoint y: 149, endPoint x: 37, endPoint y: 158, distance: 9.2
click at [35, 150] on input "checkbox" at bounding box center [33, 150] width 7 height 7
checkbox input "true"
click at [35, 162] on input "checkbox" at bounding box center [33, 165] width 7 height 7
checkbox input "true"
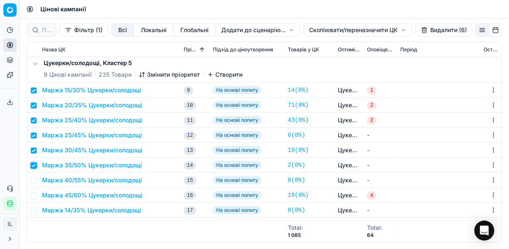
scroll to position [233, 0]
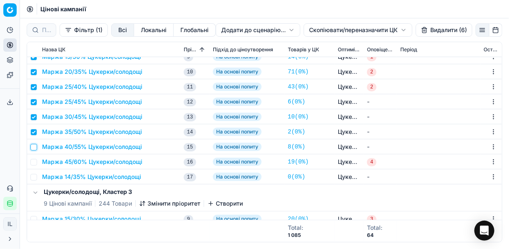
click at [32, 144] on input "checkbox" at bounding box center [33, 147] width 7 height 7
checkbox input "true"
click at [32, 161] on input "checkbox" at bounding box center [33, 162] width 7 height 7
checkbox input "true"
click at [432, 30] on button "Видалити (8)" at bounding box center [444, 29] width 57 height 13
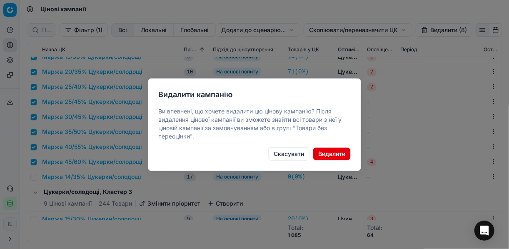
click at [327, 154] on button "Видалити" at bounding box center [332, 153] width 38 height 13
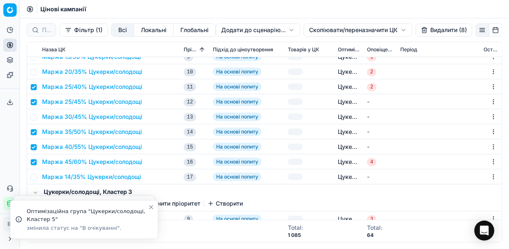
checkbox input "false"
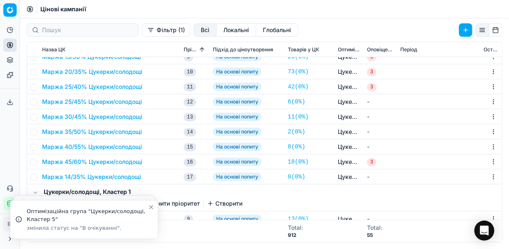
scroll to position [167, 0]
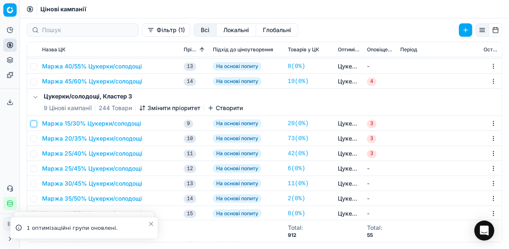
drag, startPoint x: 34, startPoint y: 124, endPoint x: 32, endPoint y: 141, distance: 16.8
click at [34, 125] on input "checkbox" at bounding box center [33, 123] width 7 height 7
checkbox input "true"
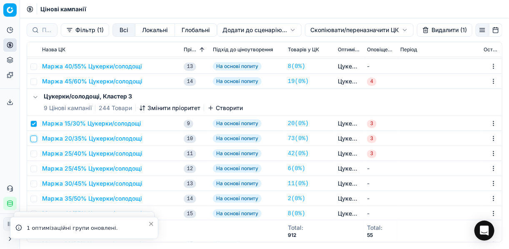
drag, startPoint x: 34, startPoint y: 139, endPoint x: 33, endPoint y: 150, distance: 11.3
click at [33, 140] on input "checkbox" at bounding box center [33, 138] width 7 height 7
checkbox input "true"
click at [35, 155] on input "checkbox" at bounding box center [33, 153] width 7 height 7
checkbox input "true"
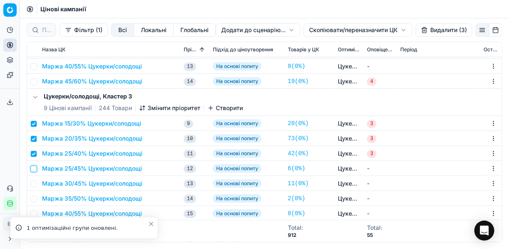
click at [33, 169] on input "checkbox" at bounding box center [33, 168] width 7 height 7
checkbox input "true"
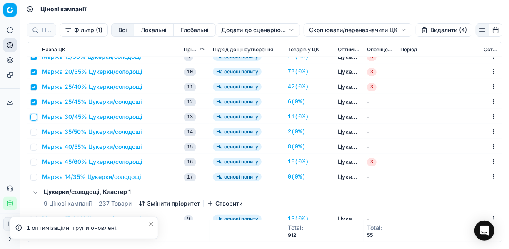
click at [33, 117] on input "checkbox" at bounding box center [33, 117] width 7 height 7
checkbox input "true"
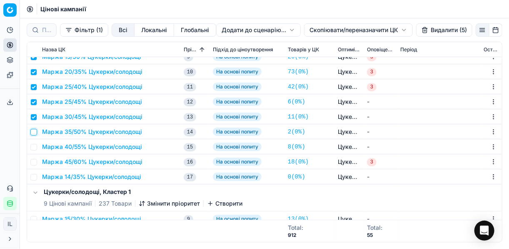
click at [34, 132] on input "checkbox" at bounding box center [33, 132] width 7 height 7
checkbox input "true"
click at [34, 147] on input "checkbox" at bounding box center [33, 147] width 7 height 7
checkbox input "true"
click at [33, 164] on input "checkbox" at bounding box center [33, 162] width 7 height 7
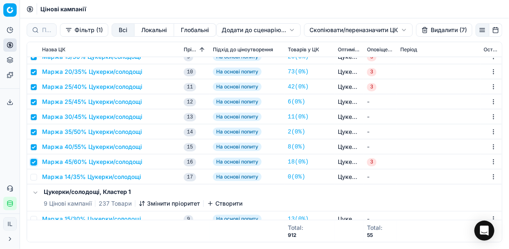
checkbox input "true"
click at [429, 31] on button "Видалити (8)" at bounding box center [444, 29] width 57 height 13
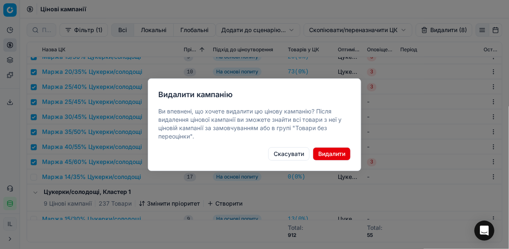
click at [330, 155] on button "Видалити" at bounding box center [332, 153] width 38 height 13
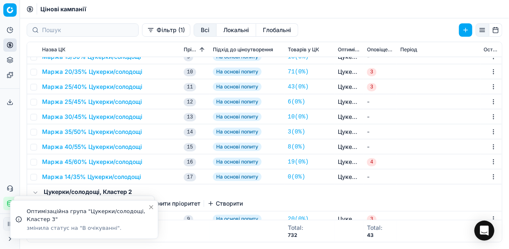
checkbox input "false"
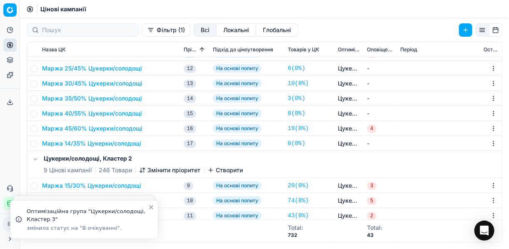
scroll to position [200, 0]
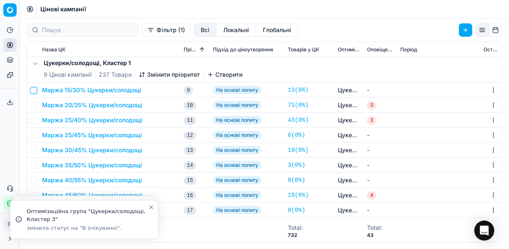
click at [32, 90] on input "checkbox" at bounding box center [33, 90] width 7 height 7
checkbox input "true"
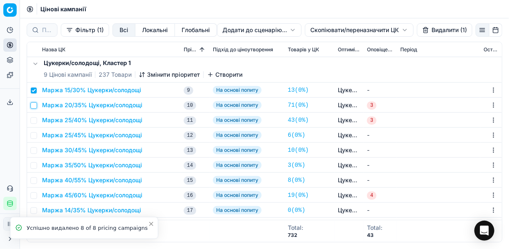
click at [35, 106] on input "checkbox" at bounding box center [33, 105] width 7 height 7
checkbox input "true"
click at [33, 120] on input "checkbox" at bounding box center [33, 120] width 7 height 7
checkbox input "true"
drag, startPoint x: 34, startPoint y: 135, endPoint x: 36, endPoint y: 147, distance: 12.3
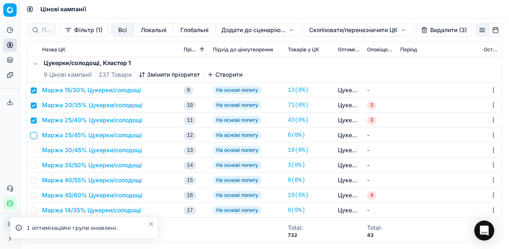
click at [34, 135] on input "checkbox" at bounding box center [33, 135] width 7 height 7
checkbox input "true"
click at [35, 150] on input "checkbox" at bounding box center [33, 150] width 7 height 7
checkbox input "true"
click at [32, 162] on input "checkbox" at bounding box center [33, 165] width 7 height 7
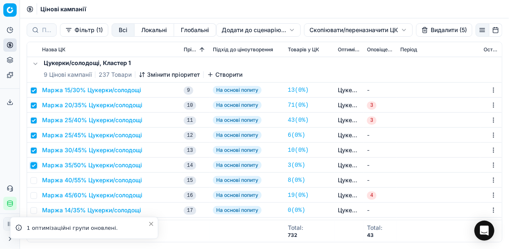
checkbox input "true"
click at [36, 180] on input "checkbox" at bounding box center [33, 180] width 7 height 7
checkbox input "true"
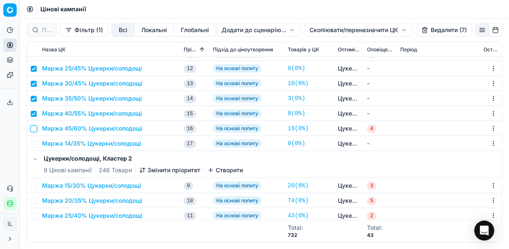
click at [36, 127] on input "checkbox" at bounding box center [33, 128] width 7 height 7
checkbox input "true"
click at [428, 30] on button "Видалити (8)" at bounding box center [444, 29] width 57 height 13
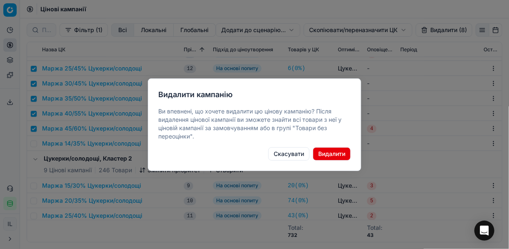
click at [340, 150] on button "Видалити" at bounding box center [332, 153] width 38 height 13
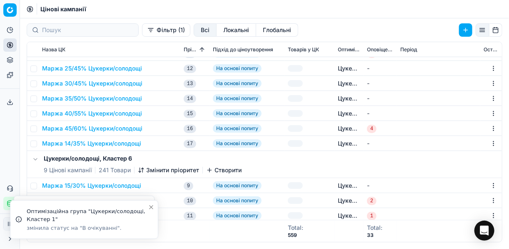
scroll to position [167, 0]
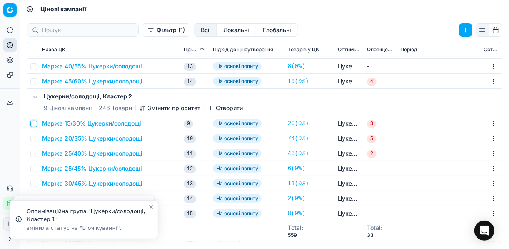
click at [36, 124] on input "checkbox" at bounding box center [33, 123] width 7 height 7
checkbox input "true"
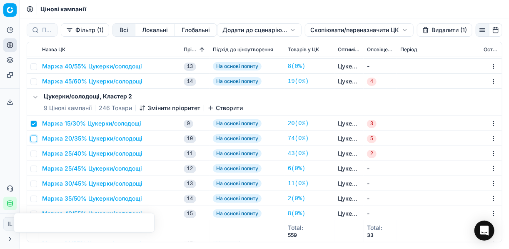
drag, startPoint x: 35, startPoint y: 138, endPoint x: 32, endPoint y: 148, distance: 10.0
click at [35, 139] on input "checkbox" at bounding box center [33, 138] width 7 height 7
checkbox input "true"
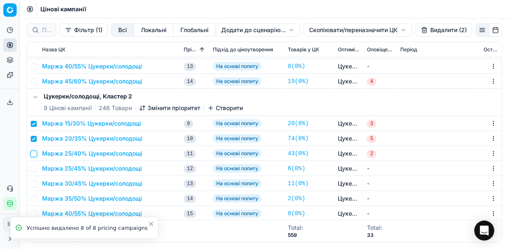
click at [33, 154] on input "checkbox" at bounding box center [33, 153] width 7 height 7
checkbox input "true"
click at [33, 170] on input "checkbox" at bounding box center [33, 168] width 7 height 7
checkbox input "true"
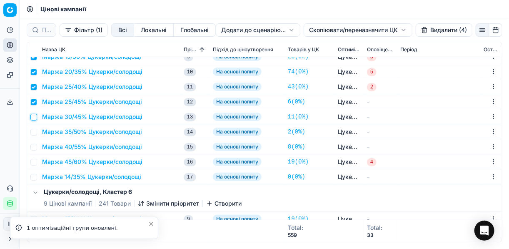
click at [35, 118] on input "checkbox" at bounding box center [33, 117] width 7 height 7
checkbox input "true"
click at [34, 134] on input "checkbox" at bounding box center [33, 132] width 7 height 7
checkbox input "true"
click at [35, 145] on input "checkbox" at bounding box center [33, 147] width 7 height 7
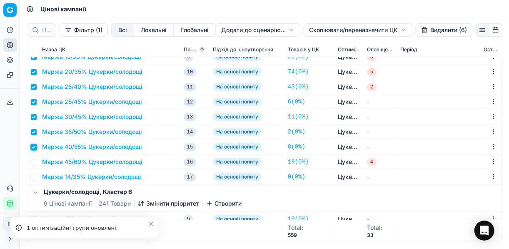
checkbox input "true"
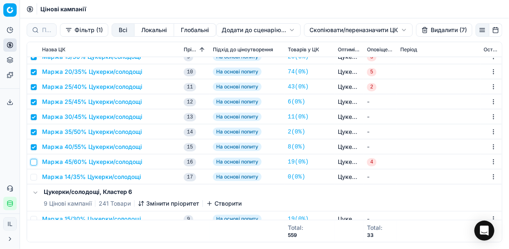
click at [35, 163] on input "checkbox" at bounding box center [33, 162] width 7 height 7
checkbox input "true"
click at [427, 31] on button "Видалити (8)" at bounding box center [444, 29] width 57 height 13
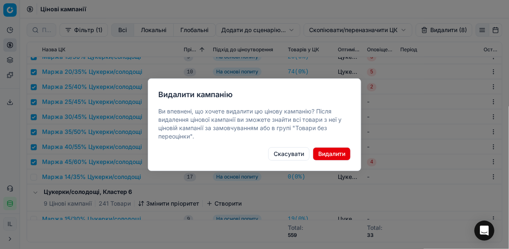
click at [334, 152] on button "Видалити" at bounding box center [332, 153] width 38 height 13
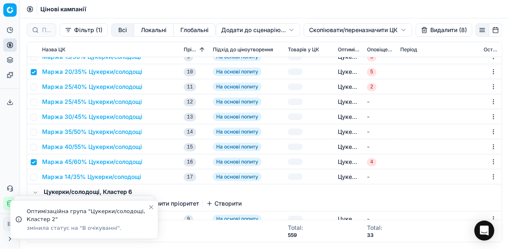
checkbox input "false"
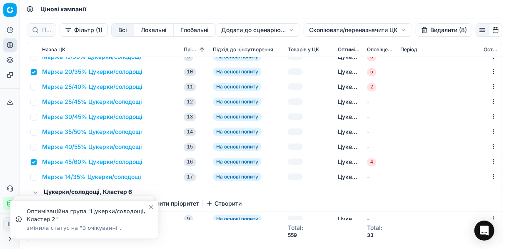
checkbox input "false"
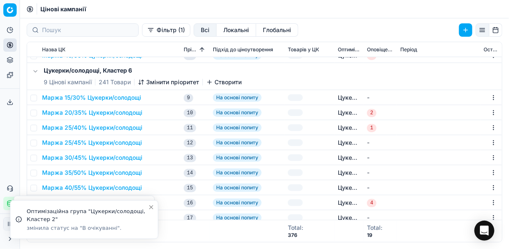
scroll to position [167, 0]
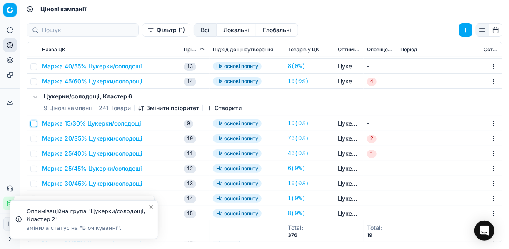
click at [35, 123] on input "checkbox" at bounding box center [33, 123] width 7 height 7
checkbox input "true"
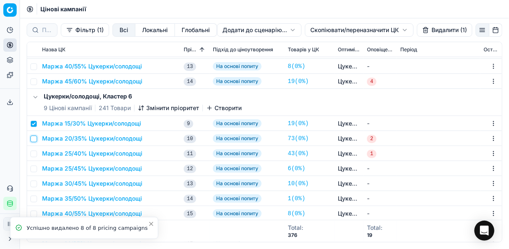
click at [35, 139] on input "checkbox" at bounding box center [33, 138] width 7 height 7
checkbox input "true"
click at [34, 153] on input "checkbox" at bounding box center [33, 153] width 7 height 7
checkbox input "true"
click at [35, 167] on input "checkbox" at bounding box center [33, 168] width 7 height 7
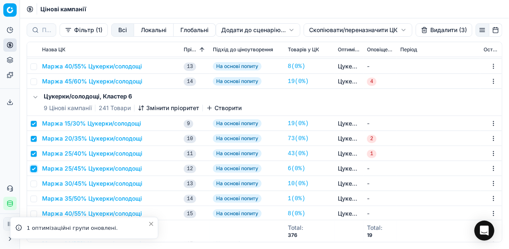
checkbox input "true"
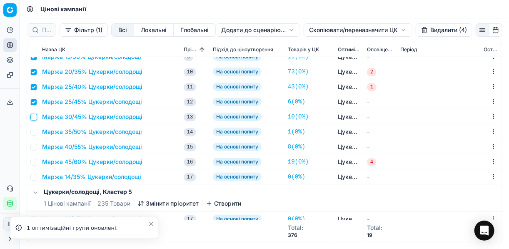
click at [35, 116] on input "checkbox" at bounding box center [33, 117] width 7 height 7
checkbox input "true"
click at [35, 132] on input "checkbox" at bounding box center [33, 132] width 7 height 7
checkbox input "true"
click at [35, 145] on input "checkbox" at bounding box center [33, 147] width 7 height 7
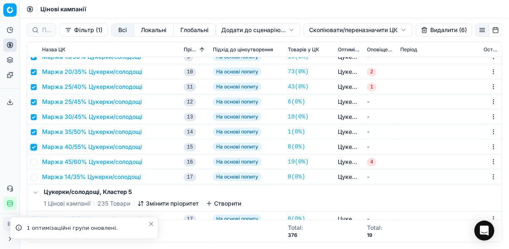
checkbox input "true"
click at [36, 161] on input "checkbox" at bounding box center [33, 162] width 7 height 7
checkbox input "true"
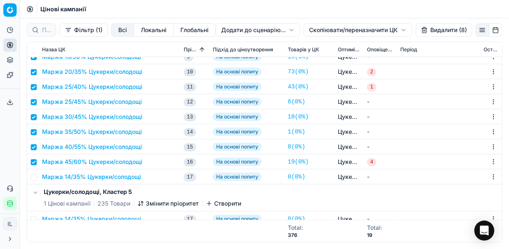
click at [427, 32] on button "Видалити (8)" at bounding box center [444, 29] width 57 height 13
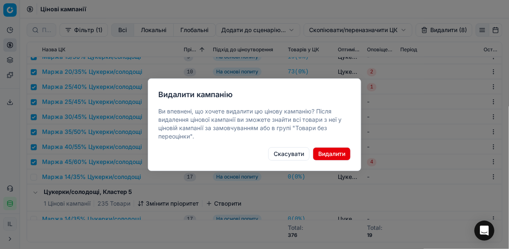
click at [341, 150] on button "Видалити" at bounding box center [332, 153] width 38 height 13
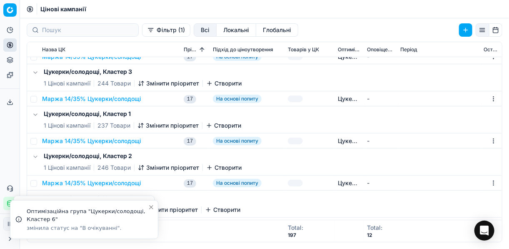
checkbox input "false"
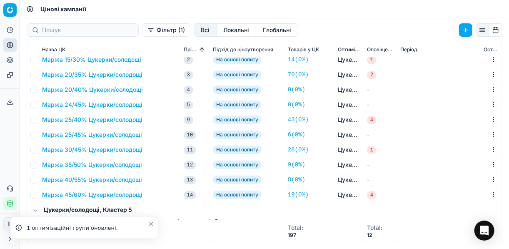
scroll to position [0, 0]
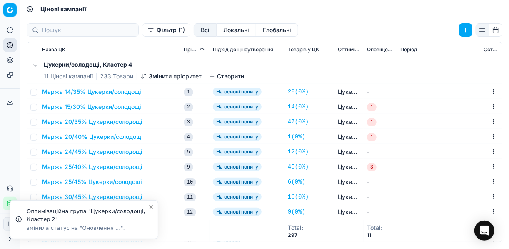
click at [37, 107] on td at bounding box center [33, 106] width 12 height 15
drag, startPoint x: 34, startPoint y: 107, endPoint x: 35, endPoint y: 115, distance: 8.3
click at [34, 107] on input "checkbox" at bounding box center [33, 107] width 7 height 7
checkbox input "true"
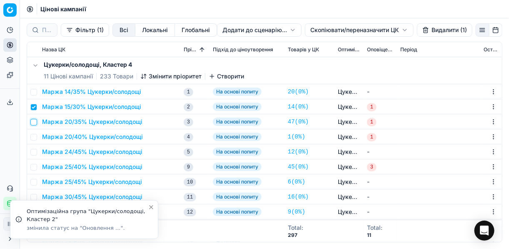
drag, startPoint x: 33, startPoint y: 120, endPoint x: 34, endPoint y: 132, distance: 11.3
click at [33, 121] on input "checkbox" at bounding box center [33, 122] width 7 height 7
checkbox input "true"
click at [34, 138] on input "checkbox" at bounding box center [33, 137] width 7 height 7
checkbox input "true"
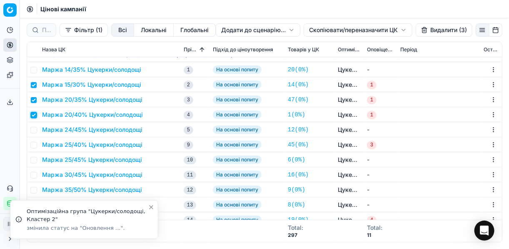
scroll to position [33, 0]
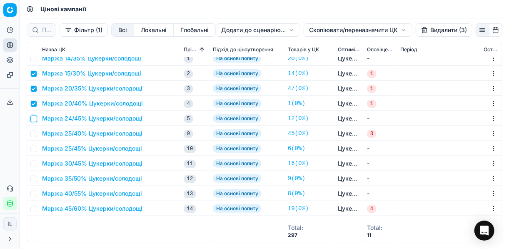
click at [35, 121] on input "checkbox" at bounding box center [33, 118] width 7 height 7
checkbox input "true"
click at [33, 133] on input "checkbox" at bounding box center [33, 133] width 7 height 7
checkbox input "true"
drag, startPoint x: 32, startPoint y: 149, endPoint x: 34, endPoint y: 153, distance: 4.9
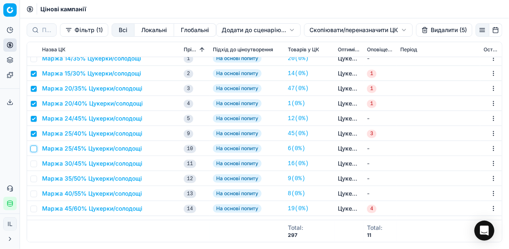
click at [32, 149] on input "checkbox" at bounding box center [33, 148] width 7 height 7
checkbox input "true"
click at [35, 163] on input "checkbox" at bounding box center [33, 163] width 7 height 7
checkbox input "true"
click at [34, 180] on input "checkbox" at bounding box center [33, 178] width 7 height 7
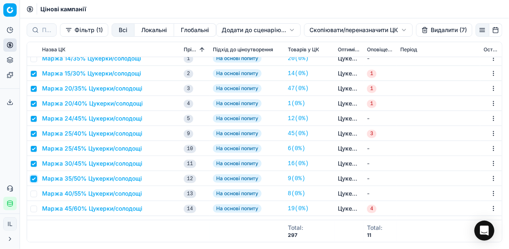
checkbox input "true"
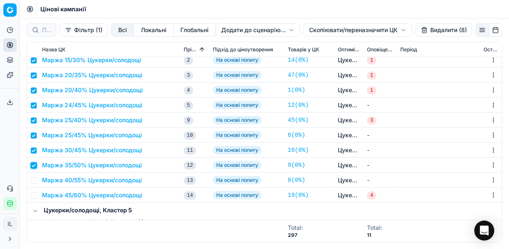
scroll to position [67, 0]
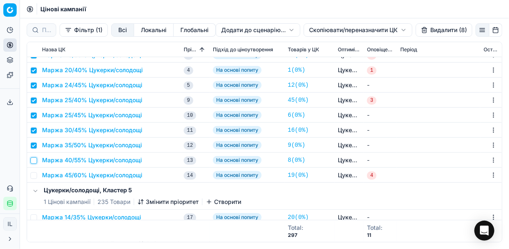
click at [34, 161] on input "checkbox" at bounding box center [33, 160] width 7 height 7
checkbox input "true"
click at [32, 175] on input "checkbox" at bounding box center [33, 175] width 7 height 7
checkbox input "true"
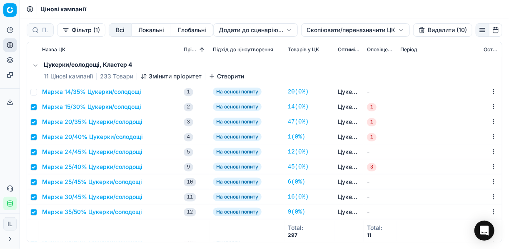
click at [320, 28] on html "Pricing platform Аналітика Цінова оптимізація Асортимент продукції Шаблони Серв…" at bounding box center [254, 124] width 509 height 249
click at [335, 46] on div "Копіювати ЦК" at bounding box center [354, 46] width 89 height 13
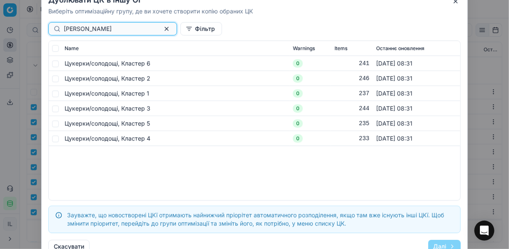
type input "цукер"
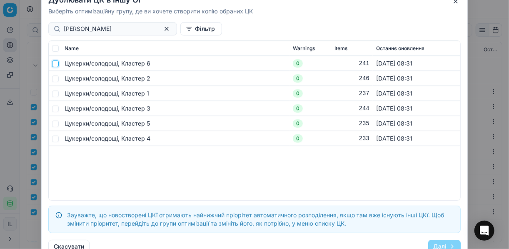
drag, startPoint x: 55, startPoint y: 63, endPoint x: 55, endPoint y: 74, distance: 10.4
click at [55, 64] on input "checkbox" at bounding box center [55, 63] width 7 height 7
checkbox input "true"
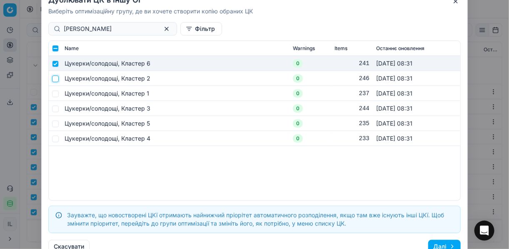
click at [55, 77] on input "checkbox" at bounding box center [55, 78] width 7 height 7
checkbox input "true"
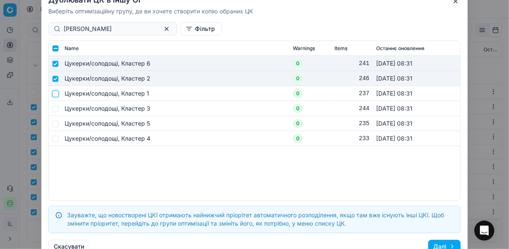
click at [55, 94] on input "checkbox" at bounding box center [55, 93] width 7 height 7
checkbox input "true"
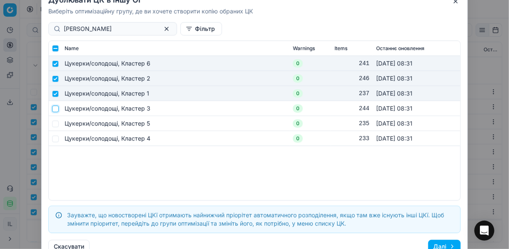
click at [57, 111] on input "checkbox" at bounding box center [55, 108] width 7 height 7
checkbox input "true"
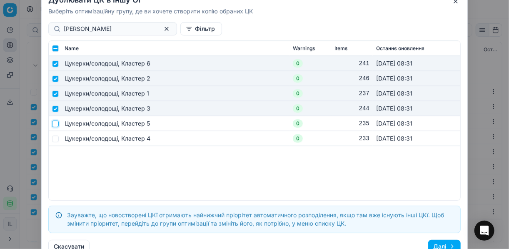
click at [56, 122] on input "checkbox" at bounding box center [55, 123] width 7 height 7
checkbox input "true"
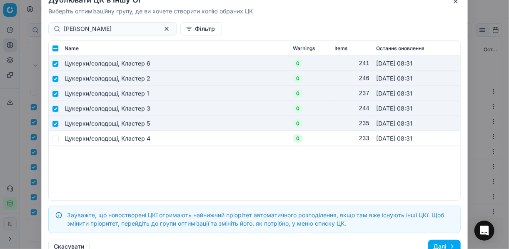
click at [439, 240] on button "Далі" at bounding box center [444, 245] width 32 height 13
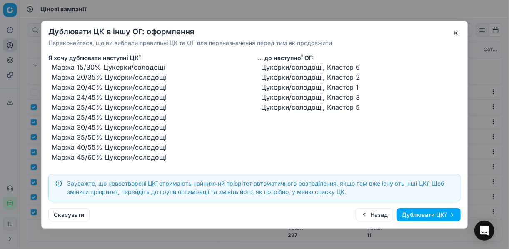
click at [407, 213] on button "Дублювати ЦКї" at bounding box center [429, 214] width 64 height 13
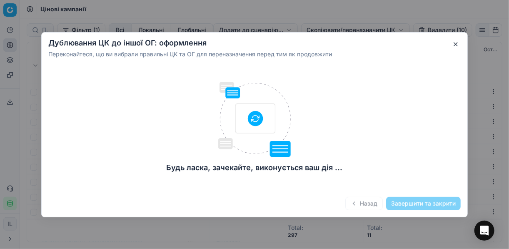
checkbox input "false"
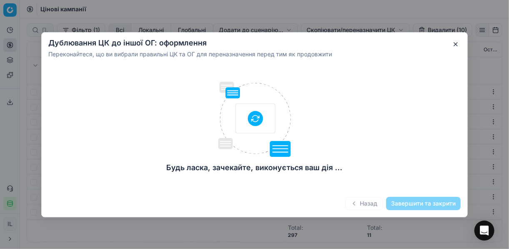
checkbox input "false"
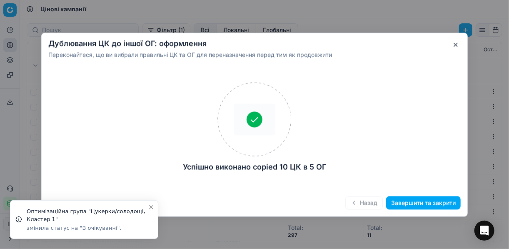
click at [406, 204] on button "Завершити та закрити" at bounding box center [423, 202] width 75 height 13
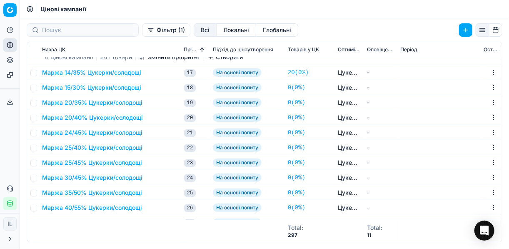
scroll to position [1020, 0]
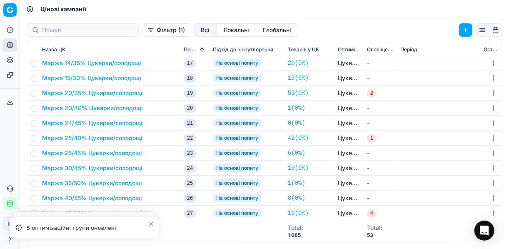
click at [142, 32] on button "Фільтр (1)" at bounding box center [166, 29] width 48 height 13
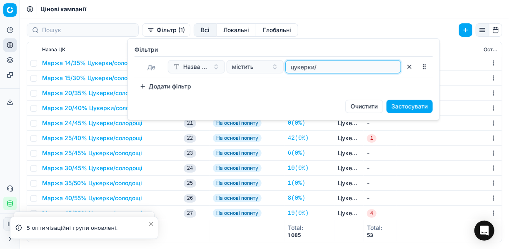
drag, startPoint x: 324, startPoint y: 69, endPoint x: 288, endPoint y: 67, distance: 36.7
click at [288, 67] on div "цукерки/" at bounding box center [343, 66] width 116 height 13
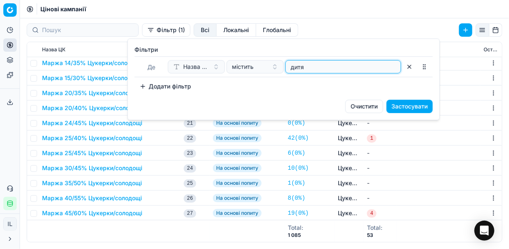
type input "дитя"
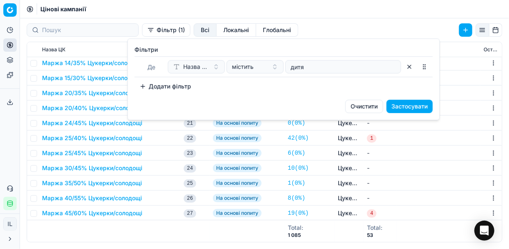
click at [399, 102] on button "Застосувати" at bounding box center [410, 106] width 46 height 13
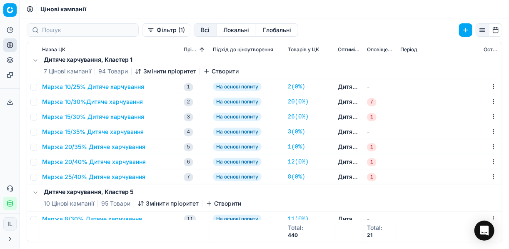
scroll to position [0, 0]
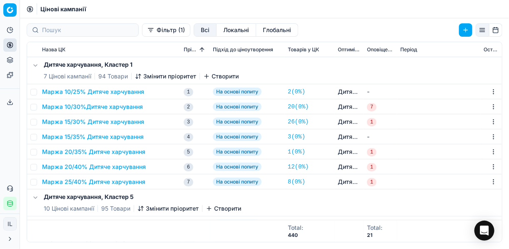
click at [96, 135] on button "Маржа 15/35% Дитяче харчування" at bounding box center [93, 136] width 102 height 8
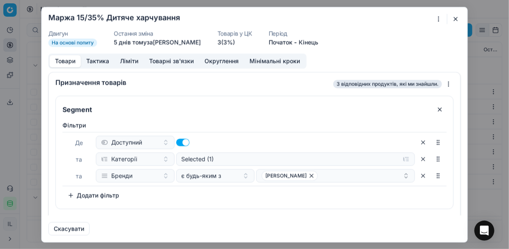
click at [460, 19] on button "button" at bounding box center [456, 19] width 10 height 10
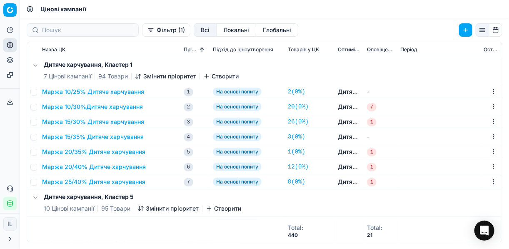
click at [85, 120] on button "Маржа 15/30% Дитяче харчування" at bounding box center [93, 121] width 102 height 8
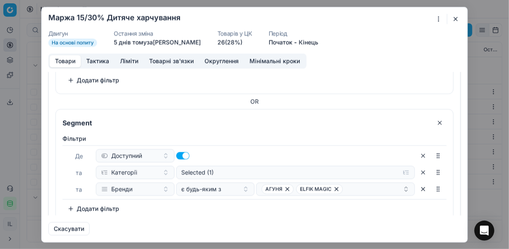
scroll to position [526, 0]
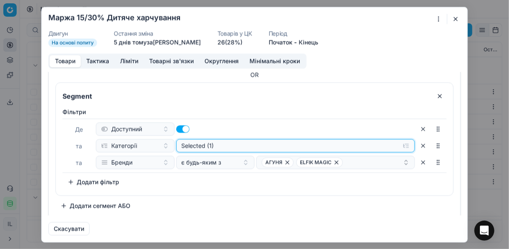
click at [402, 142] on button "Selected (1)" at bounding box center [295, 145] width 239 height 13
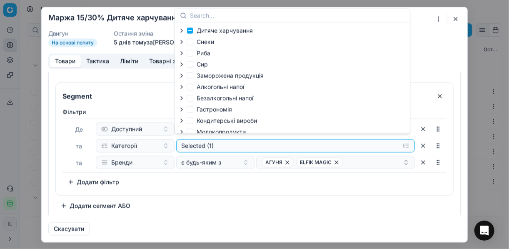
click at [180, 30] on icon "button" at bounding box center [181, 30] width 7 height 7
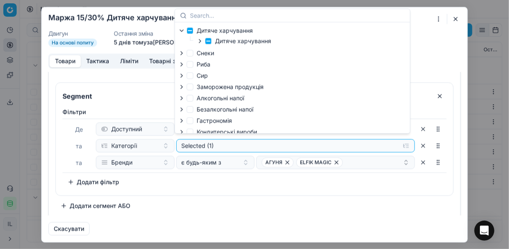
click at [200, 42] on icon "button" at bounding box center [200, 40] width 7 height 7
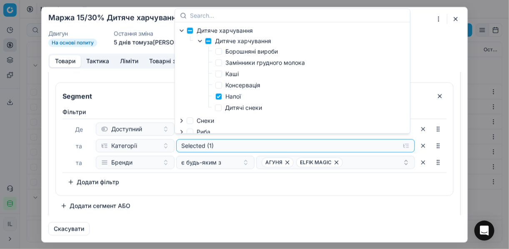
click at [263, 184] on div "Фiльтри Де Доступний та Категорії Selected (1) та Бренди є будь-яким з АГУНЯ EL…" at bounding box center [254, 147] width 384 height 81
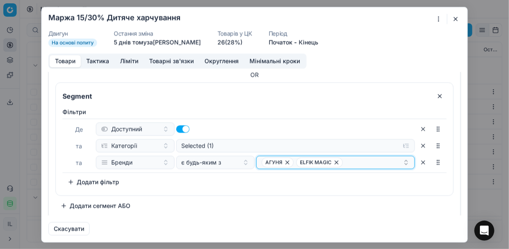
click at [286, 160] on icon "button" at bounding box center [287, 161] width 3 height 3
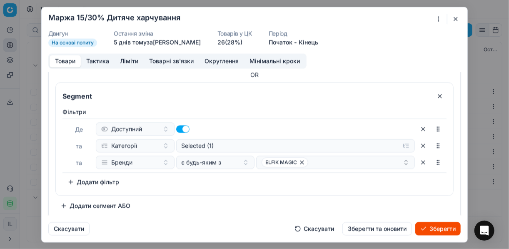
click at [443, 227] on button "Зберегти" at bounding box center [437, 228] width 45 height 13
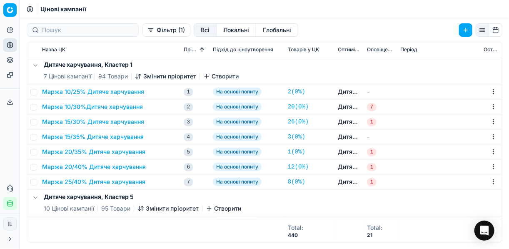
click at [106, 107] on button "Маржа 10/30%Дитяче харчування" at bounding box center [92, 106] width 101 height 8
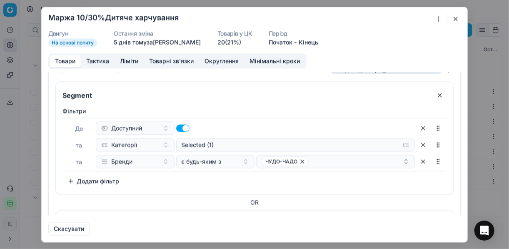
scroll to position [10, 0]
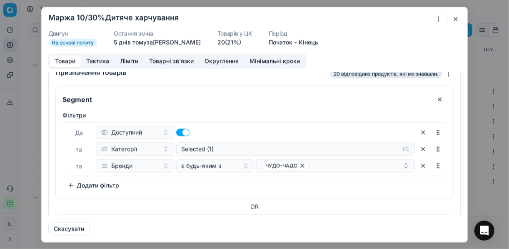
click at [454, 18] on button "button" at bounding box center [456, 19] width 10 height 10
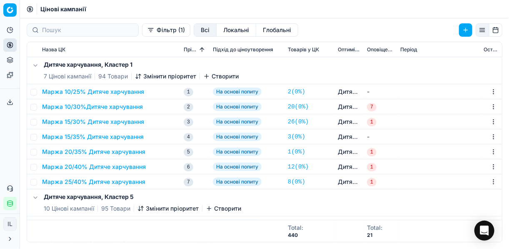
click at [103, 121] on button "Маржа 15/30% Дитяче харчування" at bounding box center [93, 121] width 102 height 8
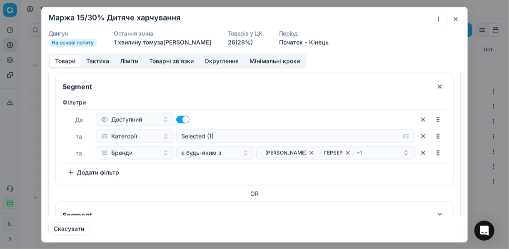
scroll to position [0, 0]
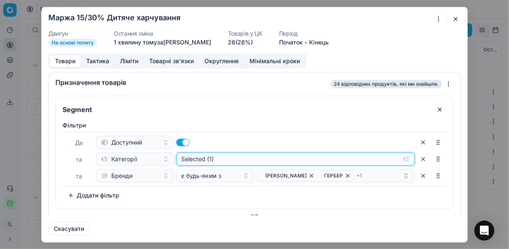
click at [401, 157] on button "Selected (1)" at bounding box center [295, 158] width 239 height 13
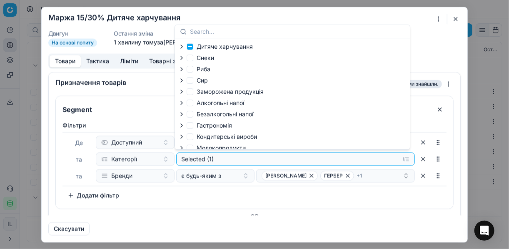
click at [182, 45] on icon "button" at bounding box center [181, 46] width 7 height 7
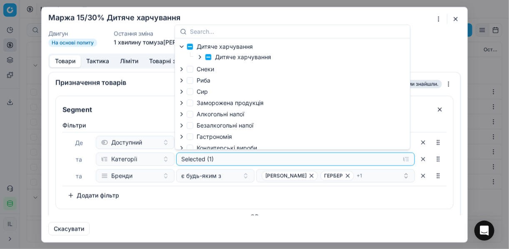
click at [200, 59] on icon "button" at bounding box center [200, 57] width 7 height 7
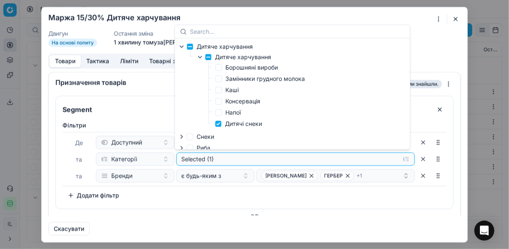
click at [423, 101] on div "Segment" at bounding box center [254, 107] width 397 height 22
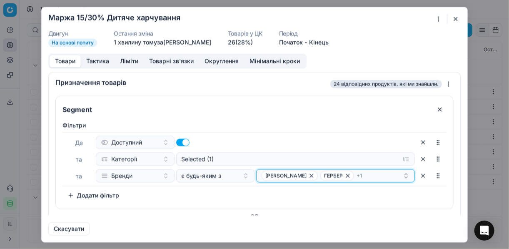
click at [344, 176] on icon "button" at bounding box center [347, 175] width 7 height 7
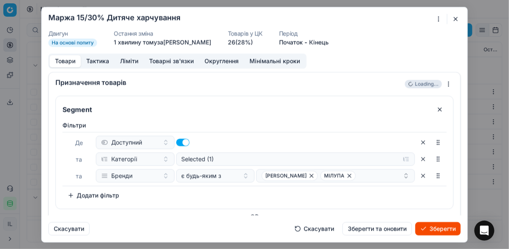
click at [434, 228] on button "Зберегти" at bounding box center [437, 228] width 45 height 13
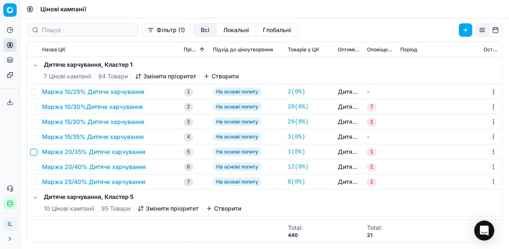
click at [33, 152] on input "checkbox" at bounding box center [33, 152] width 7 height 7
checkbox input "true"
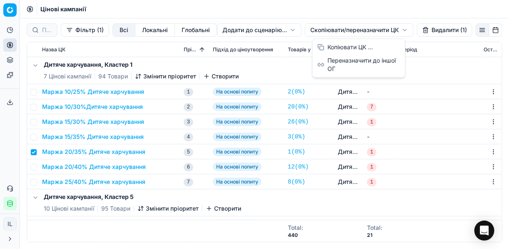
click at [331, 29] on html "Pricing platform Аналітика Цінова оптимізація Асортимент продукції Шаблони Серв…" at bounding box center [254, 124] width 509 height 249
click at [343, 47] on div "Копіювати ЦК ..." at bounding box center [358, 46] width 89 height 13
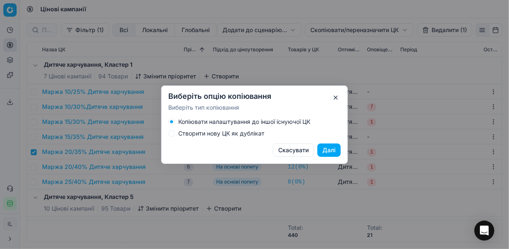
click at [171, 135] on button "Створити нову ЦК як дублікат" at bounding box center [171, 133] width 7 height 7
click at [321, 151] on button "Далі" at bounding box center [328, 149] width 23 height 13
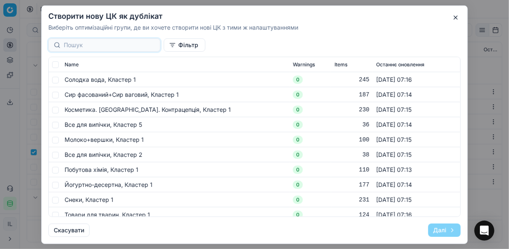
click at [100, 42] on input at bounding box center [109, 45] width 91 height 8
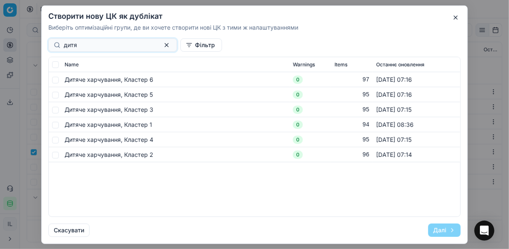
type input "дитя"
click at [57, 124] on input "checkbox" at bounding box center [55, 124] width 7 height 7
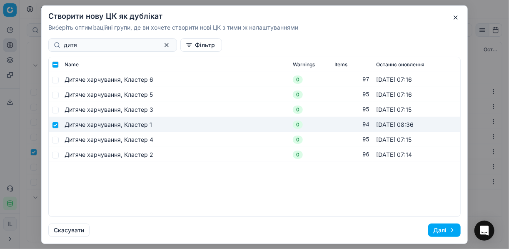
click at [439, 228] on button "Далі" at bounding box center [444, 229] width 32 height 13
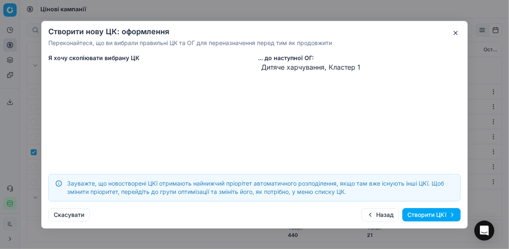
click at [420, 213] on button "Створити ЦКї" at bounding box center [431, 214] width 58 height 13
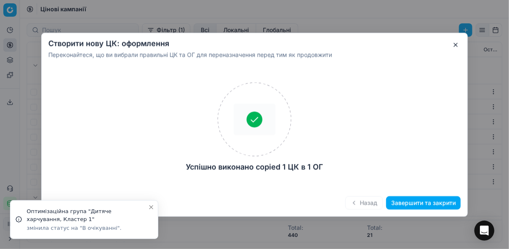
click at [414, 202] on button "Завершити та закрити" at bounding box center [423, 202] width 75 height 13
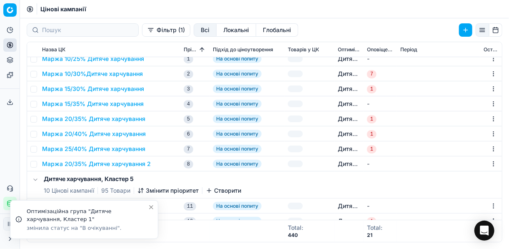
scroll to position [33, 0]
click at [125, 163] on button "Маржа 20/35% Дитяче харчування 2" at bounding box center [96, 163] width 109 height 8
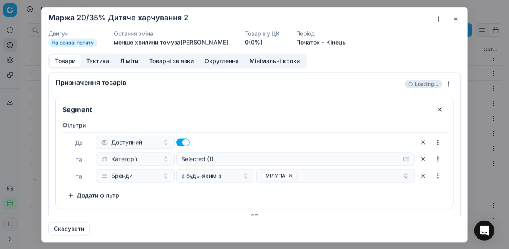
click at [440, 19] on div "Ми зберігаємо налаштування ЦК. Будь ласка, зачекайте, це може зайняти декілька …" at bounding box center [254, 124] width 509 height 249
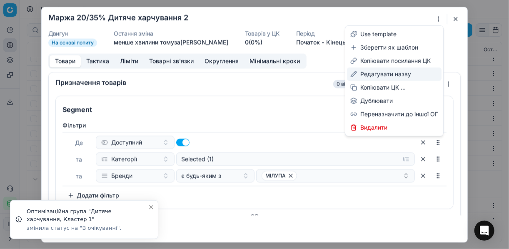
click at [378, 75] on div "Редагувати назву" at bounding box center [394, 73] width 95 height 13
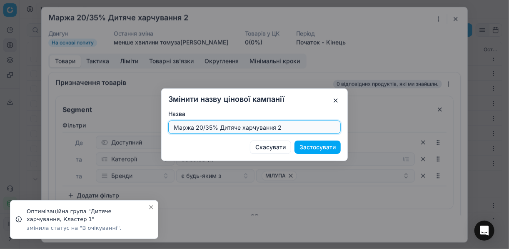
click at [285, 126] on input "Маржа 20/35% Дитяче харчування 2" at bounding box center [254, 127] width 165 height 12
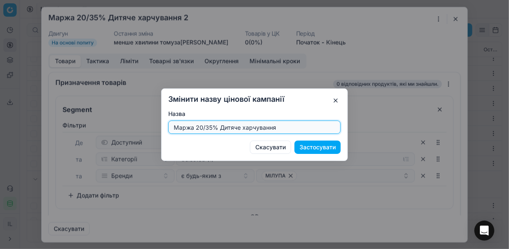
click at [211, 127] on input "Маржа 20/35% Дитяче харчування" at bounding box center [254, 127] width 165 height 12
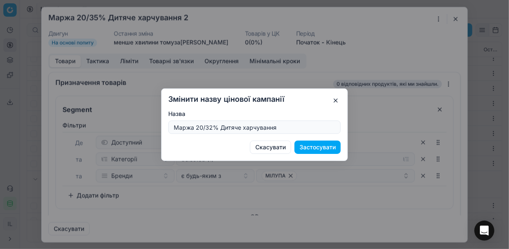
click at [315, 147] on button "Застосувати" at bounding box center [317, 146] width 46 height 13
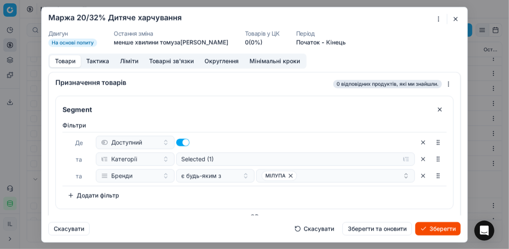
click at [123, 59] on button "Ліміти" at bounding box center [129, 61] width 29 height 12
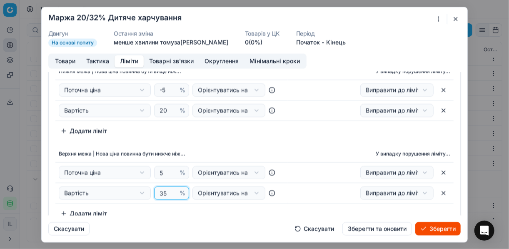
click at [161, 192] on input "35" at bounding box center [168, 193] width 20 height 12
click at [164, 191] on input "35" at bounding box center [168, 193] width 20 height 12
click at [287, 131] on div "Нижня межа | Нова ціна повинна бути вище ніж... У випадку порушення ліміту... П…" at bounding box center [254, 100] width 398 height 75
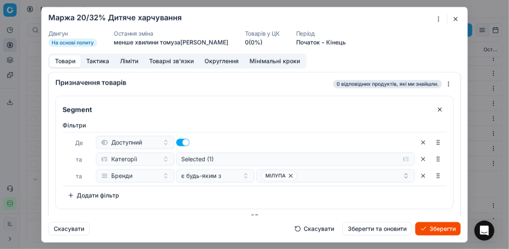
click at [60, 62] on button "Товари" at bounding box center [65, 61] width 31 height 12
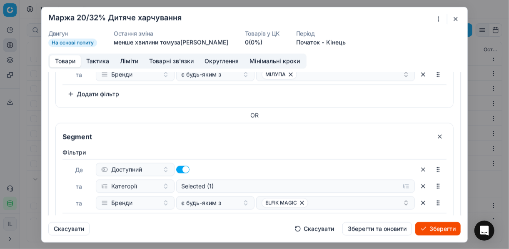
scroll to position [143, 0]
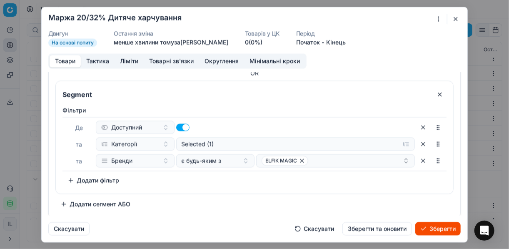
click at [418, 128] on button "button" at bounding box center [423, 126] width 13 height 13
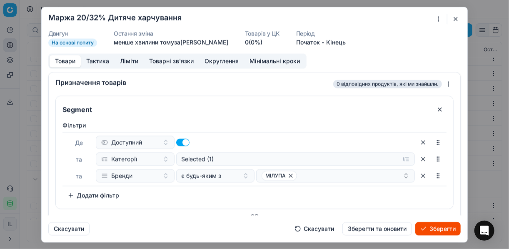
scroll to position [67, 0]
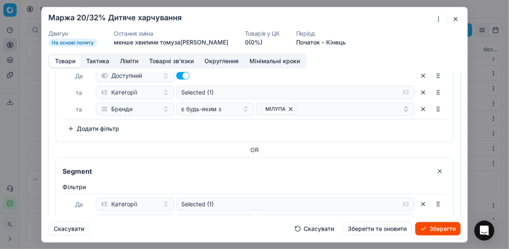
click at [434, 171] on button "button" at bounding box center [439, 170] width 13 height 13
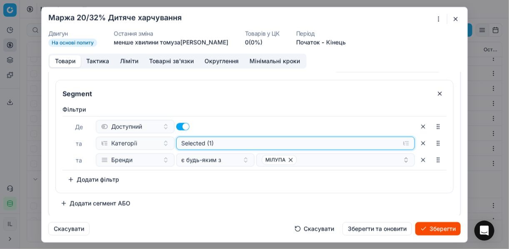
click at [402, 142] on button "Selected (1)" at bounding box center [295, 142] width 239 height 13
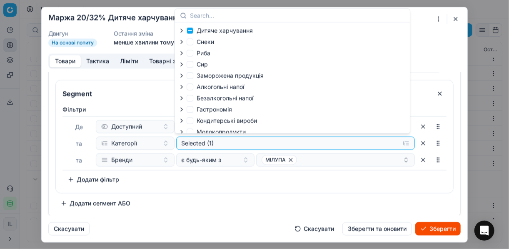
click at [181, 32] on icon "button" at bounding box center [182, 30] width 2 height 3
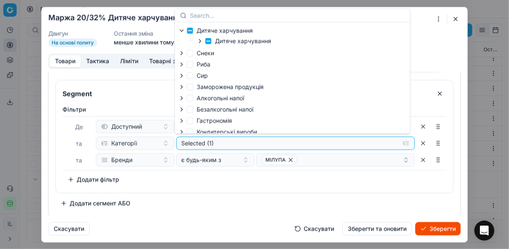
click at [201, 40] on icon "button" at bounding box center [200, 40] width 7 height 7
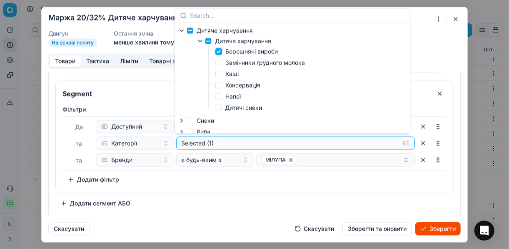
click at [221, 52] on input "Борошняні вироби" at bounding box center [218, 51] width 7 height 7
click at [219, 95] on input "Напої" at bounding box center [218, 96] width 7 height 7
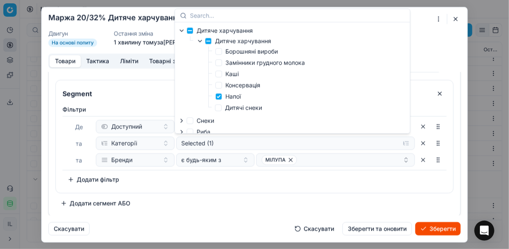
click at [318, 182] on div "Фiльтри Де Доступний та Категорії Selected (1) та Бренди є будь-яким з МІЛУПА T…" at bounding box center [254, 145] width 384 height 81
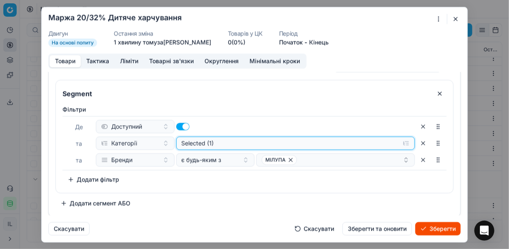
click at [399, 141] on button "Selected (1)" at bounding box center [295, 142] width 239 height 13
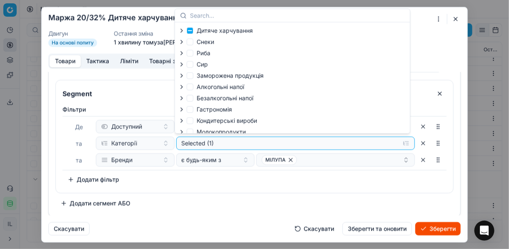
click at [183, 31] on icon "button" at bounding box center [181, 30] width 7 height 7
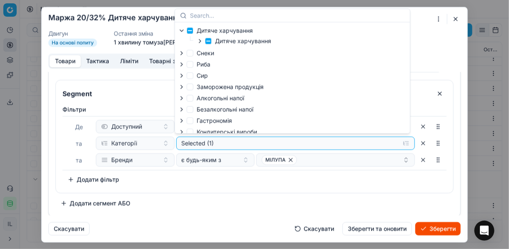
click at [200, 41] on icon "button" at bounding box center [200, 40] width 2 height 3
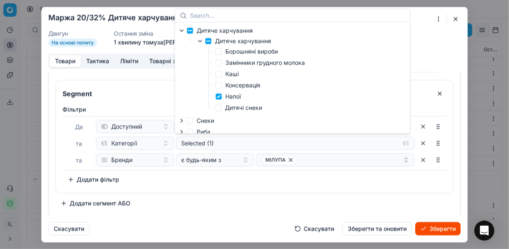
drag, startPoint x: 327, startPoint y: 194, endPoint x: 328, endPoint y: 176, distance: 18.4
click at [327, 192] on div "Segment Фiльтри Де Доступний та Категорії Selected (1) та Бренди є будь-яким з …" at bounding box center [254, 145] width 398 height 130
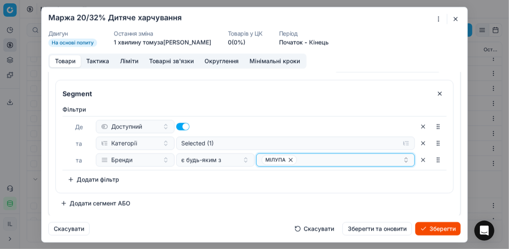
click at [288, 157] on icon "button" at bounding box center [290, 159] width 7 height 7
click at [292, 157] on button "Select a value" at bounding box center [335, 159] width 159 height 13
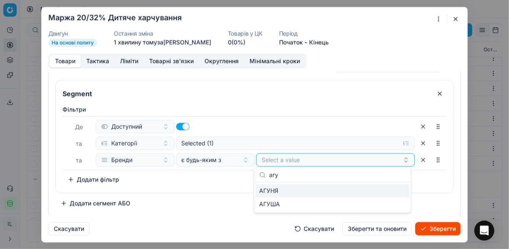
click at [399, 190] on div "АГУНЯ" at bounding box center [332, 190] width 153 height 13
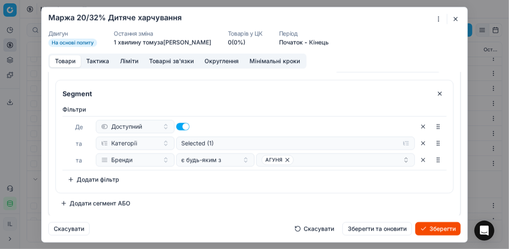
click at [437, 229] on button "Зберегти" at bounding box center [437, 228] width 45 height 13
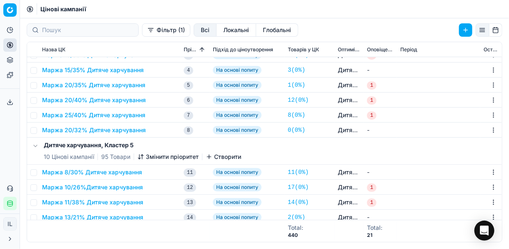
scroll to position [0, 0]
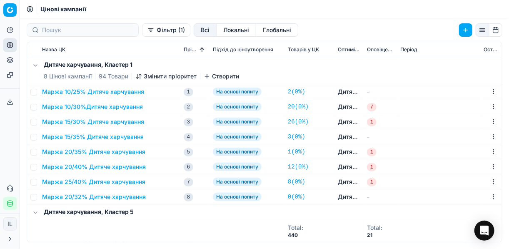
click at [140, 75] on icon "button" at bounding box center [140, 76] width 0 height 5
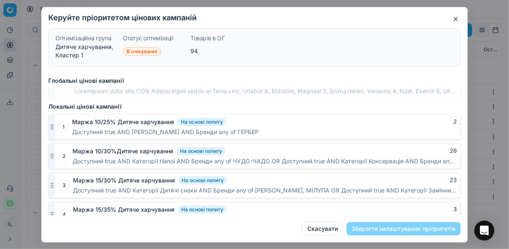
scroll to position [573, 0]
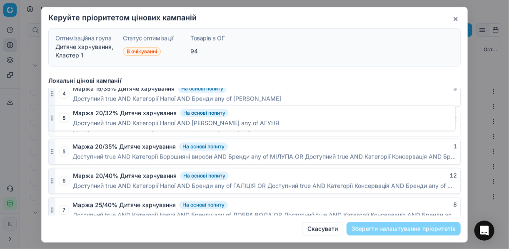
drag, startPoint x: 52, startPoint y: 202, endPoint x: 65, endPoint y: 117, distance: 85.5
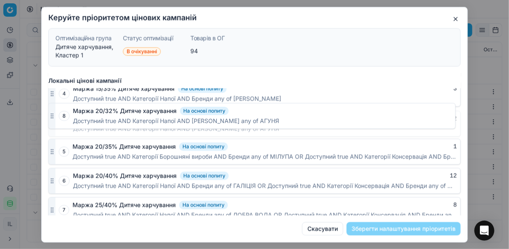
click at [65, 117] on div "8 Маржа 20/32% Дитяче харчування На основі попиту 2 Доступний true AND Категорі…" at bounding box center [254, 123] width 412 height 26
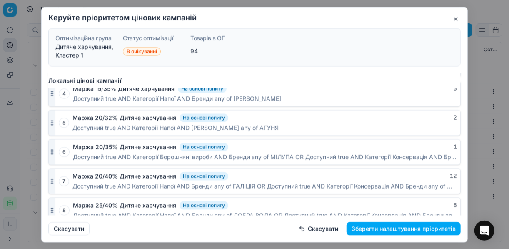
scroll to position [540, 0]
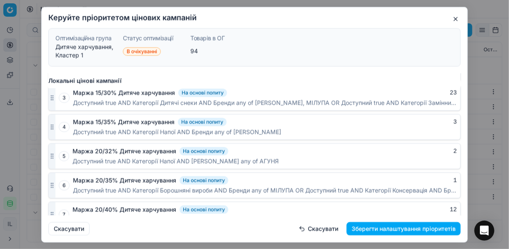
click at [398, 227] on button "Зберегти налаштування пріоритетів" at bounding box center [404, 228] width 114 height 13
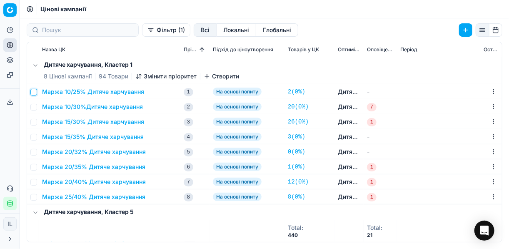
click at [36, 90] on input "checkbox" at bounding box center [33, 92] width 7 height 7
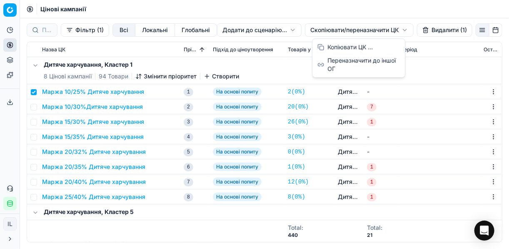
click at [323, 31] on html "Pricing platform Аналітика Цінова оптимізація Асортимент продукції Шаблони Серв…" at bounding box center [254, 124] width 509 height 249
click at [330, 48] on div "Копіювати ЦК ..." at bounding box center [358, 46] width 89 height 13
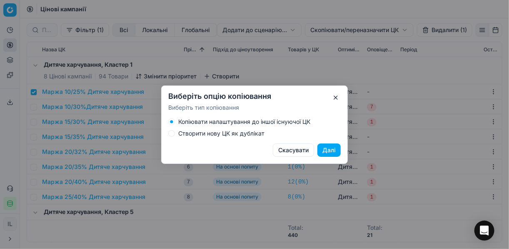
click at [171, 132] on button "Створити нову ЦК як дублікат" at bounding box center [171, 133] width 7 height 7
click at [282, 147] on button "Скасувати" at bounding box center [293, 149] width 41 height 13
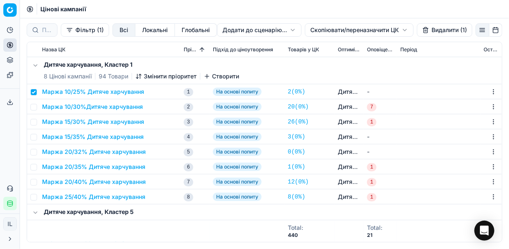
click at [46, 90] on button "Маржа 10/25% Дитяче харчування" at bounding box center [93, 91] width 102 height 8
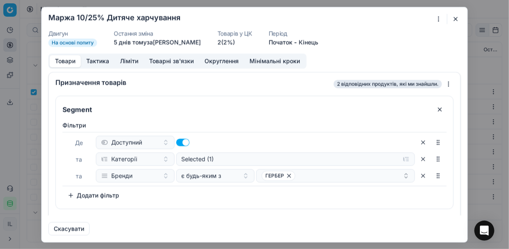
drag, startPoint x: 456, startPoint y: 20, endPoint x: 435, endPoint y: 21, distance: 21.3
click at [456, 20] on button "button" at bounding box center [456, 19] width 10 height 10
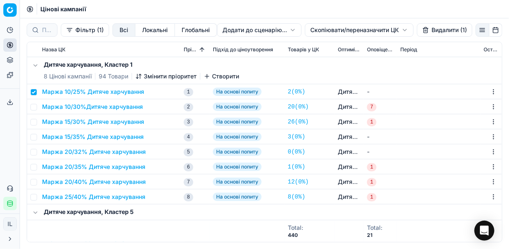
click at [319, 28] on html "Pricing platform Аналітика Цінова оптимізація Асортимент продукції Шаблони Серв…" at bounding box center [254, 124] width 509 height 249
click at [327, 47] on div "Копіювати ЦК ..." at bounding box center [358, 46] width 89 height 13
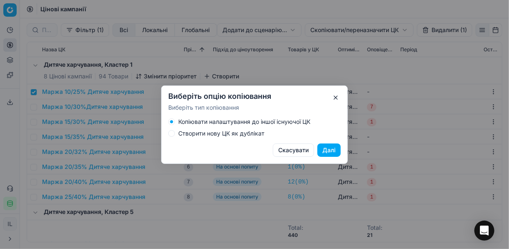
click at [172, 133] on button "Створити нову ЦК як дублікат" at bounding box center [171, 133] width 7 height 7
click at [330, 150] on button "Далі" at bounding box center [328, 149] width 23 height 13
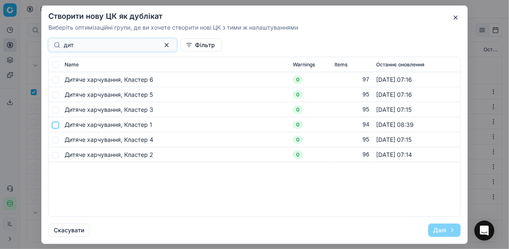
click at [56, 125] on input "checkbox" at bounding box center [55, 124] width 7 height 7
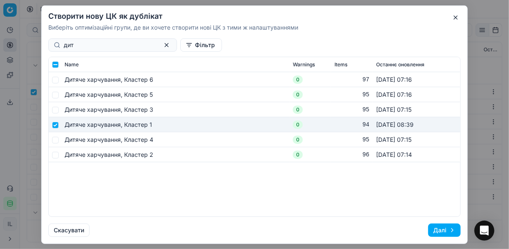
click at [441, 231] on button "Далі" at bounding box center [444, 229] width 32 height 13
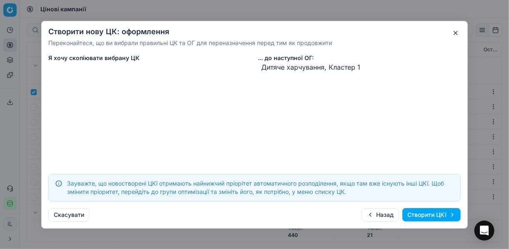
click at [429, 215] on button "Створити ЦКї" at bounding box center [431, 214] width 58 height 13
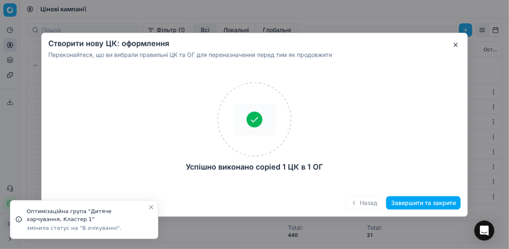
click at [414, 206] on button "Завершити та закрити" at bounding box center [423, 202] width 75 height 13
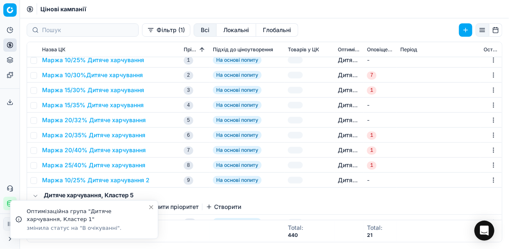
scroll to position [33, 0]
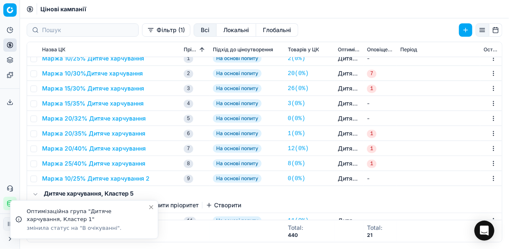
click at [93, 177] on button "Маржа 10/25% Дитяче харчування 2" at bounding box center [95, 178] width 107 height 8
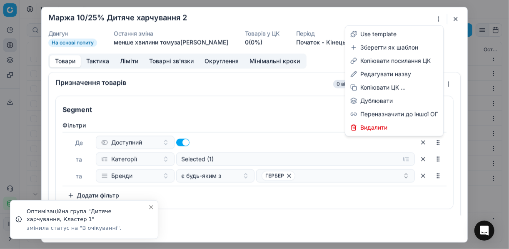
click at [440, 19] on div "Ми зберігаємо налаштування ЦК. Будь ласка, зачекайте, це може зайняти декілька …" at bounding box center [254, 124] width 509 height 249
click at [378, 76] on div "Редагувати назву" at bounding box center [394, 73] width 95 height 13
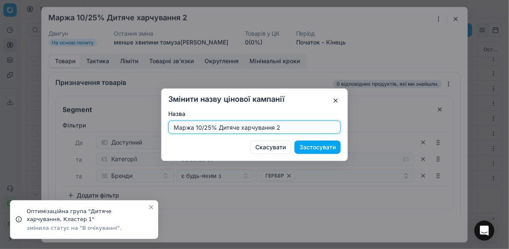
click at [280, 126] on input "Маржа 10/25% Дитяче харчування 2" at bounding box center [254, 127] width 165 height 12
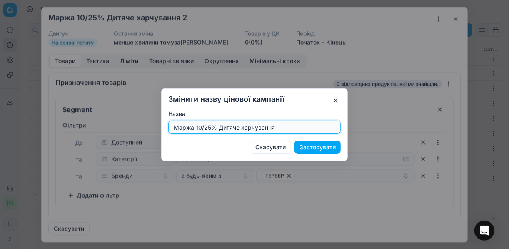
click at [210, 127] on input "Маржа 10/25% Дитяче харчування" at bounding box center [254, 127] width 165 height 12
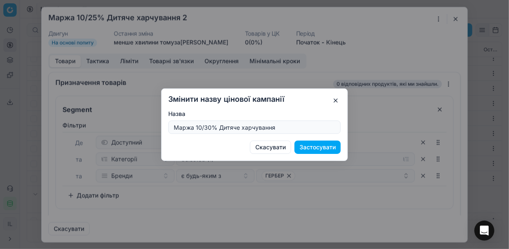
click at [309, 148] on button "Застосувати" at bounding box center [317, 146] width 46 height 13
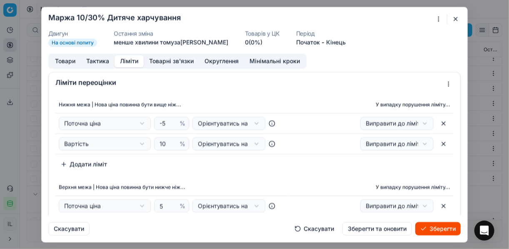
click at [129, 61] on button "Ліміти" at bounding box center [129, 61] width 29 height 12
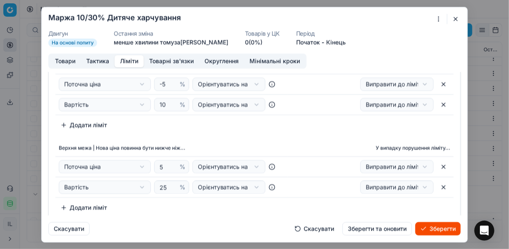
scroll to position [67, 0]
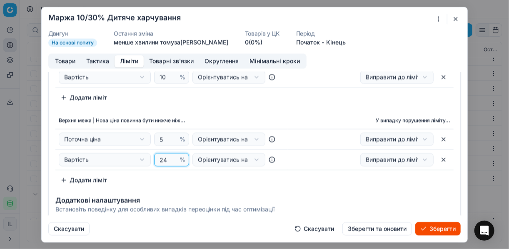
click at [169, 160] on input "24" at bounding box center [168, 159] width 20 height 12
click at [209, 189] on div "Нижня межа | Нова ціна повинна бути вище ніж... У випадку порушення ліміту... П…" at bounding box center [255, 108] width 412 height 164
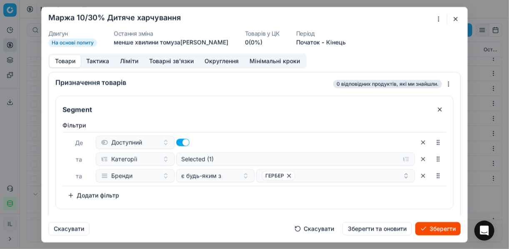
click at [62, 60] on button "Товари" at bounding box center [65, 61] width 31 height 12
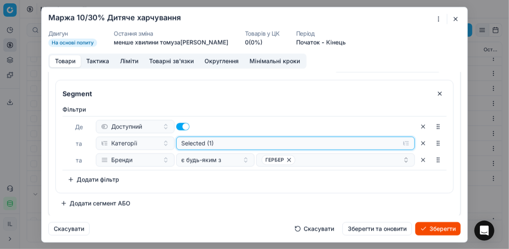
click at [401, 144] on button "Selected (1)" at bounding box center [295, 142] width 239 height 13
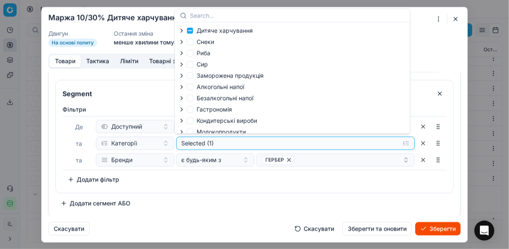
click at [183, 28] on icon "button" at bounding box center [181, 30] width 7 height 7
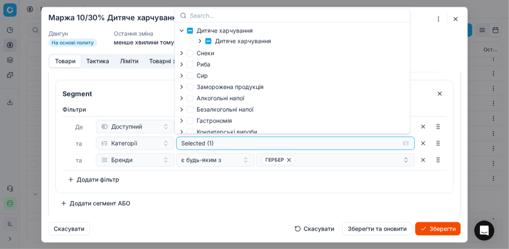
click at [199, 40] on icon "button" at bounding box center [200, 40] width 7 height 7
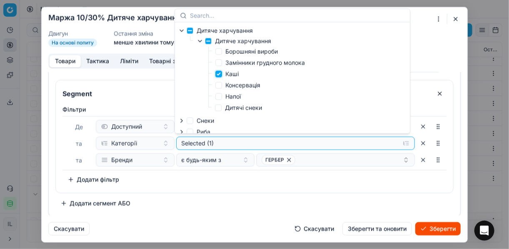
click at [218, 76] on input "Каші" at bounding box center [218, 73] width 7 height 7
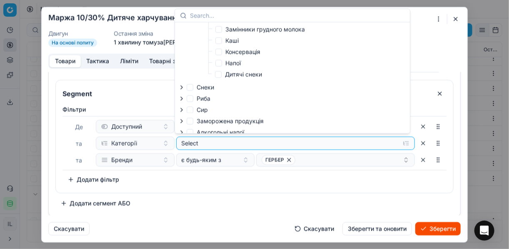
click at [222, 73] on label "Дитячі снеки" at bounding box center [238, 74] width 47 height 8
click at [222, 73] on input "Дитячі снеки" at bounding box center [218, 74] width 7 height 7
click at [338, 181] on div "Фiльтри Де Доступний та Категорії Selected (1) та Бренди є будь-яким з ГЕРБЕР T…" at bounding box center [254, 145] width 384 height 81
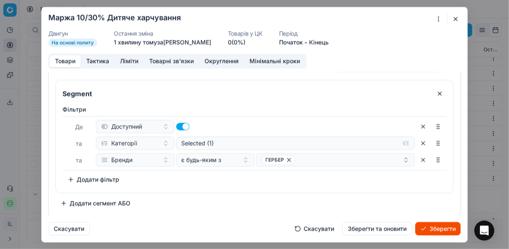
click at [434, 228] on button "Зберегти" at bounding box center [437, 228] width 45 height 13
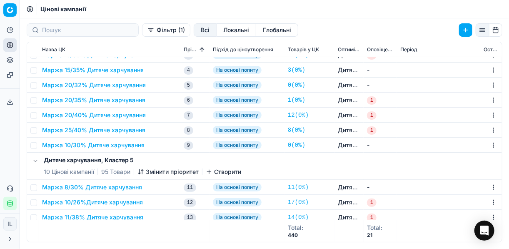
scroll to position [0, 0]
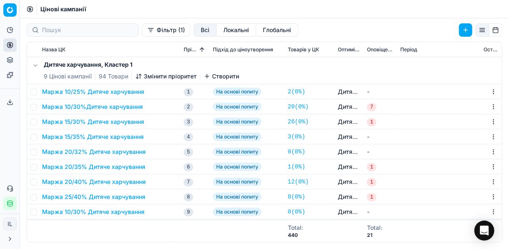
click at [97, 105] on button "Маржа 10/30%Дитяче харчування" at bounding box center [92, 106] width 101 height 8
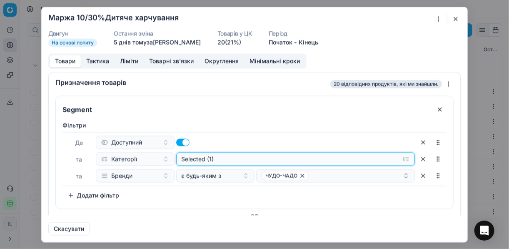
click at [402, 156] on button "Selected (1)" at bounding box center [295, 158] width 239 height 13
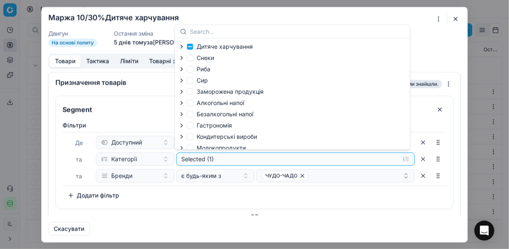
click at [184, 48] on icon "button" at bounding box center [181, 46] width 7 height 7
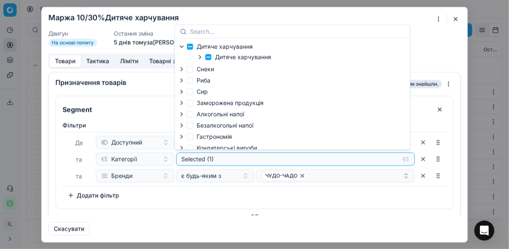
click at [199, 57] on icon "button" at bounding box center [200, 57] width 7 height 7
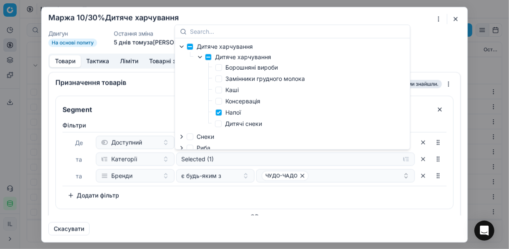
click at [433, 50] on form "Ми зберігаємо налаштування ЦК. Будь ласка, зачекайте, це може зайняти декілька …" at bounding box center [255, 124] width 426 height 234
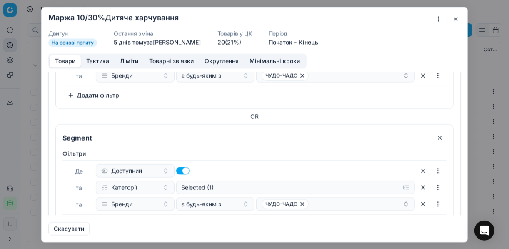
scroll to position [133, 0]
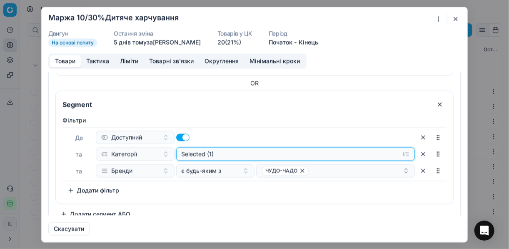
click at [404, 150] on button "Selected (1)" at bounding box center [295, 153] width 239 height 13
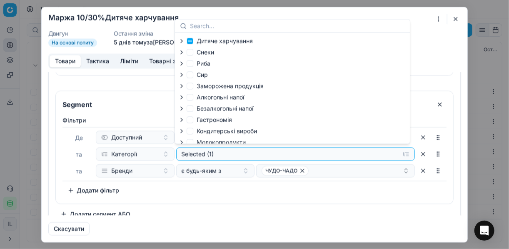
click at [182, 41] on icon "button" at bounding box center [182, 40] width 2 height 3
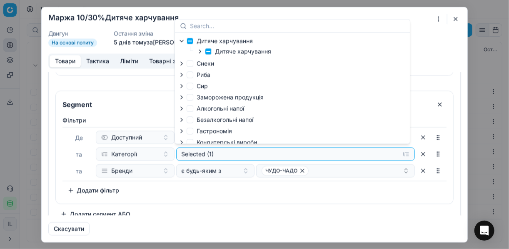
click at [202, 51] on icon "button" at bounding box center [200, 51] width 7 height 7
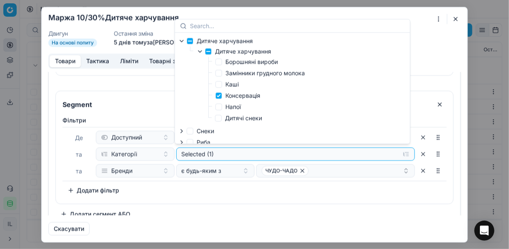
click at [351, 85] on div "Дитяче харчування Дитяче харчування Борошняні вироби Замінники грудного молока …" at bounding box center [292, 87] width 235 height 111
click at [355, 178] on div "Де Доступний та Категорії Selected (1) та Бренди є будь-яким з ЧУДО-ЧАДО" at bounding box center [254, 154] width 384 height 54
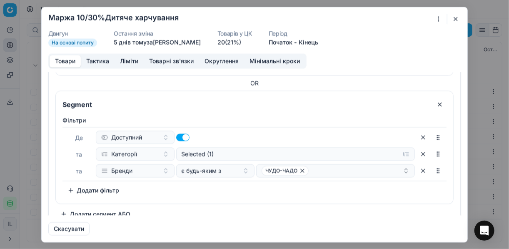
scroll to position [143, 0]
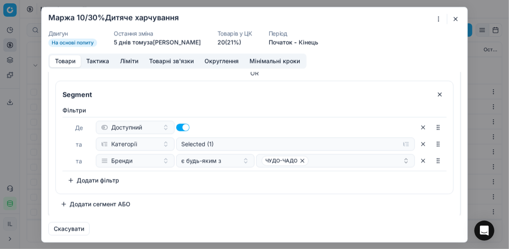
click at [65, 200] on button "Додати сегмент АБО" at bounding box center [95, 203] width 80 height 13
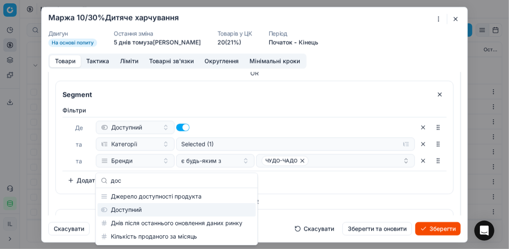
click at [137, 210] on div "Доступний" at bounding box center [176, 209] width 158 height 13
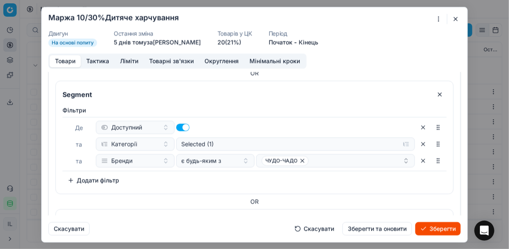
scroll to position [238, 0]
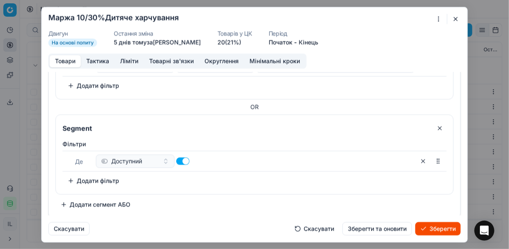
click at [70, 177] on button "Додати фільтр" at bounding box center [93, 180] width 62 height 13
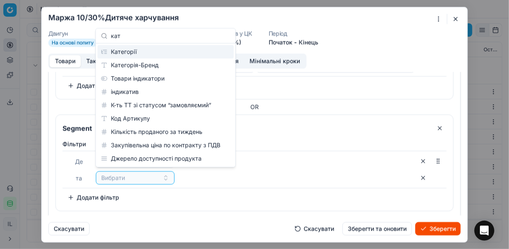
scroll to position [0, 0]
click at [135, 53] on div "Категорії" at bounding box center [165, 51] width 136 height 13
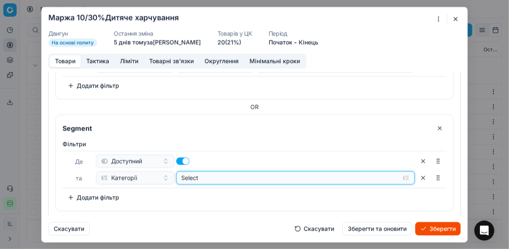
click at [400, 176] on button "Select" at bounding box center [295, 177] width 239 height 13
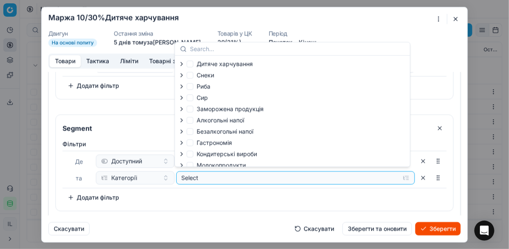
click at [183, 64] on icon "button" at bounding box center [181, 63] width 7 height 7
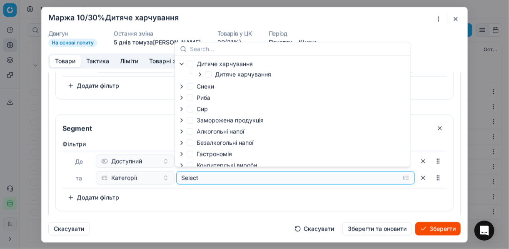
click at [199, 73] on icon "button" at bounding box center [200, 73] width 2 height 3
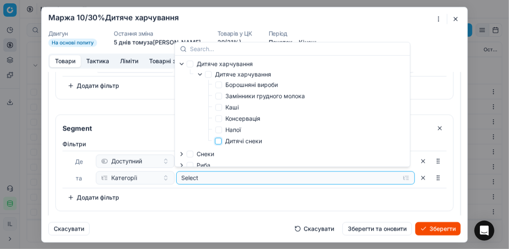
click at [219, 140] on input "Дитячі снеки" at bounding box center [218, 140] width 7 height 7
click at [349, 198] on div "Фiльтри Де Доступний та Категорії Selected (1) To pick up a sortable item, pres…" at bounding box center [254, 172] width 384 height 64
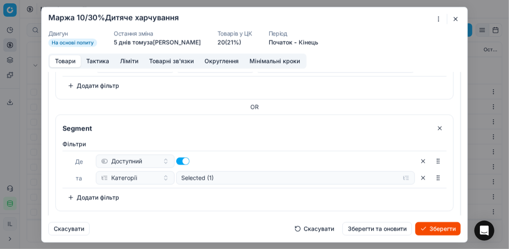
click at [71, 195] on button "Додати фільтр" at bounding box center [93, 196] width 62 height 13
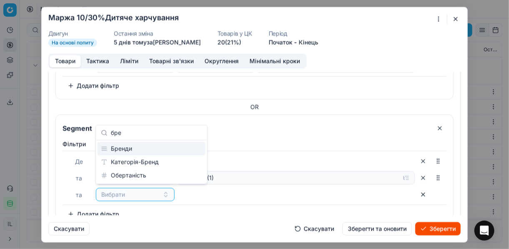
click at [150, 145] on div "Бренди" at bounding box center [151, 148] width 108 height 13
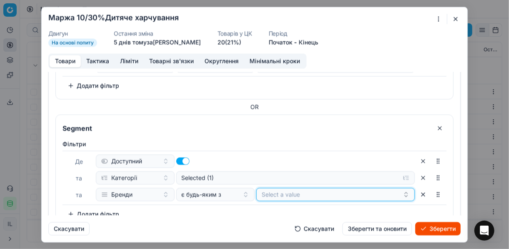
click at [341, 191] on button "Select a value" at bounding box center [335, 193] width 159 height 13
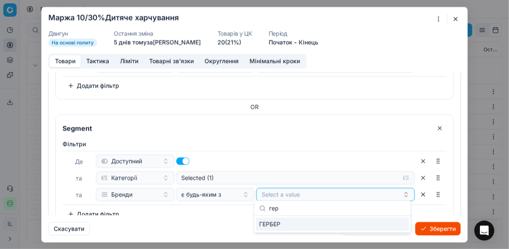
click at [396, 224] on div "ГЕРБЕР" at bounding box center [332, 223] width 153 height 13
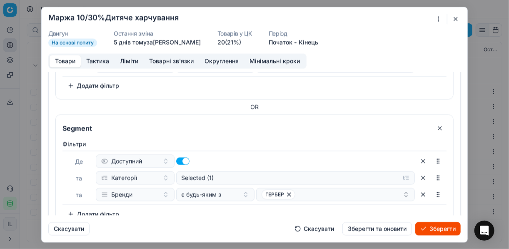
click at [443, 227] on button "Зберегти" at bounding box center [437, 228] width 45 height 13
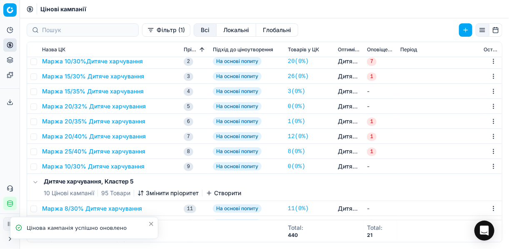
scroll to position [67, 0]
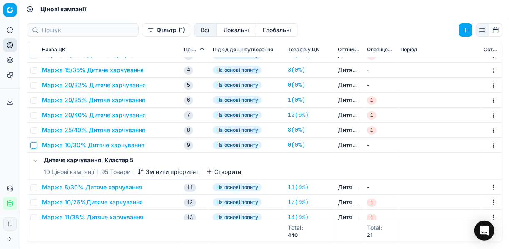
click at [35, 143] on input "checkbox" at bounding box center [33, 145] width 7 height 7
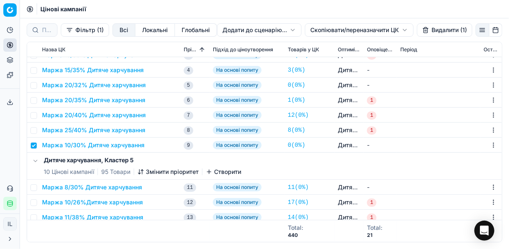
click at [434, 30] on button "Видалити (1)" at bounding box center [444, 29] width 55 height 13
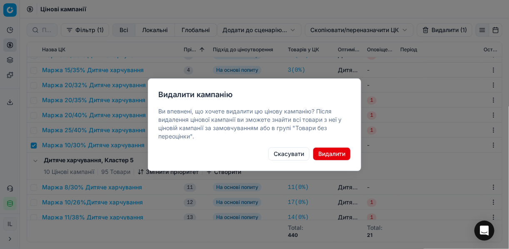
click at [323, 153] on button "Видалити" at bounding box center [332, 153] width 38 height 13
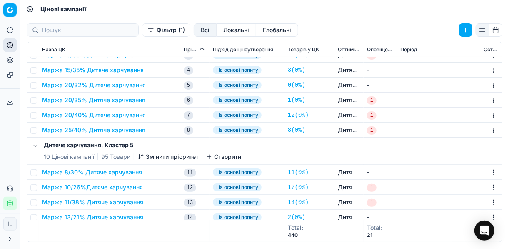
scroll to position [0, 0]
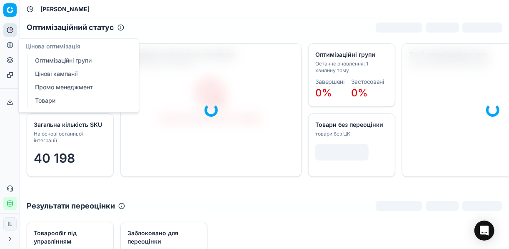
click at [60, 55] on link "Оптимізаційні групи" at bounding box center [80, 61] width 97 height 12
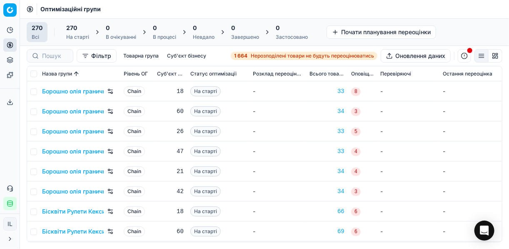
click at [264, 55] on span "Нерозподілені товари не будуть переоцінюватись" at bounding box center [312, 55] width 123 height 7
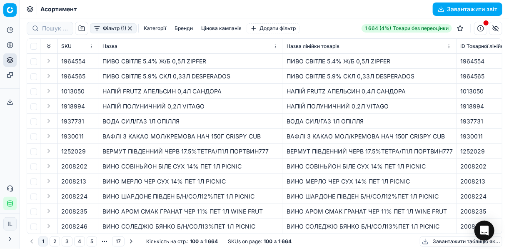
click at [95, 31] on button "Фільтр (1)" at bounding box center [113, 28] width 47 height 10
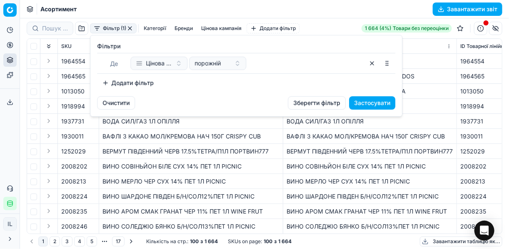
click at [107, 83] on button "Додати фільтр" at bounding box center [128, 82] width 62 height 13
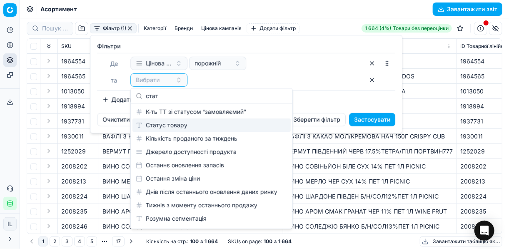
type input "стат"
click at [167, 123] on div "Статус товару" at bounding box center [211, 124] width 158 height 13
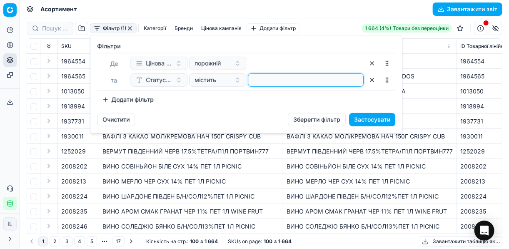
click at [263, 82] on input at bounding box center [306, 80] width 108 height 12
type input "1"
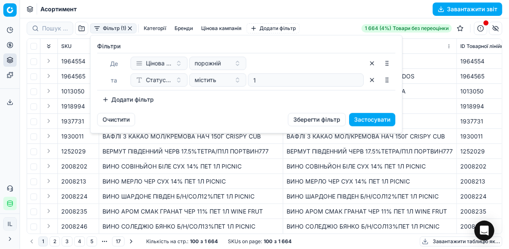
click at [98, 99] on button "Додати фільтр" at bounding box center [128, 99] width 62 height 13
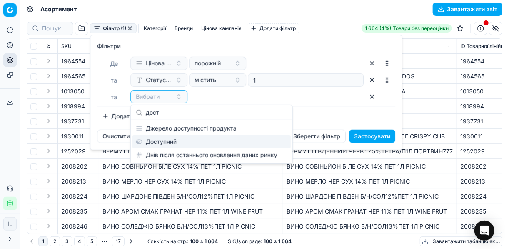
type input "дост"
click at [173, 143] on div "Доступний" at bounding box center [211, 141] width 158 height 13
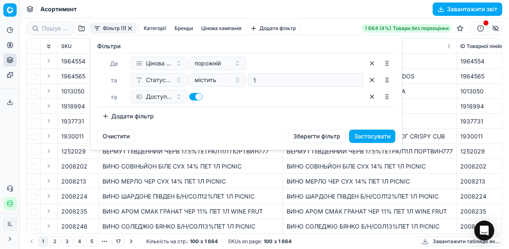
click at [107, 114] on button "Додати фільтр" at bounding box center [128, 116] width 62 height 13
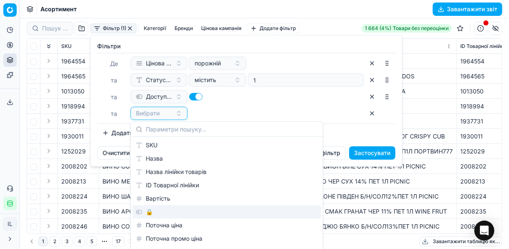
drag, startPoint x: 160, startPoint y: 212, endPoint x: 180, endPoint y: 170, distance: 46.2
click at [160, 212] on div "🔒" at bounding box center [226, 211] width 189 height 13
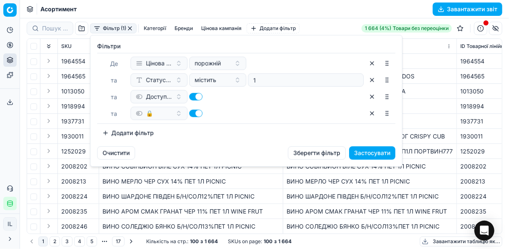
click at [193, 111] on button "button" at bounding box center [195, 113] width 13 height 7
checkbox input "false"
click at [374, 152] on button "Застосувати" at bounding box center [372, 152] width 46 height 13
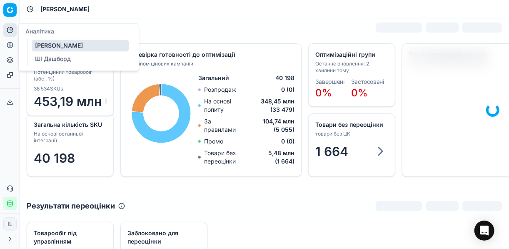
click at [12, 31] on icon at bounding box center [10, 30] width 7 height 7
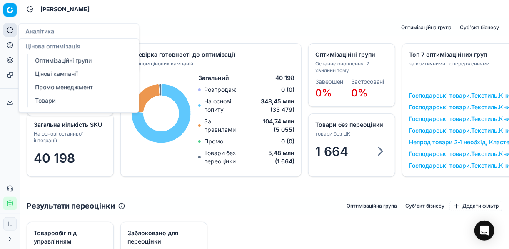
click at [9, 46] on icon at bounding box center [10, 45] width 2 height 2
click at [52, 70] on link "Цінові кампанії" at bounding box center [80, 74] width 97 height 12
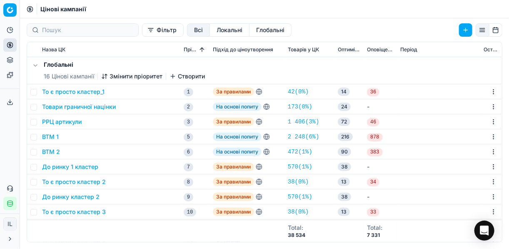
click at [142, 32] on button "Фільтр" at bounding box center [163, 29] width 42 height 13
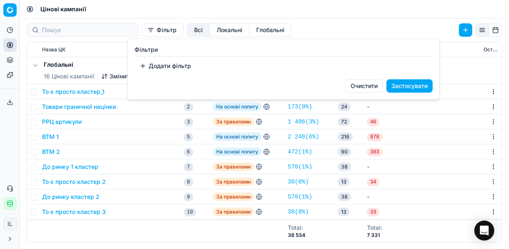
click at [142, 67] on button "Додати фільтр" at bounding box center [166, 65] width 62 height 13
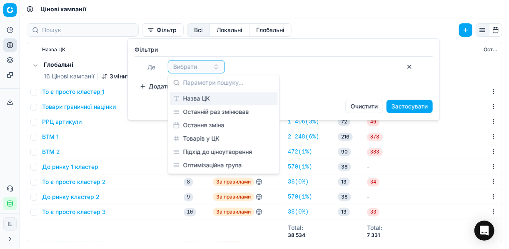
click at [212, 100] on div "Назва ЦК" at bounding box center [224, 98] width 108 height 13
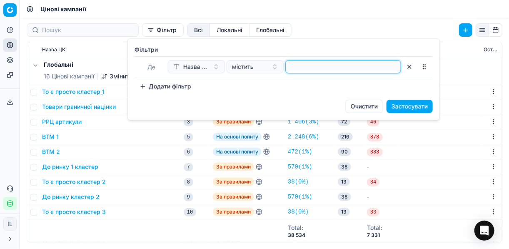
click at [300, 68] on input at bounding box center [343, 66] width 108 height 12
type input "дитя"
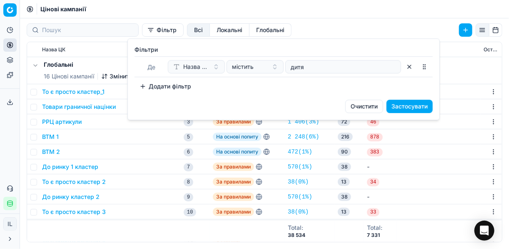
click at [411, 105] on button "Застосувати" at bounding box center [410, 106] width 46 height 13
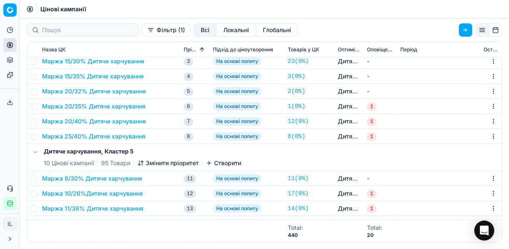
scroll to position [100, 0]
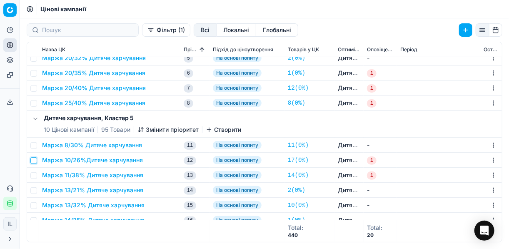
click at [32, 158] on input "checkbox" at bounding box center [33, 160] width 7 height 7
checkbox input "true"
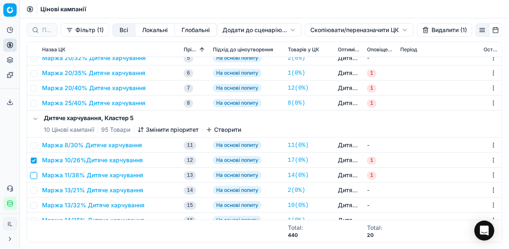
drag, startPoint x: 32, startPoint y: 174, endPoint x: 34, endPoint y: 180, distance: 6.5
click at [34, 176] on input "checkbox" at bounding box center [33, 175] width 7 height 7
checkbox input "true"
click at [33, 190] on input "checkbox" at bounding box center [33, 190] width 7 height 7
checkbox input "true"
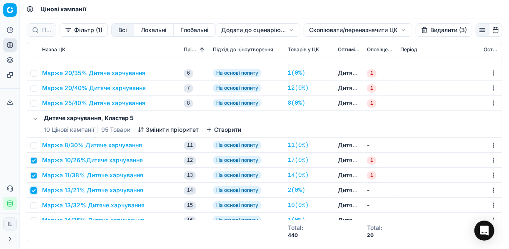
scroll to position [167, 0]
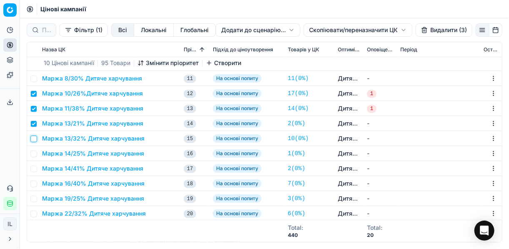
click at [33, 140] on input "checkbox" at bounding box center [33, 138] width 7 height 7
checkbox input "true"
click at [33, 154] on input "checkbox" at bounding box center [33, 153] width 7 height 7
checkbox input "true"
click at [35, 170] on input "checkbox" at bounding box center [33, 168] width 7 height 7
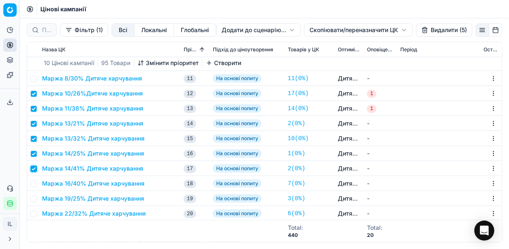
checkbox input "true"
click at [32, 185] on input "checkbox" at bounding box center [33, 183] width 7 height 7
checkbox input "true"
click at [36, 200] on input "checkbox" at bounding box center [33, 198] width 7 height 7
checkbox input "true"
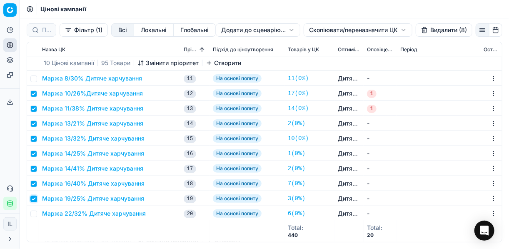
scroll to position [200, 0]
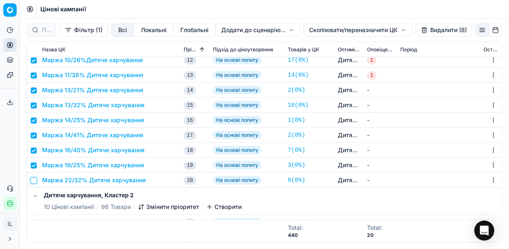
click at [36, 181] on input "checkbox" at bounding box center [33, 180] width 7 height 7
checkbox input "true"
click at [428, 30] on button "Видалити (9)" at bounding box center [444, 29] width 57 height 13
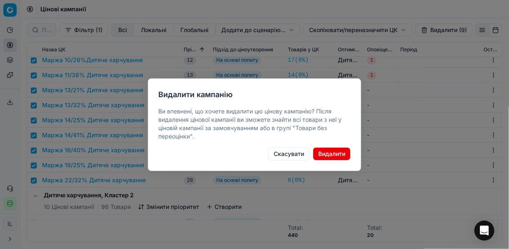
click at [320, 153] on button "Видалити" at bounding box center [332, 153] width 38 height 13
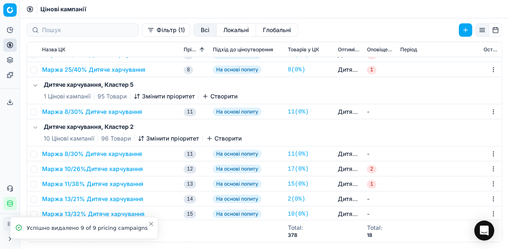
scroll to position [167, 0]
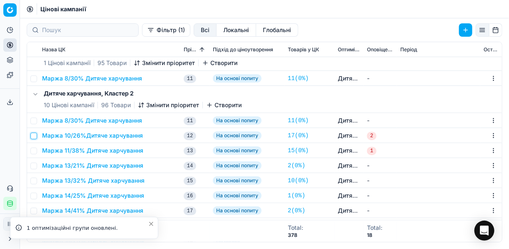
click at [35, 137] on input "checkbox" at bounding box center [33, 135] width 7 height 7
checkbox input "true"
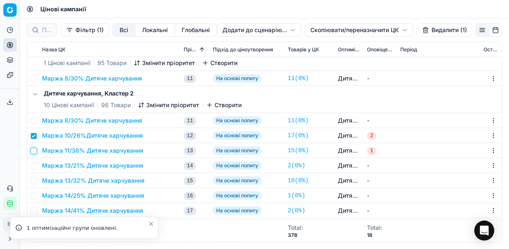
click at [34, 150] on input "checkbox" at bounding box center [33, 150] width 7 height 7
checkbox input "true"
click at [32, 166] on input "checkbox" at bounding box center [33, 165] width 7 height 7
checkbox input "true"
drag, startPoint x: 32, startPoint y: 178, endPoint x: 34, endPoint y: 190, distance: 11.8
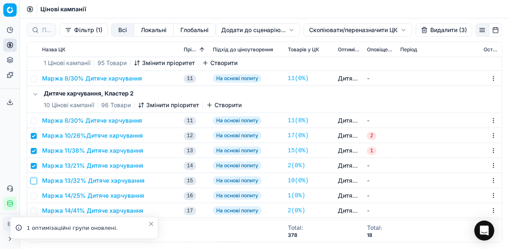
click at [32, 179] on input "checkbox" at bounding box center [33, 180] width 7 height 7
checkbox input "true"
drag, startPoint x: 34, startPoint y: 195, endPoint x: 32, endPoint y: 208, distance: 13.4
click at [34, 196] on input "checkbox" at bounding box center [33, 195] width 7 height 7
checkbox input "true"
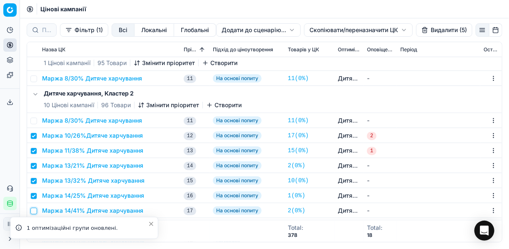
click at [32, 211] on input "checkbox" at bounding box center [33, 210] width 7 height 7
checkbox input "true"
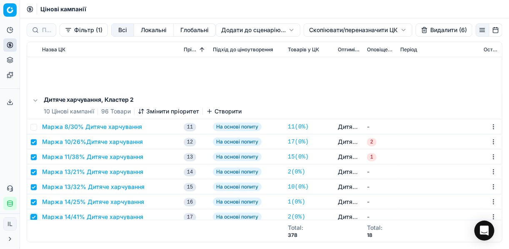
scroll to position [267, 0]
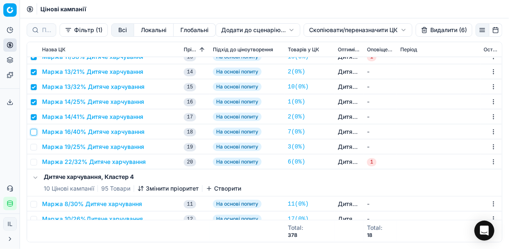
click at [35, 132] on input "checkbox" at bounding box center [33, 132] width 7 height 7
checkbox input "true"
click at [34, 144] on input "checkbox" at bounding box center [33, 147] width 7 height 7
checkbox input "true"
drag, startPoint x: 35, startPoint y: 161, endPoint x: 102, endPoint y: 147, distance: 68.0
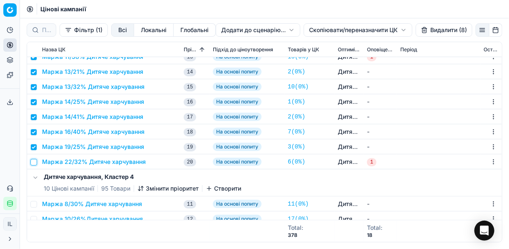
click at [35, 160] on input "checkbox" at bounding box center [33, 162] width 7 height 7
checkbox input "true"
click at [434, 30] on button "Видалити (9)" at bounding box center [444, 29] width 57 height 13
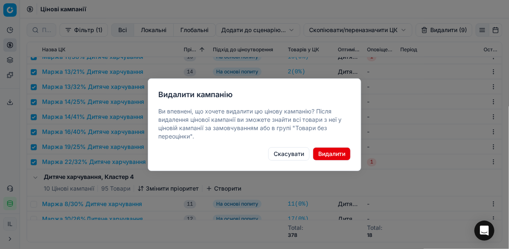
click at [334, 155] on button "Видалити" at bounding box center [332, 153] width 38 height 13
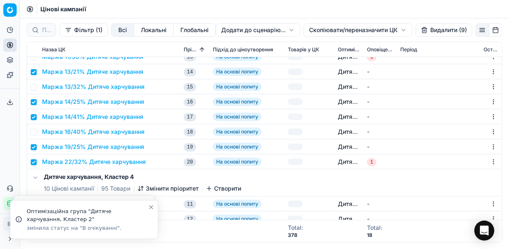
checkbox input "false"
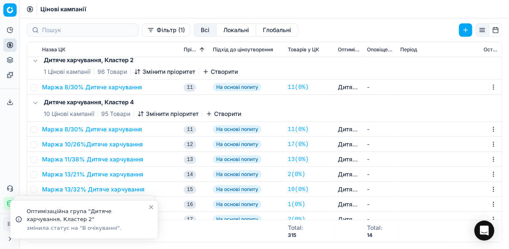
scroll to position [233, 0]
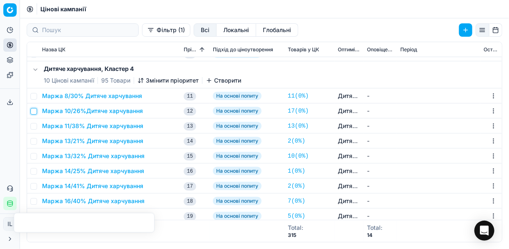
click at [35, 112] on input "checkbox" at bounding box center [33, 111] width 7 height 7
checkbox input "true"
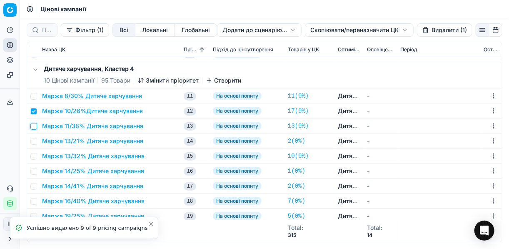
click at [37, 126] on input "checkbox" at bounding box center [33, 126] width 7 height 7
checkbox input "true"
click at [37, 139] on td at bounding box center [33, 140] width 12 height 15
click at [33, 142] on input "checkbox" at bounding box center [33, 141] width 7 height 7
checkbox input "true"
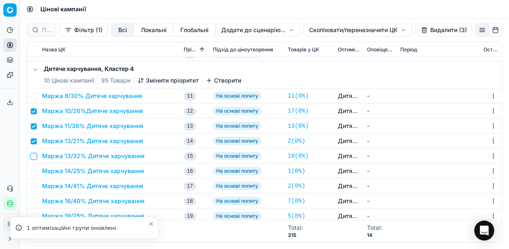
click at [33, 157] on input "checkbox" at bounding box center [33, 156] width 7 height 7
checkbox input "true"
click at [34, 170] on input "checkbox" at bounding box center [33, 171] width 7 height 7
checkbox input "true"
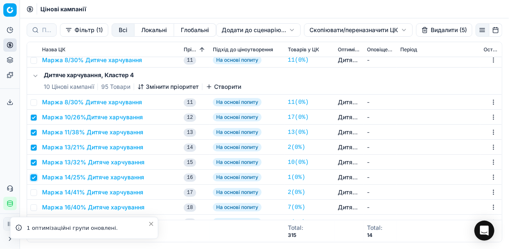
scroll to position [267, 0]
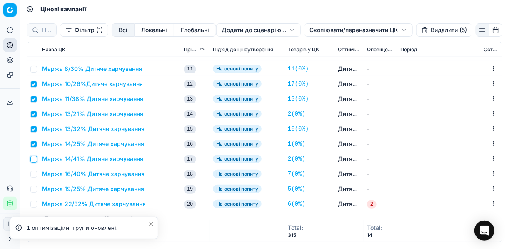
drag, startPoint x: 35, startPoint y: 158, endPoint x: 35, endPoint y: 163, distance: 5.0
click at [36, 159] on input "checkbox" at bounding box center [33, 159] width 7 height 7
checkbox input "true"
click at [32, 173] on input "checkbox" at bounding box center [33, 174] width 7 height 7
checkbox input "true"
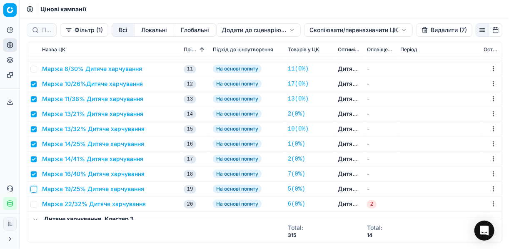
click at [33, 187] on input "checkbox" at bounding box center [33, 189] width 7 height 7
checkbox input "true"
click at [35, 206] on input "checkbox" at bounding box center [33, 204] width 7 height 7
checkbox input "true"
click at [431, 32] on button "Видалити (9)" at bounding box center [444, 29] width 57 height 13
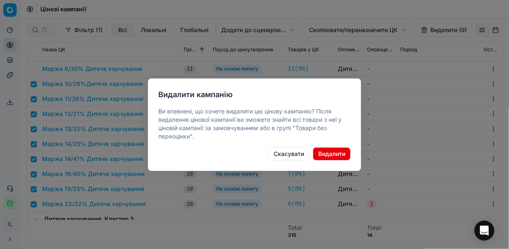
click at [340, 155] on button "Видалити" at bounding box center [332, 153] width 38 height 13
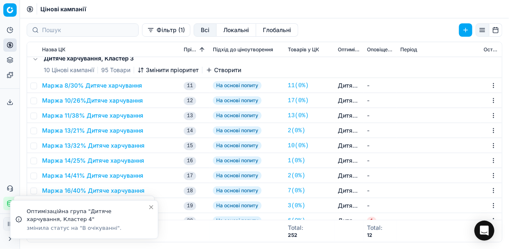
scroll to position [300, 0]
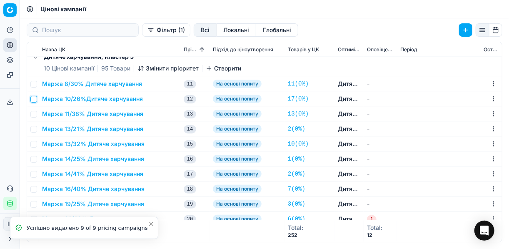
click at [35, 99] on input "checkbox" at bounding box center [33, 99] width 7 height 7
checkbox input "true"
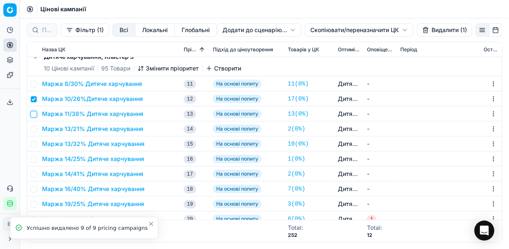
click at [35, 117] on input "checkbox" at bounding box center [33, 114] width 7 height 7
checkbox input "true"
click at [36, 129] on input "checkbox" at bounding box center [33, 129] width 7 height 7
checkbox input "true"
click at [35, 143] on input "checkbox" at bounding box center [33, 144] width 7 height 7
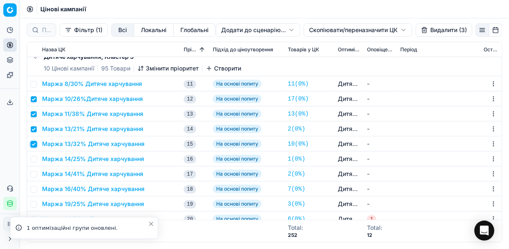
checkbox input "true"
click at [35, 157] on input "checkbox" at bounding box center [33, 159] width 7 height 7
checkbox input "true"
drag, startPoint x: 33, startPoint y: 174, endPoint x: 31, endPoint y: 182, distance: 9.0
click at [33, 175] on input "checkbox" at bounding box center [33, 174] width 7 height 7
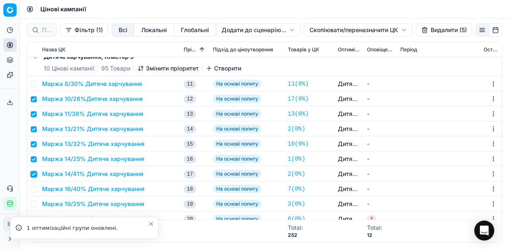
checkbox input "true"
drag, startPoint x: 37, startPoint y: 190, endPoint x: 35, endPoint y: 204, distance: 13.8
click at [37, 190] on td at bounding box center [33, 188] width 12 height 15
click at [35, 204] on input "checkbox" at bounding box center [33, 204] width 7 height 7
checkbox input "true"
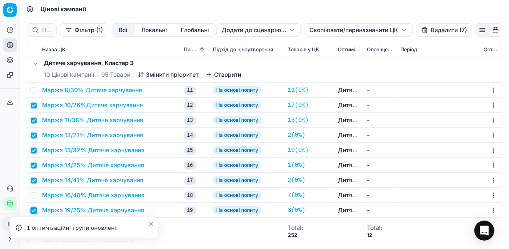
scroll to position [367, 0]
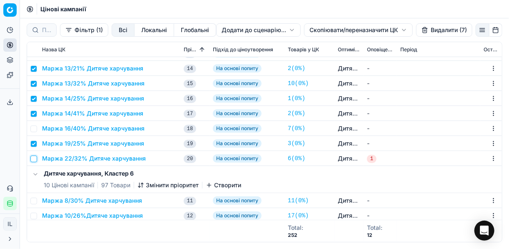
click at [35, 158] on input "checkbox" at bounding box center [33, 158] width 7 height 7
checkbox input "true"
click at [34, 127] on input "checkbox" at bounding box center [33, 128] width 7 height 7
checkbox input "true"
click at [433, 30] on button "Видалити (9)" at bounding box center [444, 29] width 57 height 13
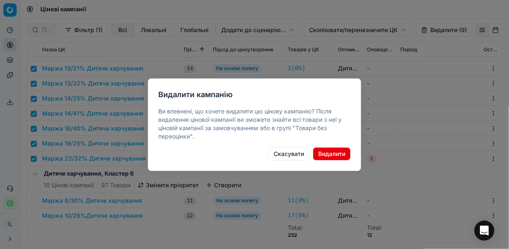
click at [333, 152] on button "Видалити" at bounding box center [332, 153] width 38 height 13
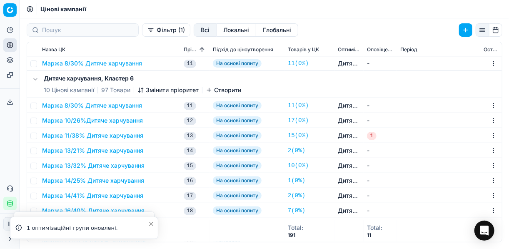
scroll to position [320, 0]
click at [32, 118] on input "checkbox" at bounding box center [33, 120] width 7 height 7
checkbox input "true"
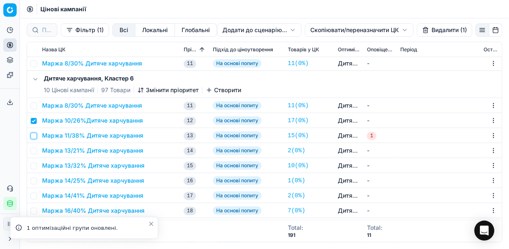
click at [35, 137] on input "checkbox" at bounding box center [33, 135] width 7 height 7
checkbox input "true"
click at [33, 148] on input "checkbox" at bounding box center [33, 150] width 7 height 7
checkbox input "true"
click at [32, 165] on input "checkbox" at bounding box center [33, 165] width 7 height 7
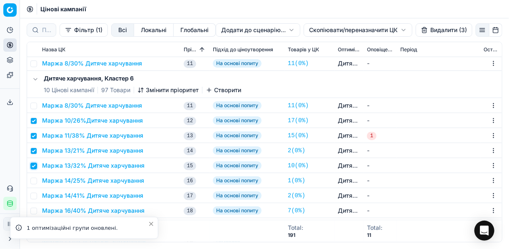
checkbox input "true"
click at [33, 179] on input "checkbox" at bounding box center [33, 180] width 7 height 7
checkbox input "true"
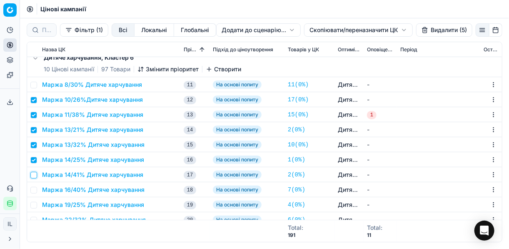
click at [33, 175] on input "checkbox" at bounding box center [33, 175] width 7 height 7
checkbox input "true"
click at [34, 189] on input "checkbox" at bounding box center [33, 190] width 7 height 7
checkbox input "true"
click at [34, 205] on input "checkbox" at bounding box center [33, 205] width 7 height 7
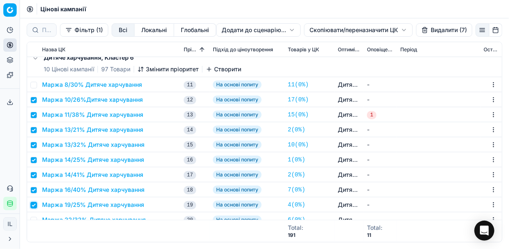
checkbox input "true"
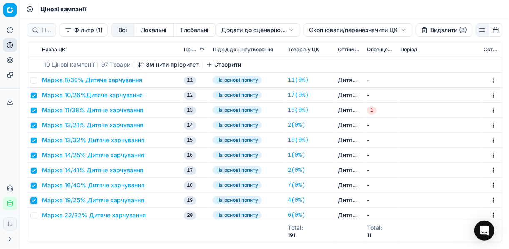
scroll to position [354, 0]
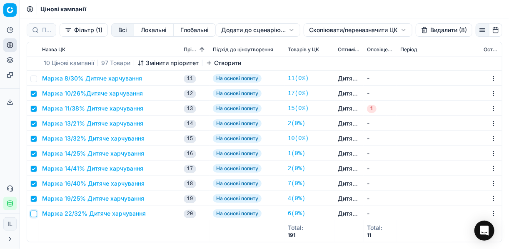
click at [36, 212] on input "checkbox" at bounding box center [33, 213] width 7 height 7
checkbox input "true"
click at [437, 32] on button "Видалити (9)" at bounding box center [444, 29] width 57 height 13
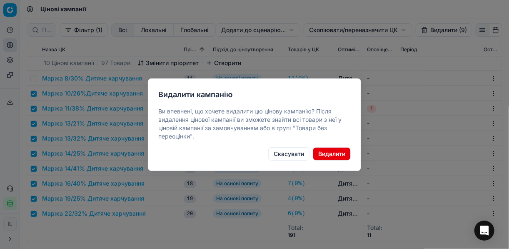
click at [329, 157] on button "Видалити" at bounding box center [332, 153] width 38 height 13
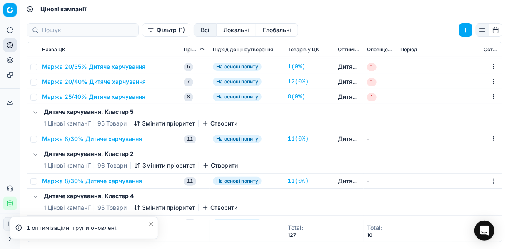
scroll to position [0, 0]
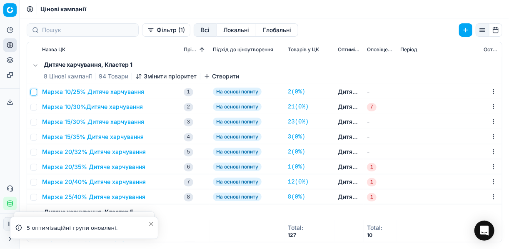
click at [35, 91] on input "checkbox" at bounding box center [33, 92] width 7 height 7
checkbox input "true"
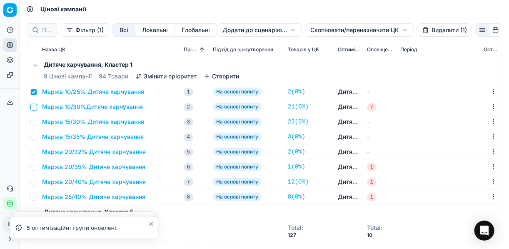
click at [32, 107] on input "checkbox" at bounding box center [33, 107] width 7 height 7
checkbox input "true"
click at [33, 122] on input "checkbox" at bounding box center [33, 122] width 7 height 7
checkbox input "true"
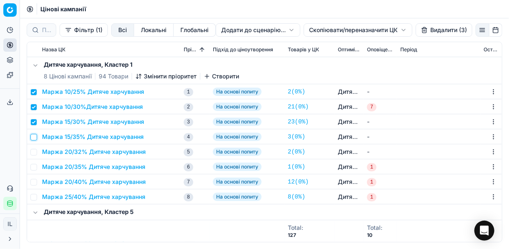
click at [32, 138] on input "checkbox" at bounding box center [33, 137] width 7 height 7
checkbox input "true"
drag, startPoint x: 34, startPoint y: 152, endPoint x: 35, endPoint y: 163, distance: 11.8
click at [34, 153] on input "checkbox" at bounding box center [33, 152] width 7 height 7
checkbox input "true"
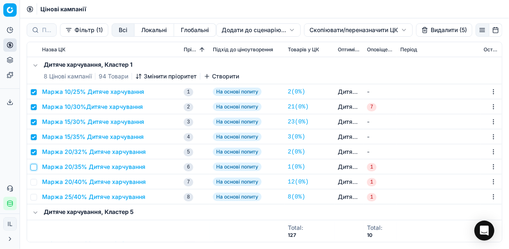
click at [36, 167] on input "checkbox" at bounding box center [33, 167] width 7 height 7
checkbox input "true"
click at [33, 184] on td at bounding box center [33, 181] width 12 height 15
click at [32, 179] on input "checkbox" at bounding box center [33, 182] width 7 height 7
checkbox input "true"
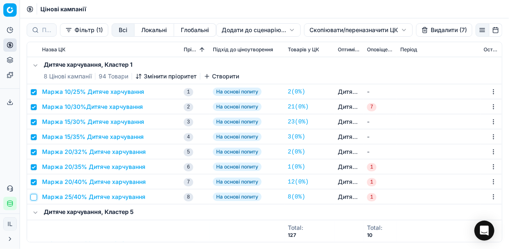
click at [32, 196] on input "checkbox" at bounding box center [33, 197] width 7 height 7
checkbox input "true"
click at [316, 28] on html "Pricing platform Аналітика Цінова оптимізація Асортимент продукції Шаблони Серв…" at bounding box center [254, 124] width 509 height 249
click at [330, 49] on div "Копіювати ЦК" at bounding box center [357, 46] width 89 height 13
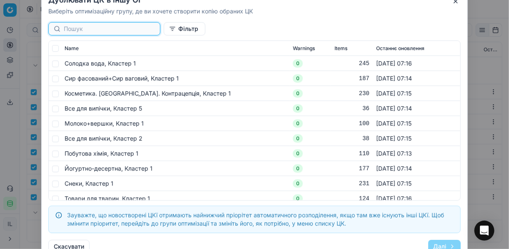
click at [80, 30] on input at bounding box center [109, 29] width 91 height 8
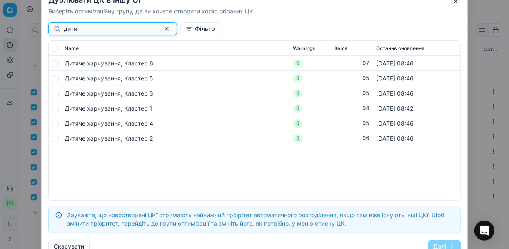
type input "дитя"
click at [57, 65] on input "checkbox" at bounding box center [55, 63] width 7 height 7
checkbox input "true"
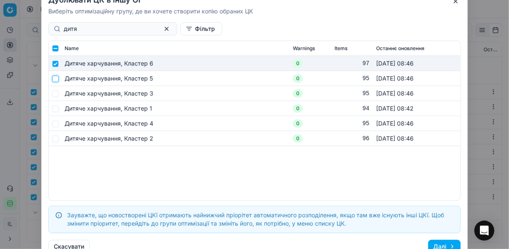
click at [56, 80] on input "checkbox" at bounding box center [55, 78] width 7 height 7
checkbox input "true"
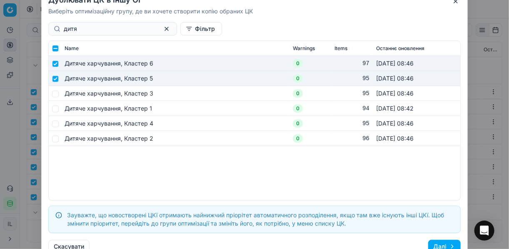
click at [58, 97] on td at bounding box center [55, 93] width 12 height 15
click at [54, 91] on input "checkbox" at bounding box center [55, 93] width 7 height 7
checkbox input "true"
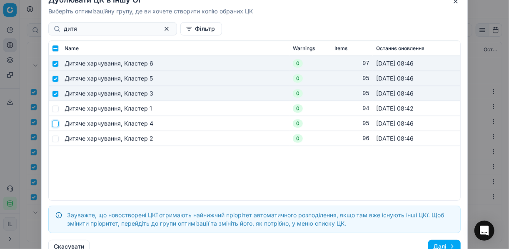
drag, startPoint x: 55, startPoint y: 125, endPoint x: 57, endPoint y: 132, distance: 7.3
click at [55, 125] on input "checkbox" at bounding box center [55, 123] width 7 height 7
checkbox input "true"
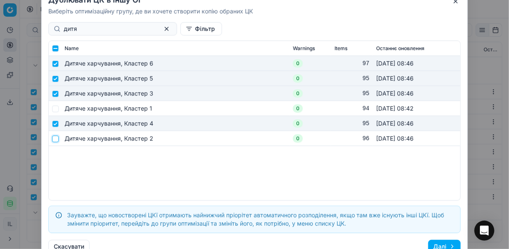
click at [56, 137] on input "checkbox" at bounding box center [55, 138] width 7 height 7
checkbox input "true"
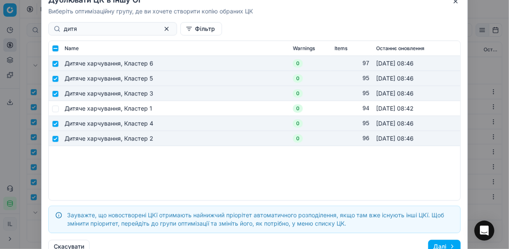
click at [434, 243] on button "Далі" at bounding box center [444, 245] width 32 height 13
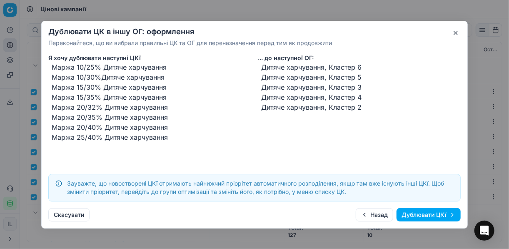
click at [409, 213] on button "Дублювати ЦКї" at bounding box center [429, 214] width 64 height 13
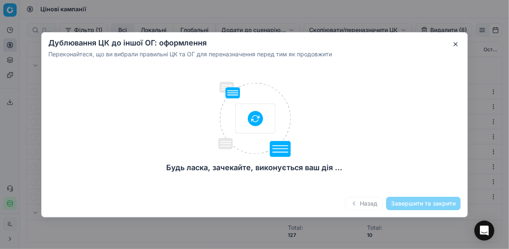
checkbox input "false"
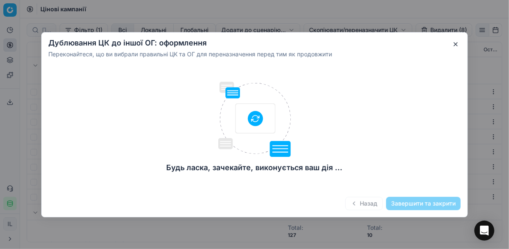
checkbox input "false"
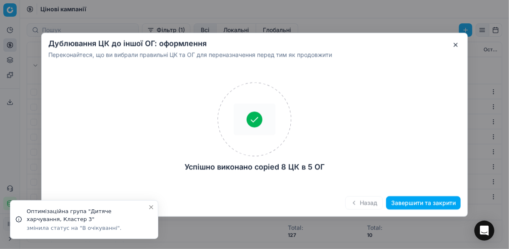
click at [403, 201] on button "Завершити та закрити" at bounding box center [423, 202] width 75 height 13
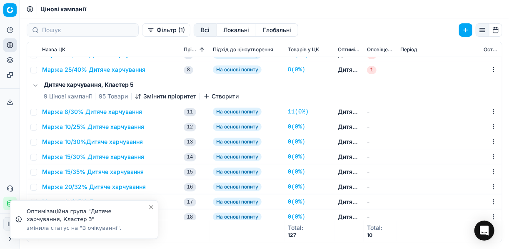
scroll to position [167, 0]
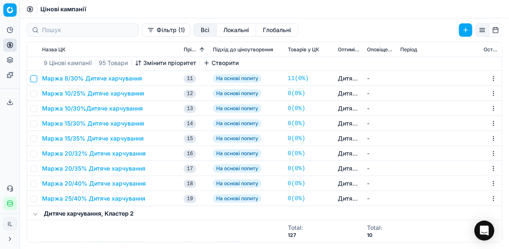
click at [35, 80] on input "checkbox" at bounding box center [33, 78] width 7 height 7
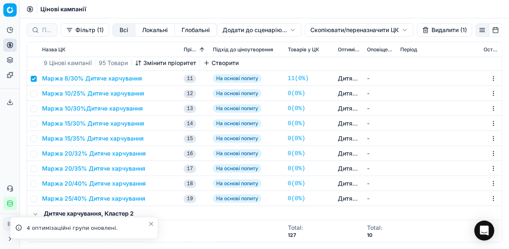
click at [429, 28] on button "Видалити (1)" at bounding box center [444, 29] width 55 height 13
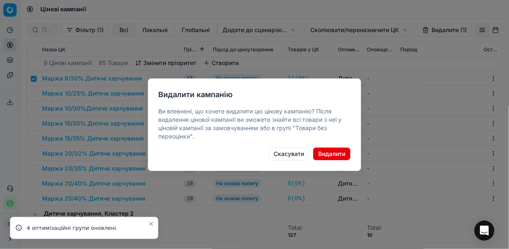
click at [327, 152] on button "Видалити" at bounding box center [332, 153] width 38 height 13
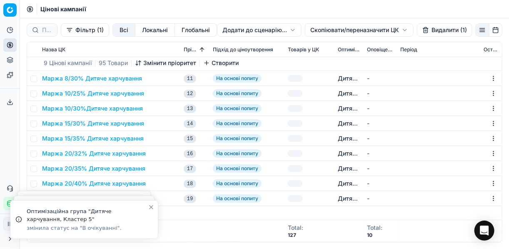
checkbox input "false"
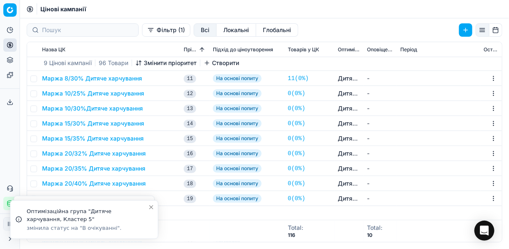
click at [37, 77] on td at bounding box center [33, 78] width 12 height 15
click at [36, 77] on input "checkbox" at bounding box center [33, 78] width 7 height 7
checkbox input "true"
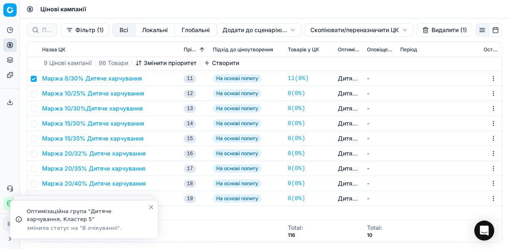
click at [430, 30] on button "Видалити (1)" at bounding box center [444, 29] width 55 height 13
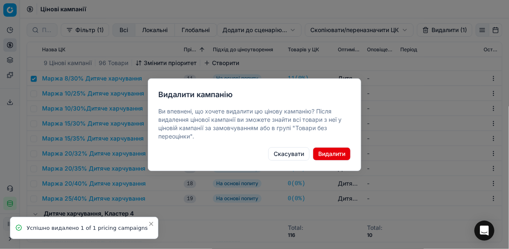
click at [338, 152] on button "Видалити" at bounding box center [332, 153] width 38 height 13
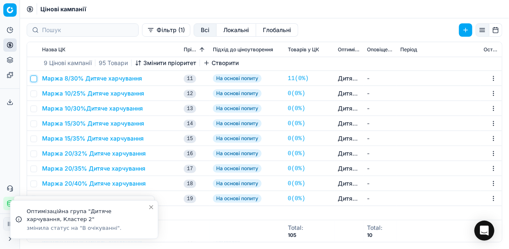
click at [35, 78] on input "checkbox" at bounding box center [33, 78] width 7 height 7
checkbox input "true"
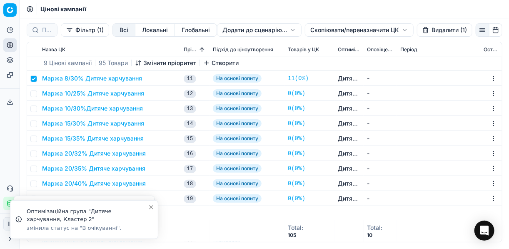
click at [429, 29] on button "Видалити (1)" at bounding box center [444, 29] width 55 height 13
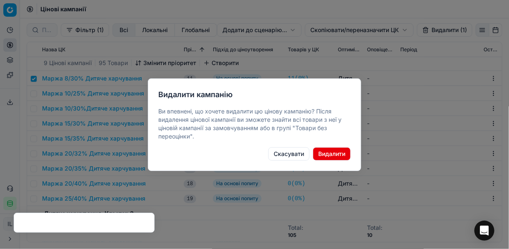
click at [332, 156] on button "Видалити" at bounding box center [332, 153] width 38 height 13
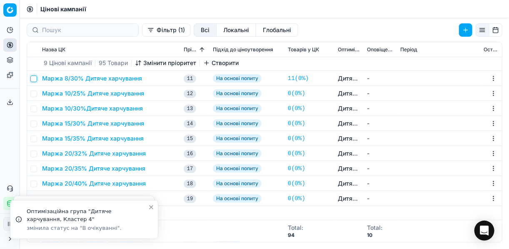
click at [35, 79] on input "checkbox" at bounding box center [33, 78] width 7 height 7
checkbox input "true"
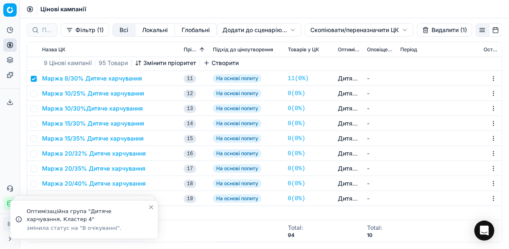
click at [430, 29] on button "Видалити (1)" at bounding box center [444, 29] width 55 height 13
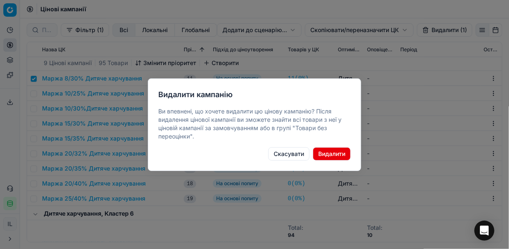
click at [332, 153] on button "Видалити" at bounding box center [332, 153] width 38 height 13
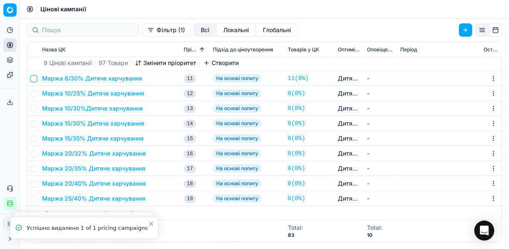
click at [34, 78] on input "checkbox" at bounding box center [33, 78] width 7 height 7
checkbox input "true"
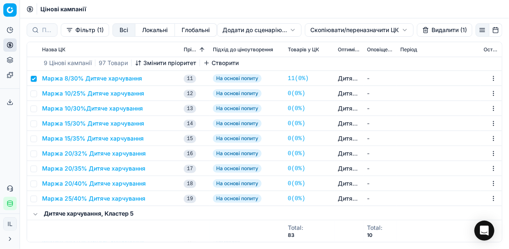
click at [433, 31] on button "Видалити (1)" at bounding box center [444, 29] width 55 height 13
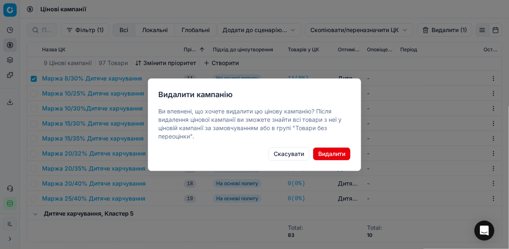
click at [340, 151] on button "Видалити" at bounding box center [332, 153] width 38 height 13
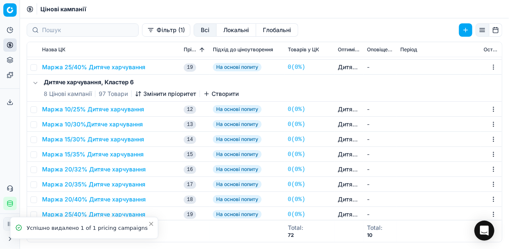
scroll to position [750, 0]
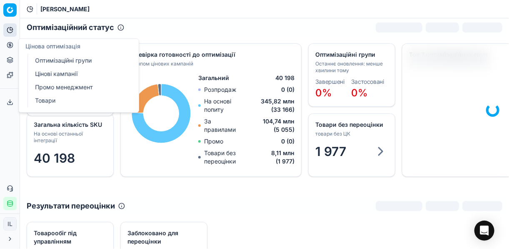
click at [54, 60] on link "Оптимізаційні групи" at bounding box center [80, 61] width 97 height 12
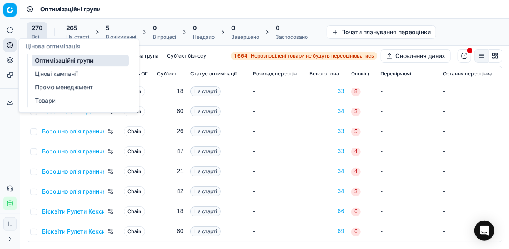
click at [126, 30] on div "5" at bounding box center [121, 28] width 30 height 8
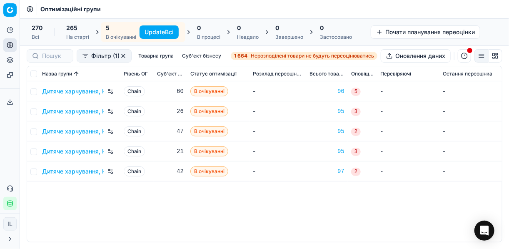
click at [154, 30] on button "Update Всі" at bounding box center [159, 31] width 39 height 13
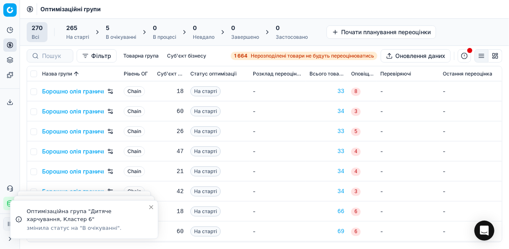
click at [116, 36] on div "В очікуванні" at bounding box center [121, 37] width 30 height 7
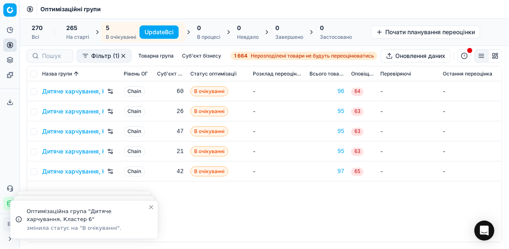
click at [158, 31] on button "Update Всі" at bounding box center [159, 31] width 39 height 13
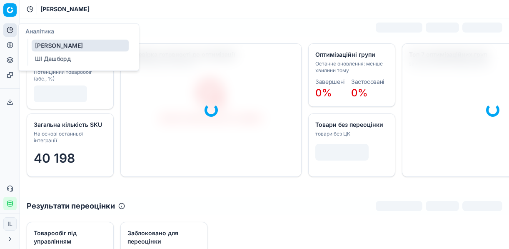
click at [8, 30] on icon at bounding box center [10, 30] width 7 height 7
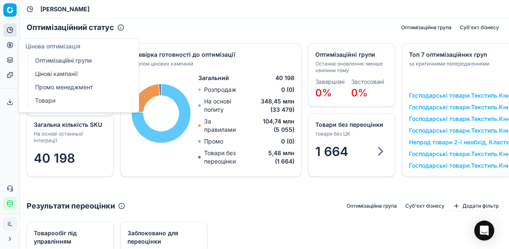
click at [70, 60] on link "Оптимізаційні групи" at bounding box center [80, 61] width 97 height 12
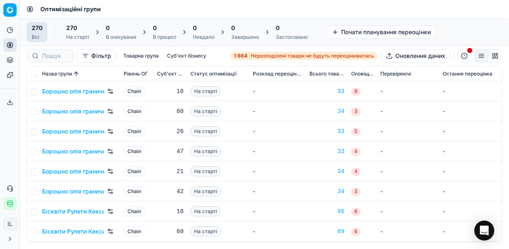
click at [254, 57] on span "Нерозподілені товари не будуть переоцінюватись" at bounding box center [312, 55] width 123 height 7
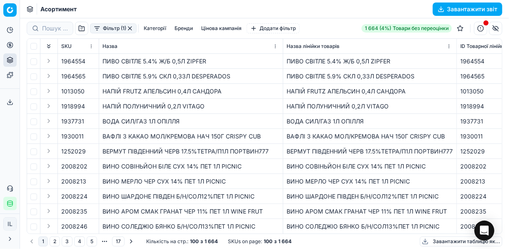
click at [95, 30] on button "Фільтр (1)" at bounding box center [113, 28] width 47 height 10
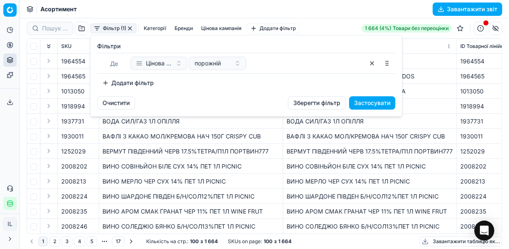
click at [107, 81] on button "Додати фільтр" at bounding box center [128, 82] width 62 height 13
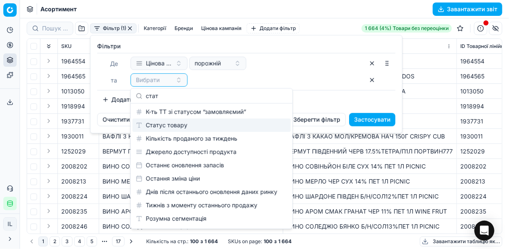
type input "стат"
click at [167, 123] on div "Статус товару" at bounding box center [211, 124] width 158 height 13
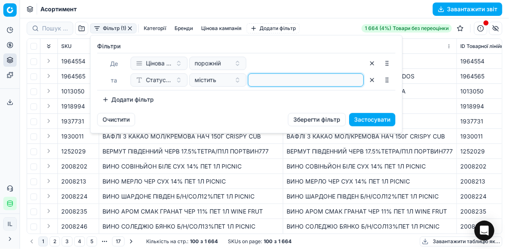
click at [257, 78] on input at bounding box center [306, 80] width 108 height 12
type input "1"
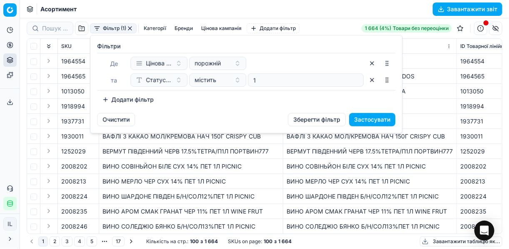
click at [106, 100] on button "Додати фільтр" at bounding box center [128, 99] width 62 height 13
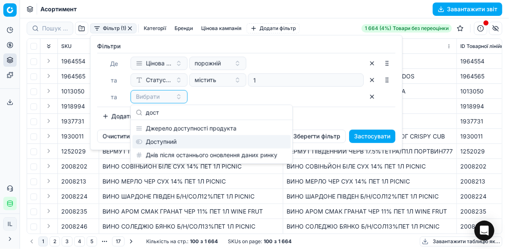
type input "дост"
click at [192, 141] on div "Доступний" at bounding box center [211, 141] width 158 height 13
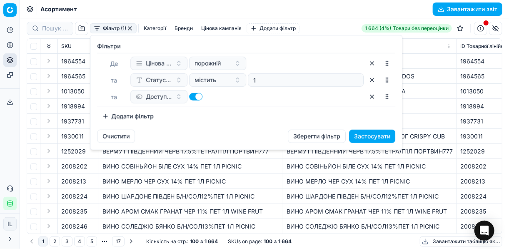
click at [105, 115] on button "Додати фільтр" at bounding box center [128, 116] width 62 height 13
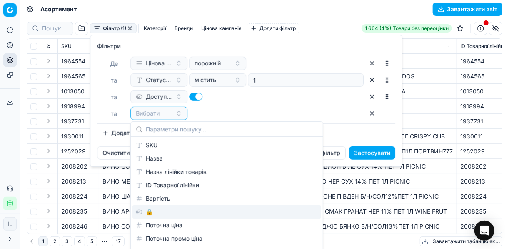
click at [151, 207] on div "🔒" at bounding box center [226, 211] width 189 height 13
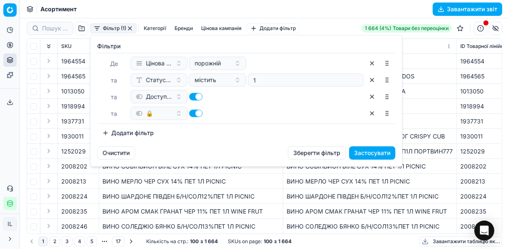
click at [192, 111] on button "button" at bounding box center [195, 113] width 13 height 7
checkbox input "false"
click at [363, 150] on button "Застосувати" at bounding box center [372, 152] width 46 height 13
